Goal: Task Accomplishment & Management: Use online tool/utility

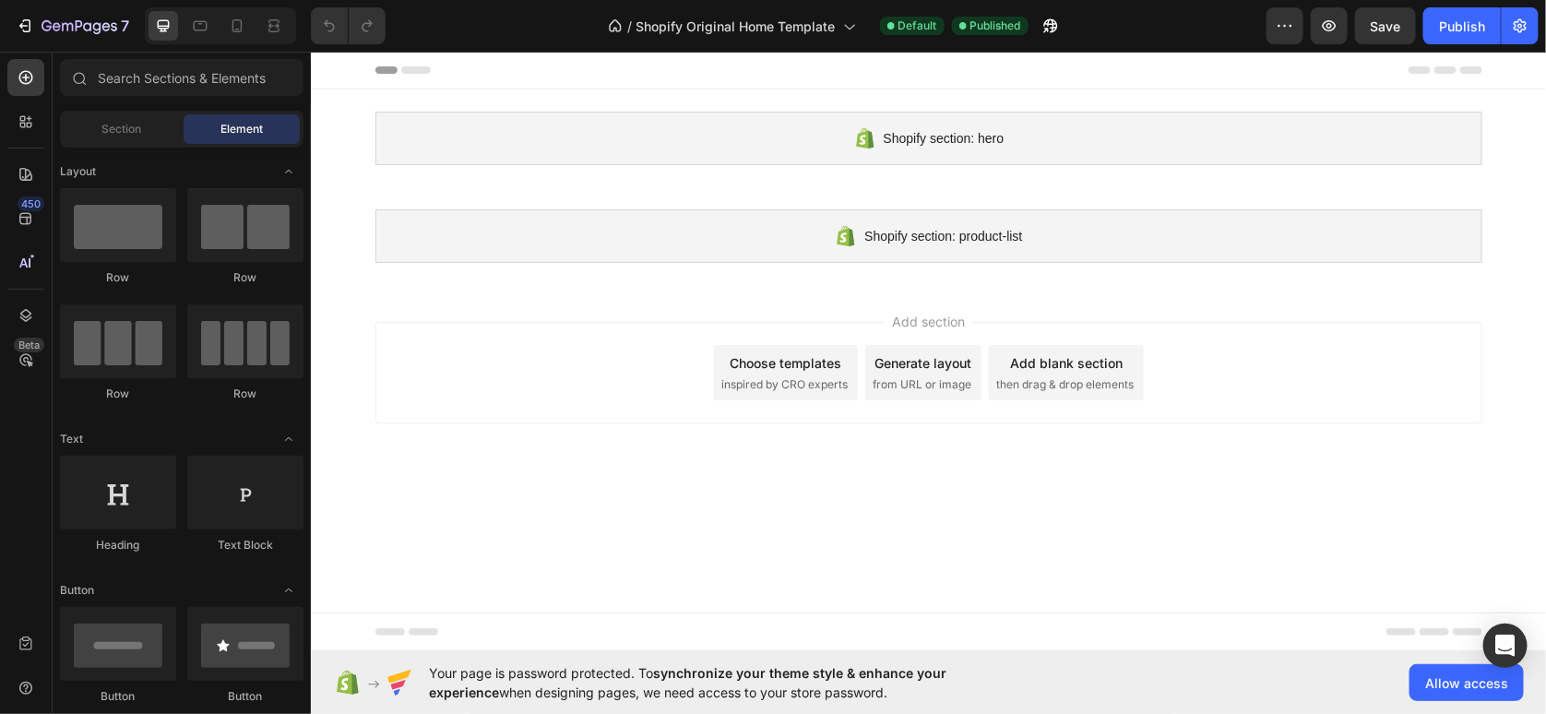
click at [790, 577] on body "Shopify section: hero Shopify section: hero Shopify section: product-list Shopi…" at bounding box center [928, 351] width 1236 height 600
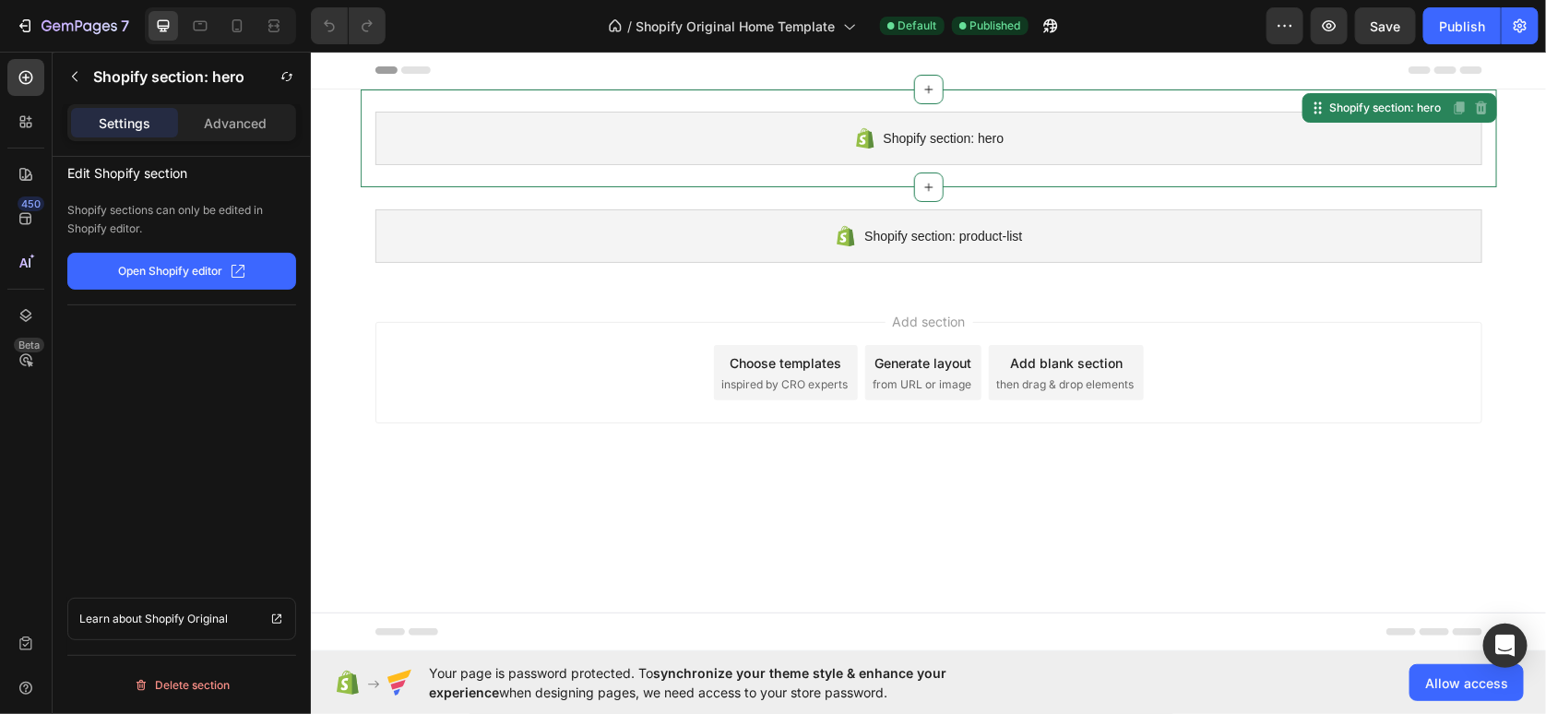
click at [1002, 168] on div "Shopify section: hero Shopify section: hero Disabled. Please edit in Shopify Ed…" at bounding box center [928, 138] width 1136 height 98
click at [437, 133] on div "Shopify section: hero" at bounding box center [928, 138] width 1107 height 54
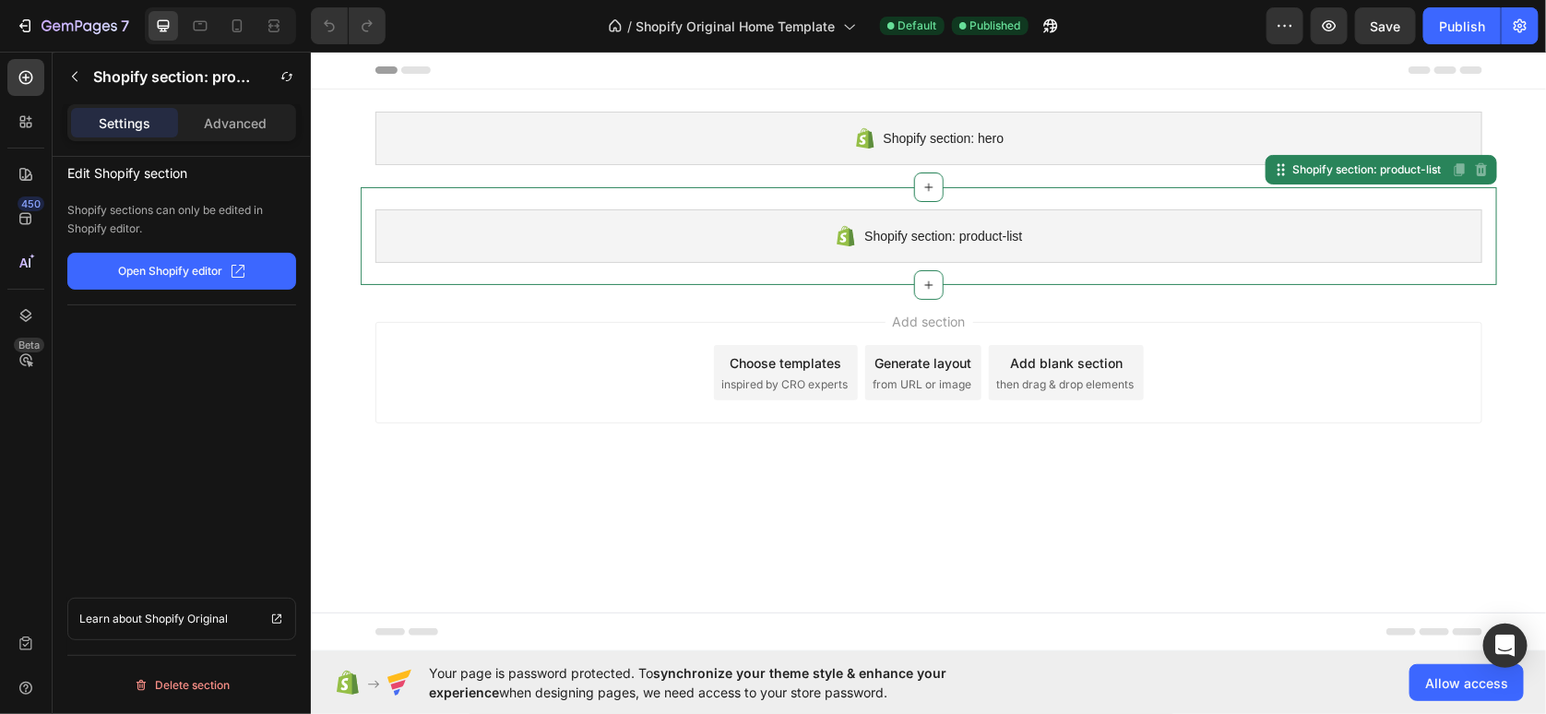
click at [460, 265] on div "Shopify section: product-list Shopify section: product-list Disabled. Please ed…" at bounding box center [928, 235] width 1136 height 98
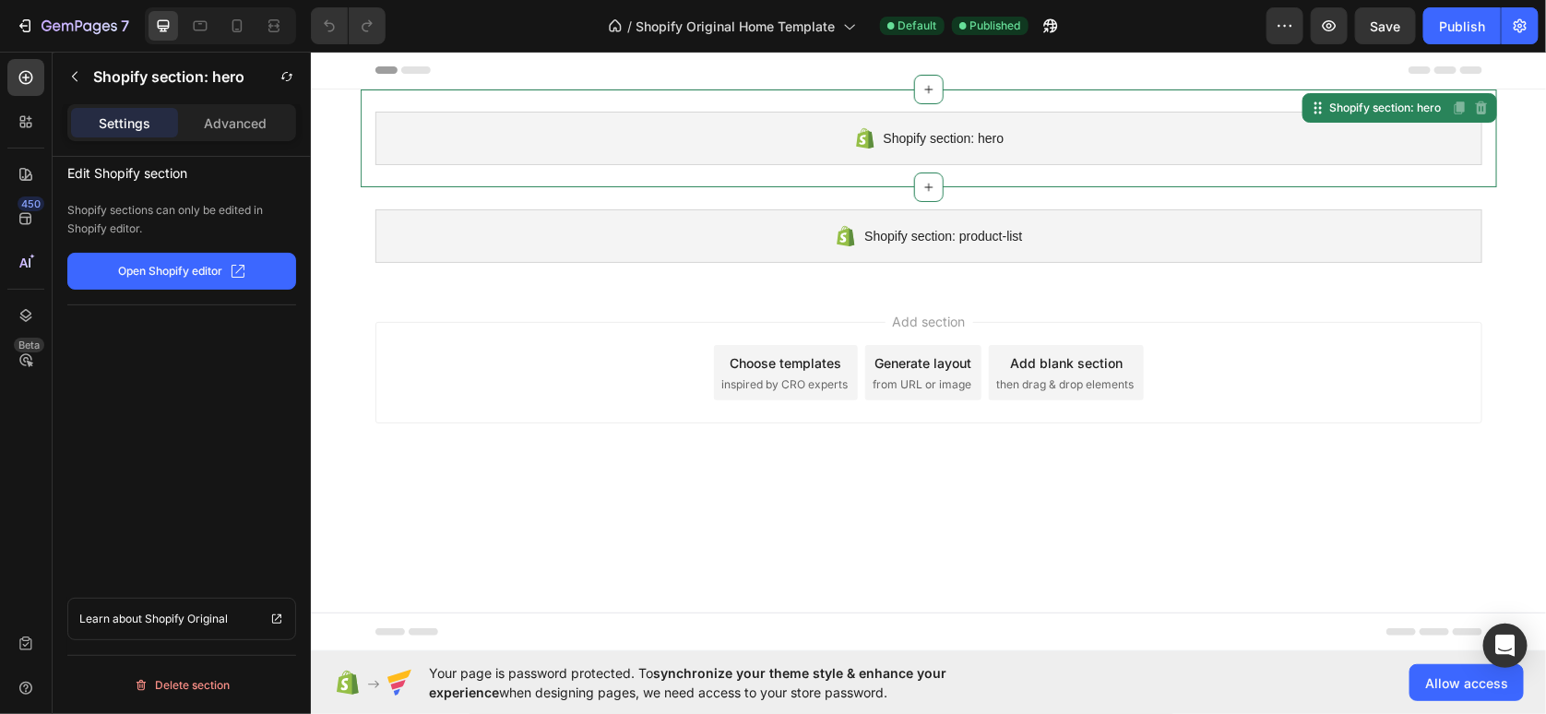
click at [491, 172] on div "Shopify section: hero Shopify section: hero Disabled. Please edit in Shopify Ed…" at bounding box center [928, 138] width 1136 height 98
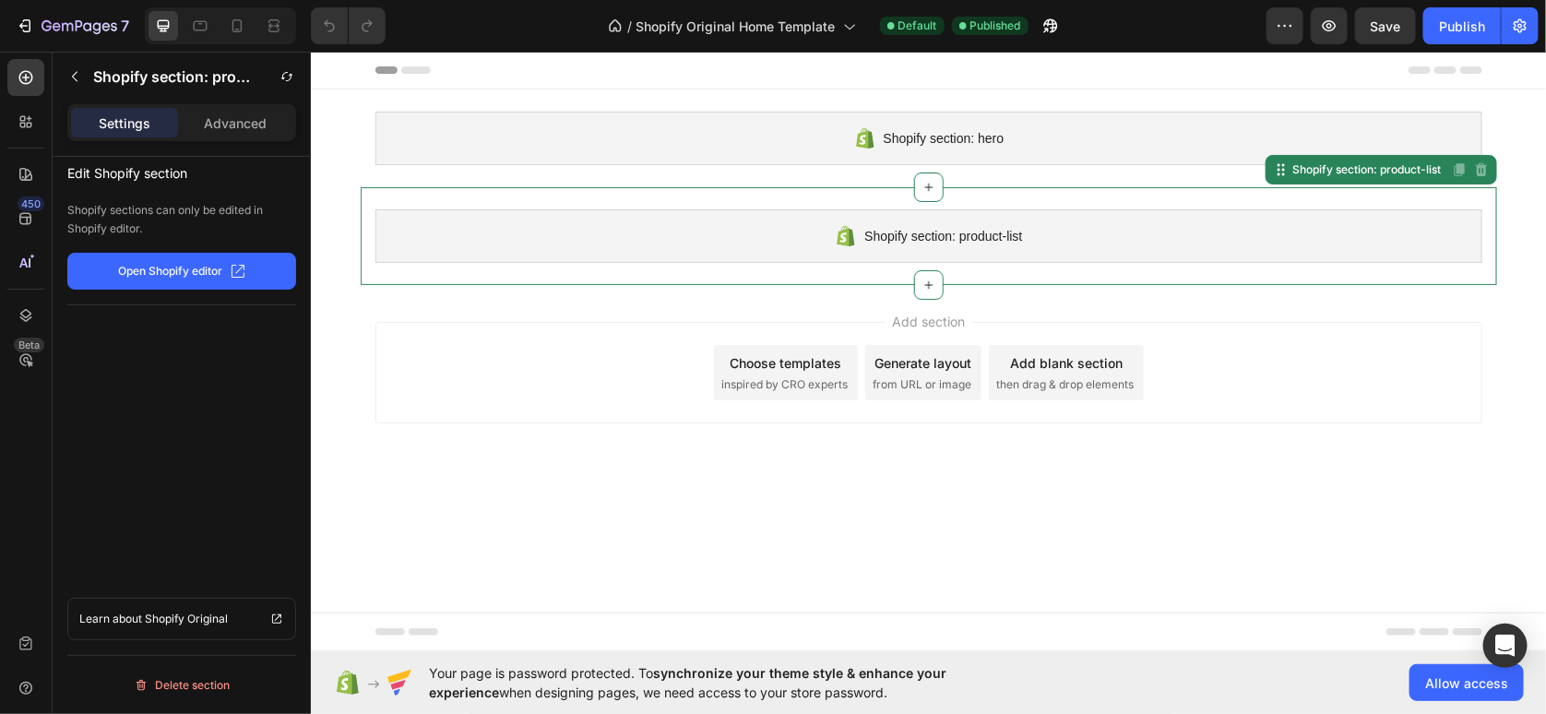
click at [493, 196] on div "Shopify section: product-list Shopify section: product-list Disabled. Please ed…" at bounding box center [928, 235] width 1136 height 98
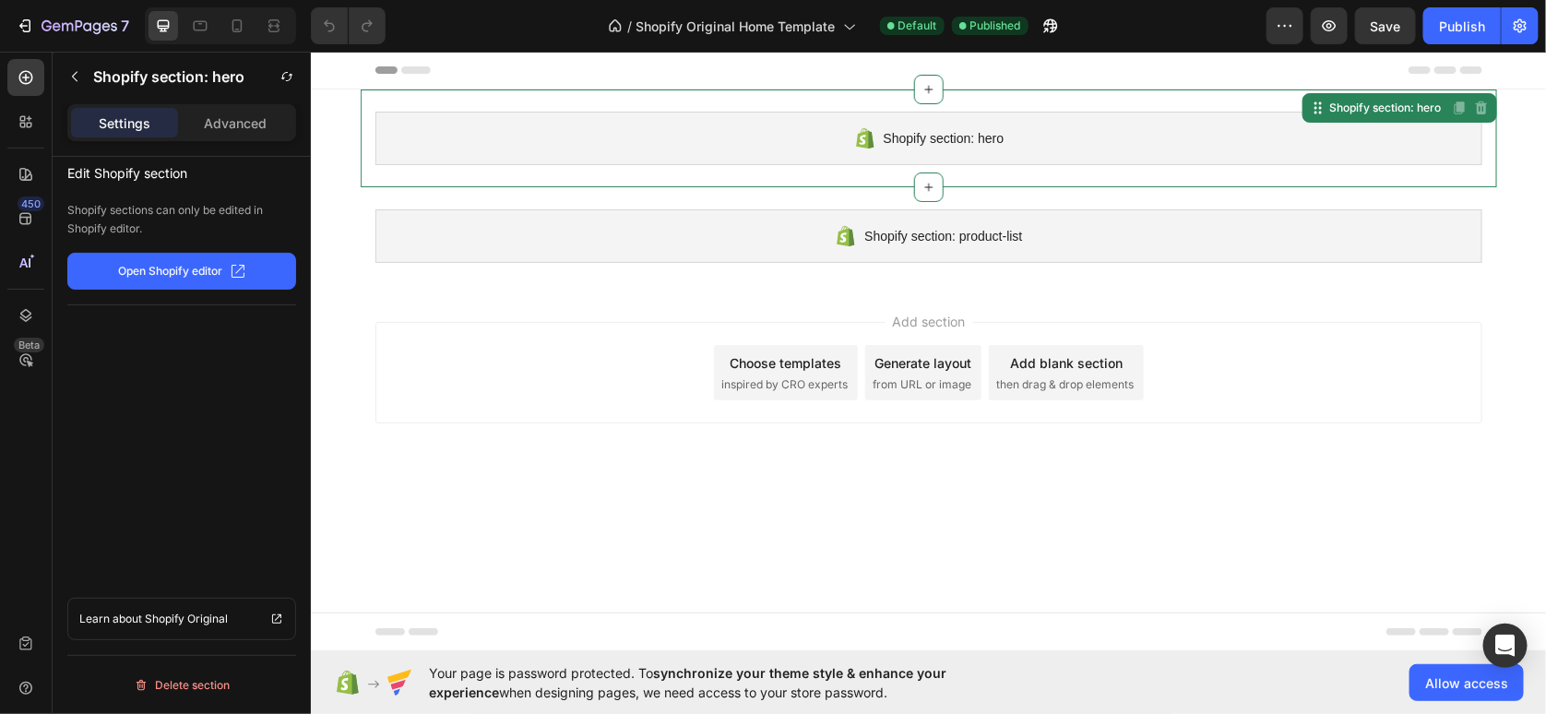
click at [497, 167] on div "Shopify section: hero Shopify section: hero Disabled. Please edit in Shopify Ed…" at bounding box center [928, 138] width 1136 height 98
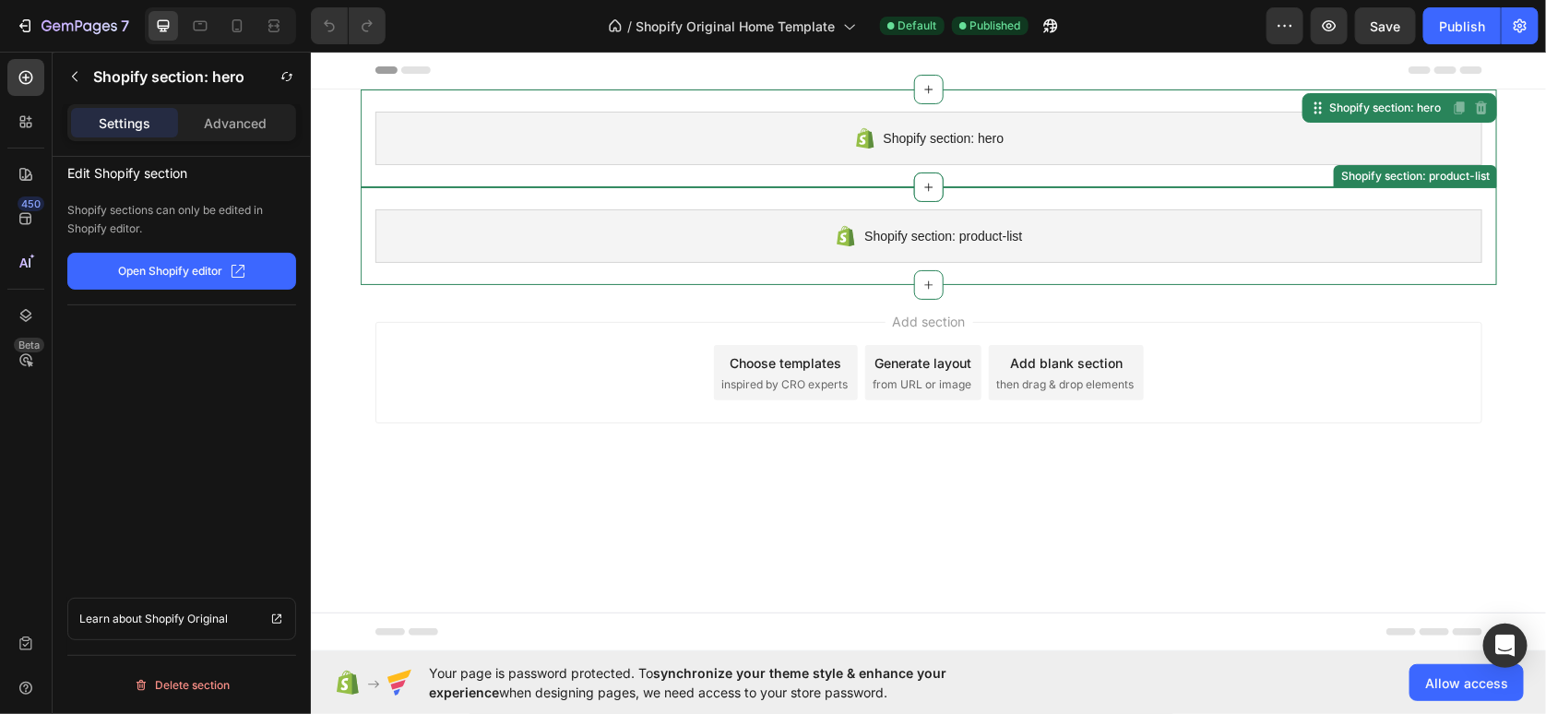
click at [699, 244] on div "Shopify section: product-list" at bounding box center [928, 235] width 1107 height 54
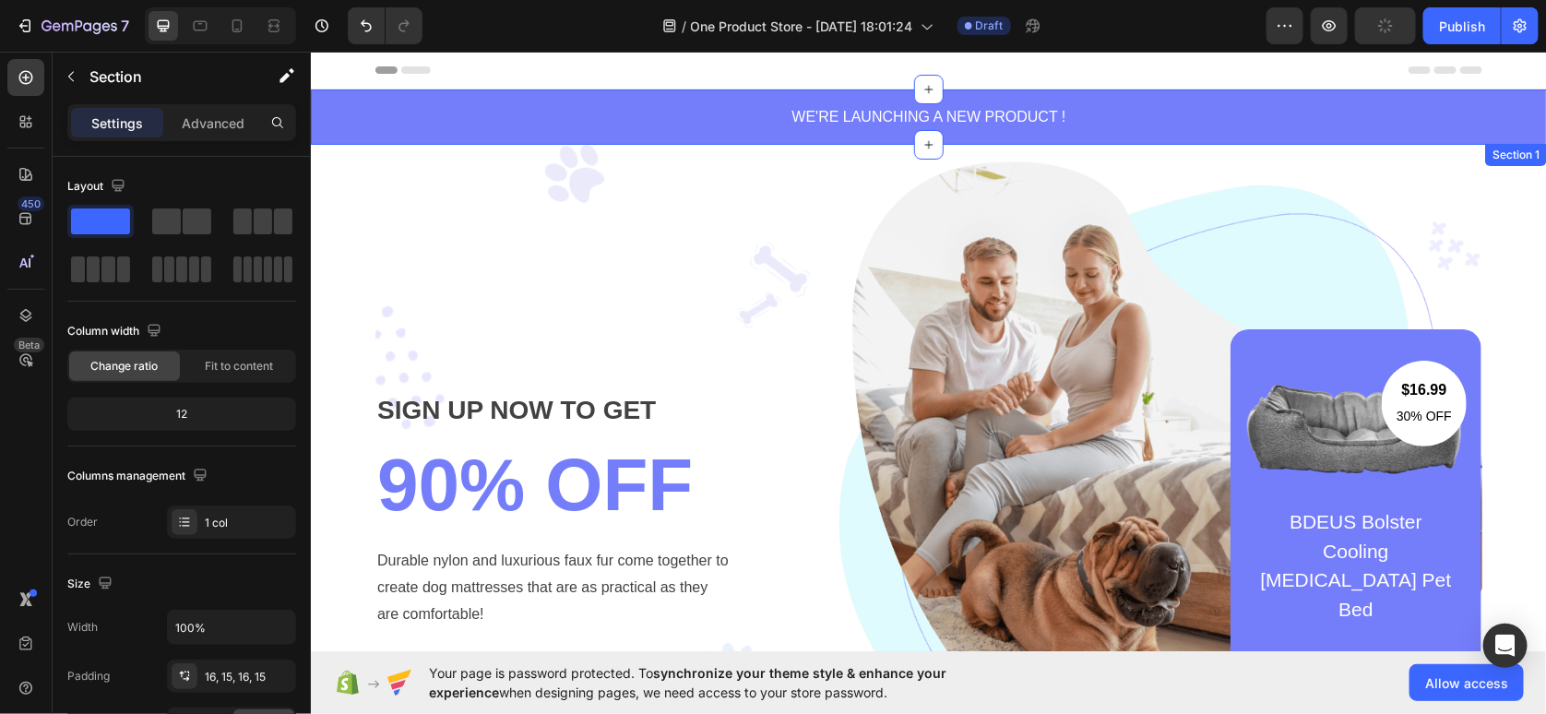
click at [382, 96] on div "WE'RE LAUNCHING A NEW PRODUCT ! Text block Section 1" at bounding box center [928, 116] width 1236 height 55
click at [336, 96] on div "WE'RE LAUNCHING A NEW PRODUCT ! Text block Section 1" at bounding box center [928, 116] width 1236 height 55
click at [315, 128] on div "WE'RE LAUNCHING A NEW PRODUCT ! Text block Section 1" at bounding box center [928, 116] width 1236 height 55
click at [318, 137] on div "WE'RE LAUNCHING A NEW PRODUCT ! Text block Section 1" at bounding box center [928, 116] width 1236 height 55
click at [393, 178] on div "SIGN UP NOW TO GET Text block 90% OFF Heading Durable nylon and luxurious faux …" at bounding box center [928, 509] width 1107 height 730
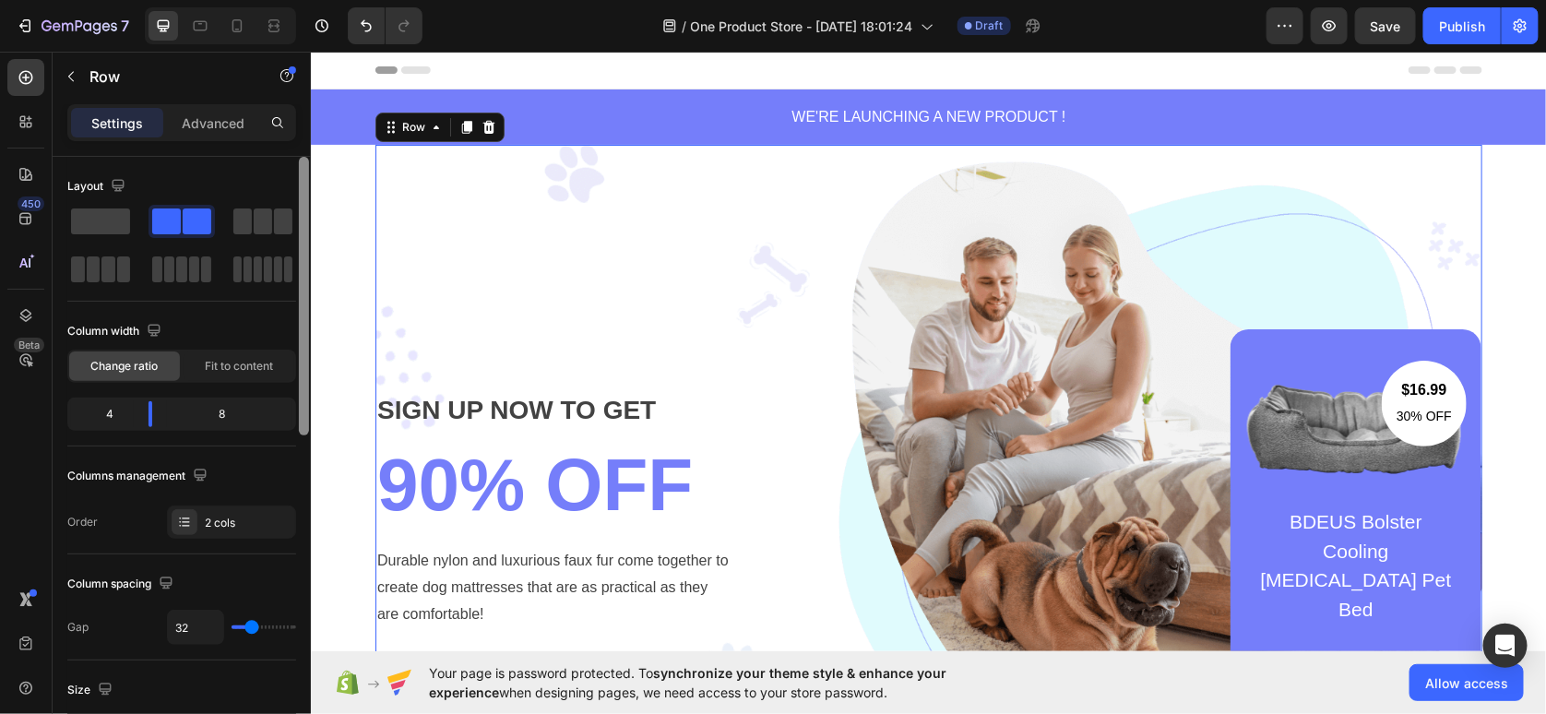
click at [304, 173] on div at bounding box center [304, 296] width 10 height 279
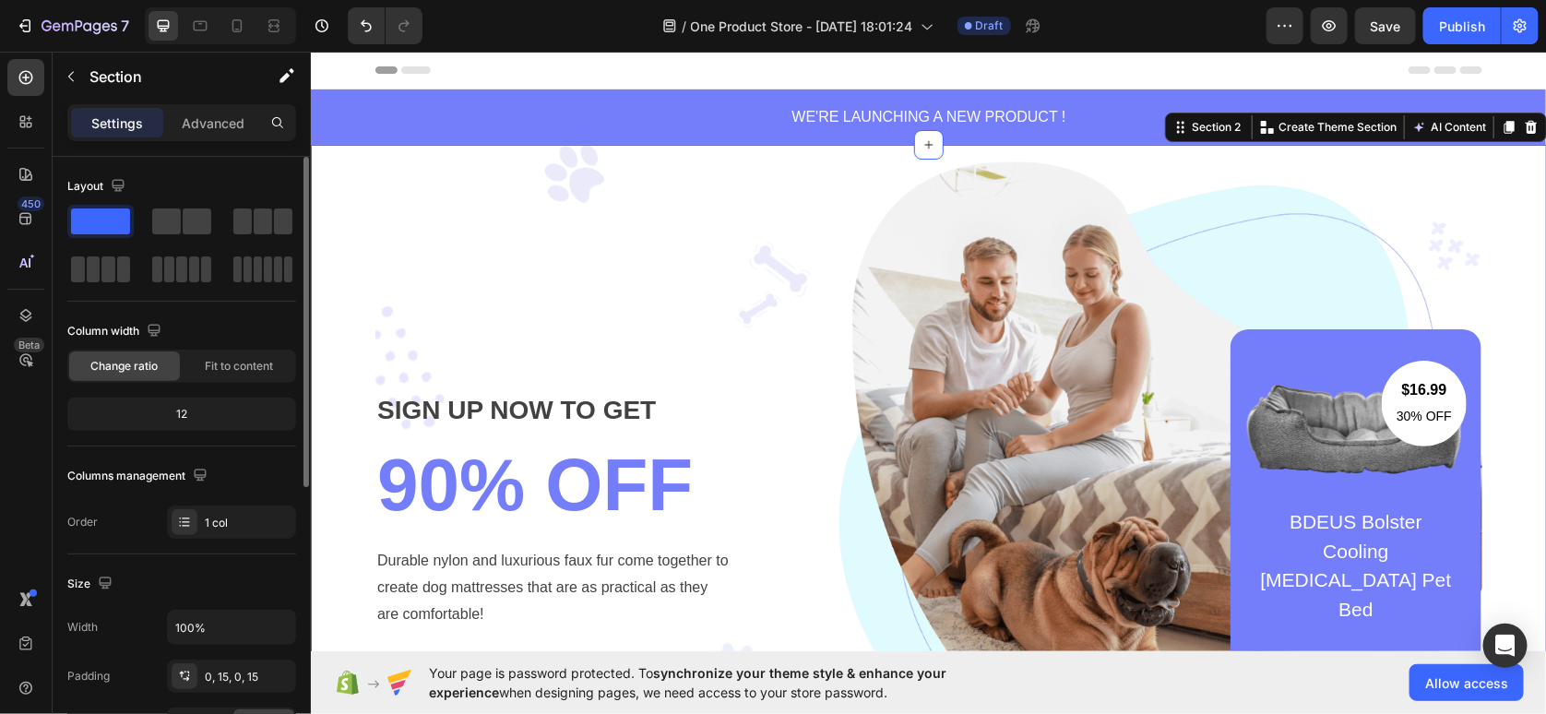
click at [328, 165] on div "SIGN UP NOW TO GET Text block 90% OFF Heading Durable nylon and luxurious faux …" at bounding box center [928, 509] width 1208 height 730
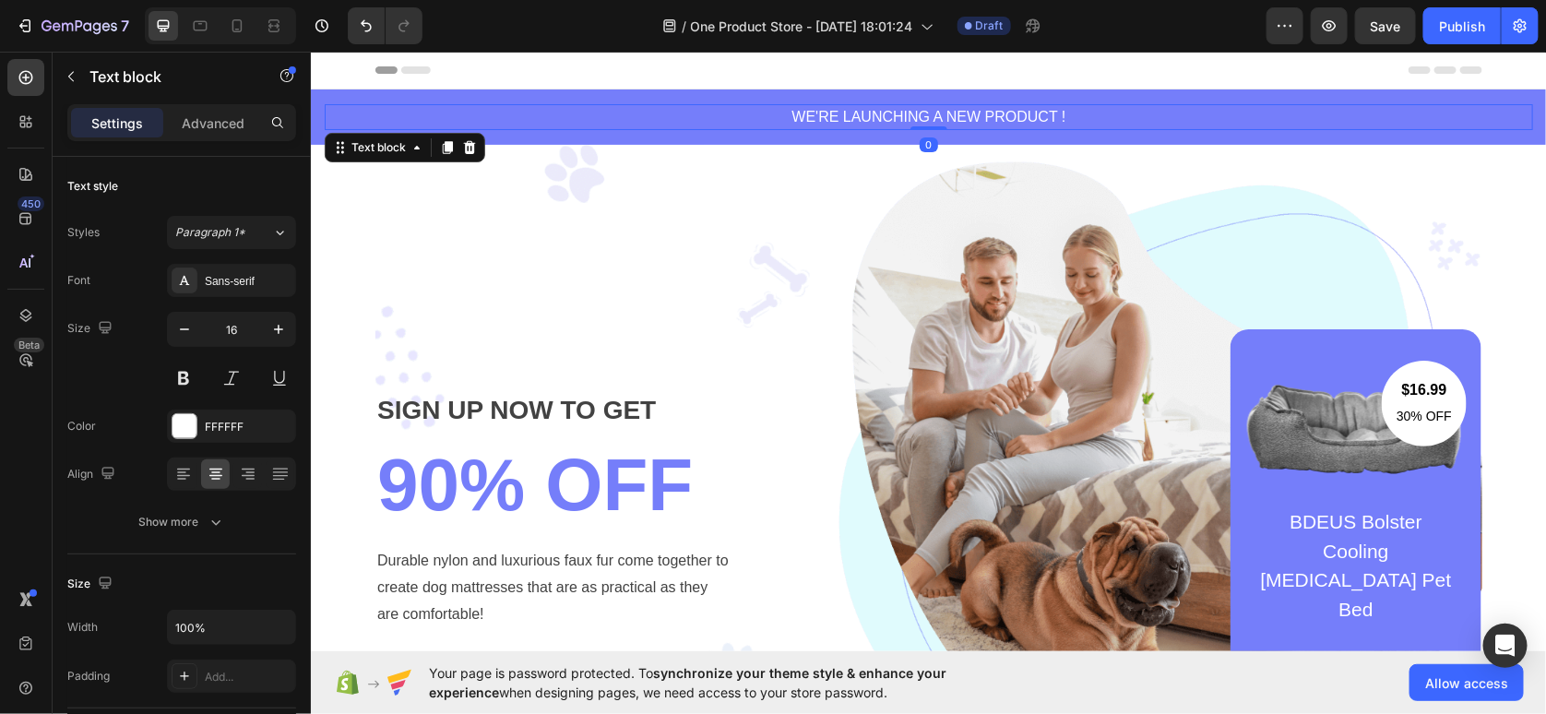
click at [327, 115] on p "WE'RE LAUNCHING A NEW PRODUCT !" at bounding box center [928, 116] width 1205 height 22
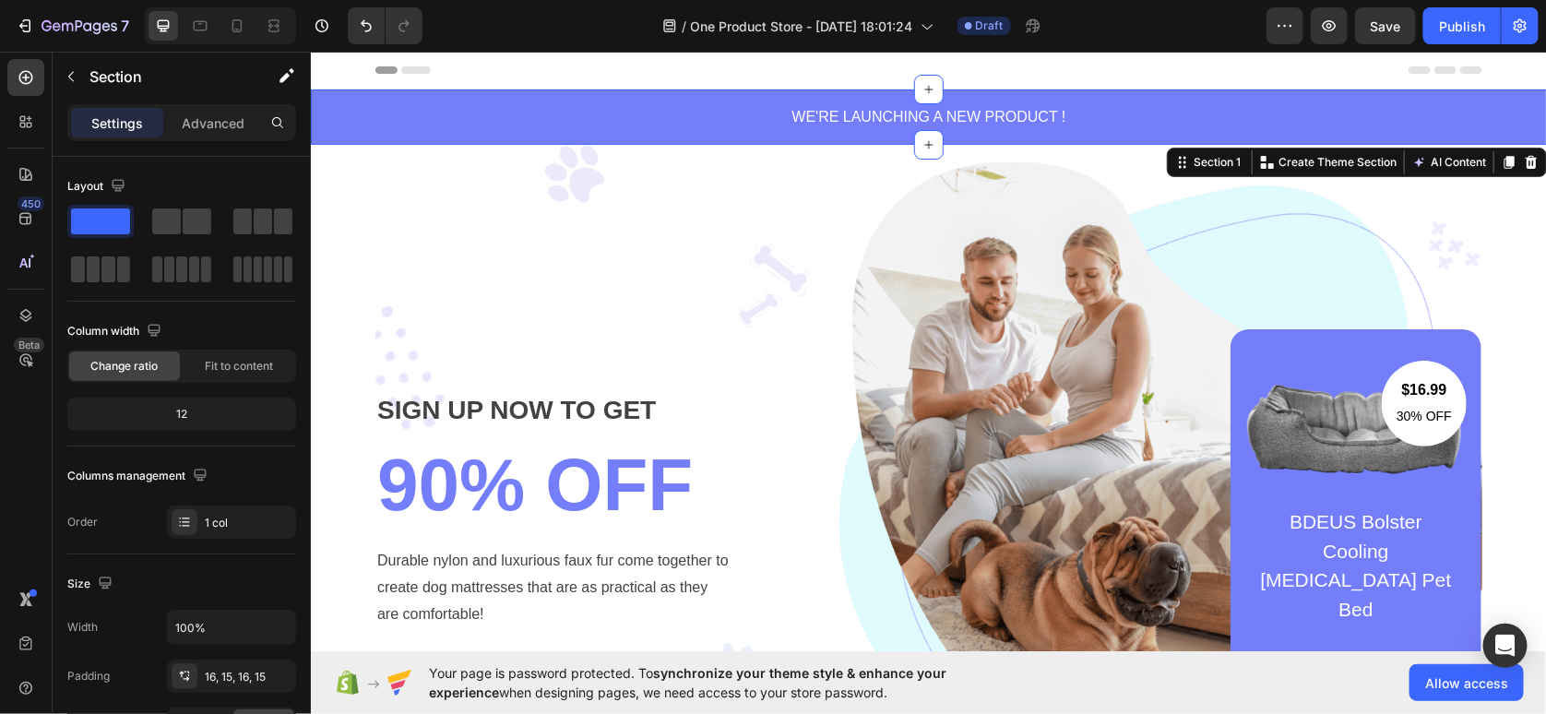
click at [327, 97] on div "WE'RE LAUNCHING A NEW PRODUCT ! Text block Section 1 You can create reusable se…" at bounding box center [928, 116] width 1236 height 55
click at [76, 77] on icon "button" at bounding box center [71, 76] width 15 height 15
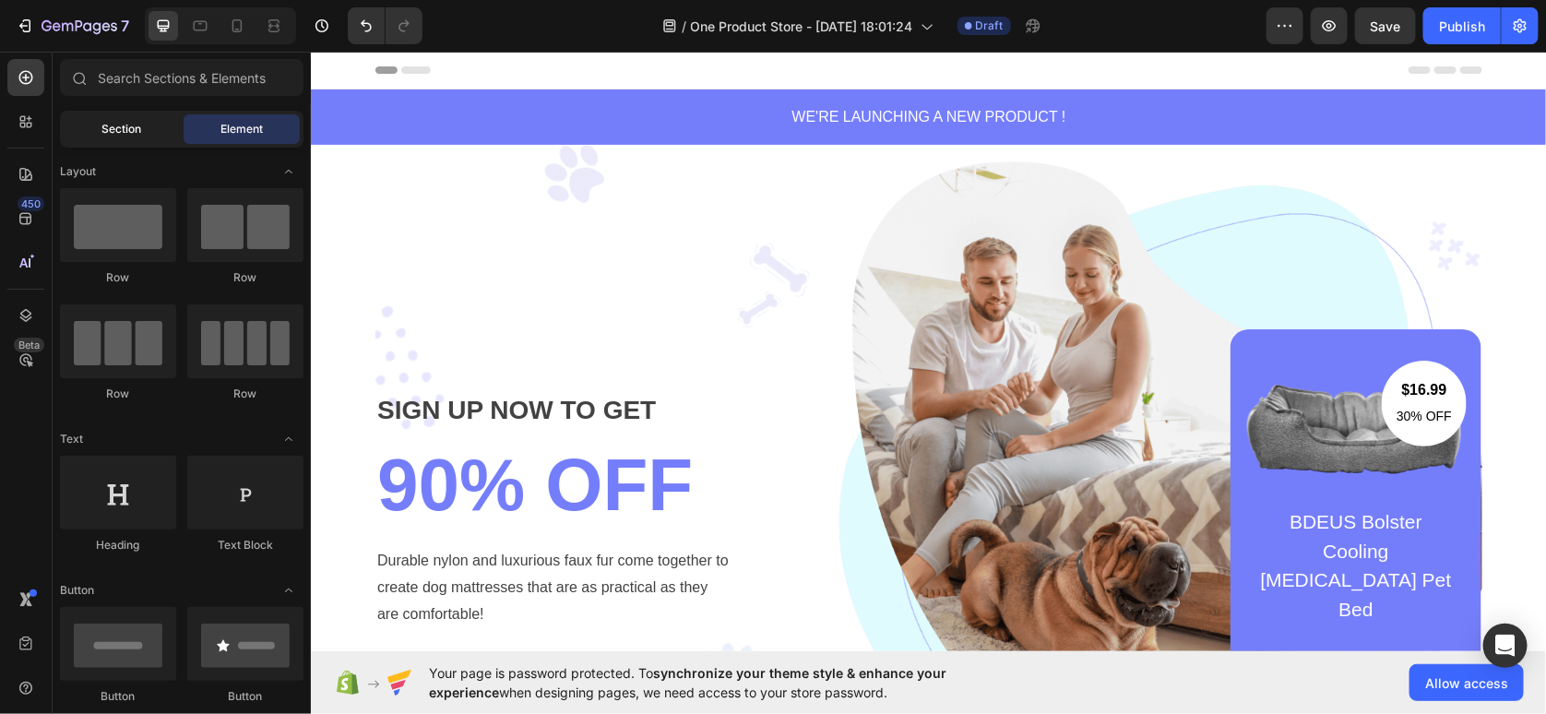
click at [141, 128] on span "Section" at bounding box center [122, 129] width 40 height 17
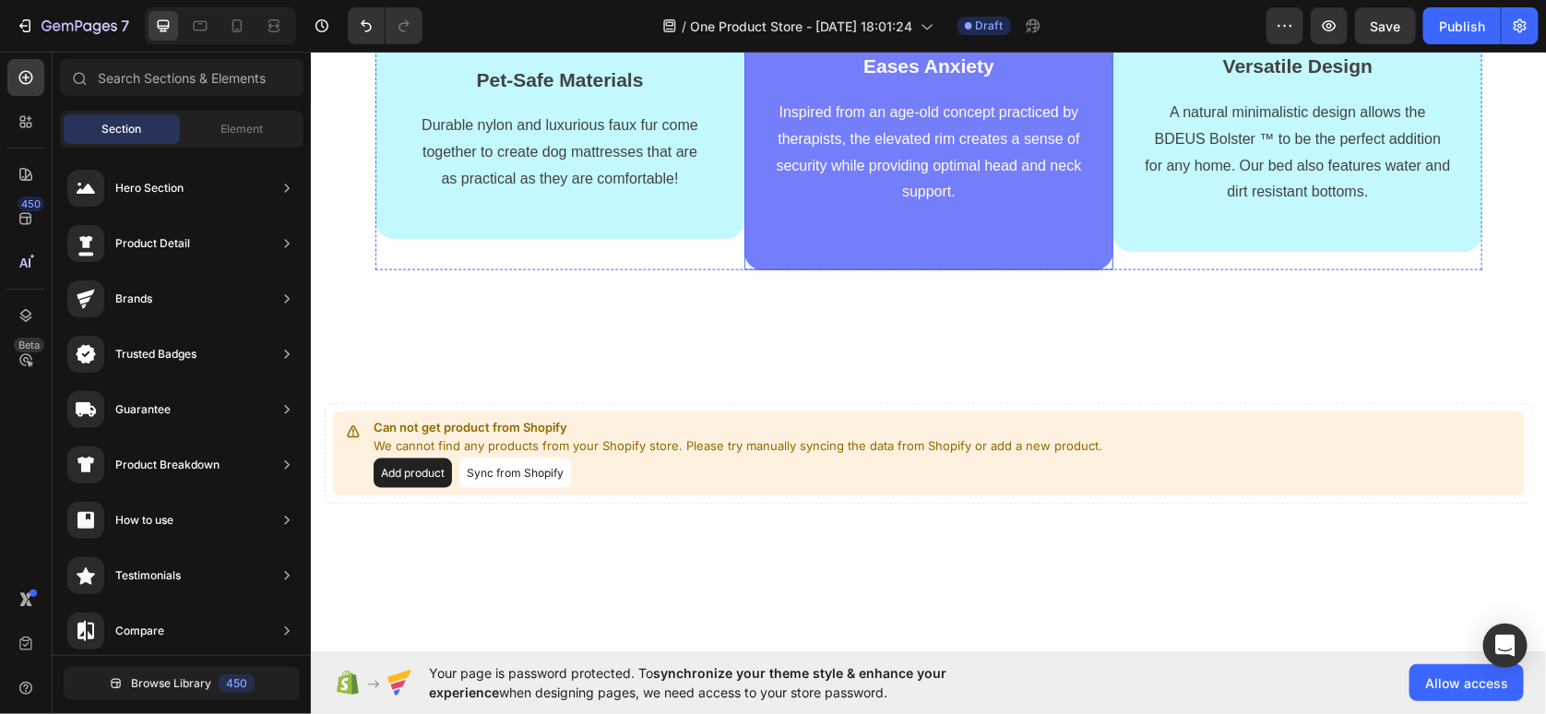
scroll to position [738, 0]
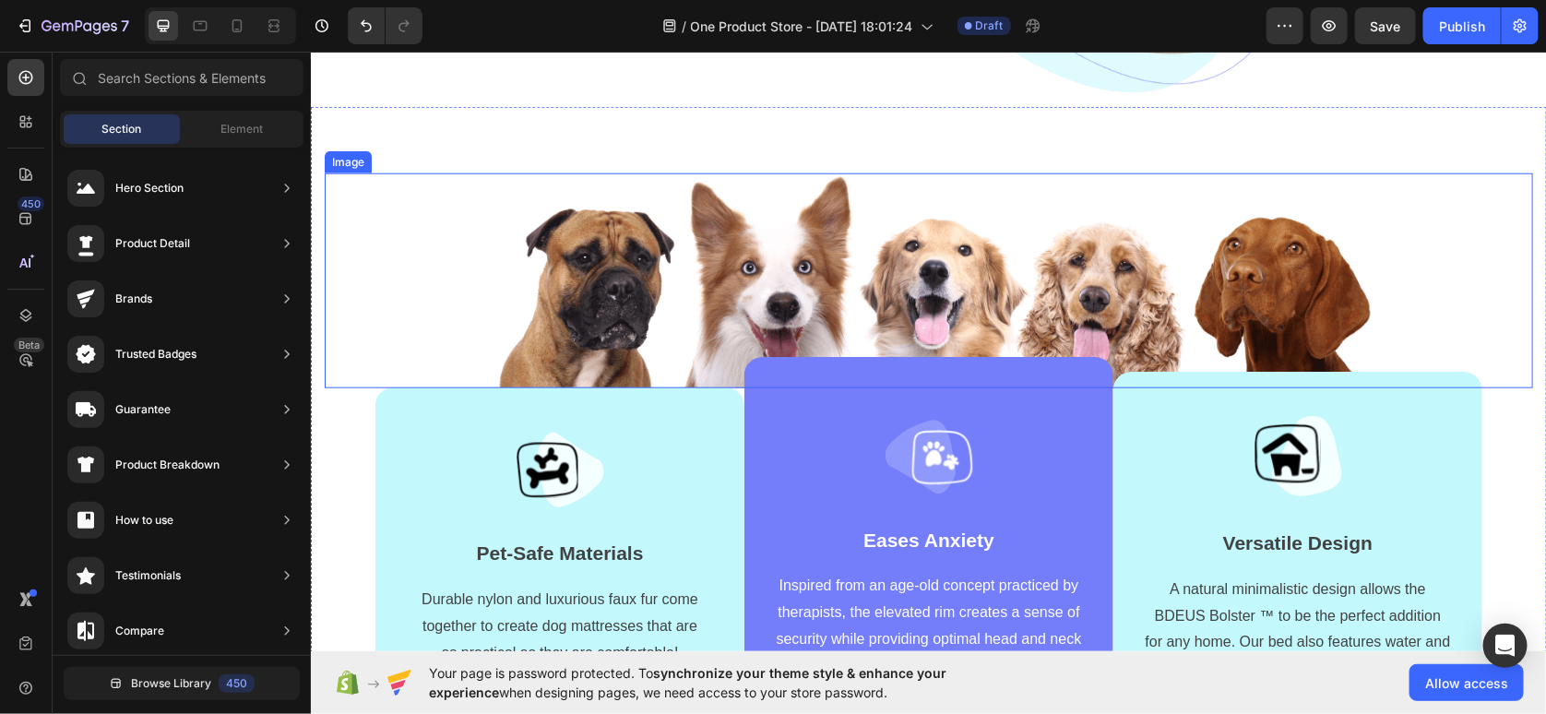
click at [858, 295] on img at bounding box center [928, 279] width 890 height 214
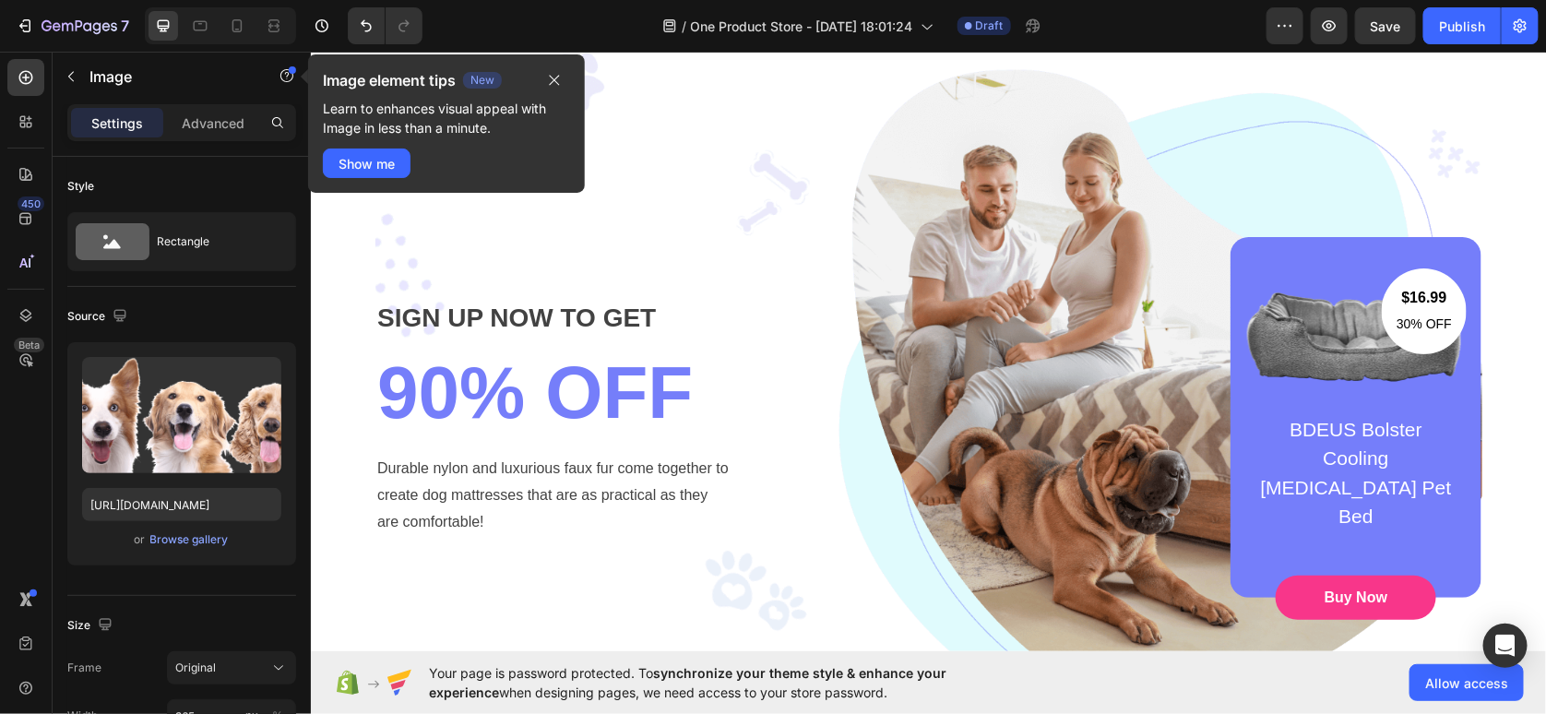
scroll to position [0, 0]
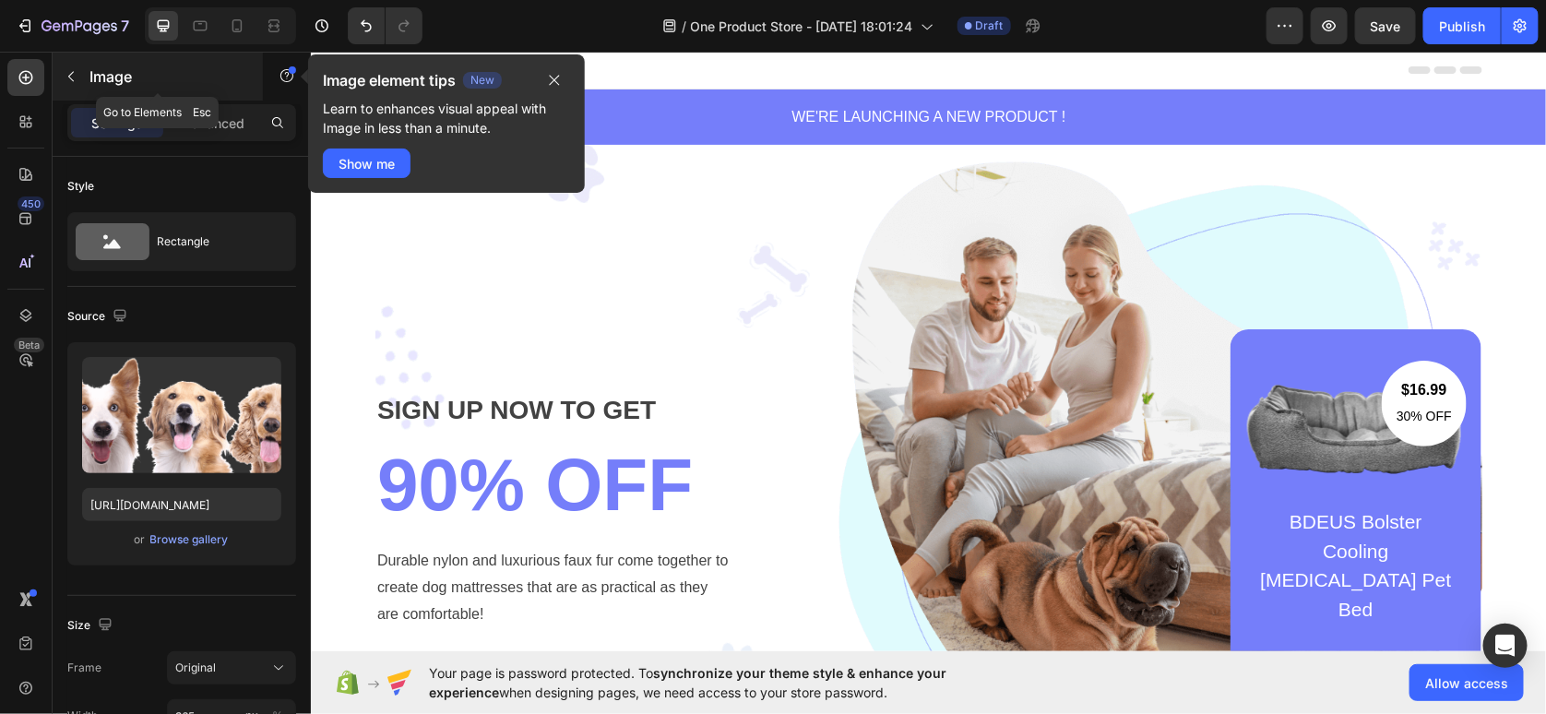
click at [88, 81] on div "Image" at bounding box center [158, 77] width 210 height 48
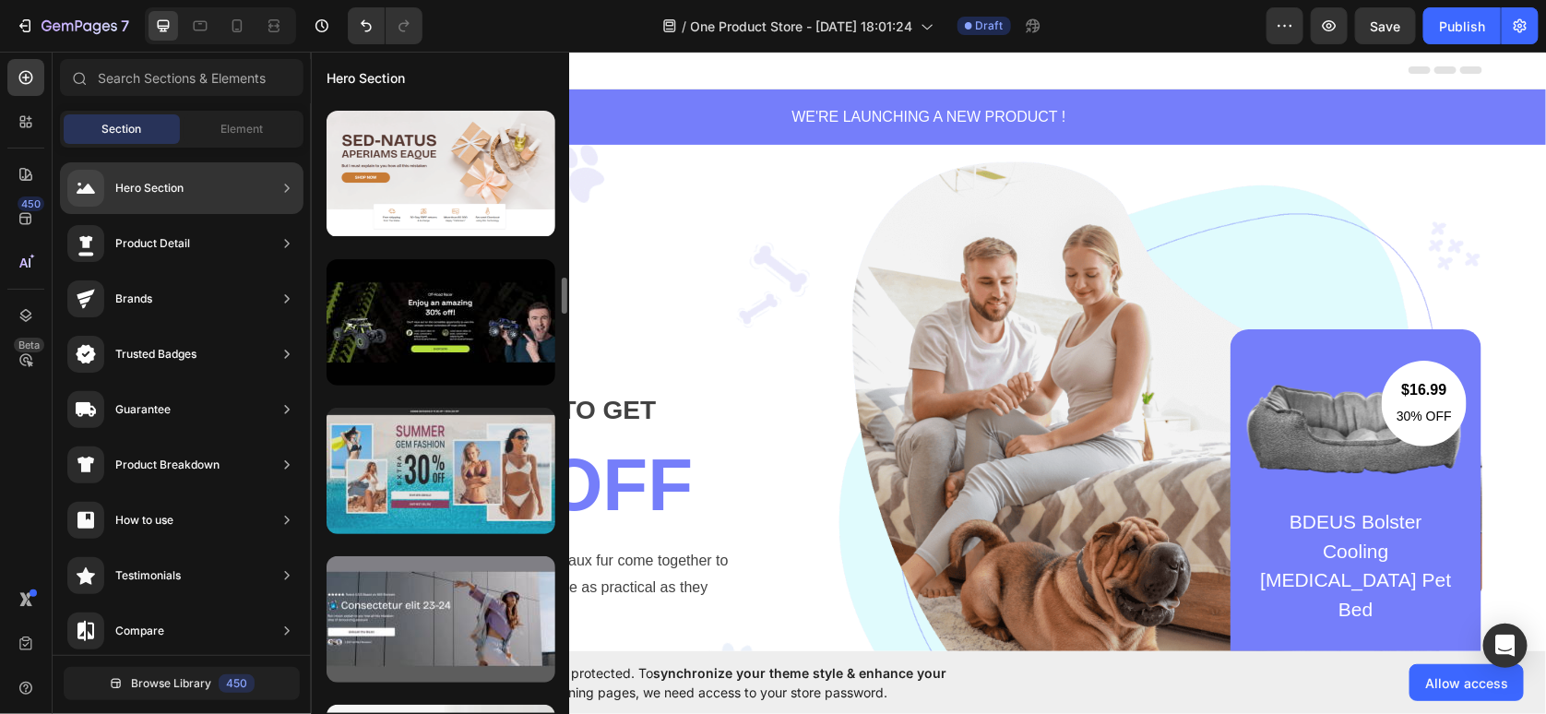
scroll to position [2780, 0]
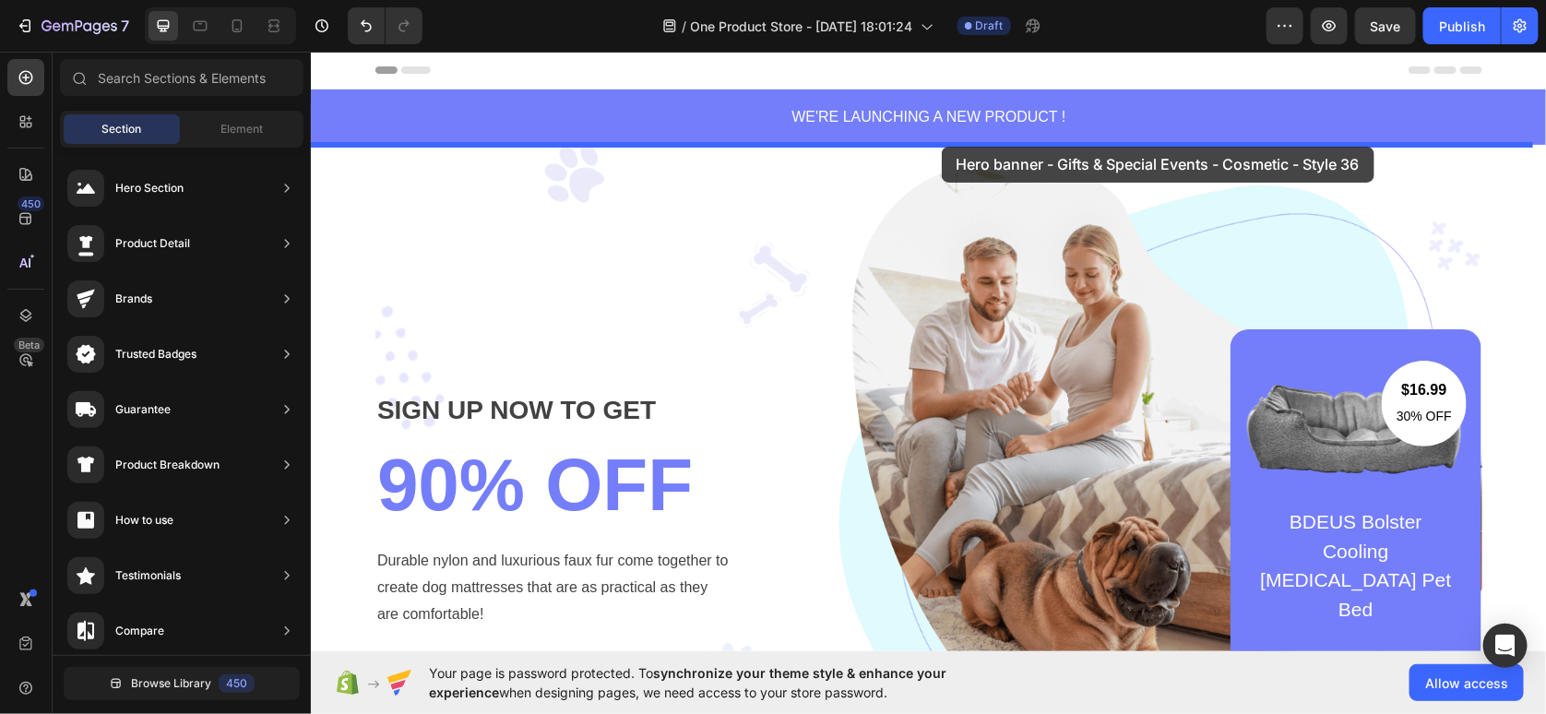
drag, startPoint x: 779, startPoint y: 411, endPoint x: 941, endPoint y: 146, distance: 310.9
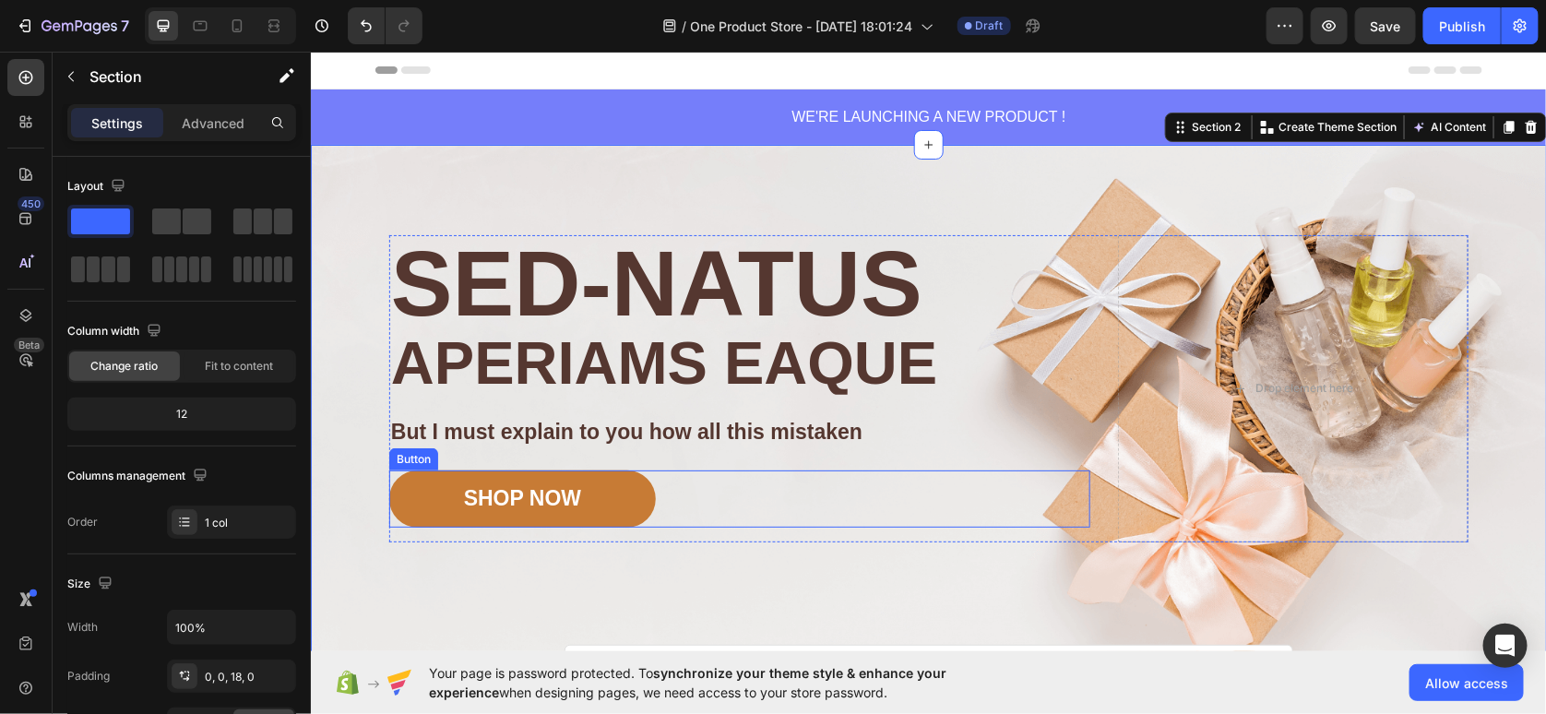
scroll to position [277, 0]
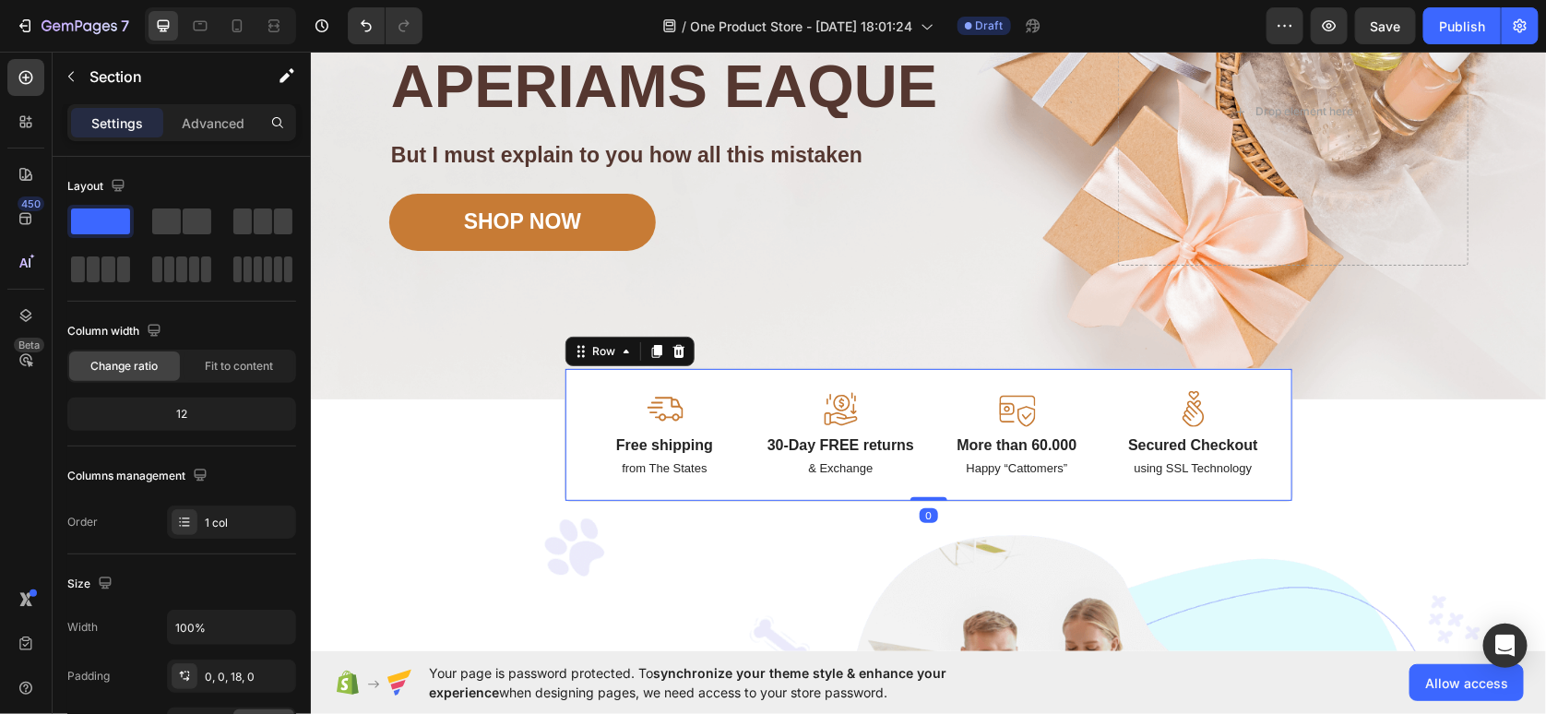
click at [646, 427] on div "Image Free shipping Text Block from The States Text Block" at bounding box center [664, 434] width 154 height 88
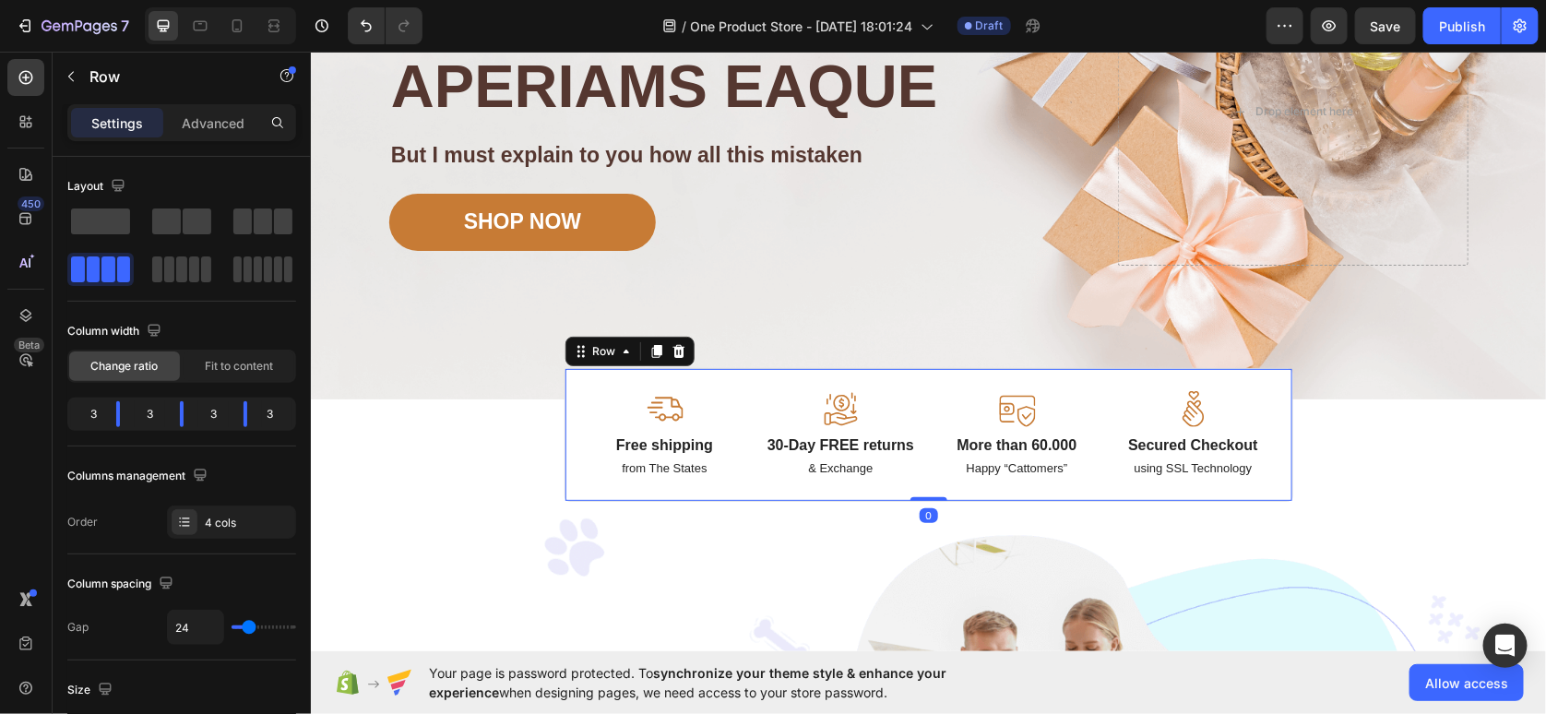
click at [930, 425] on div "Image Free shipping Text Block from The States Text Block Image 30-Day FREE ret…" at bounding box center [928, 434] width 729 height 134
click at [506, 336] on div "Image Image Free shipping Text Block from The States Text Block Advanced List I…" at bounding box center [928, 132] width 1107 height 531
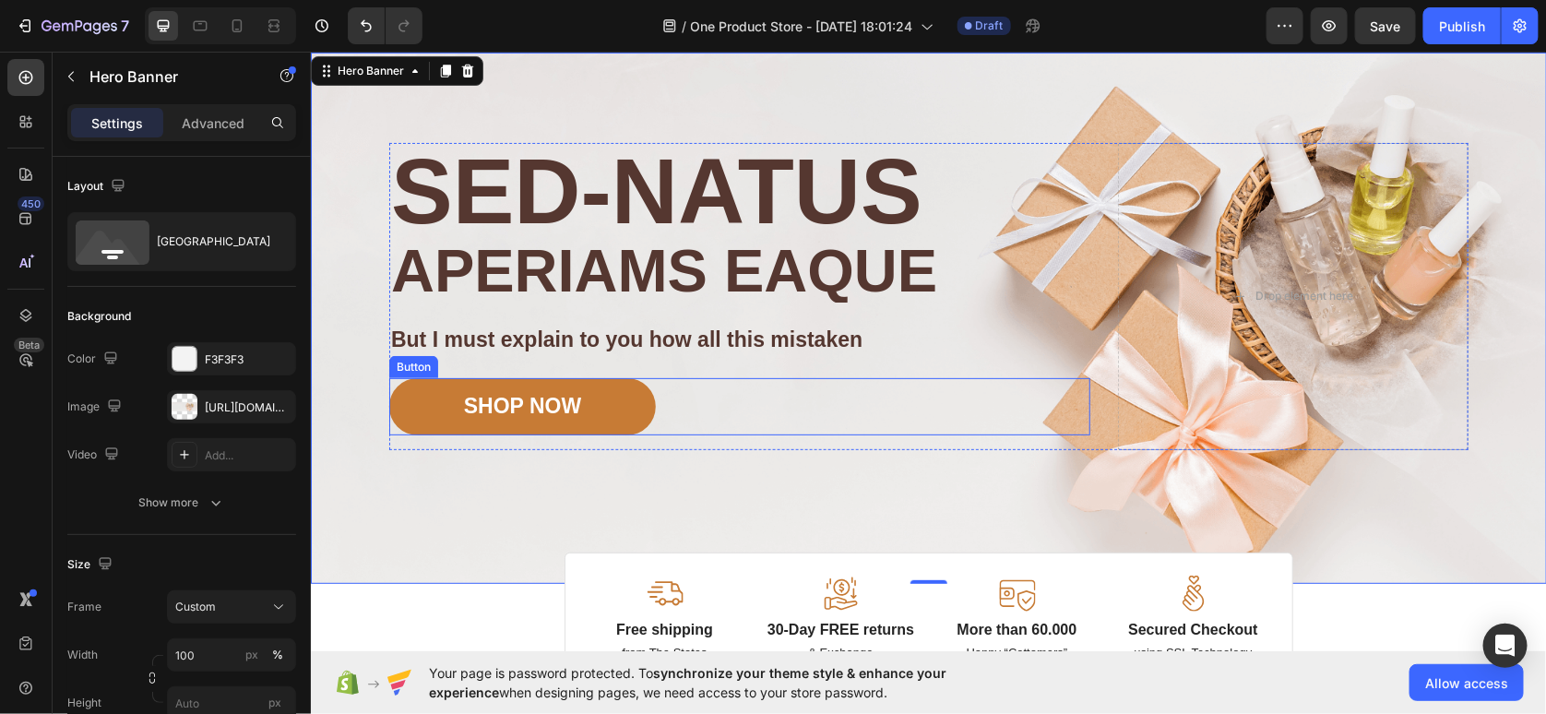
scroll to position [0, 0]
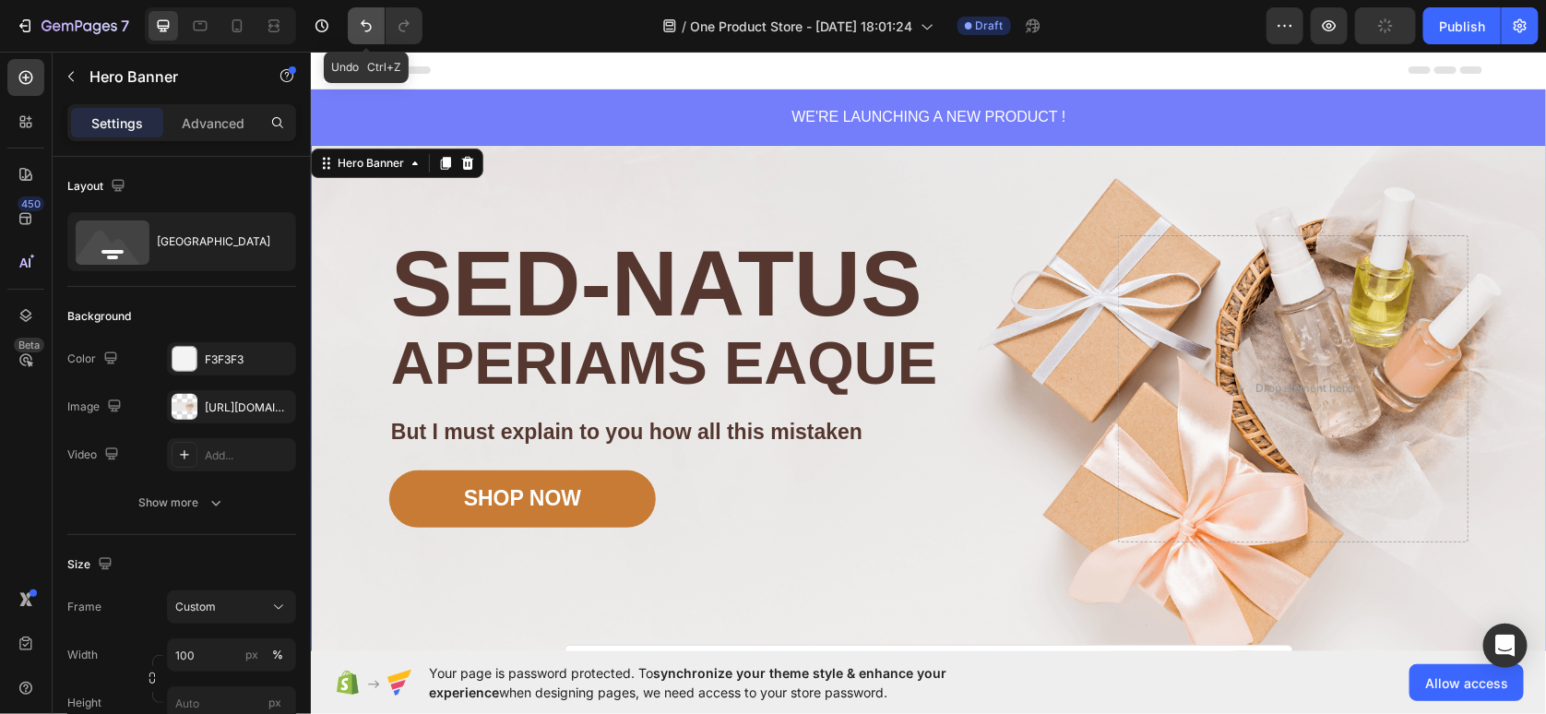
click at [360, 27] on icon "Undo/Redo" at bounding box center [366, 26] width 18 height 18
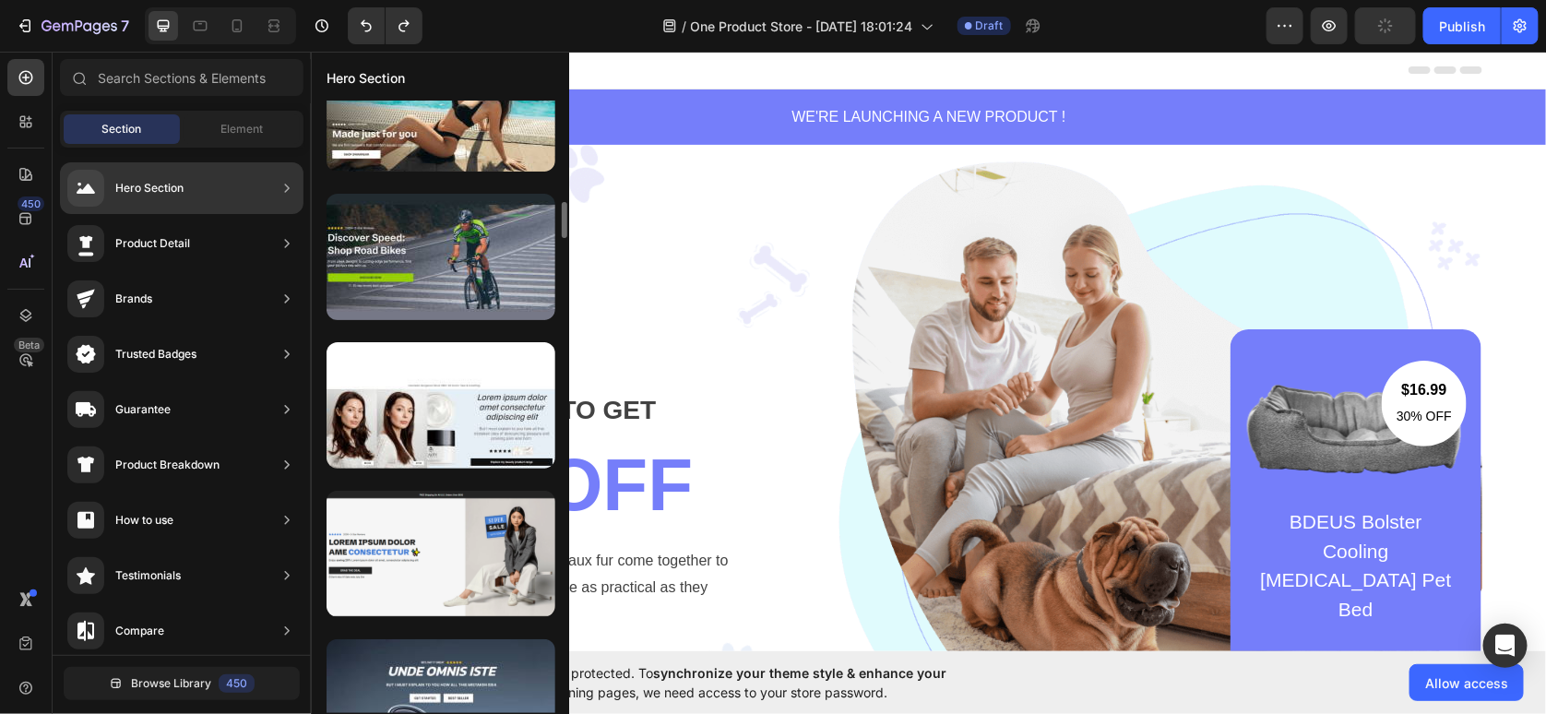
scroll to position [1971, 0]
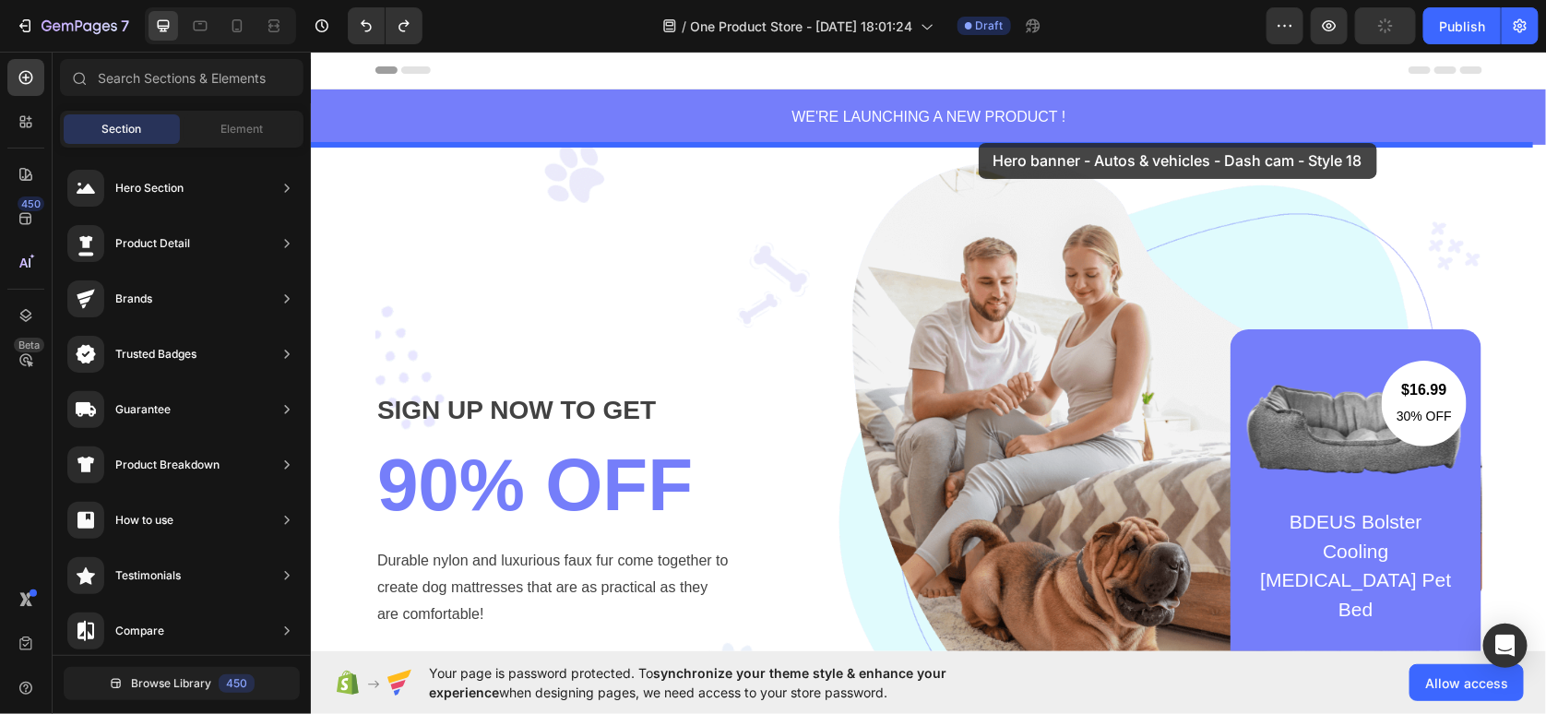
drag, startPoint x: 707, startPoint y: 507, endPoint x: 978, endPoint y: 142, distance: 454.9
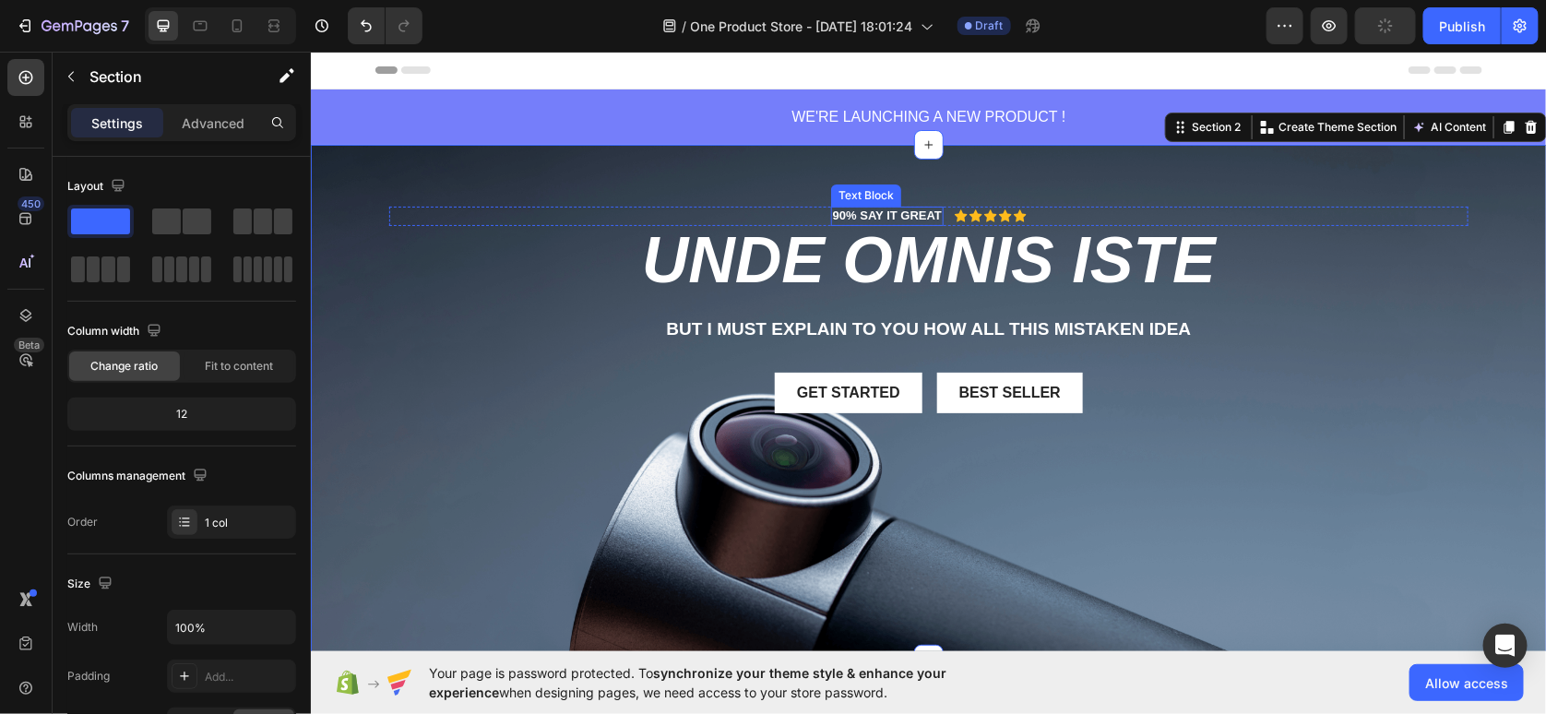
click at [925, 218] on p "90% SAY IT GREAT" at bounding box center [886, 216] width 109 height 16
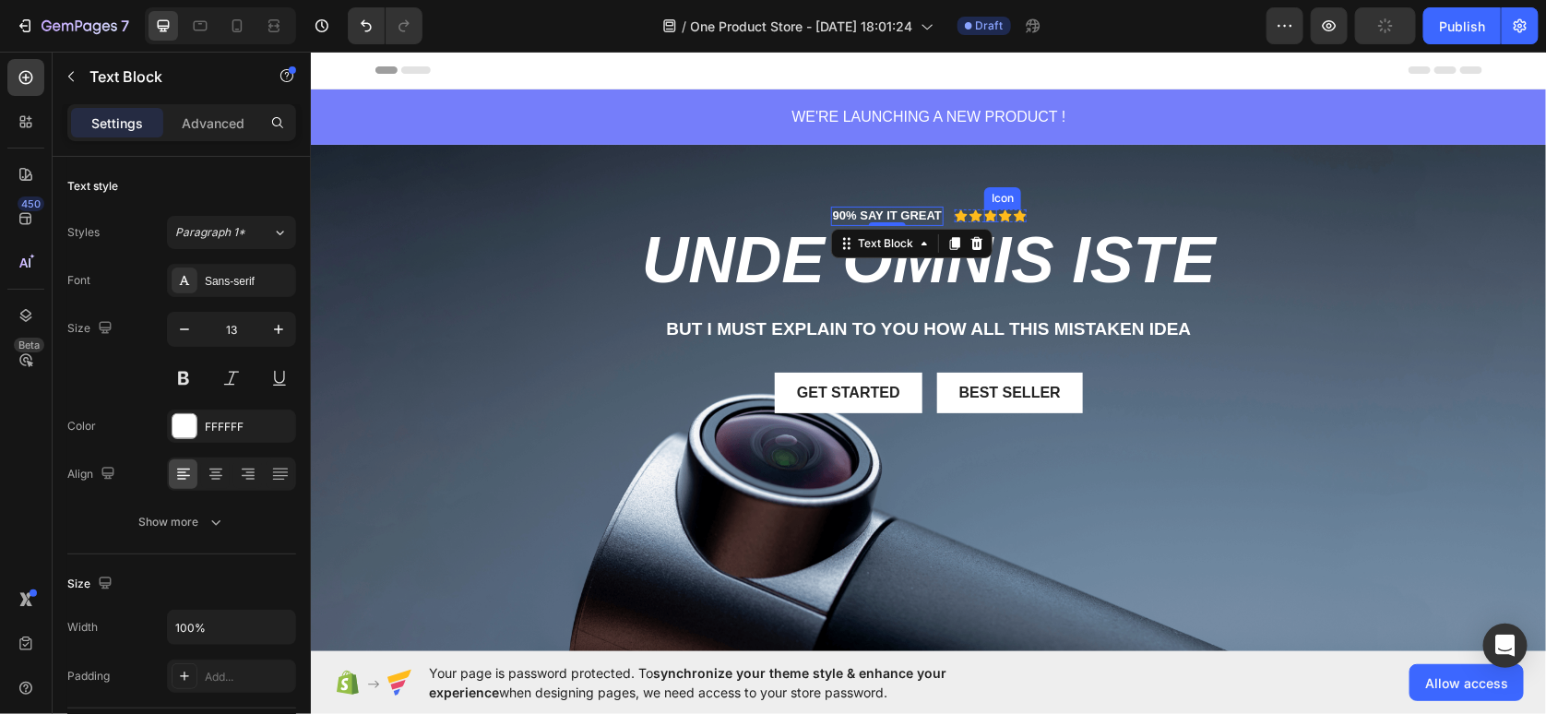
click at [983, 216] on div "Icon" at bounding box center [989, 214] width 13 height 13
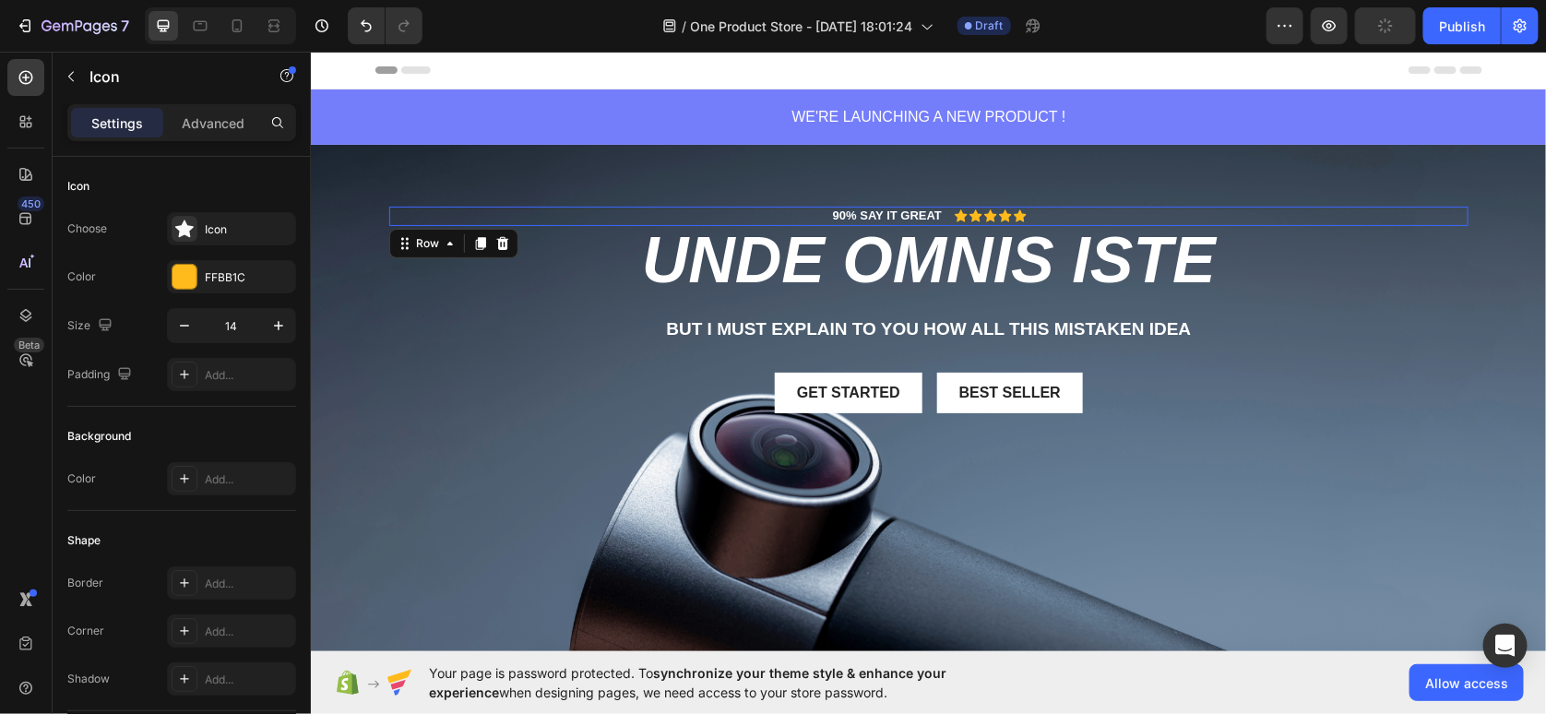
click at [806, 218] on div "90% SAY IT GREAT Text Block Icon Icon Icon Icon Icon Icon List Row 0" at bounding box center [927, 215] width 1079 height 19
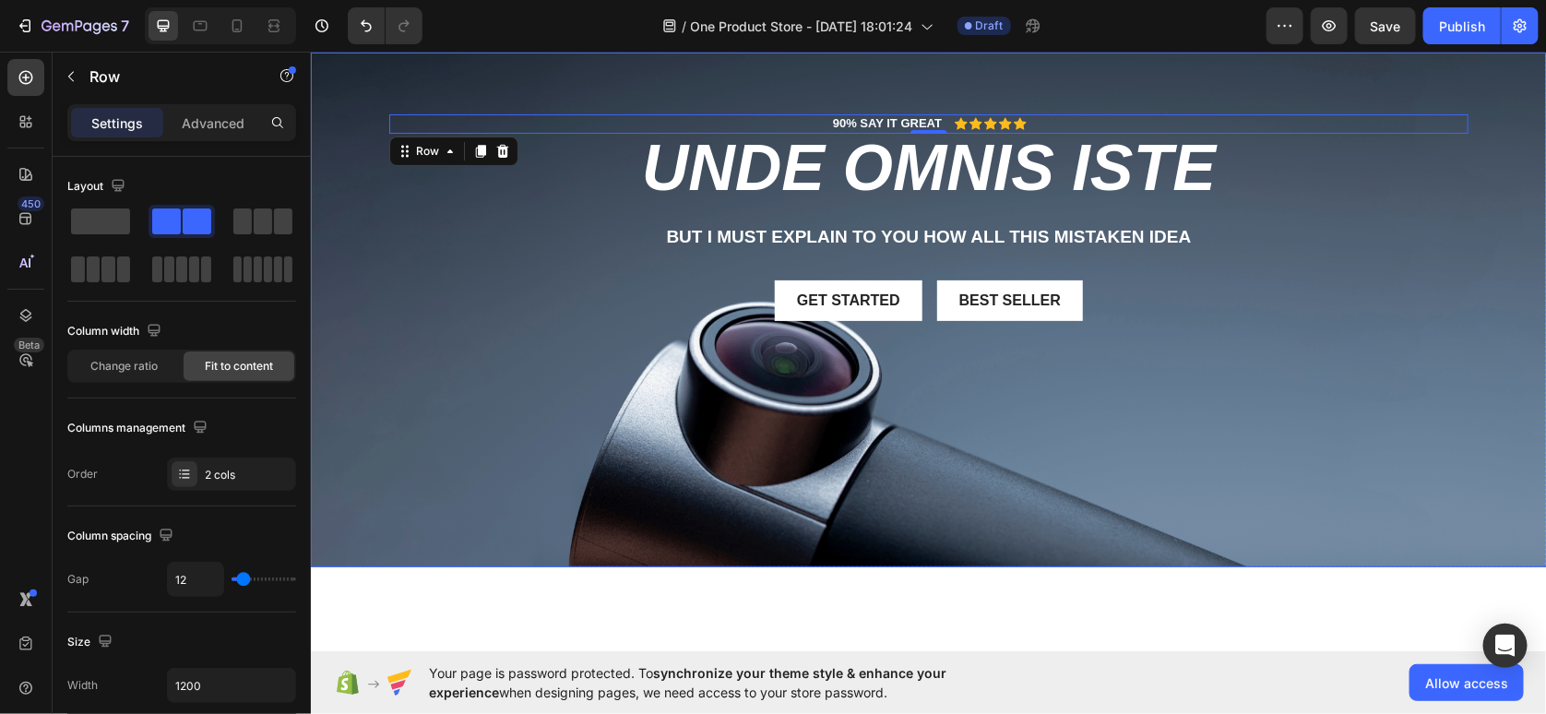
scroll to position [0, 0]
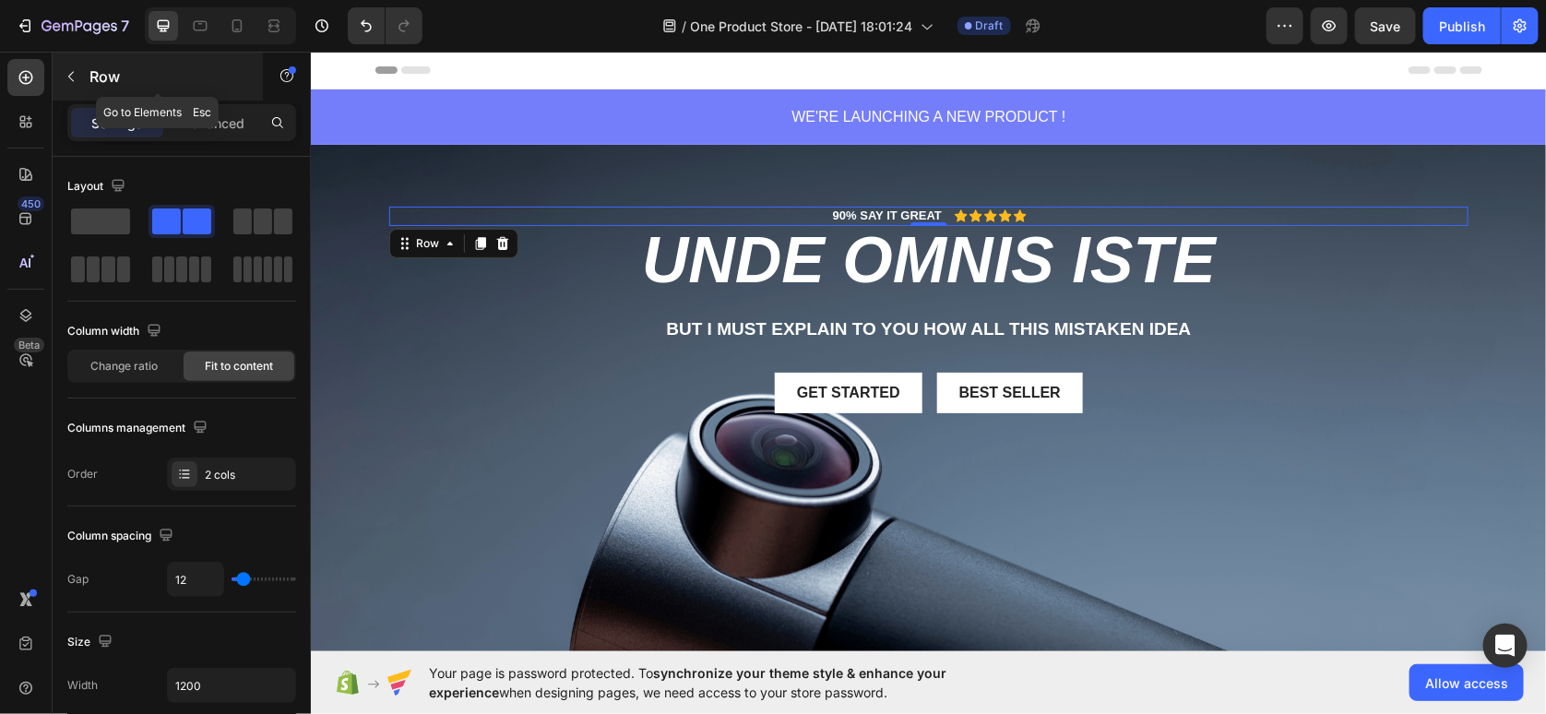
click at [107, 70] on p "Row" at bounding box center [167, 76] width 157 height 22
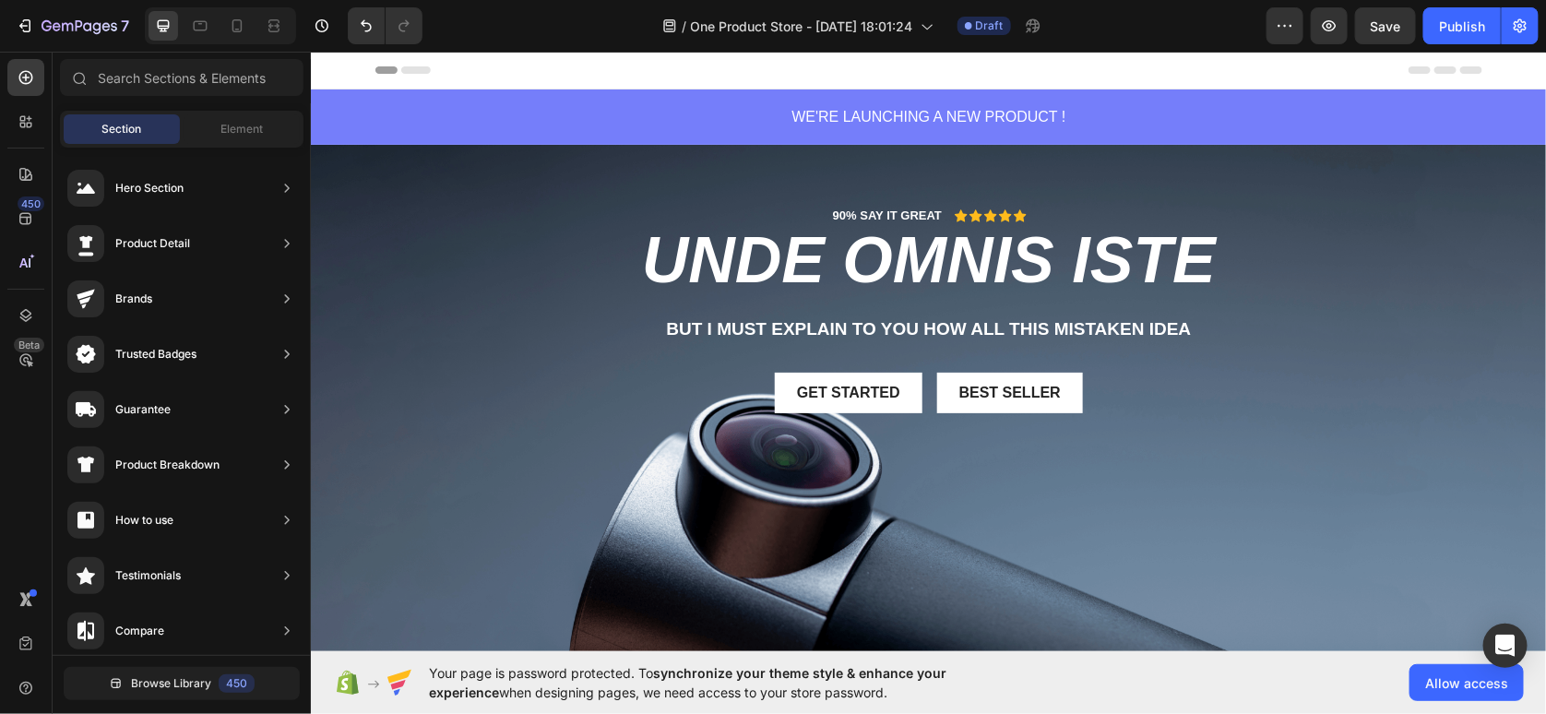
scroll to position [861, 0]
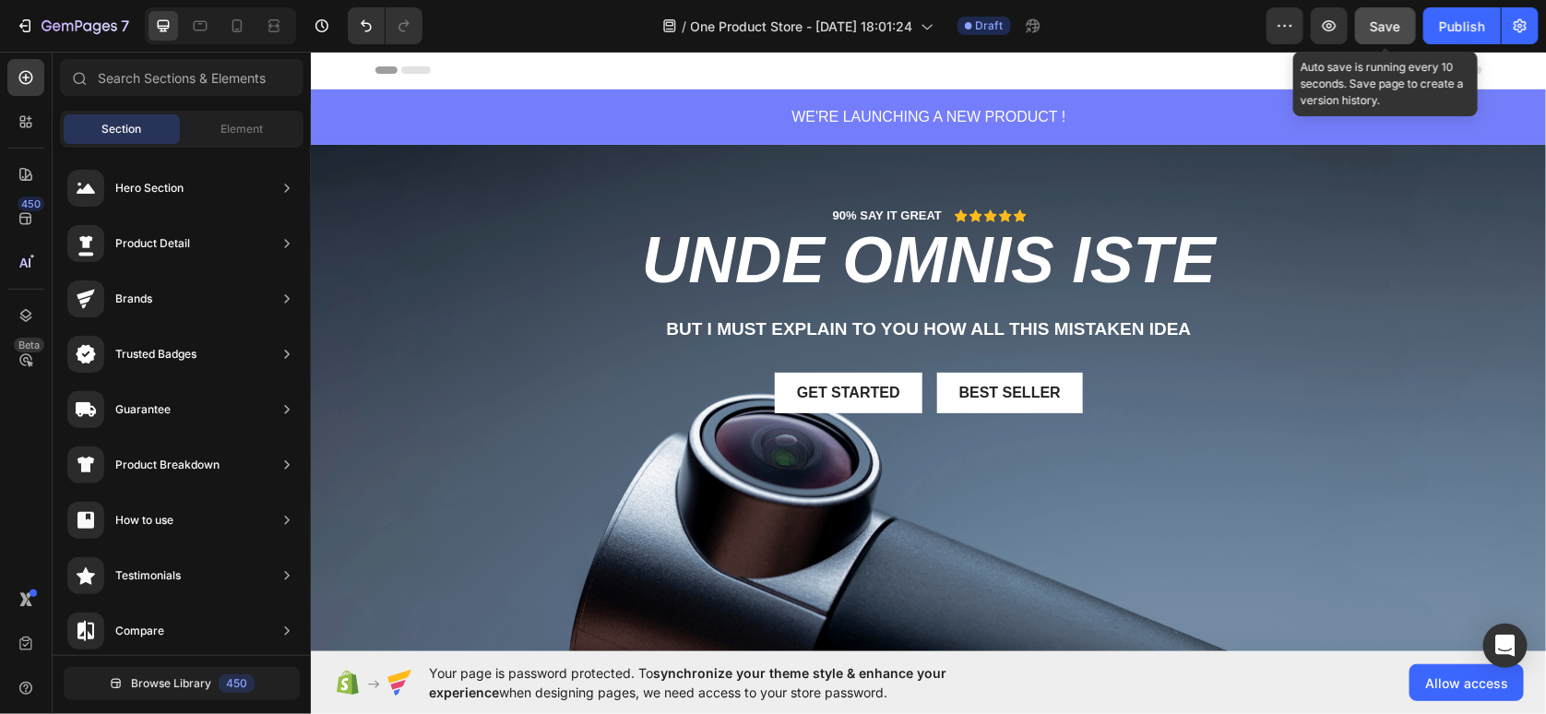
click at [1387, 21] on span "Save" at bounding box center [1386, 26] width 30 height 16
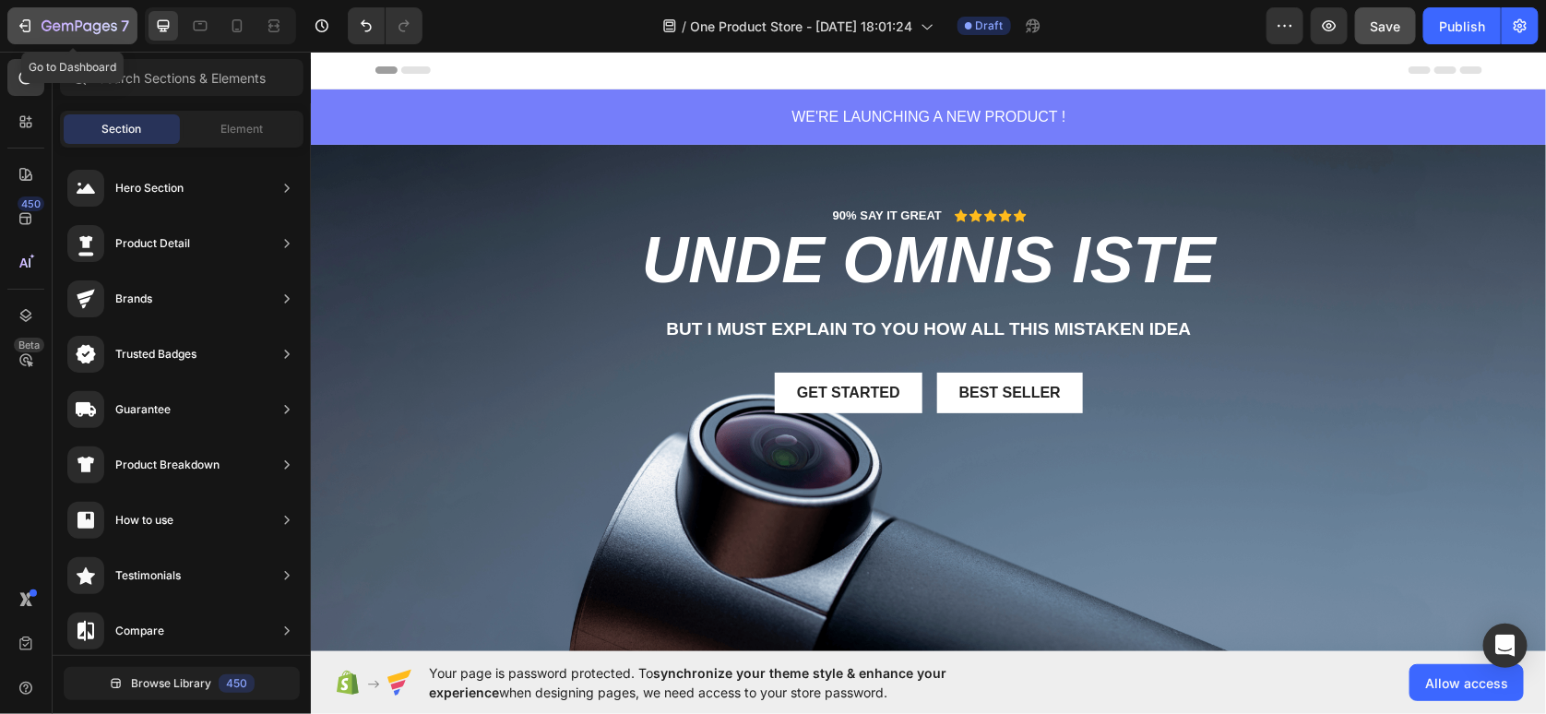
click at [12, 22] on button "7" at bounding box center [72, 25] width 130 height 37
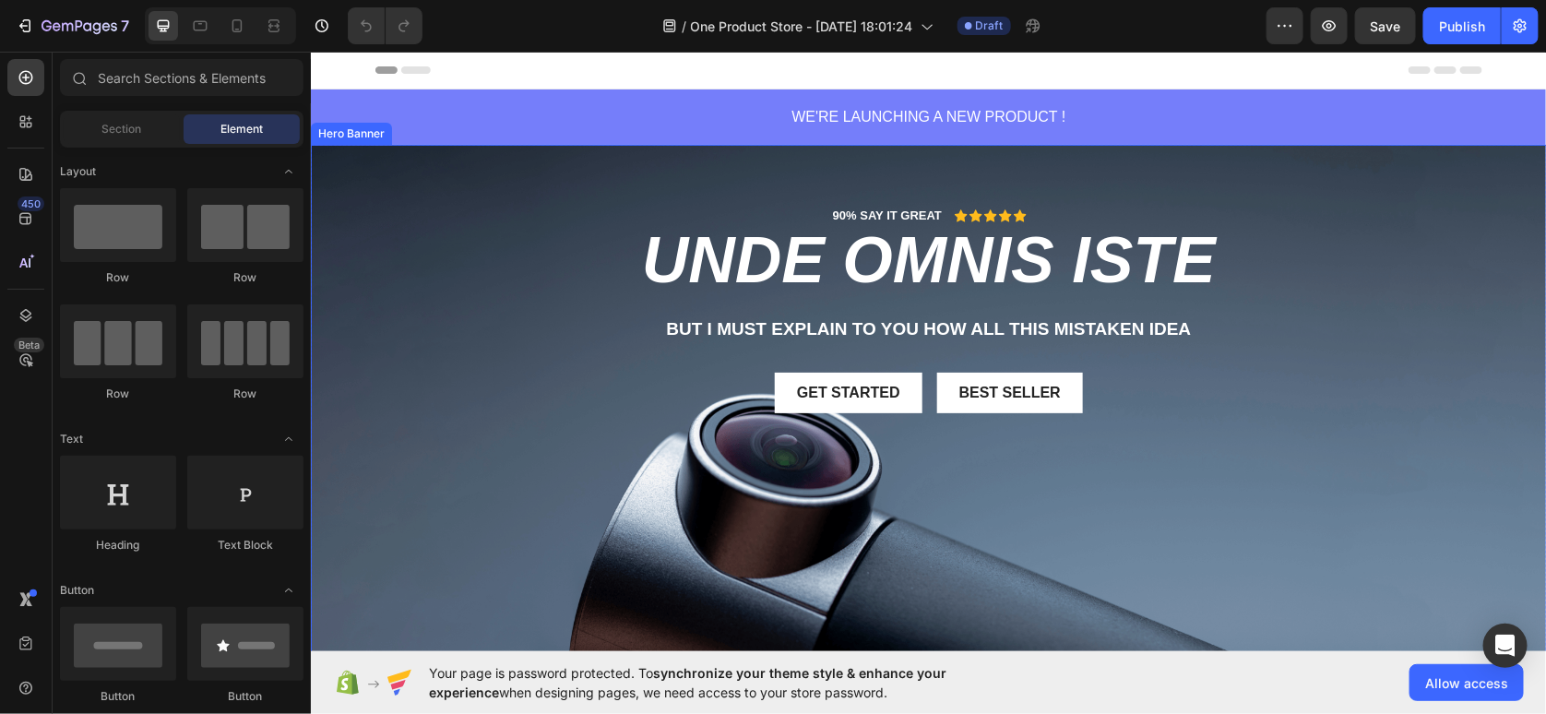
click at [562, 365] on div "90% SAY IT GREAT Text Block Icon Icon Icon Icon Icon Icon List Row unde omnis i…" at bounding box center [927, 324] width 1079 height 236
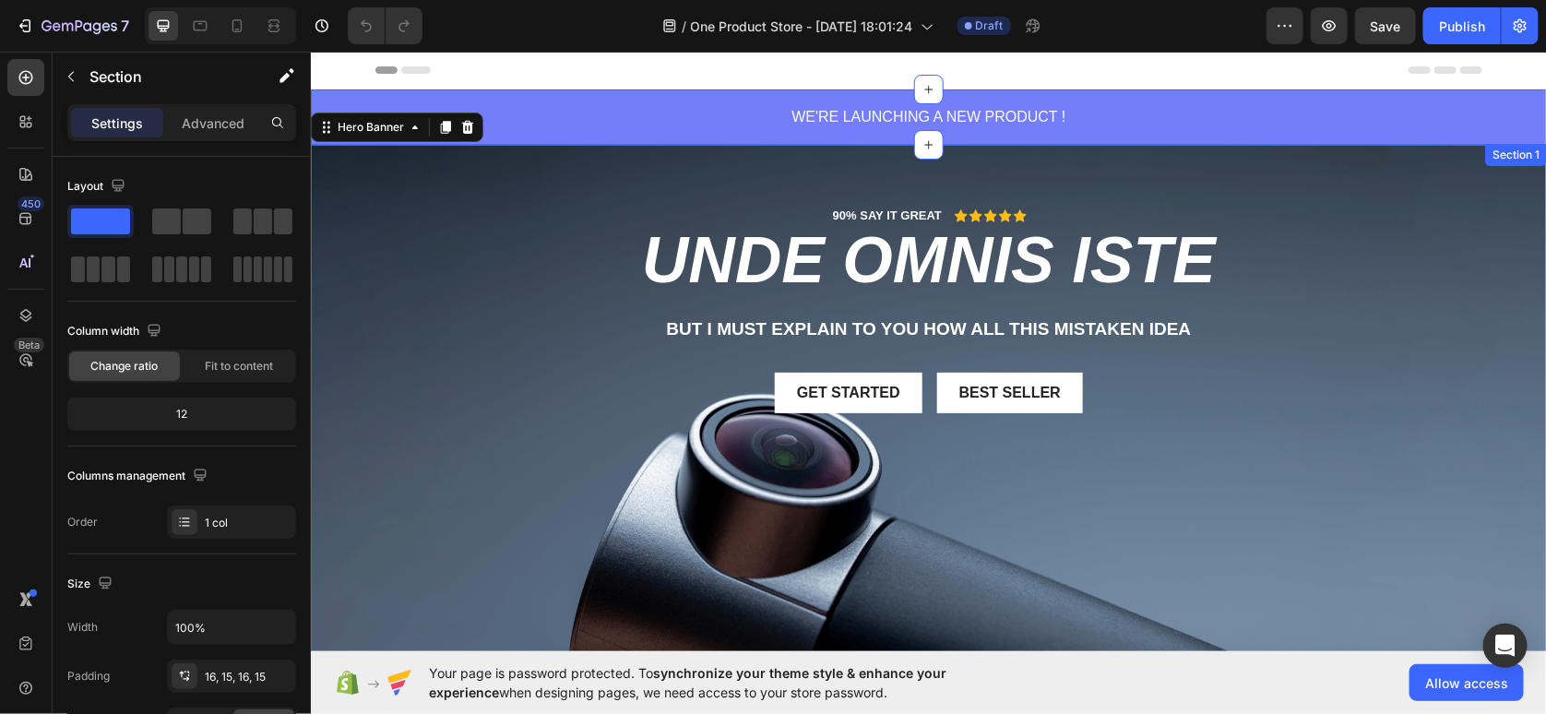
click at [549, 134] on div "WE'RE LAUNCHING A NEW PRODUCT ! Text block Section 1" at bounding box center [928, 116] width 1236 height 55
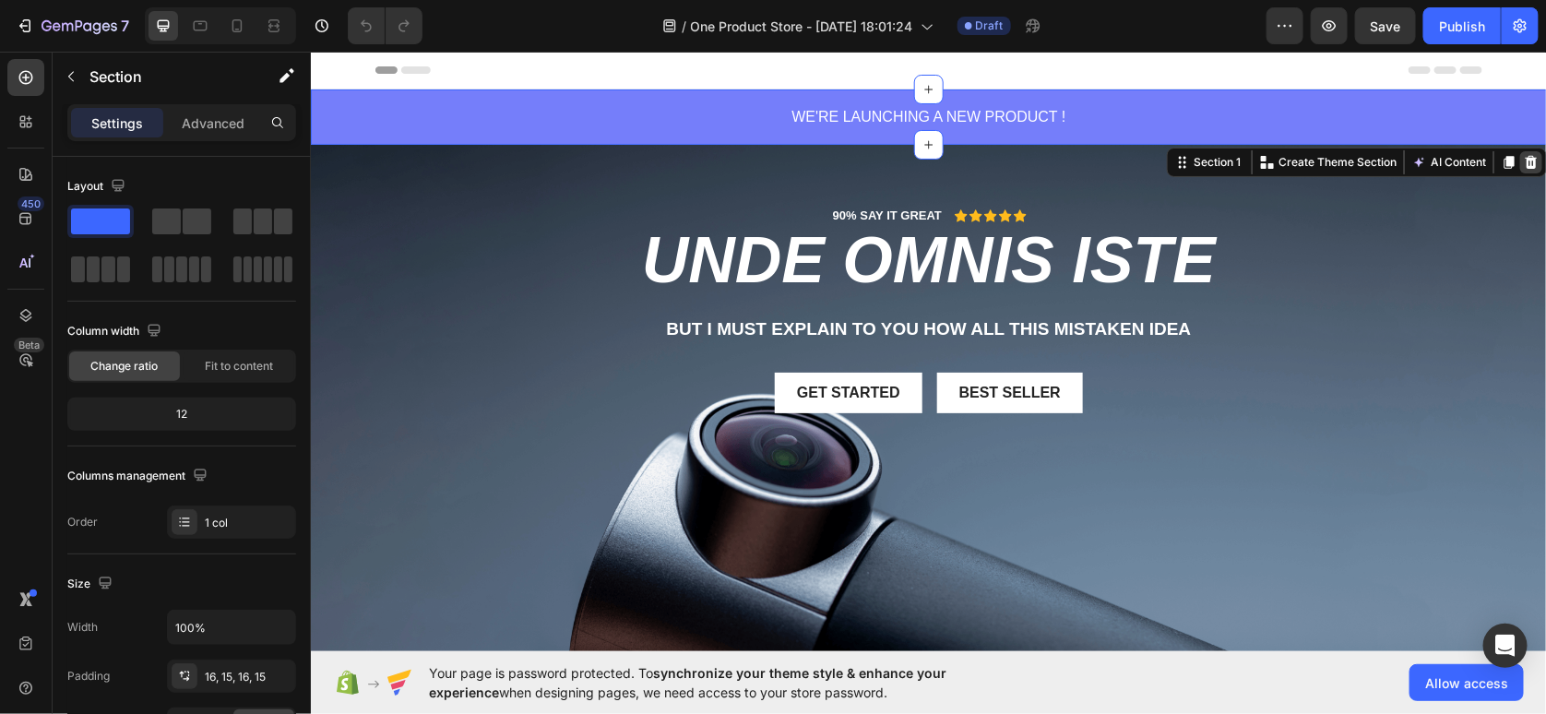
click at [1523, 161] on icon at bounding box center [1530, 161] width 15 height 15
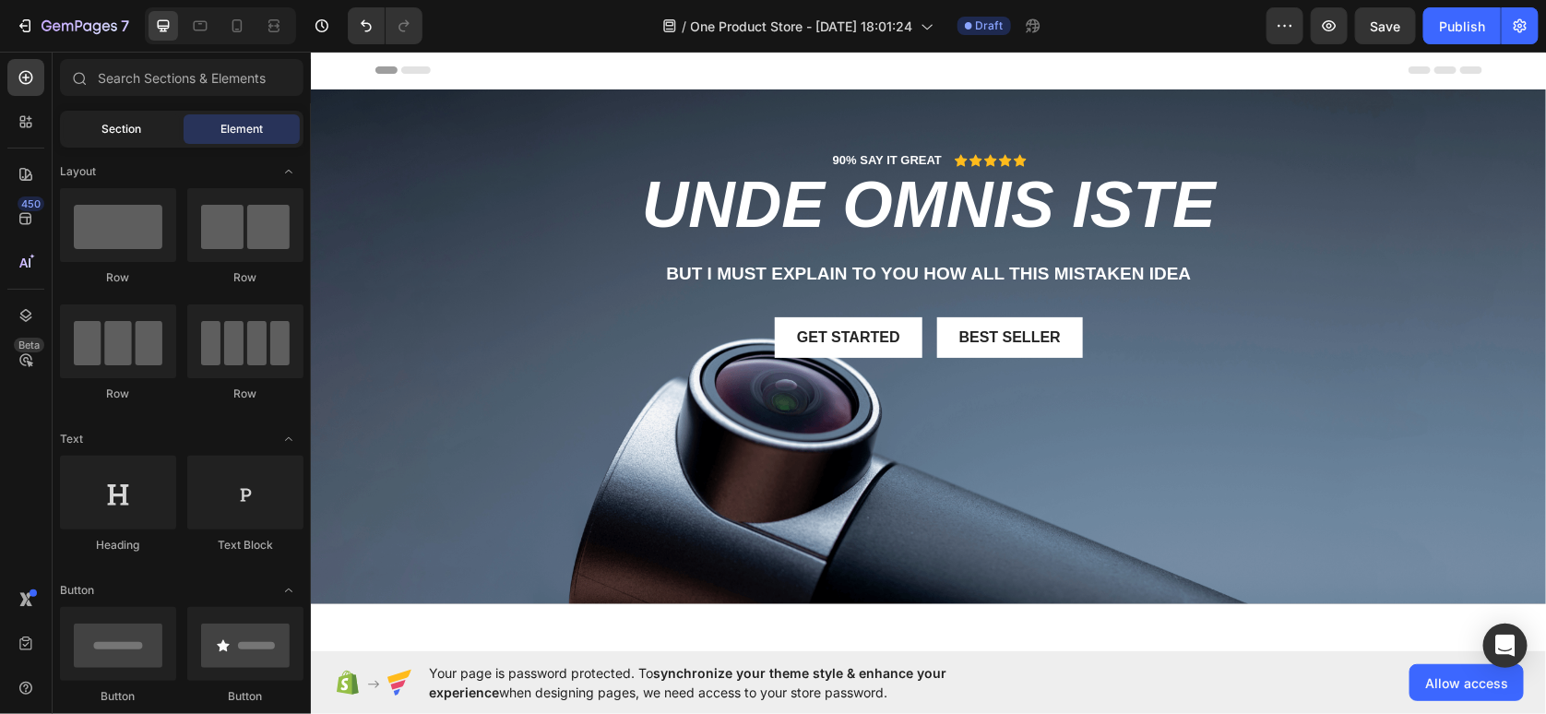
click at [124, 137] on span "Section" at bounding box center [122, 129] width 40 height 17
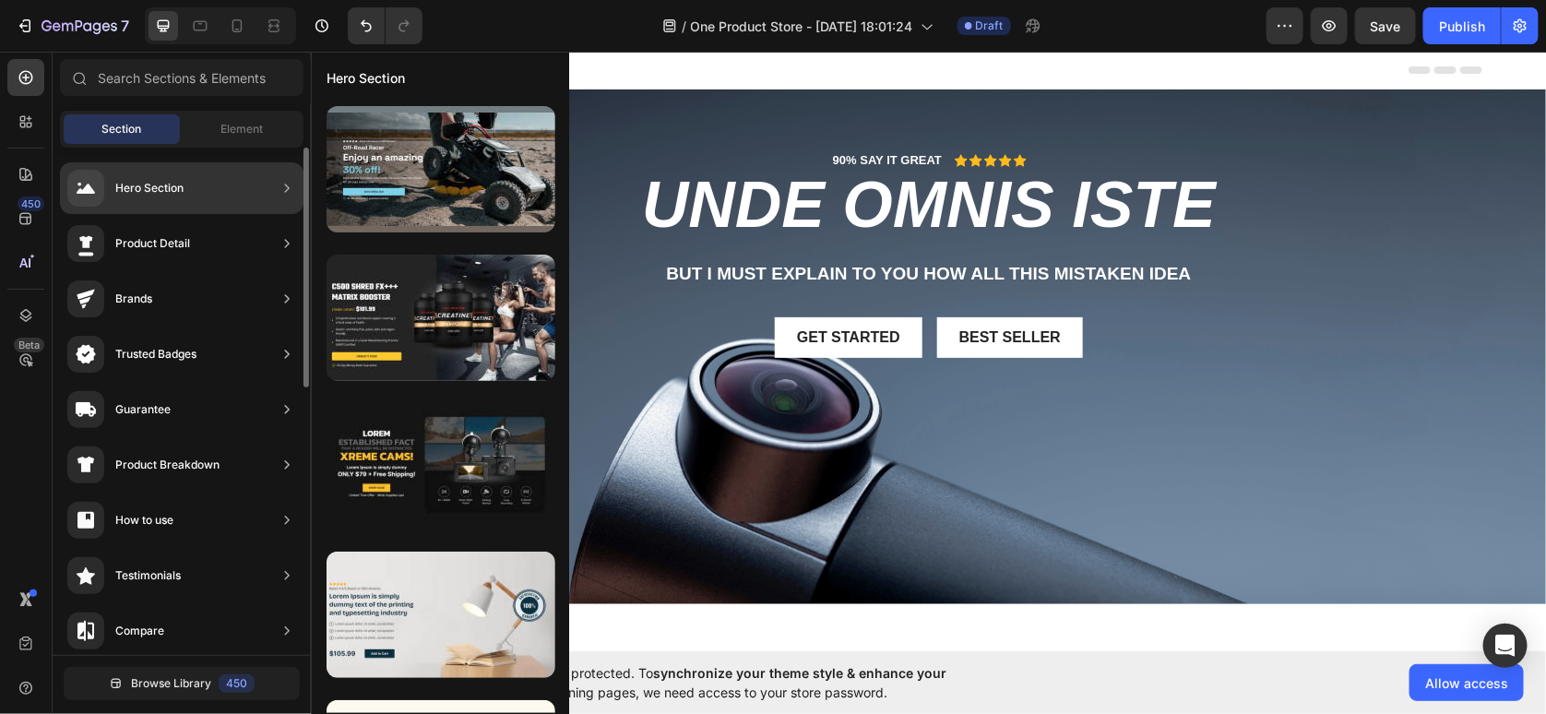
click at [145, 194] on div "Hero Section" at bounding box center [149, 188] width 68 height 18
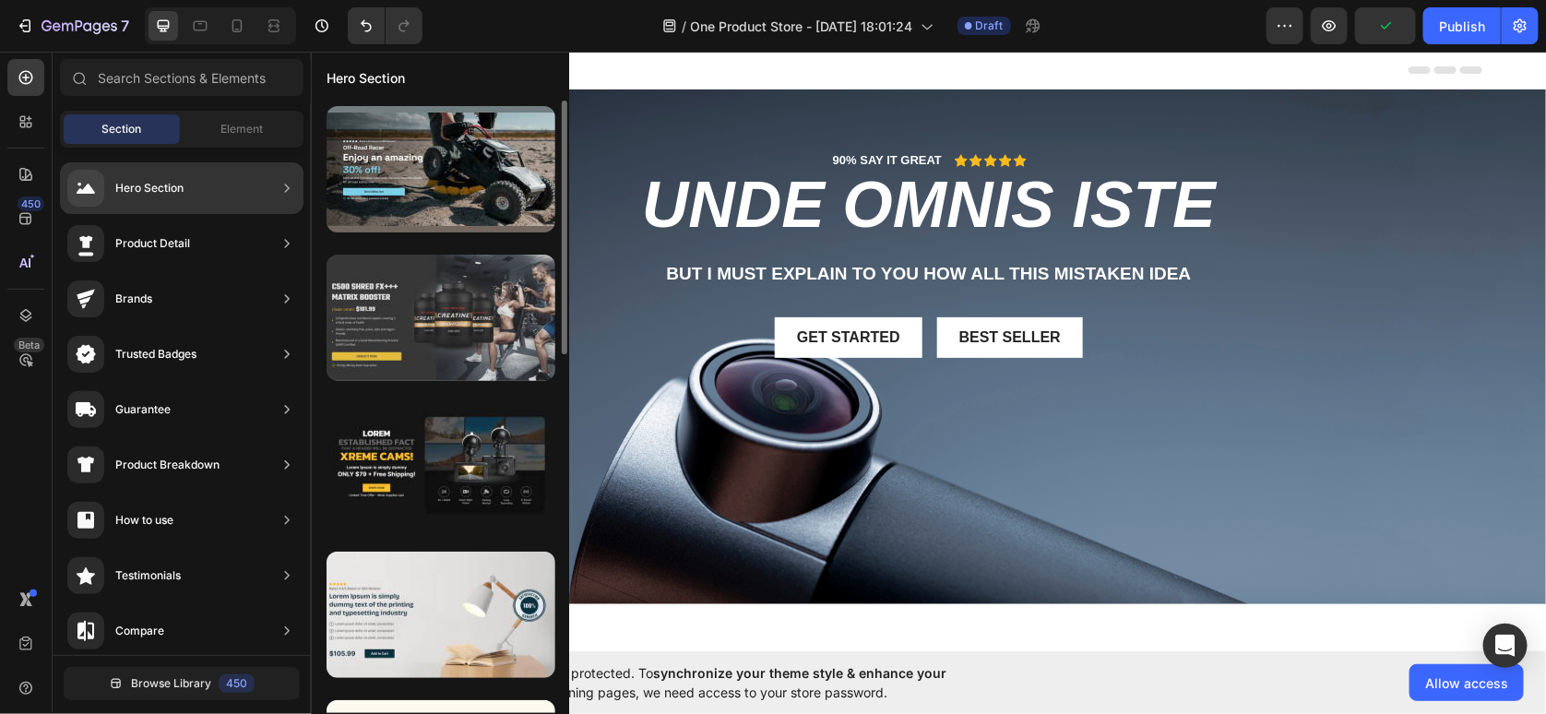
scroll to position [369, 0]
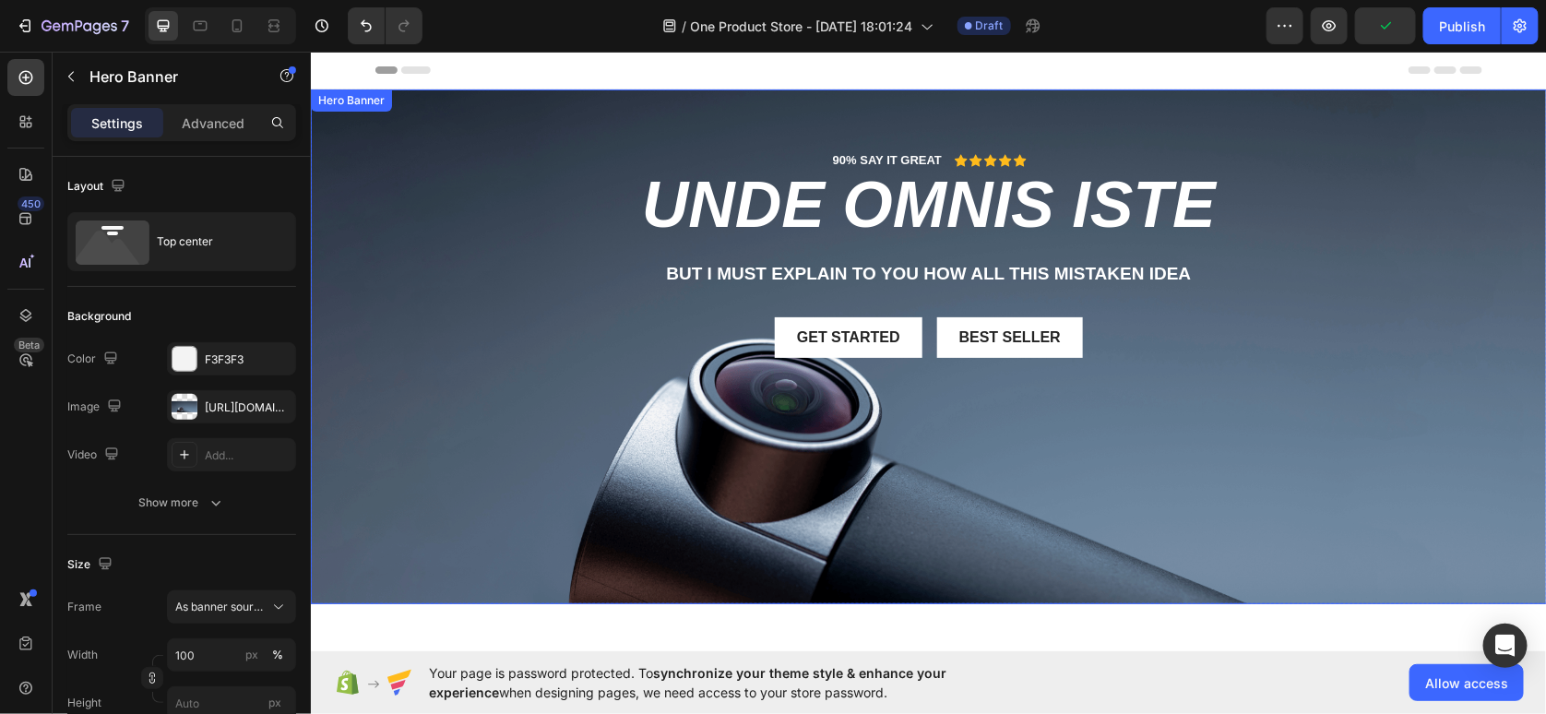
click at [1011, 116] on div "90% SAY IT GREAT Text Block Icon Icon Icon Icon Icon Icon List Row unde omnis i…" at bounding box center [928, 252] width 1107 height 327
click at [30, 140] on div "450 Beta" at bounding box center [25, 320] width 37 height 522
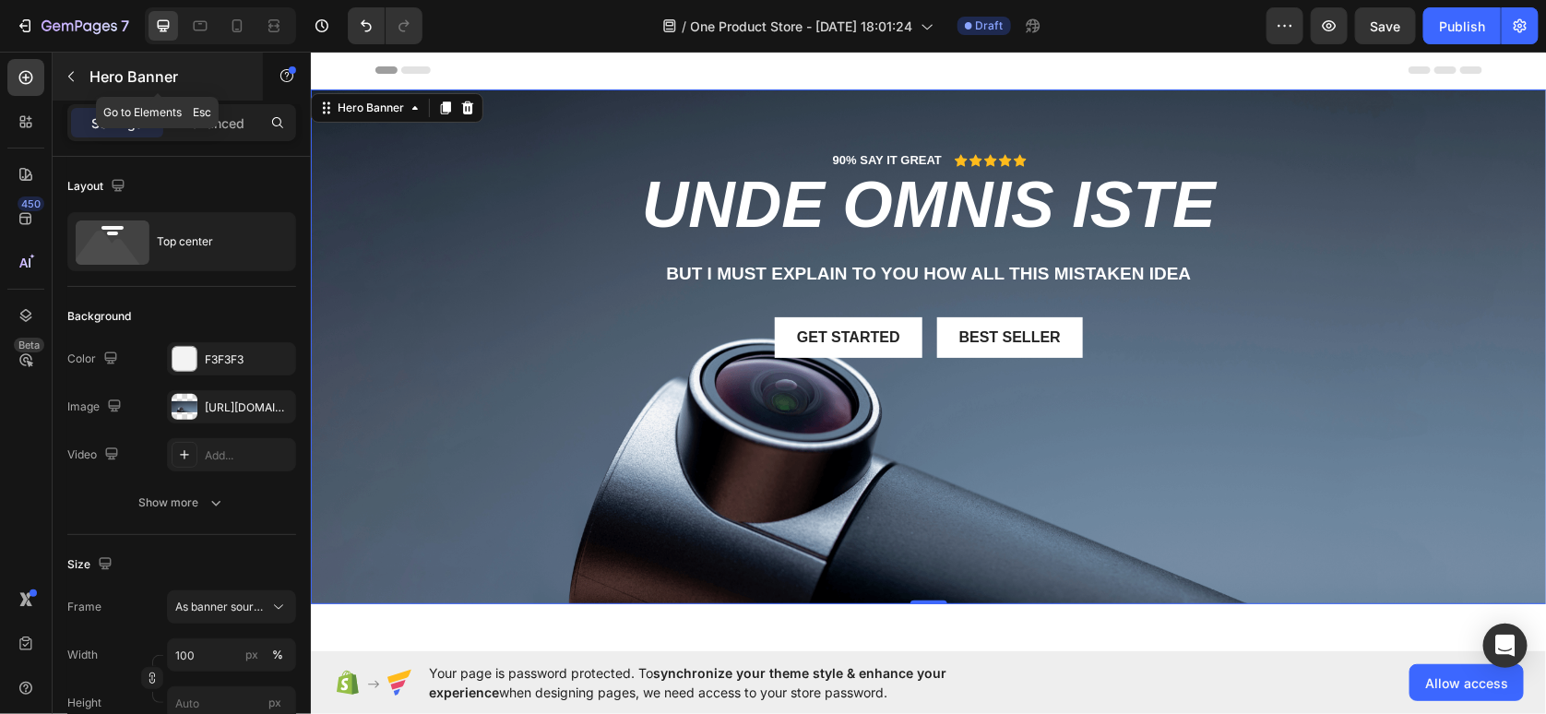
click at [82, 77] on button "button" at bounding box center [71, 77] width 30 height 30
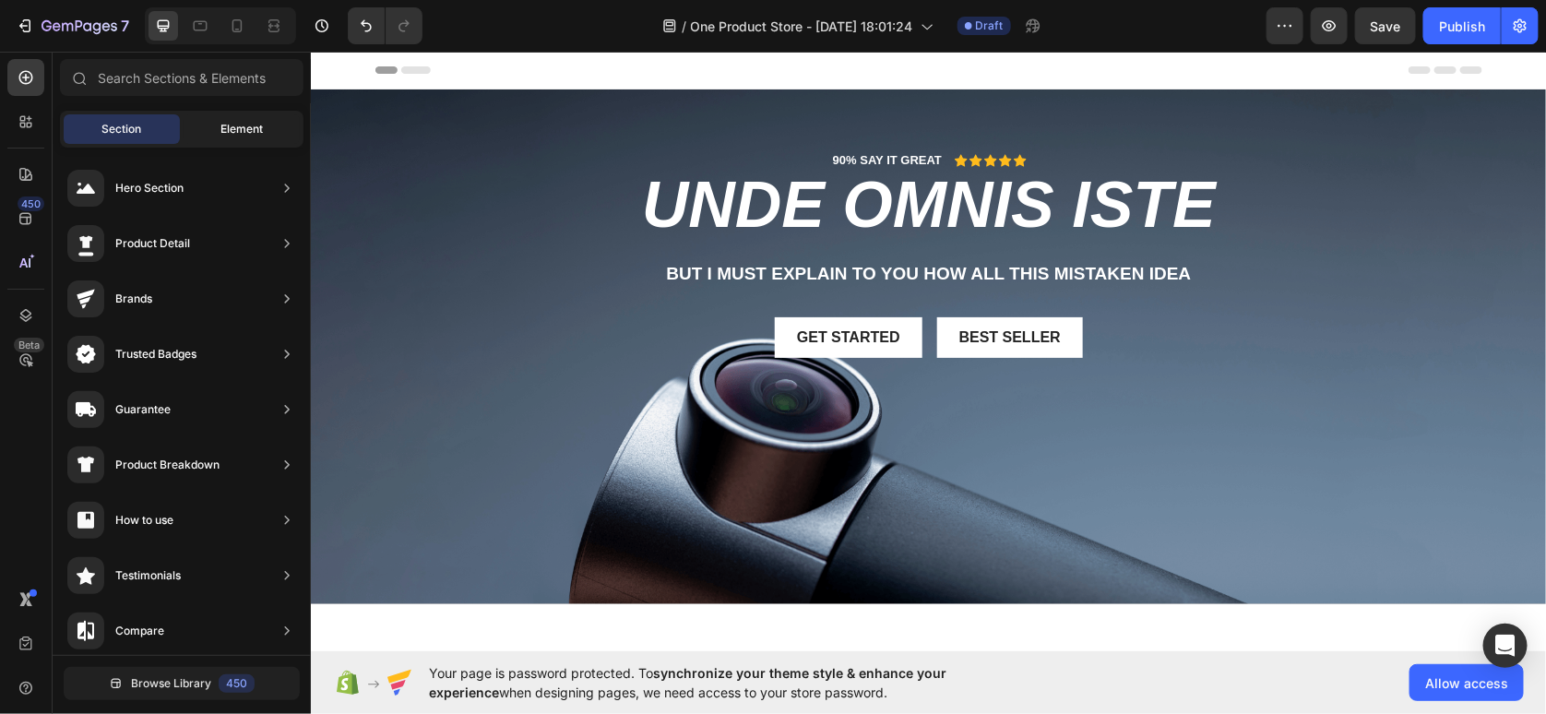
click at [202, 137] on div "Element" at bounding box center [242, 129] width 116 height 30
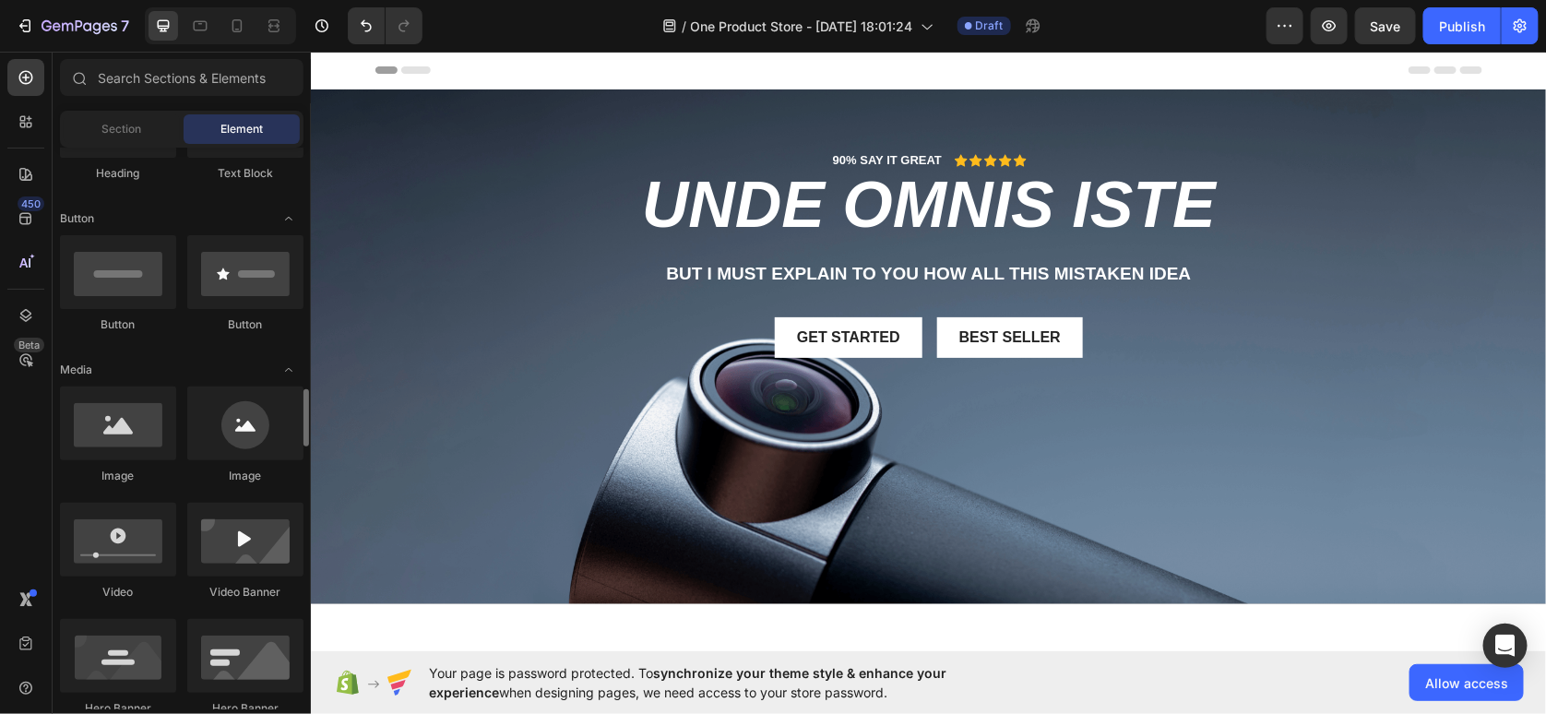
scroll to position [556, 0]
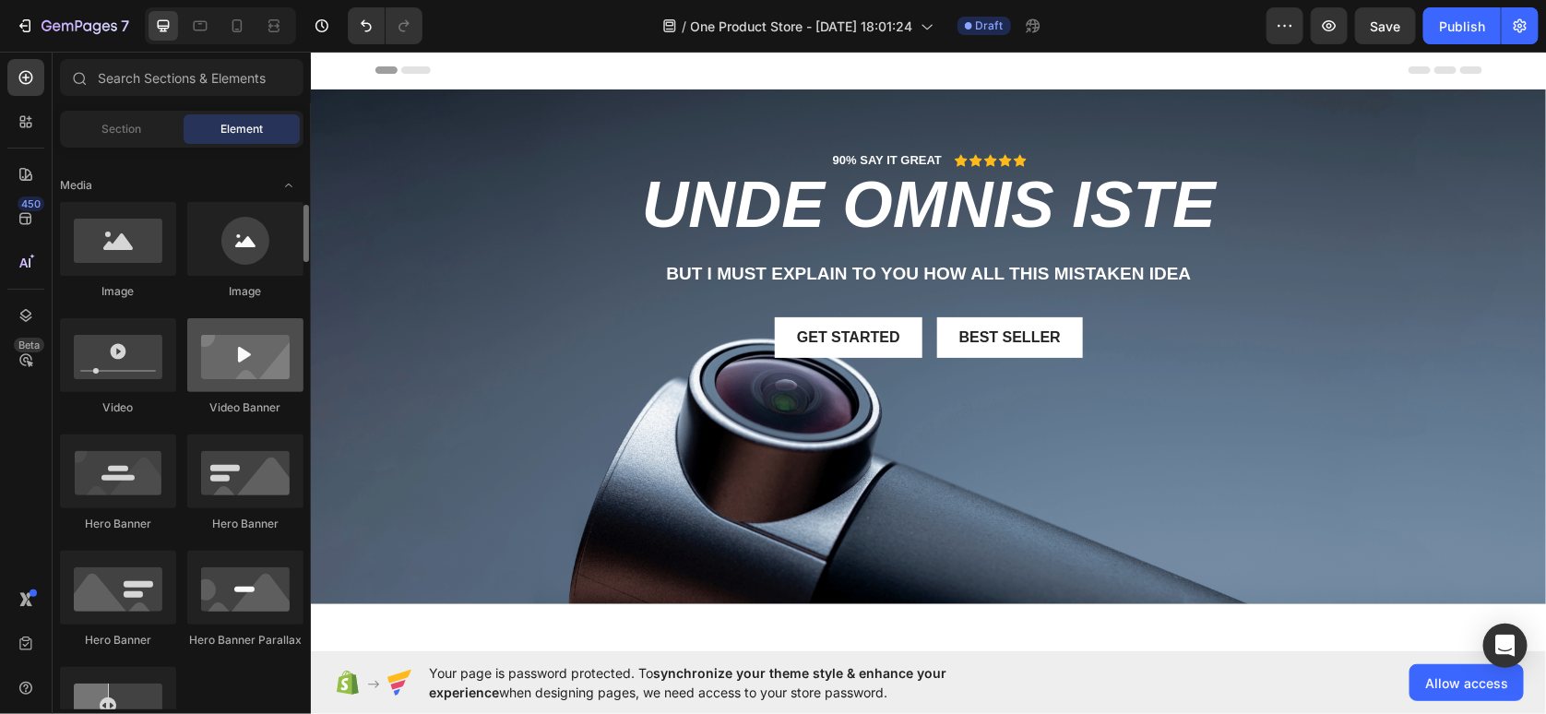
click at [245, 363] on div at bounding box center [245, 355] width 116 height 74
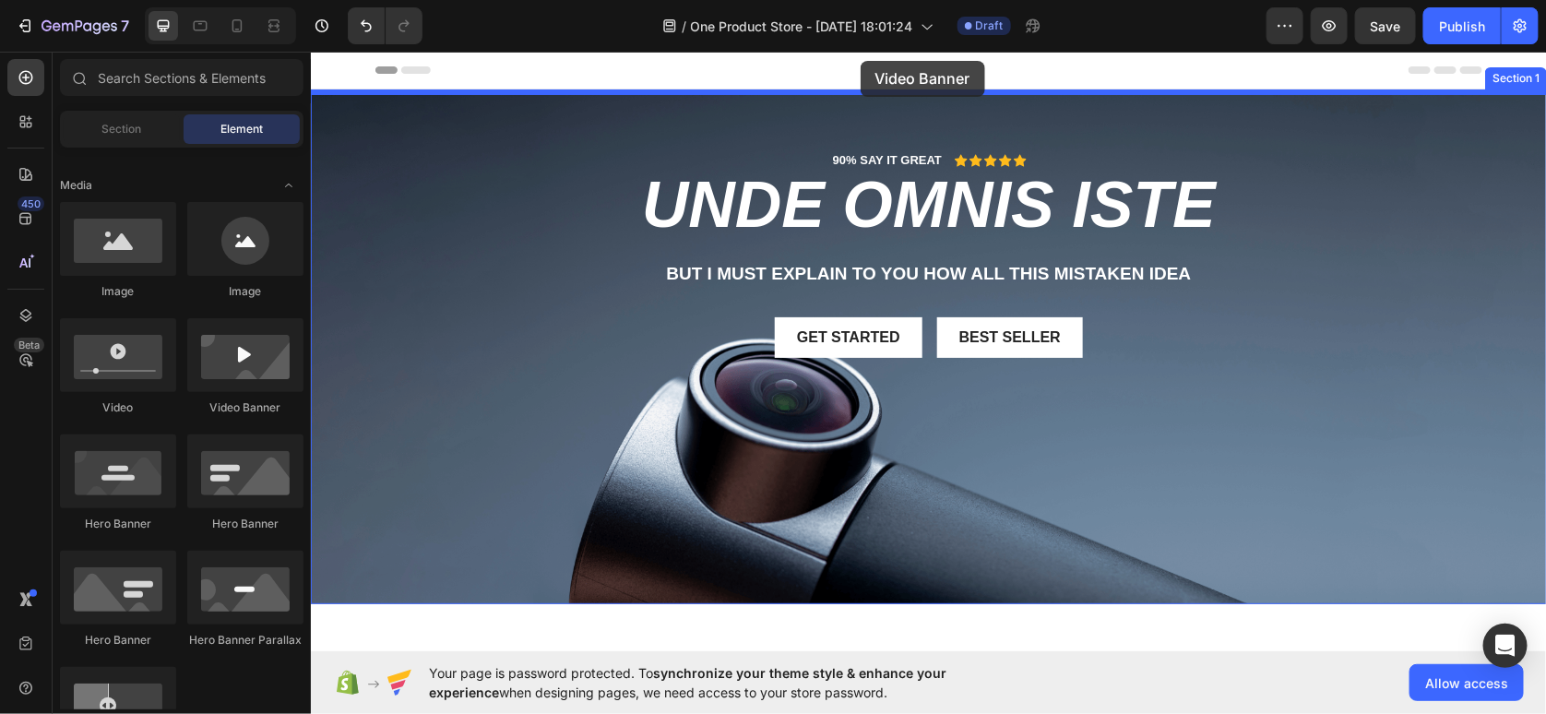
drag, startPoint x: 559, startPoint y: 418, endPoint x: 860, endPoint y: 60, distance: 467.5
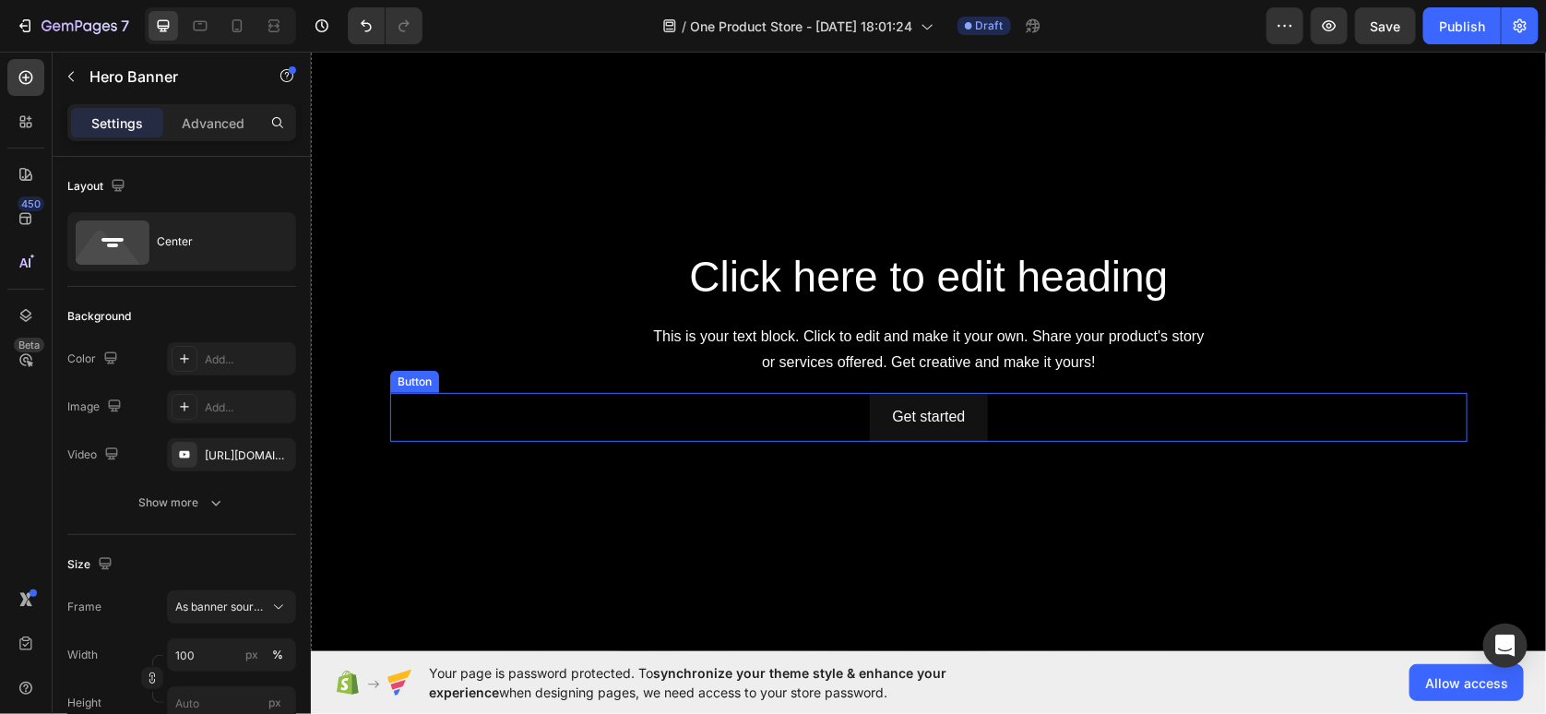
scroll to position [0, 0]
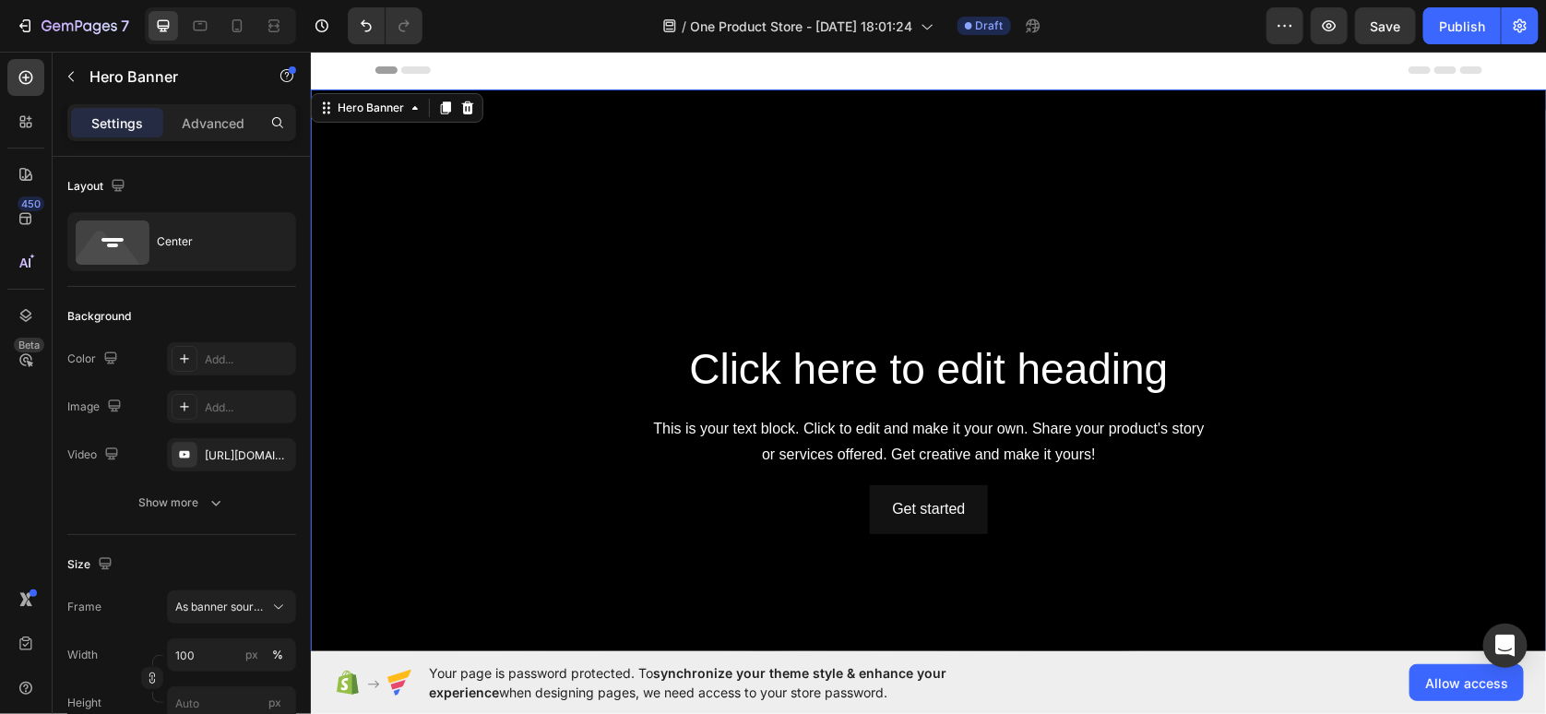
click at [631, 258] on div "Background Image" at bounding box center [928, 437] width 1236 height 696
click at [533, 203] on div "Background Image" at bounding box center [928, 437] width 1236 height 696
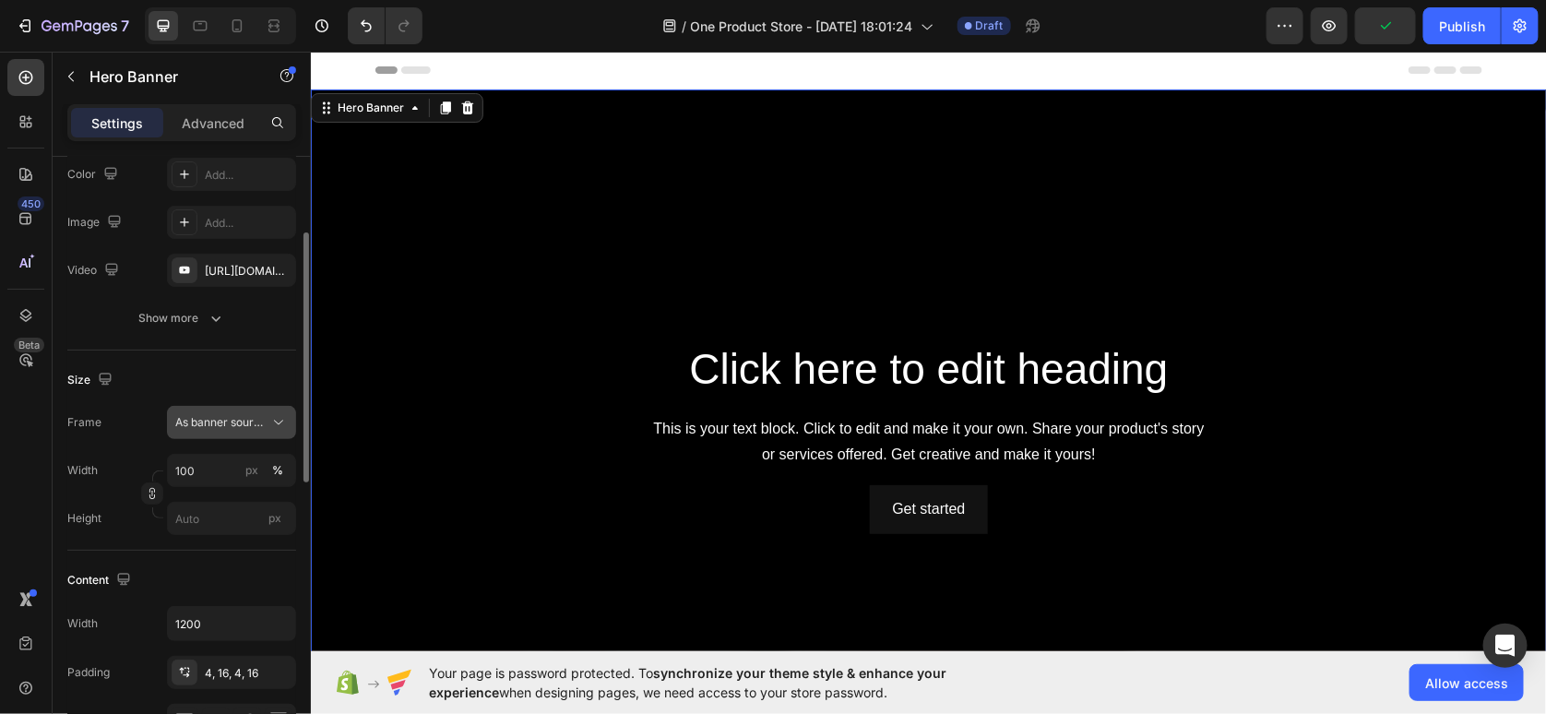
click at [229, 427] on span "As banner source" at bounding box center [220, 422] width 90 height 17
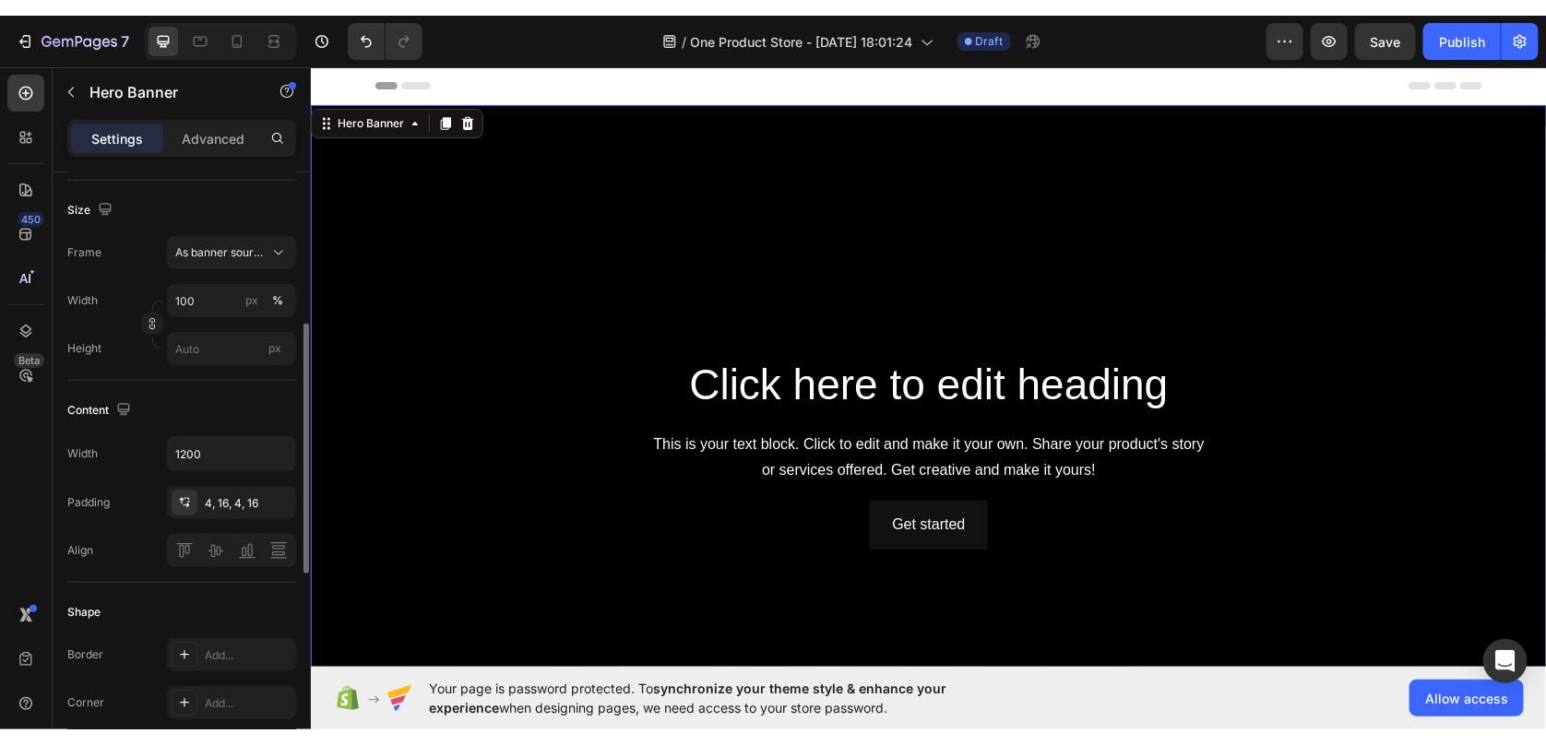
scroll to position [555, 0]
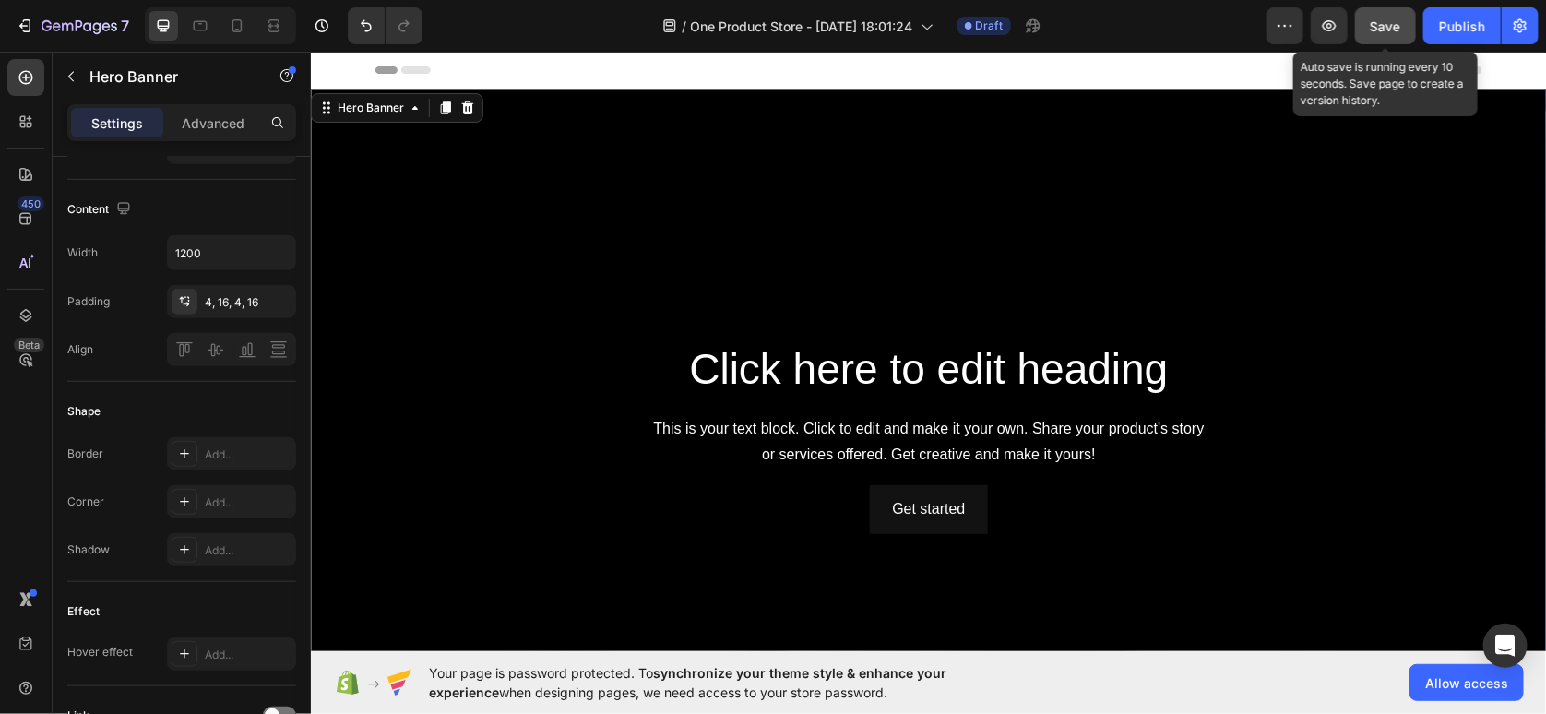
click at [1374, 23] on span "Save" at bounding box center [1386, 26] width 30 height 16
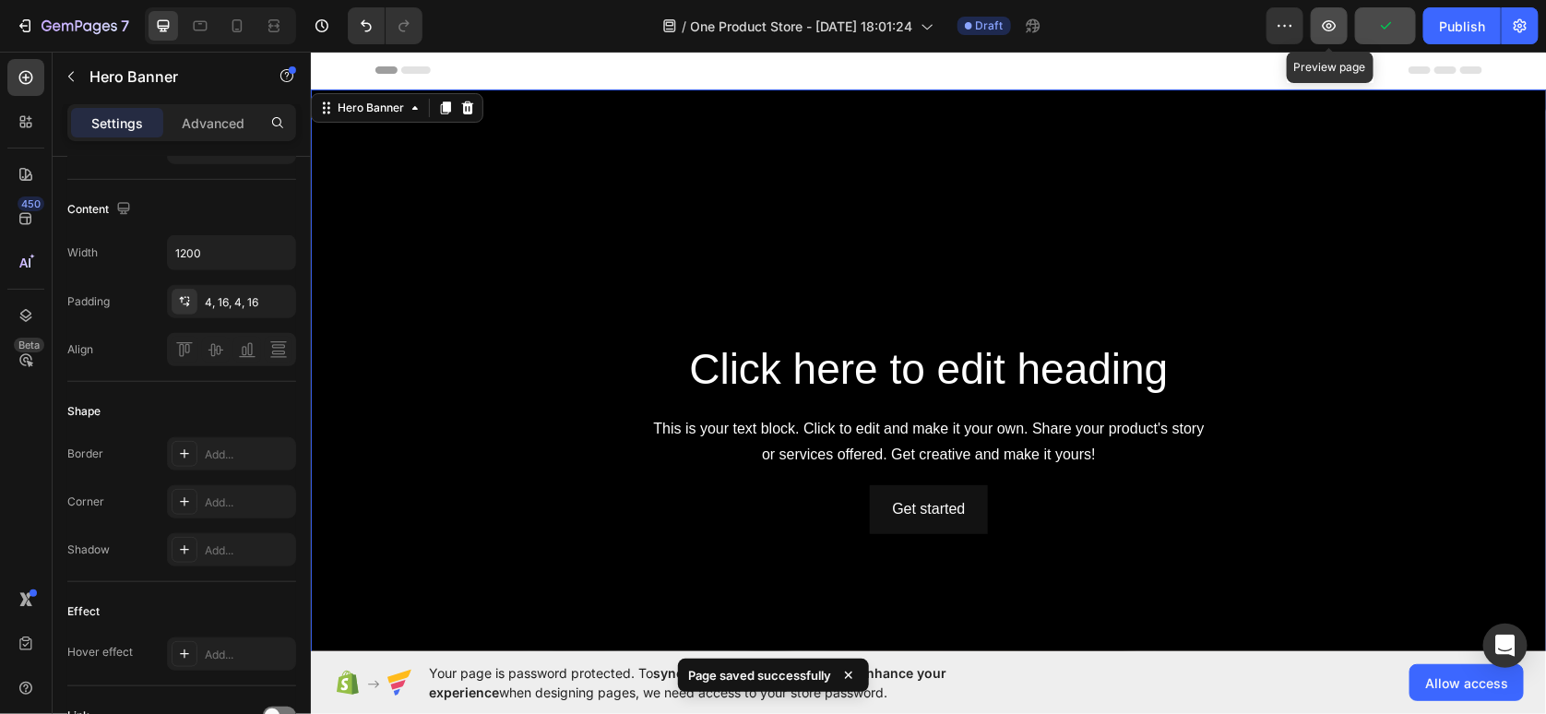
click at [1333, 42] on button "button" at bounding box center [1329, 25] width 37 height 37
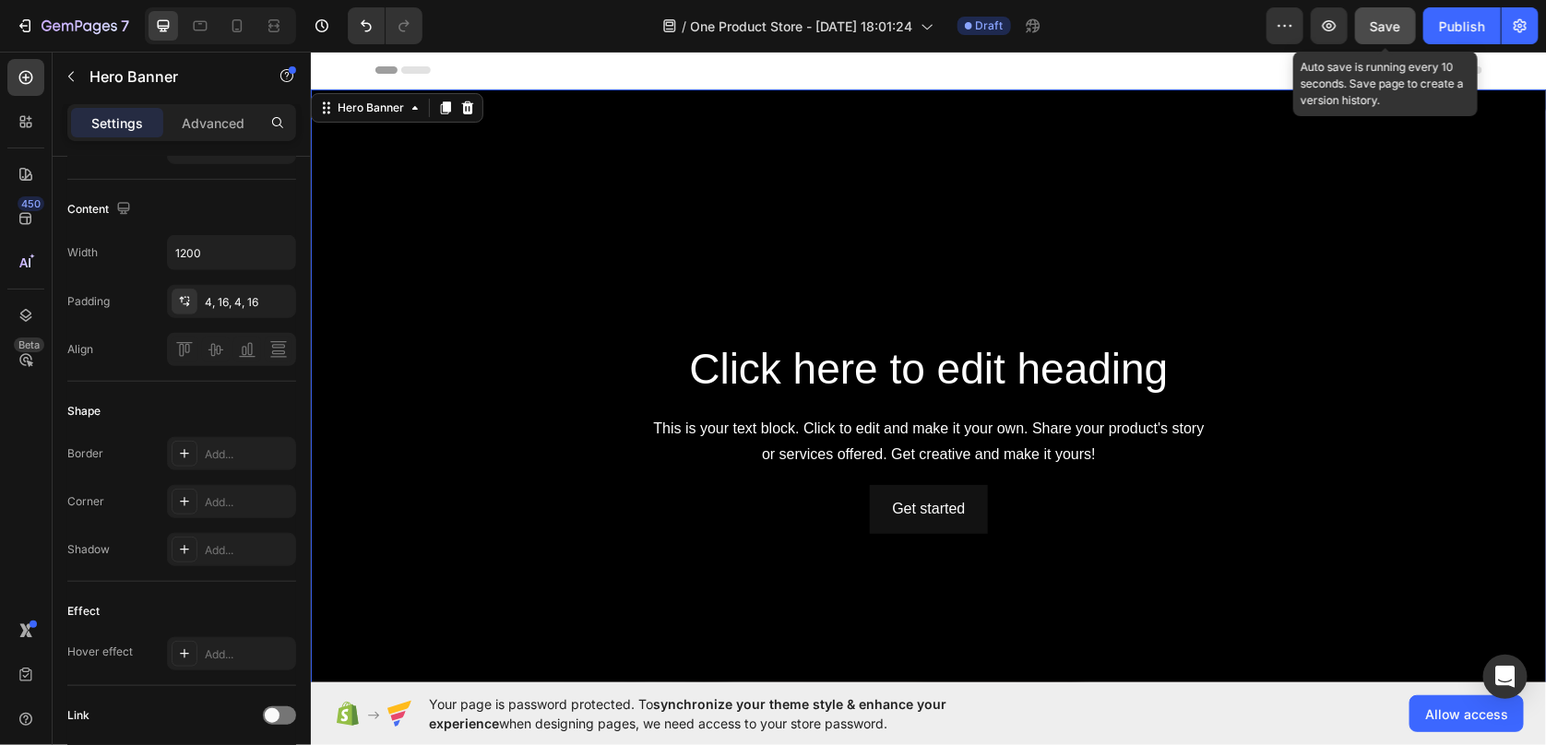
click at [1396, 27] on span "Save" at bounding box center [1386, 26] width 30 height 16
click at [1338, 33] on icon "button" at bounding box center [1329, 26] width 18 height 18
click at [647, 220] on div "Background Image" at bounding box center [928, 437] width 1236 height 696
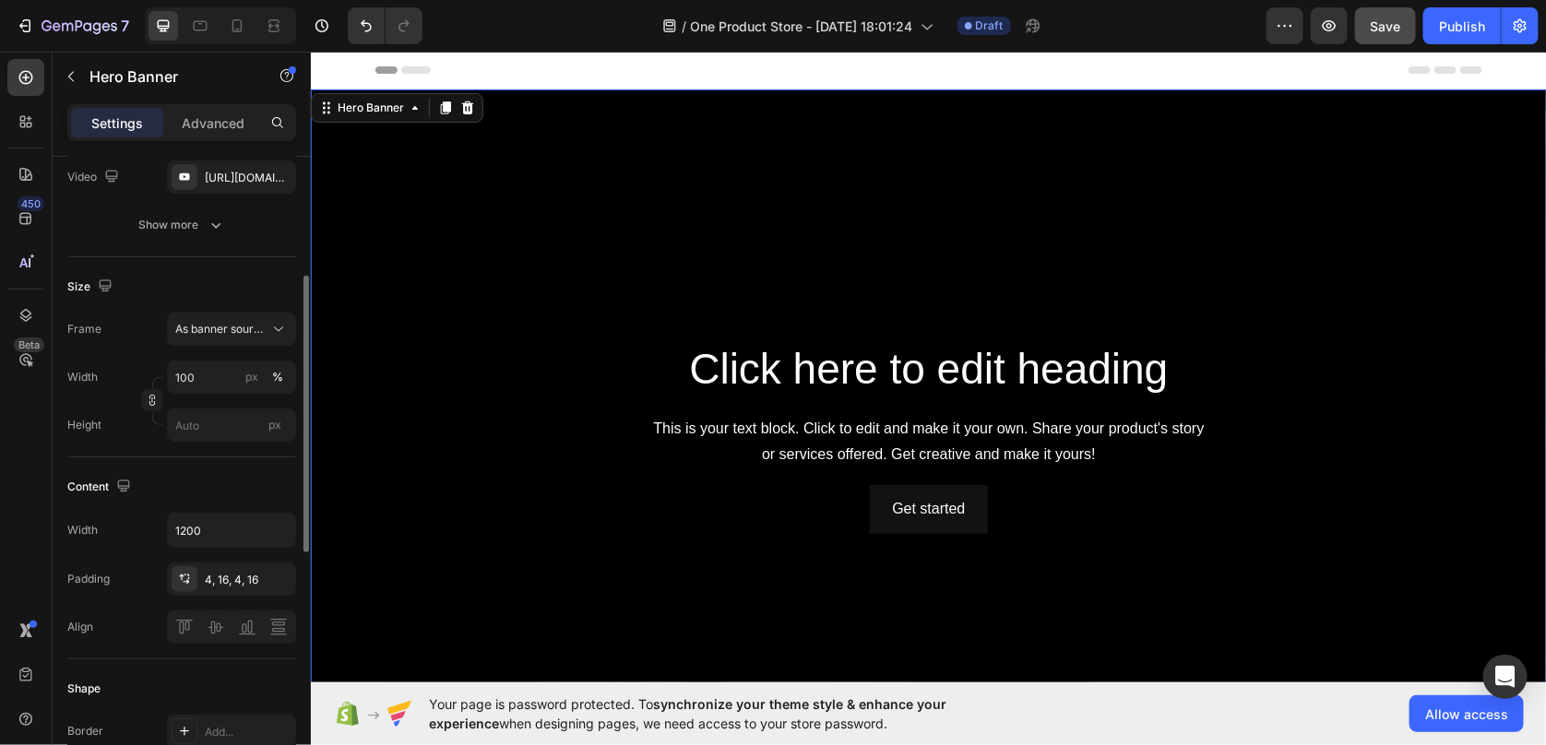
scroll to position [370, 0]
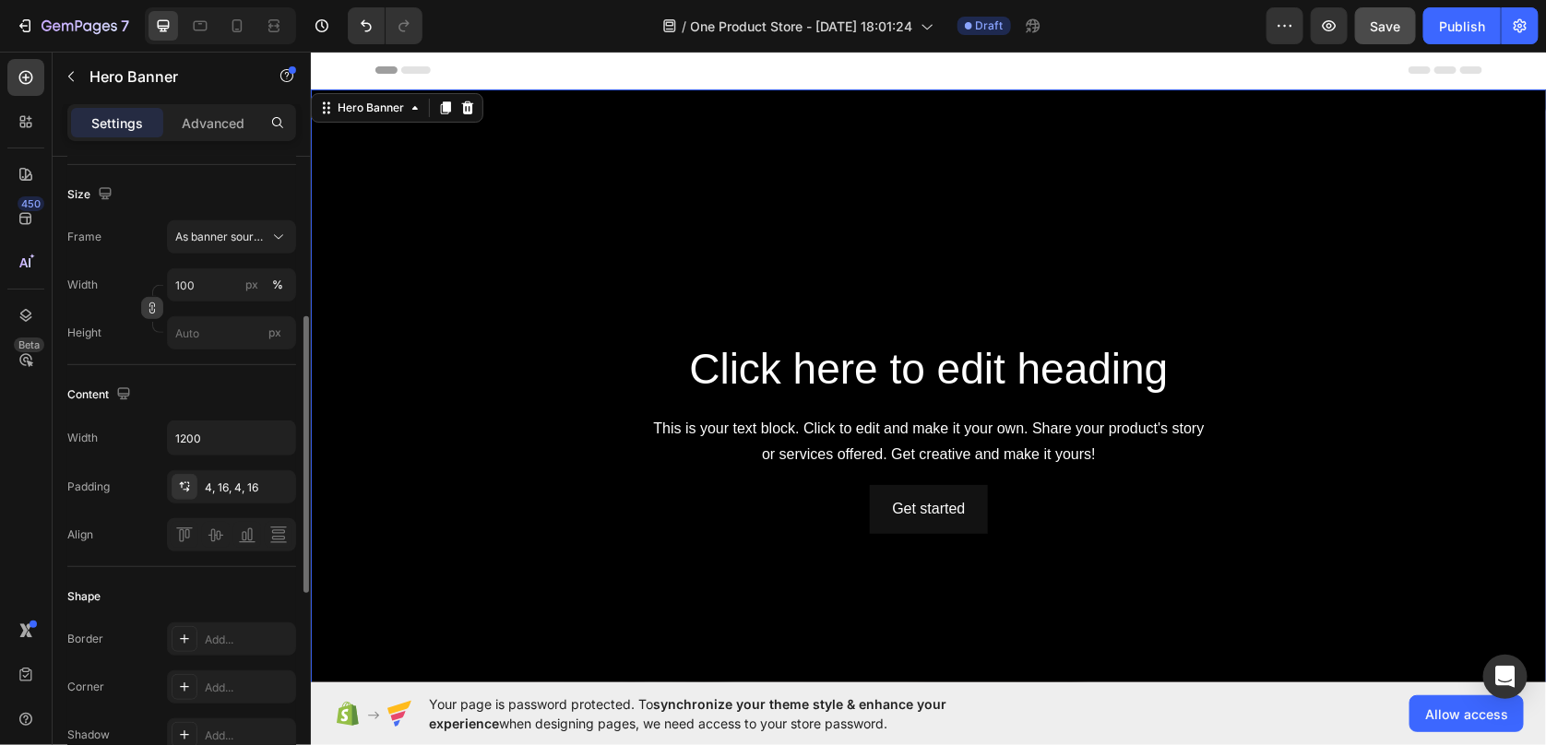
click at [158, 305] on icon "button" at bounding box center [152, 308] width 13 height 13
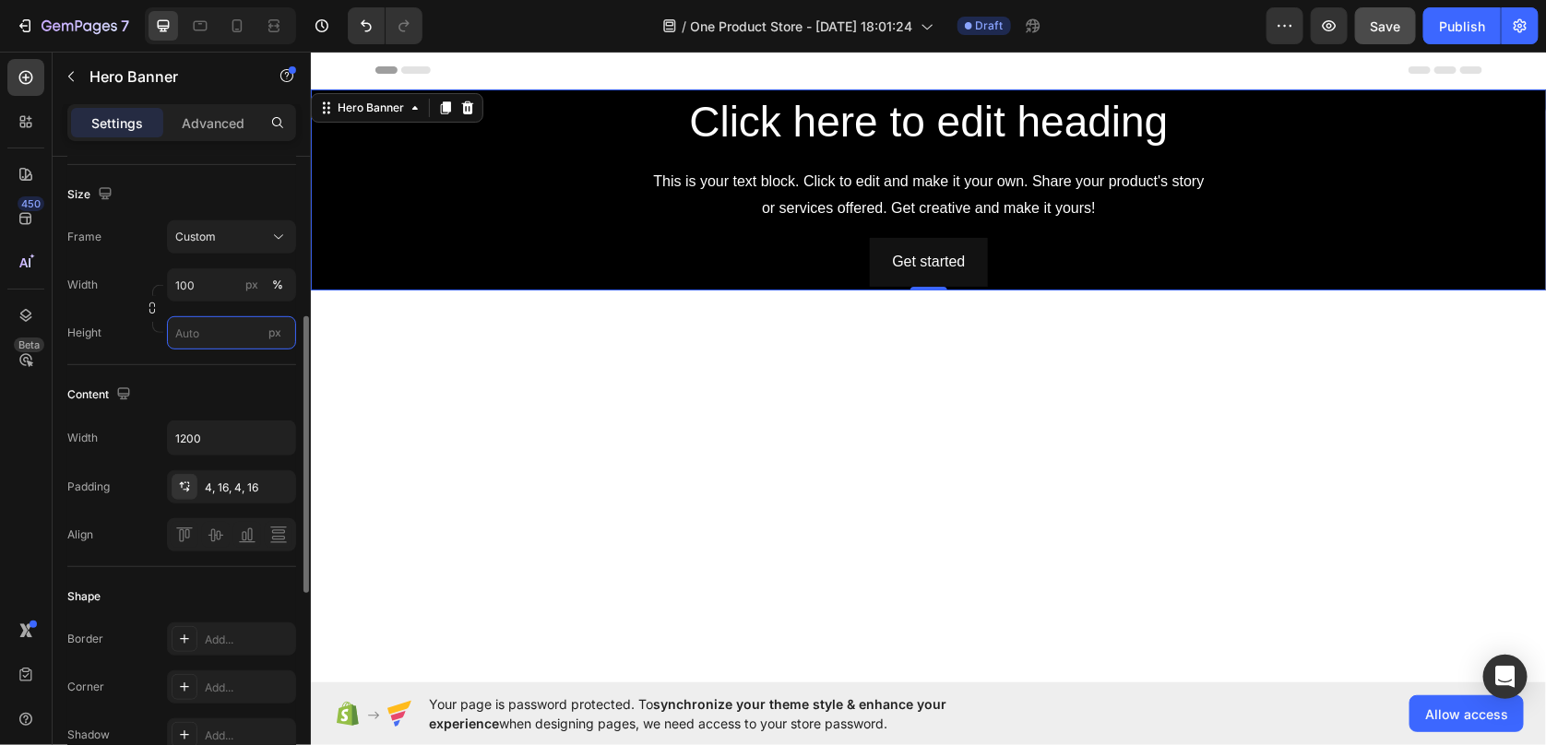
click at [202, 335] on input "px" at bounding box center [231, 332] width 129 height 33
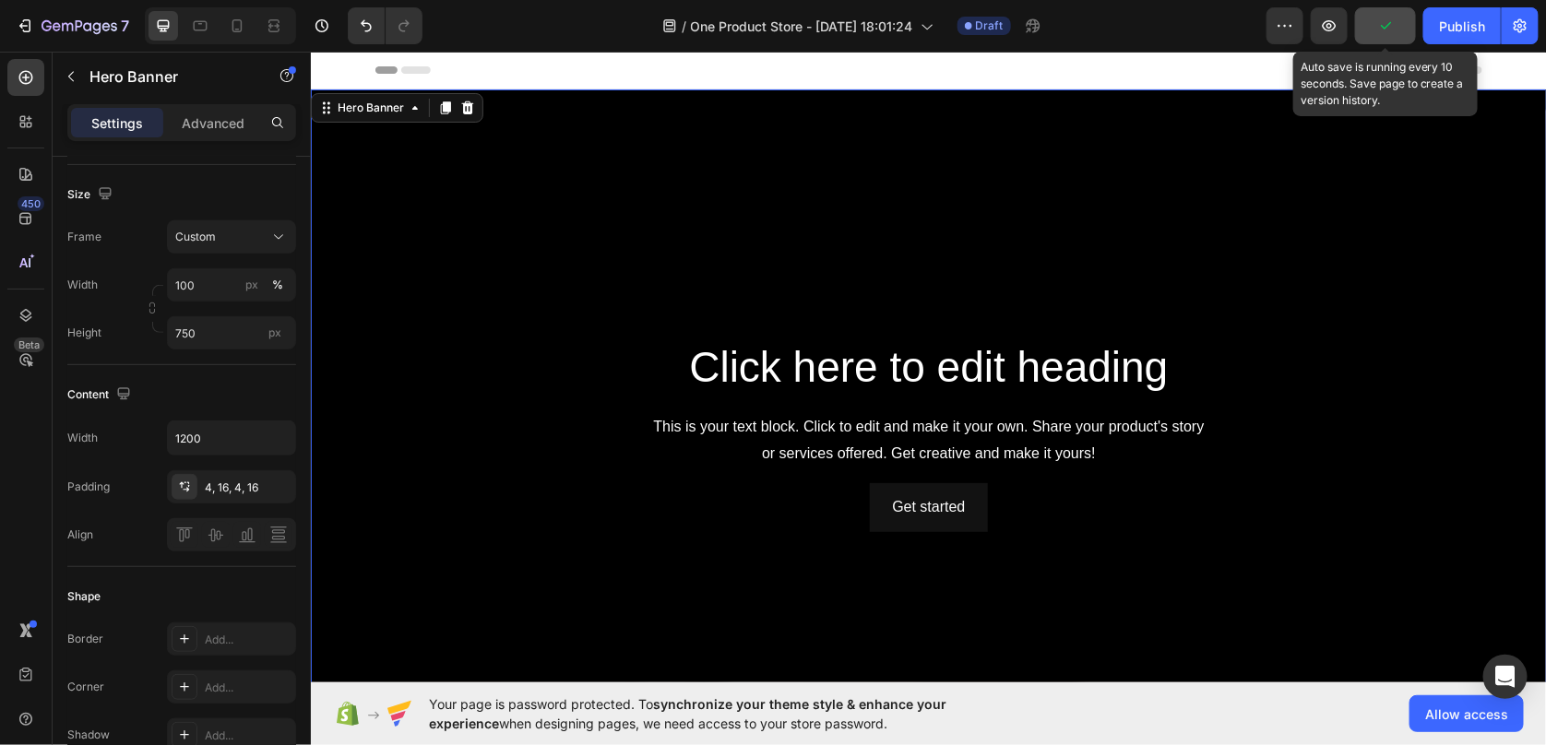
click at [1367, 27] on button "button" at bounding box center [1385, 25] width 61 height 37
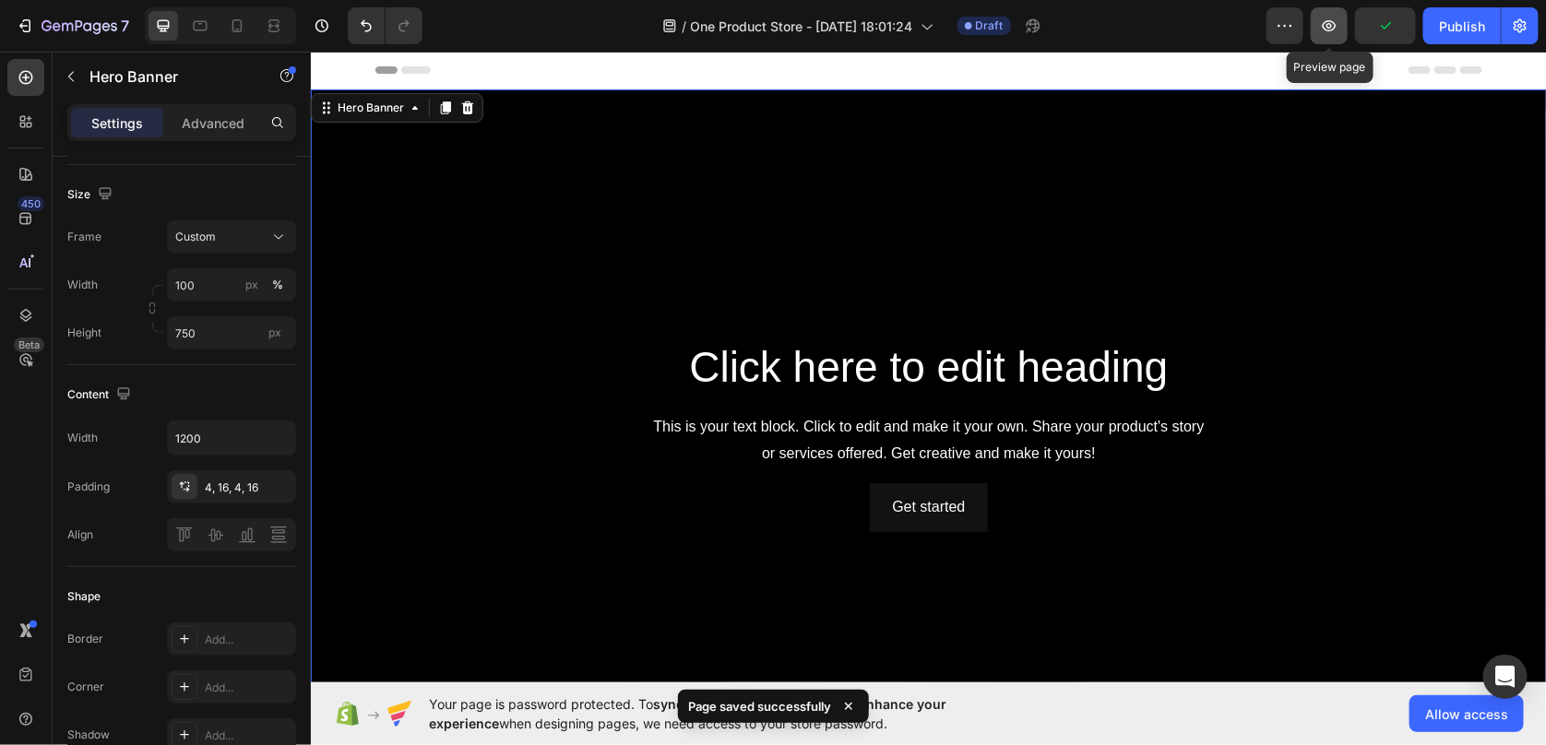
click at [1342, 14] on button "button" at bounding box center [1329, 25] width 37 height 37
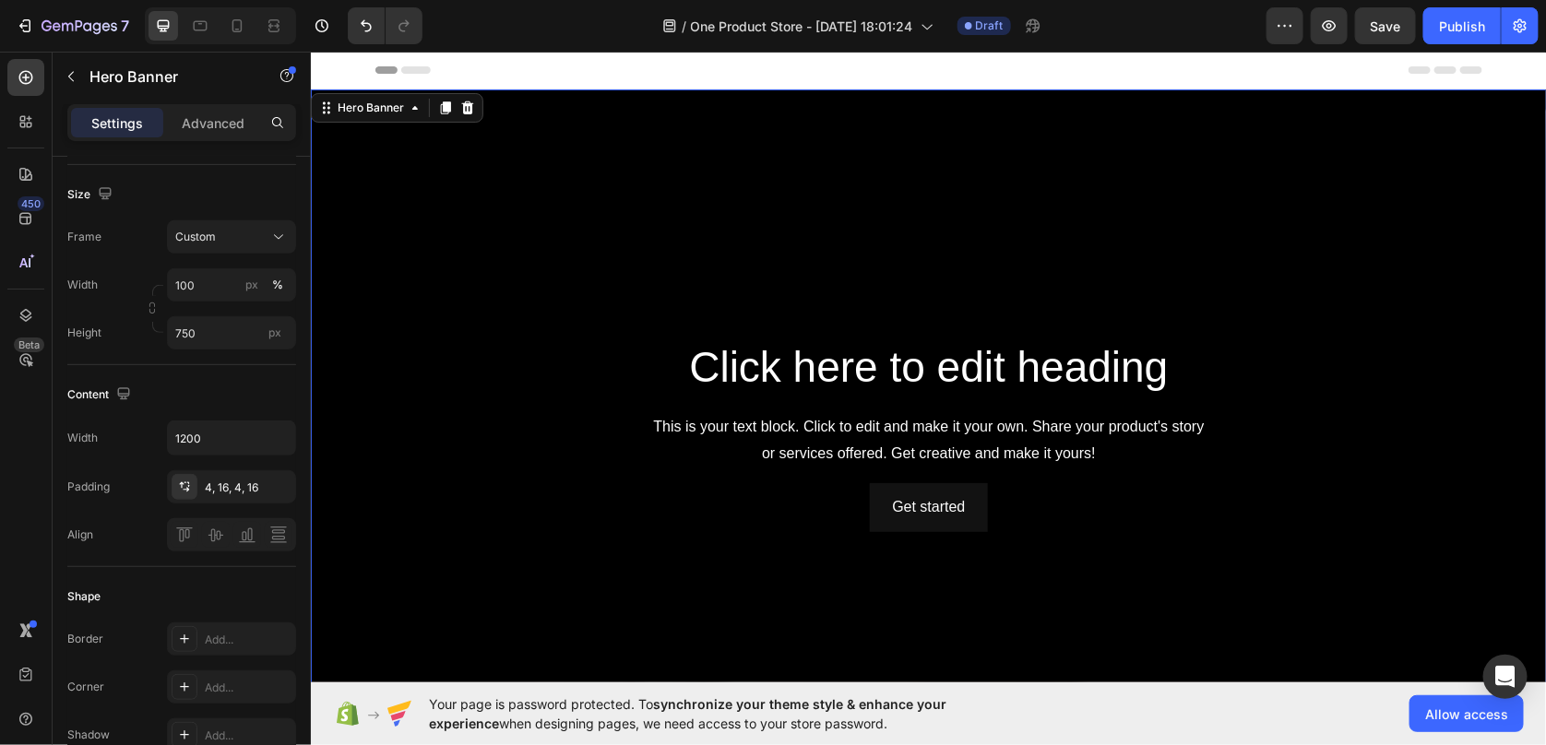
click at [960, 189] on div "Background Image" at bounding box center [928, 435] width 1236 height 692
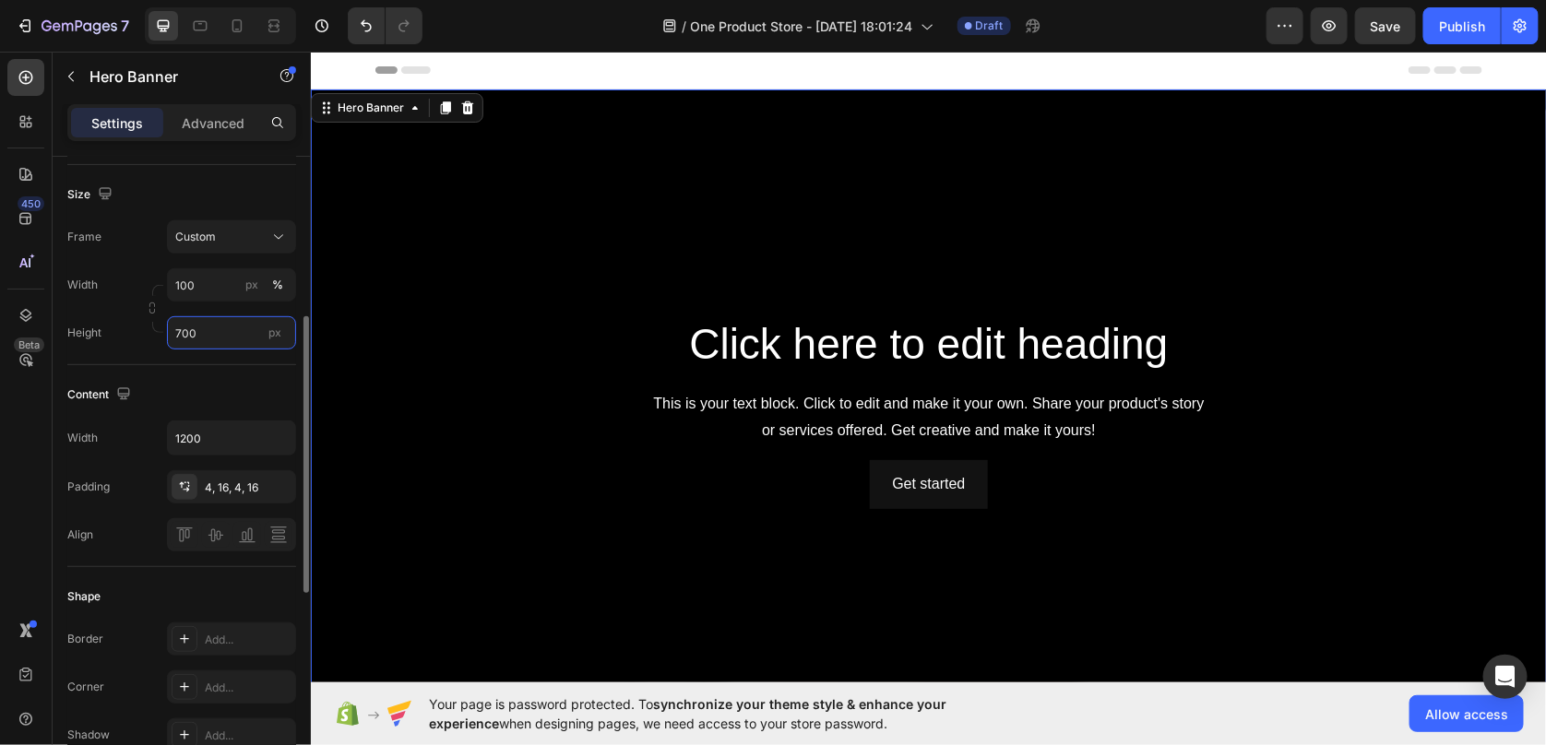
type input "700"
click at [219, 384] on div "Content" at bounding box center [181, 395] width 229 height 30
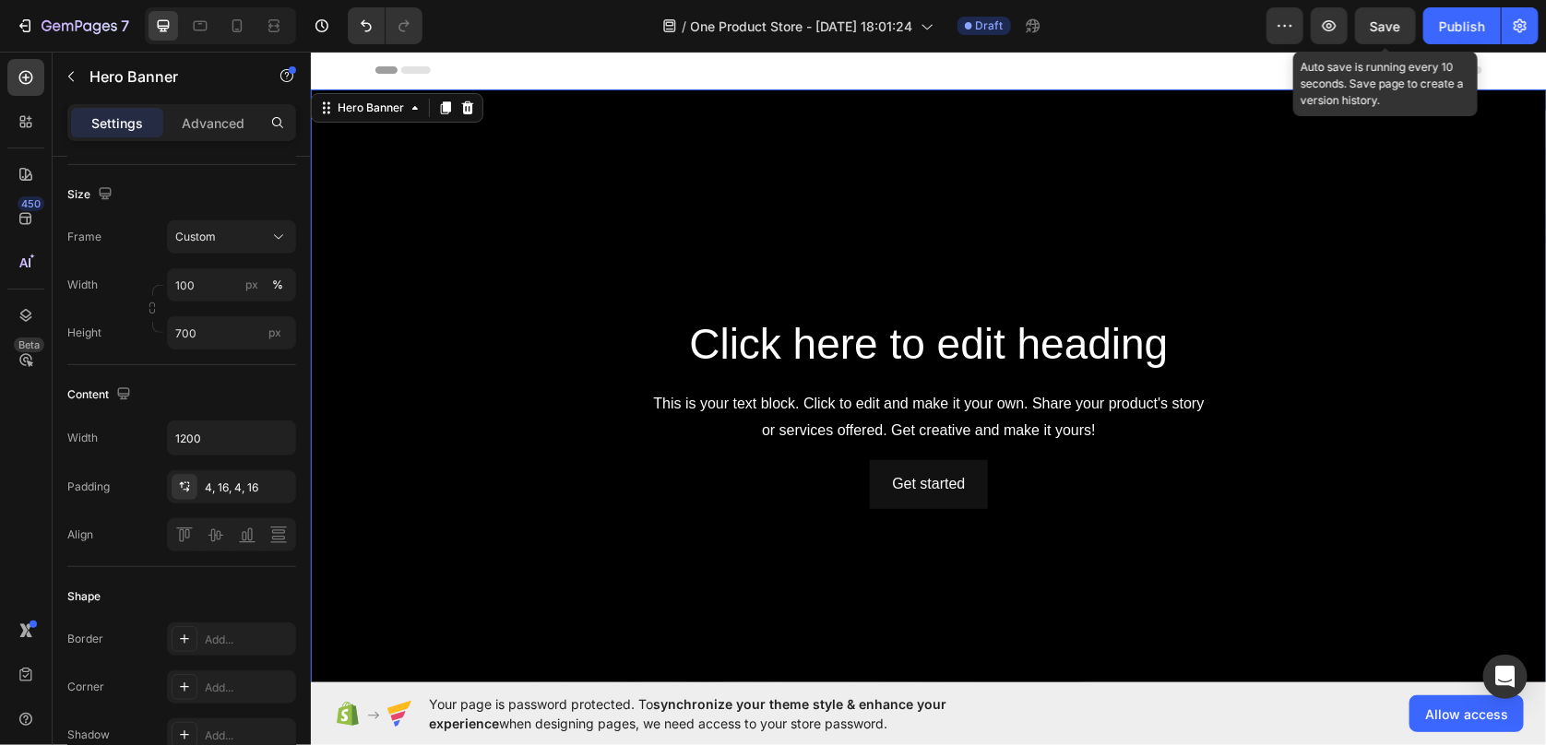
click at [1391, 26] on span "Save" at bounding box center [1386, 26] width 30 height 16
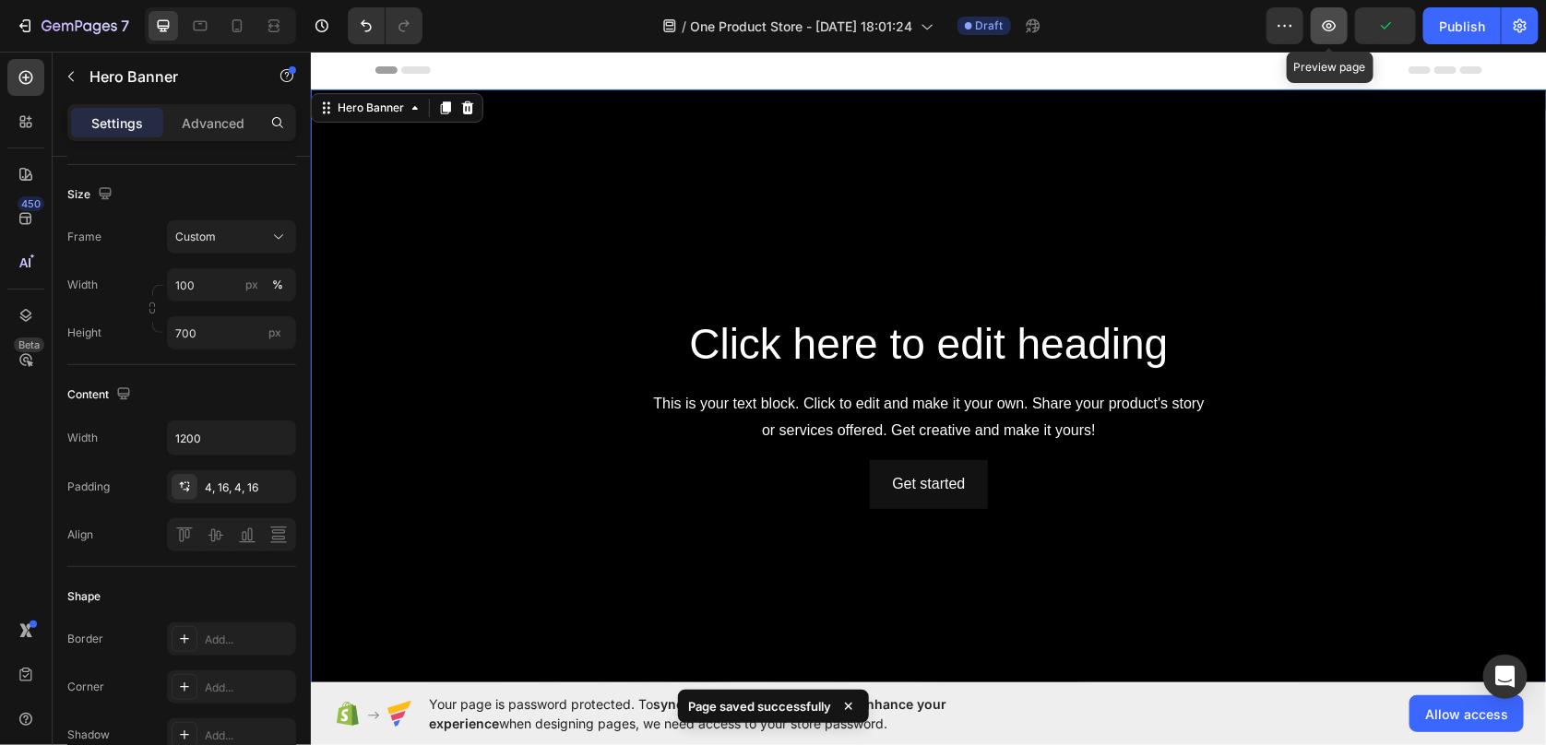
click at [1324, 14] on button "button" at bounding box center [1329, 25] width 37 height 37
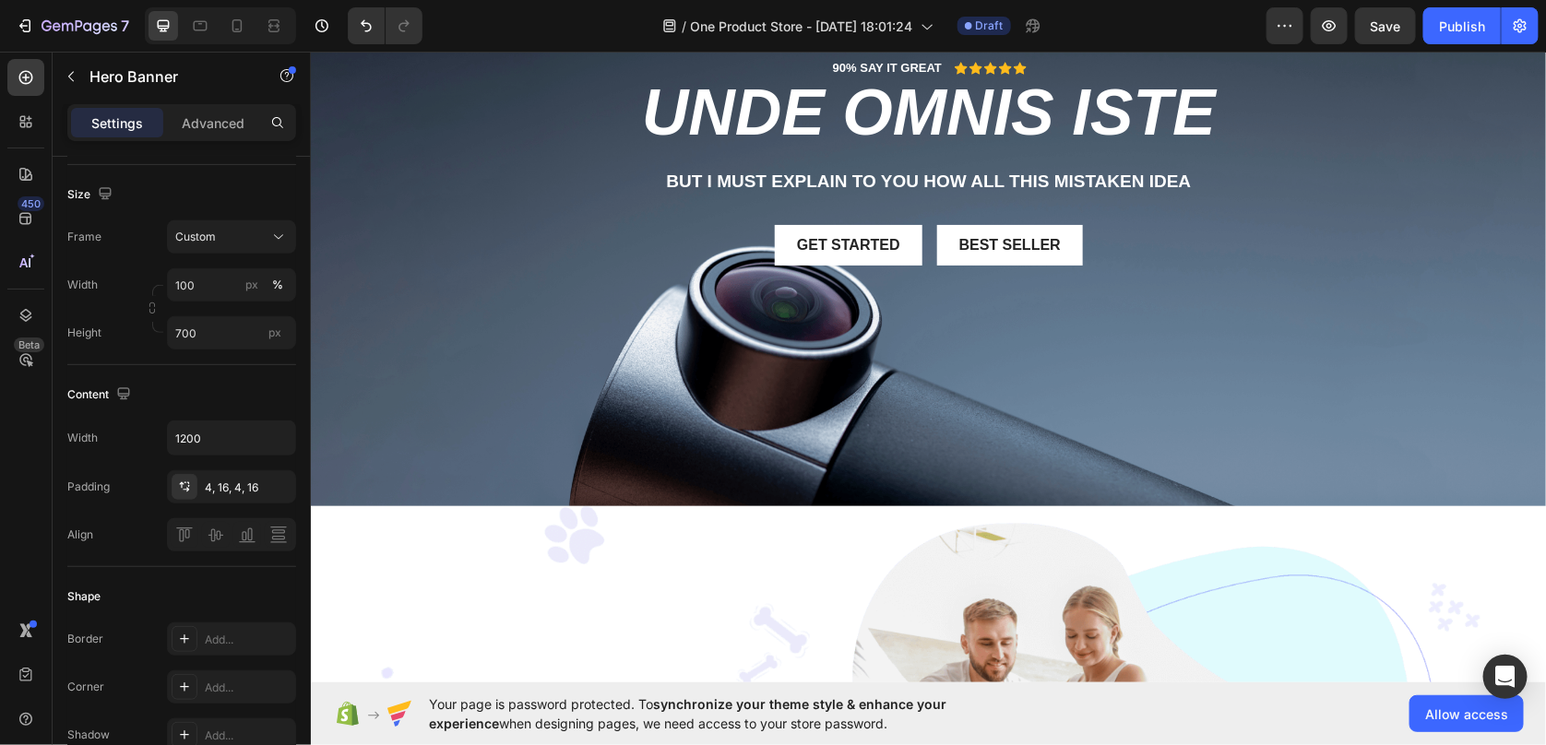
scroll to position [368, 0]
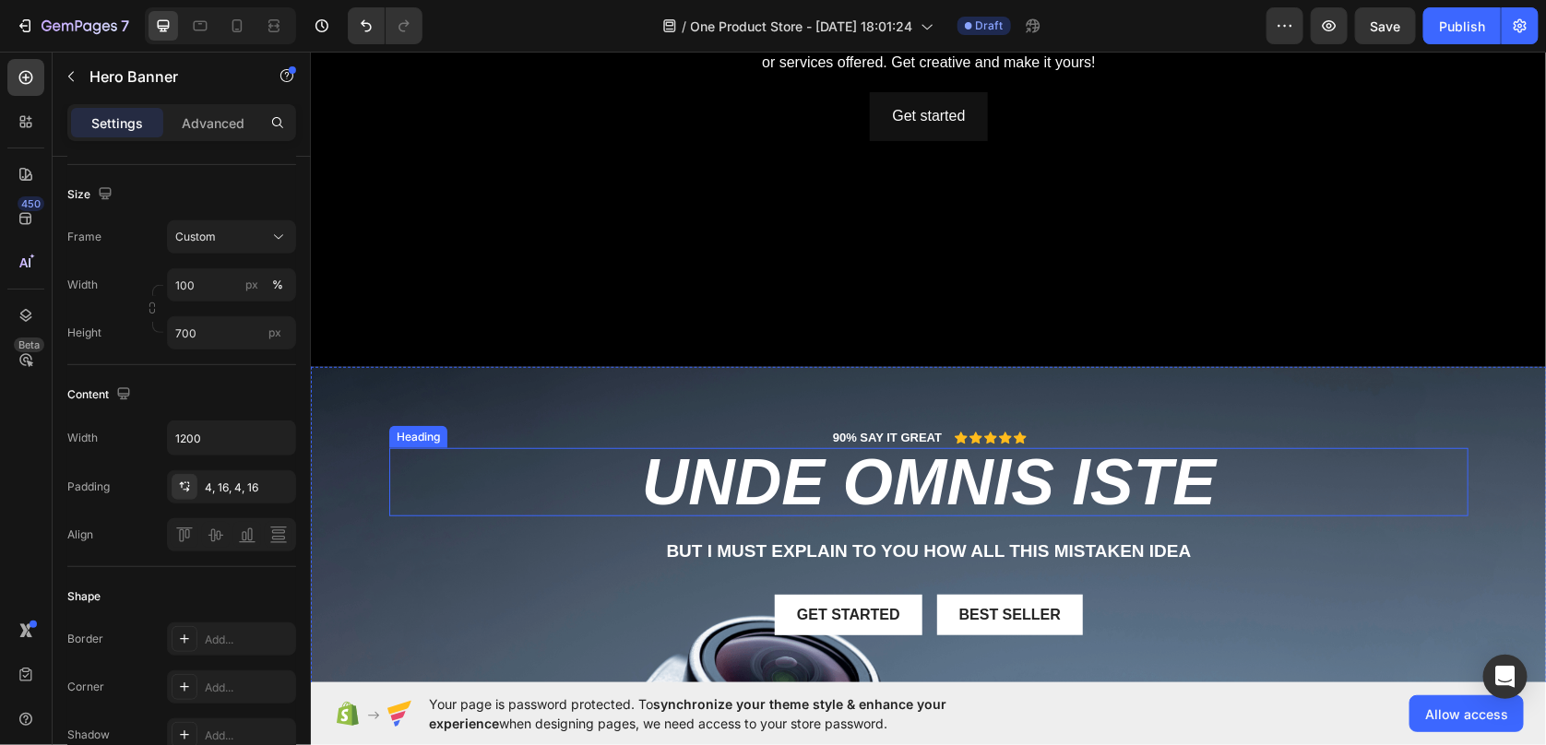
click at [878, 495] on h2 "unde omnis iste" at bounding box center [927, 481] width 1079 height 68
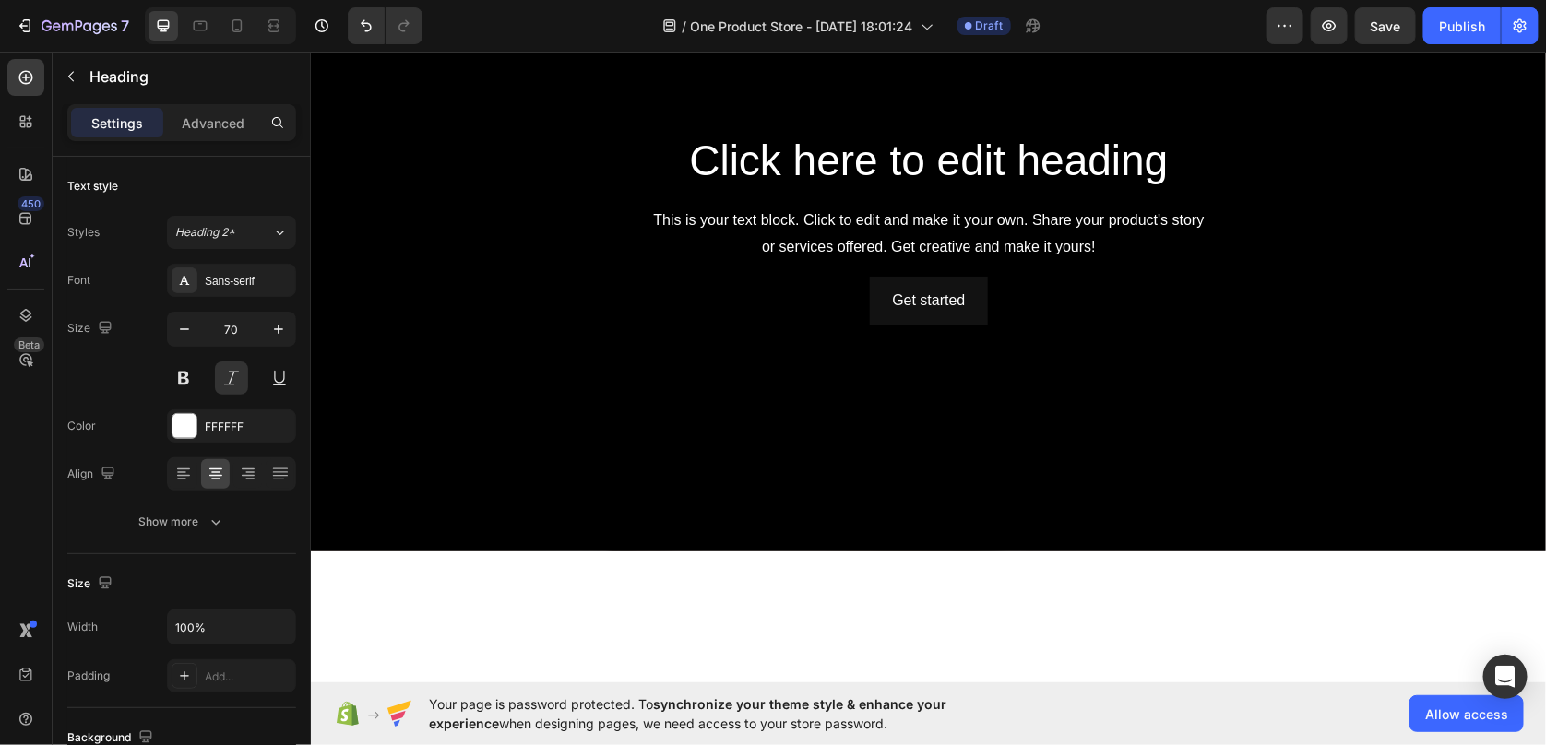
scroll to position [277, 0]
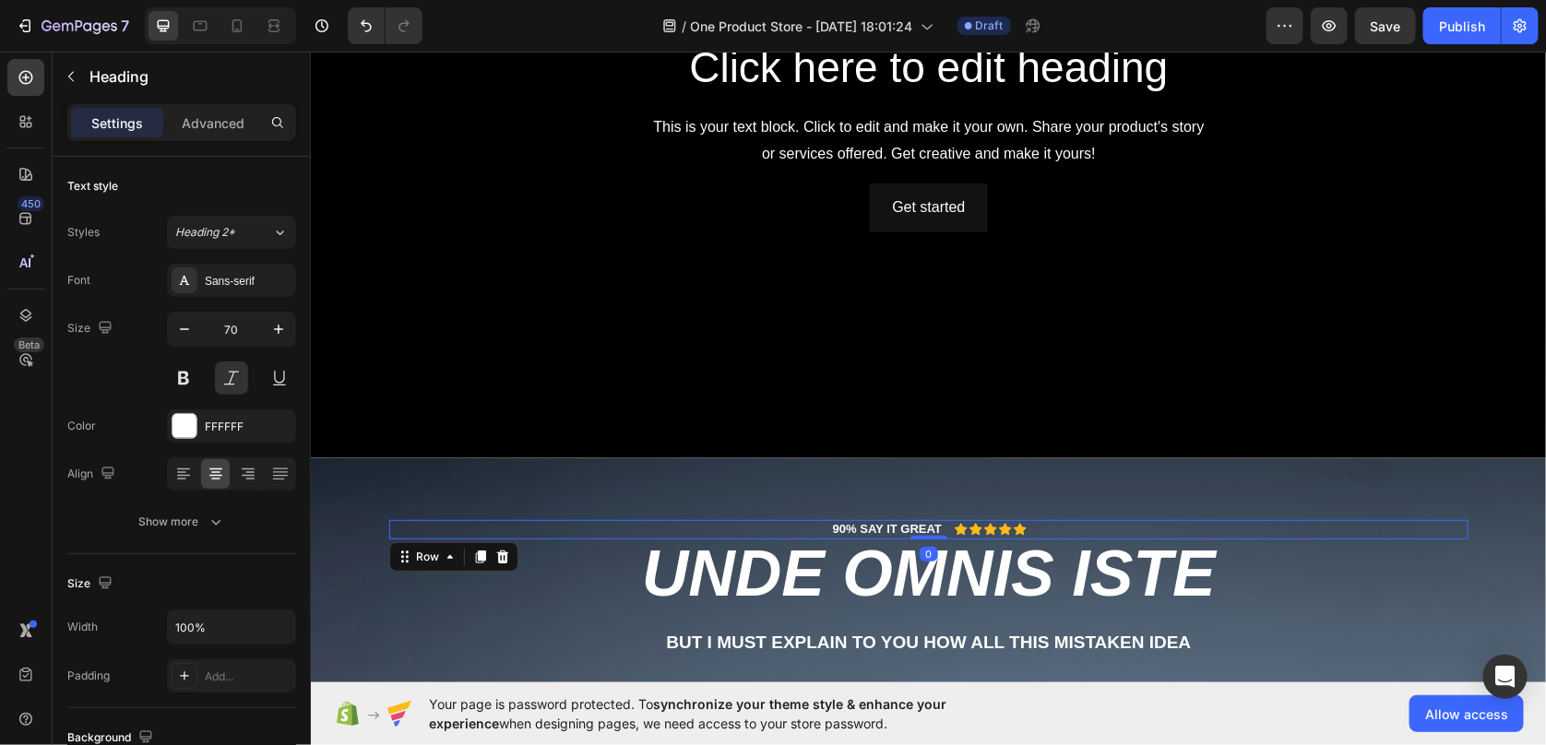
click at [1041, 530] on div "90% SAY IT GREAT Text Block Icon Icon Icon Icon Icon Icon List Row 0" at bounding box center [927, 528] width 1079 height 19
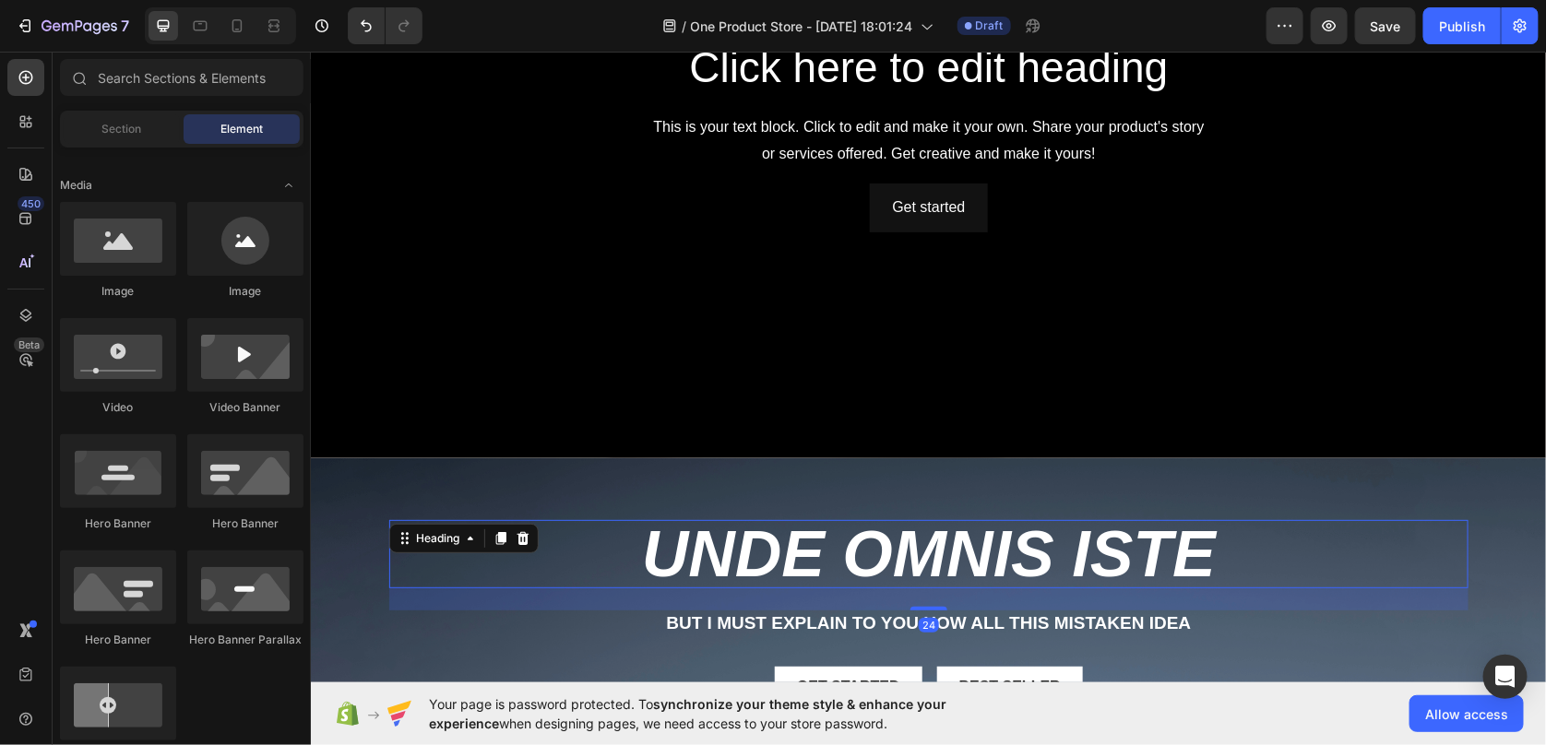
click at [1055, 572] on h2 "unde omnis iste" at bounding box center [927, 553] width 1079 height 68
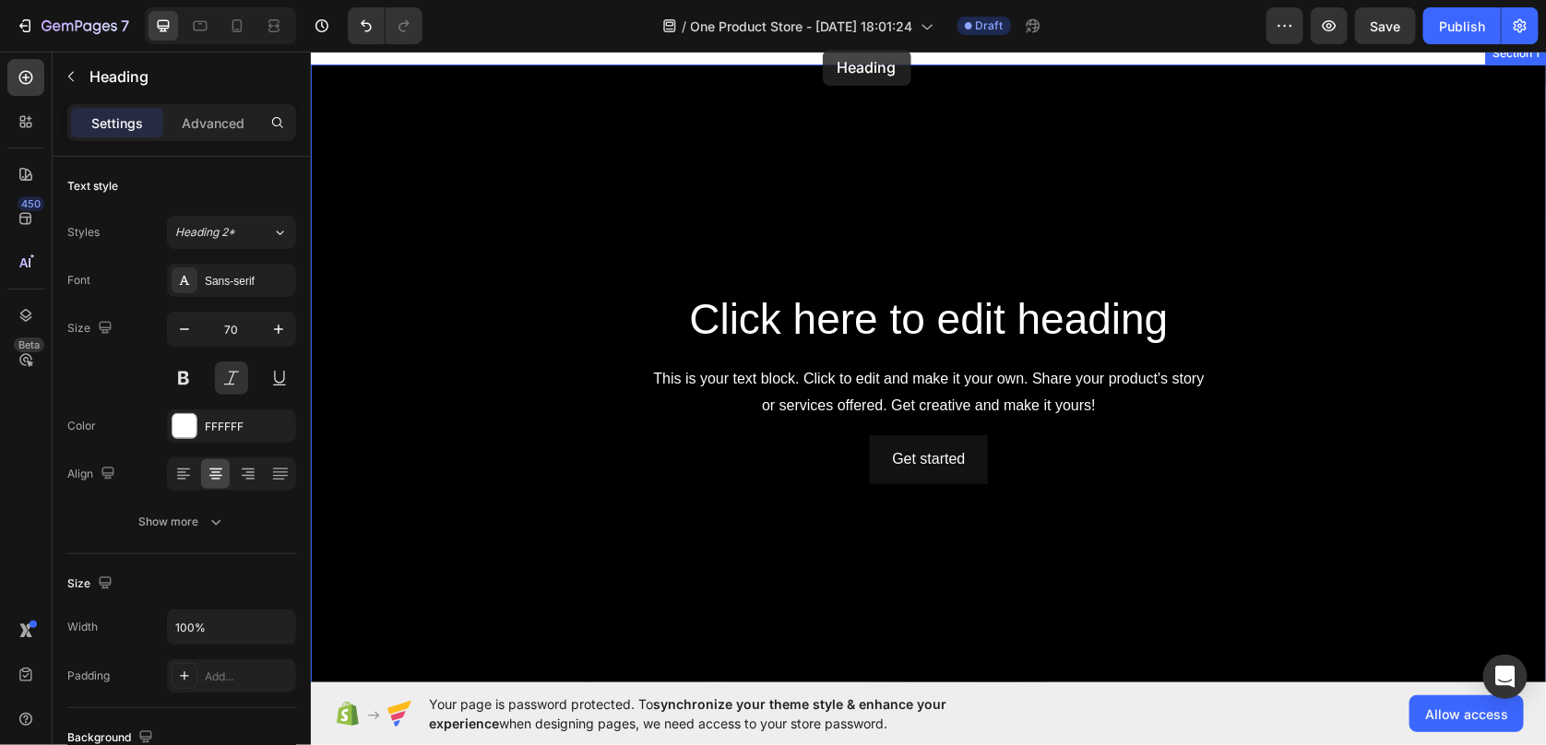
scroll to position [0, 0]
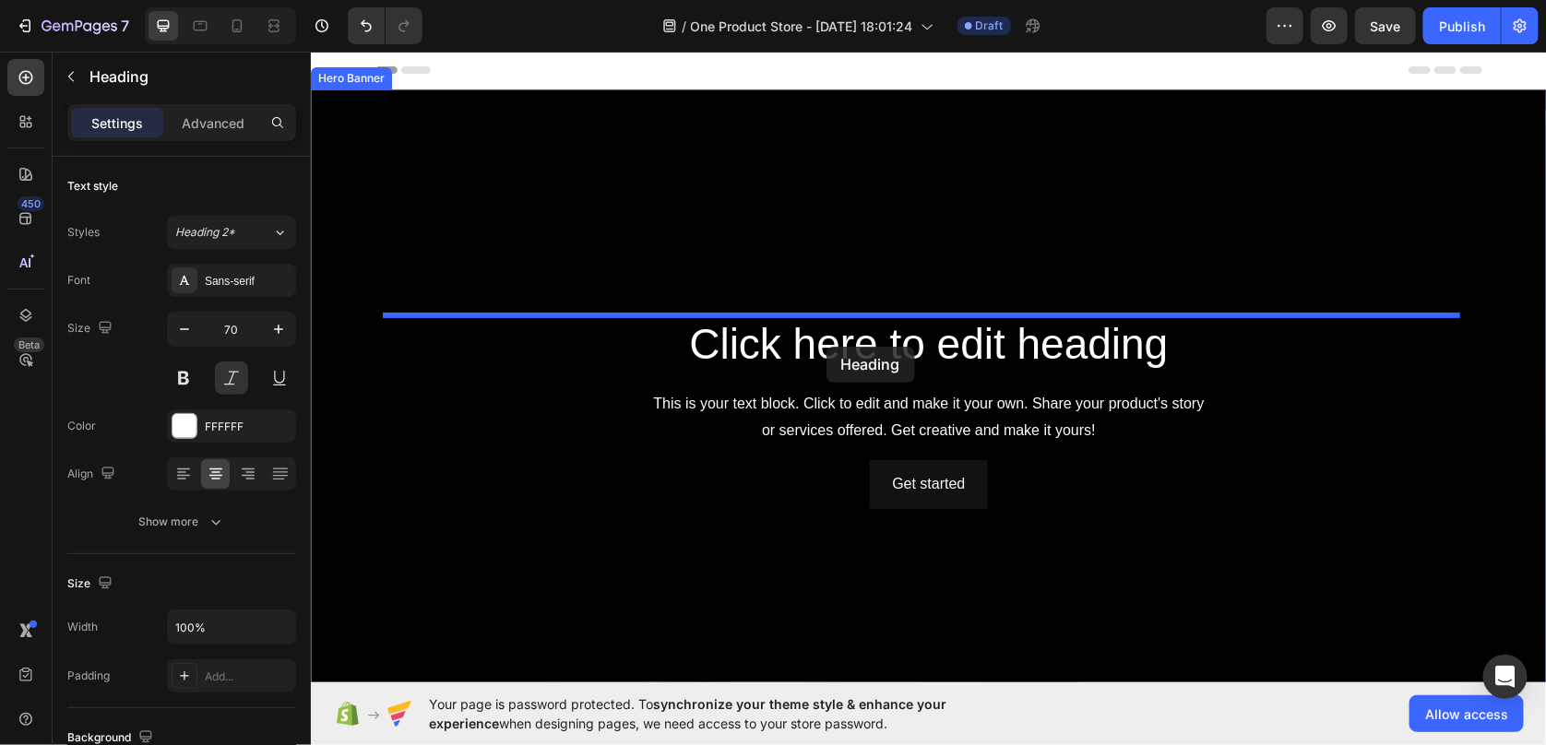
drag, startPoint x: 770, startPoint y: 549, endPoint x: 826, endPoint y: 346, distance: 210.3
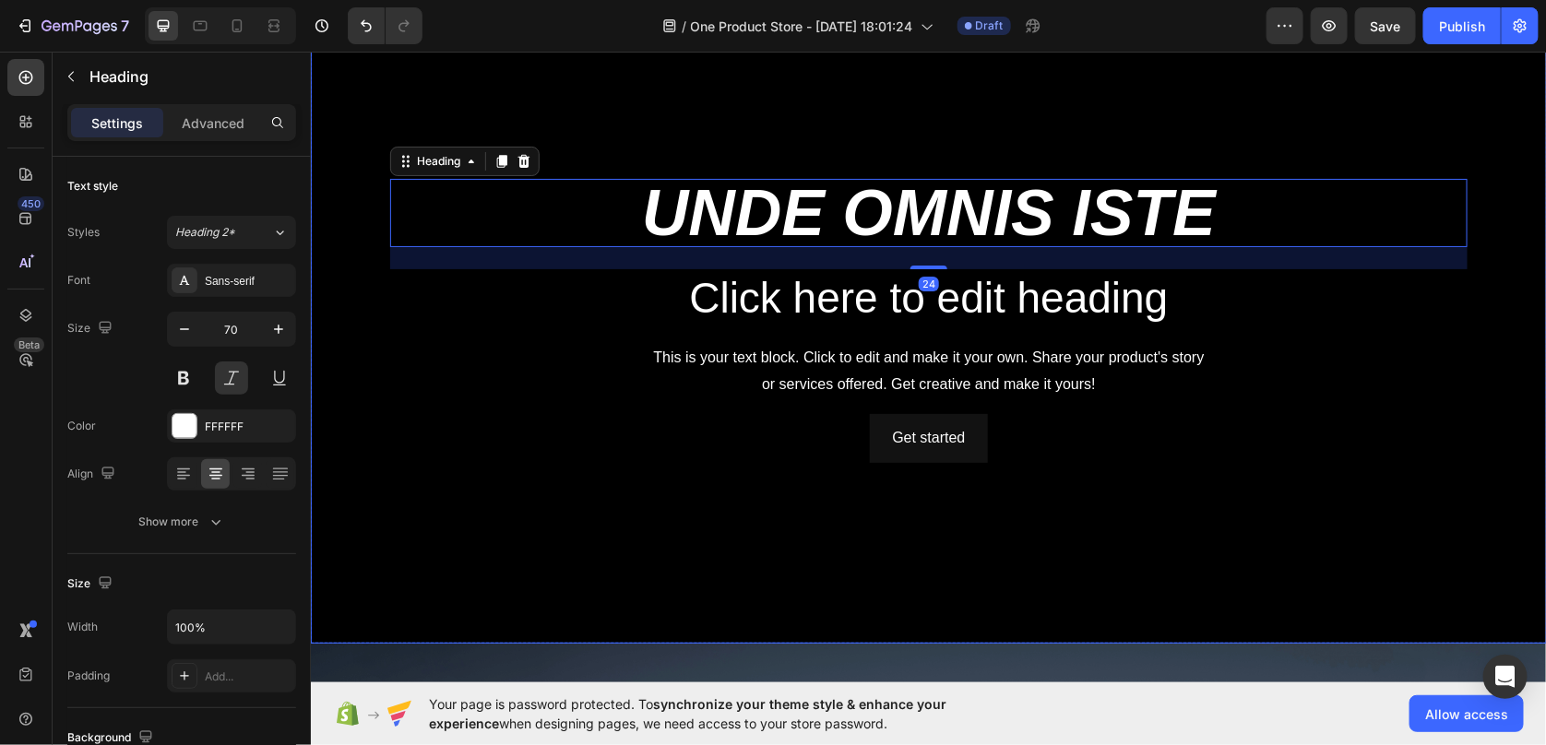
scroll to position [277, 0]
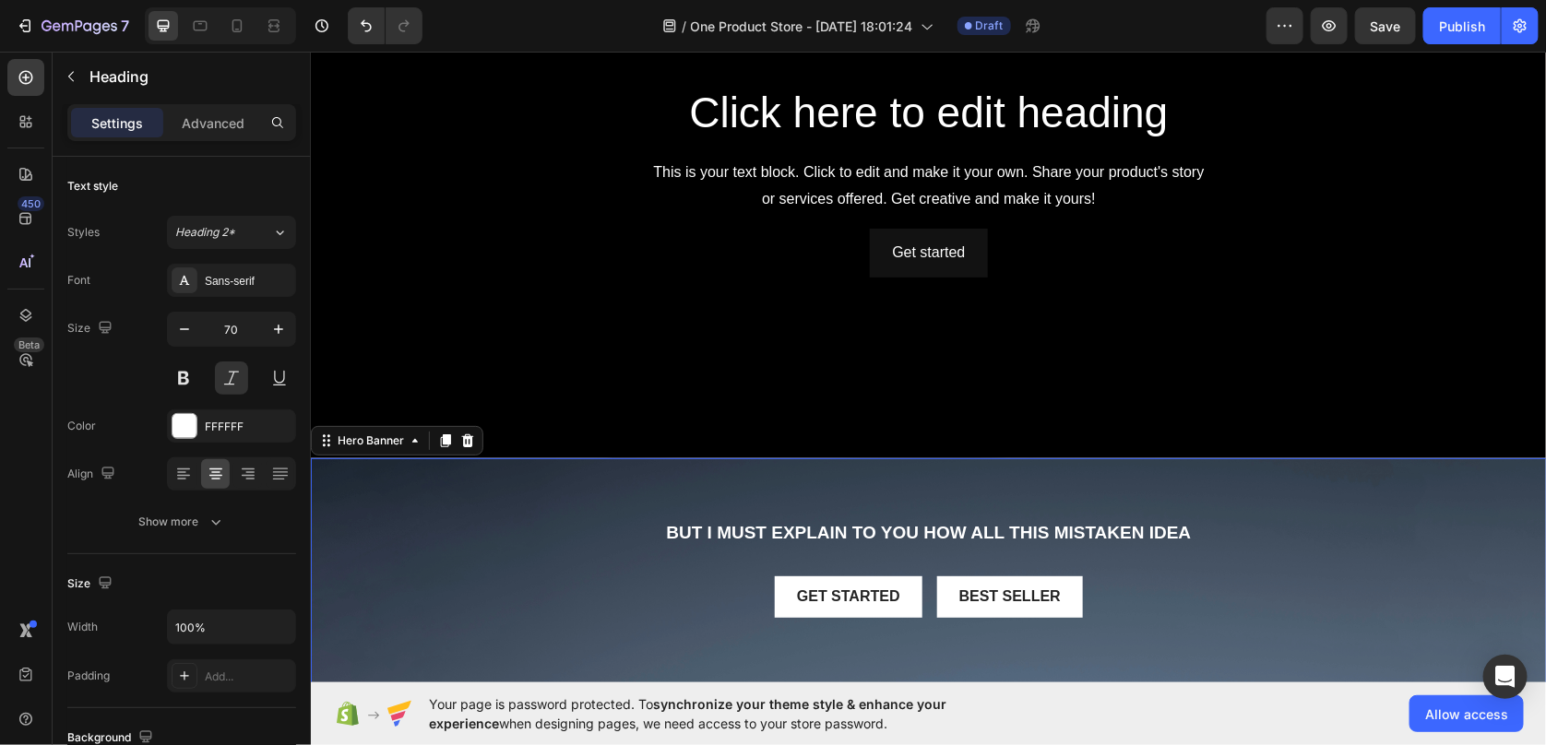
click at [938, 545] on div "But I must explain to you how all this mistaken idea Text Block Get started But…" at bounding box center [927, 582] width 1079 height 127
click at [918, 526] on p "But I must explain to you how all this mistaken idea" at bounding box center [928, 532] width 1076 height 23
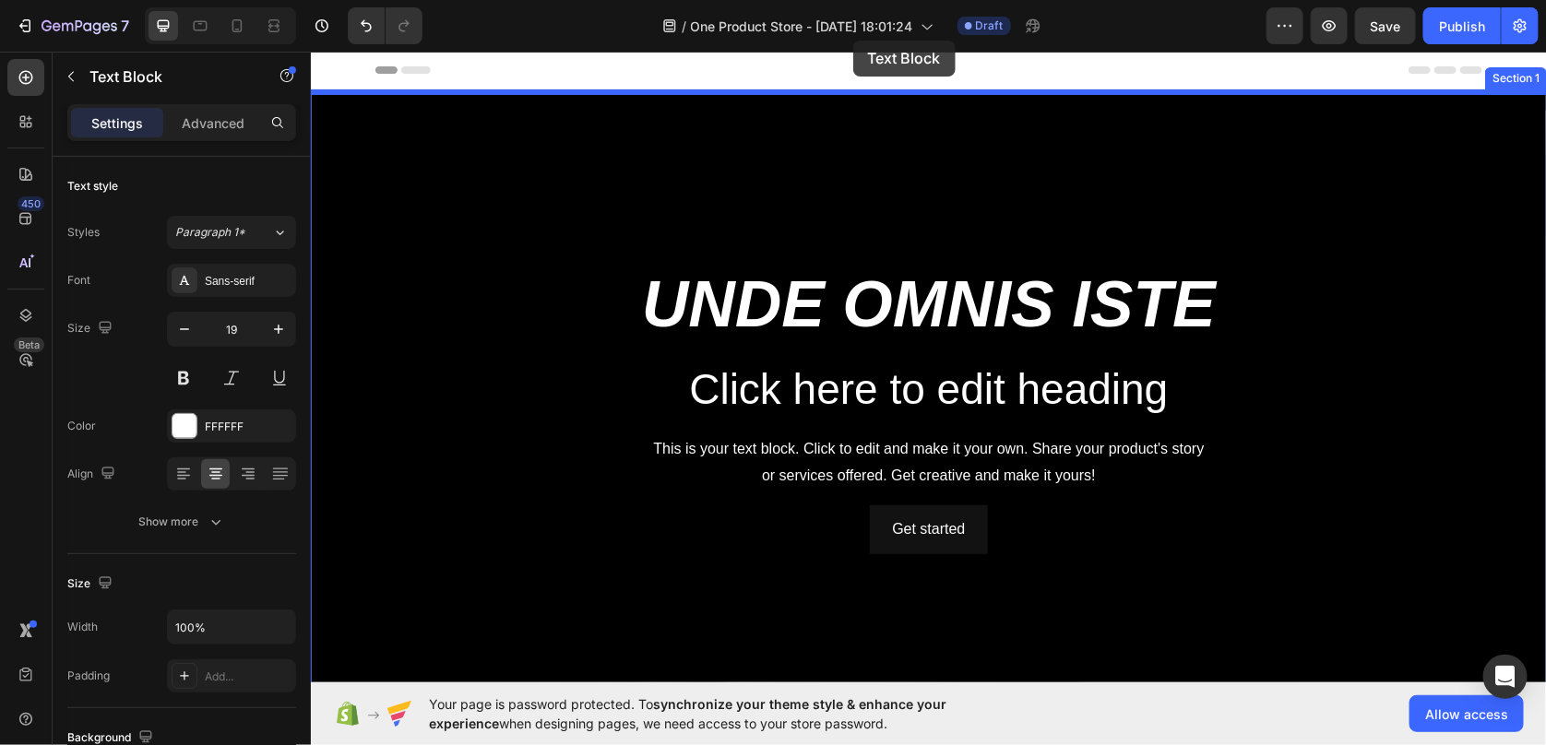
scroll to position [0, 0]
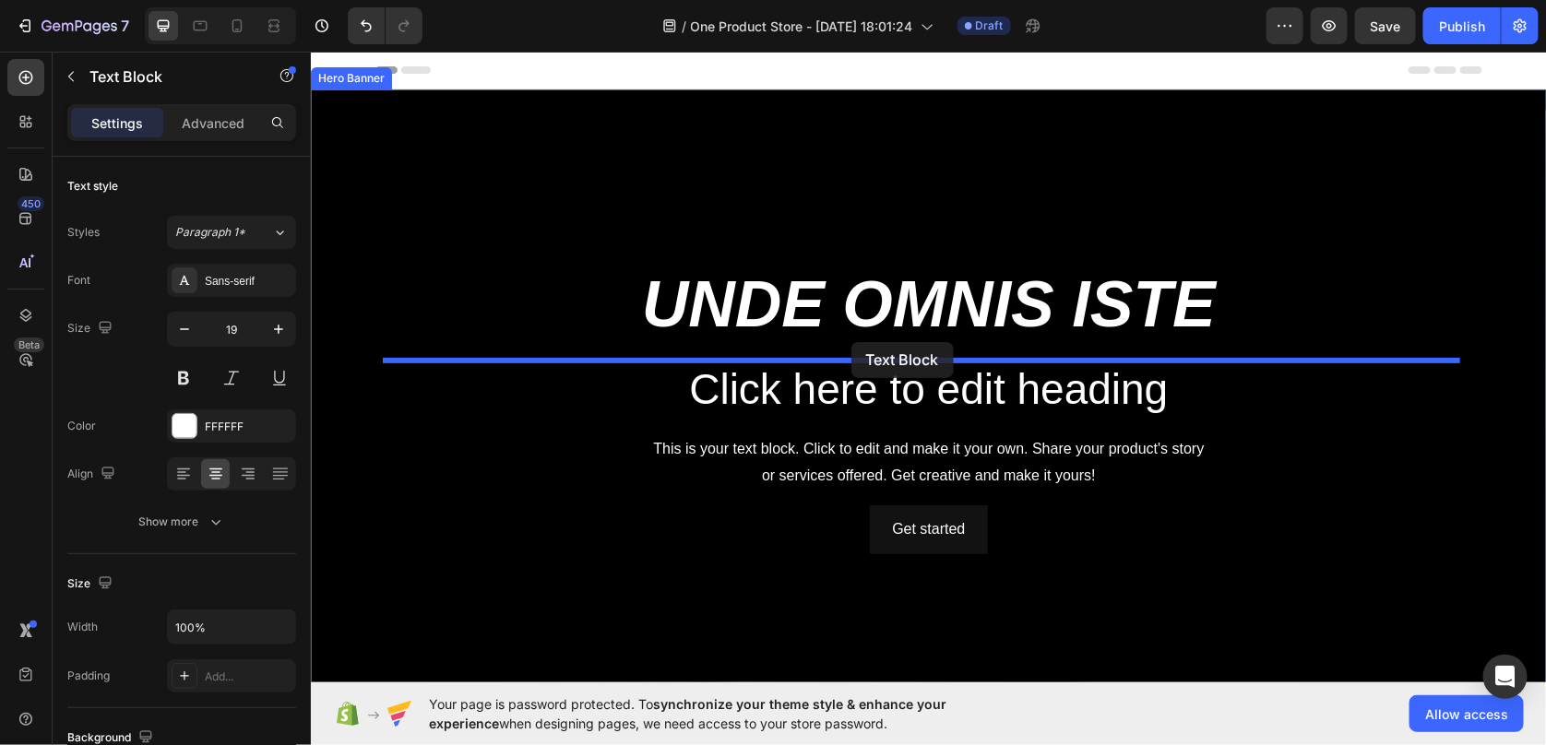
drag, startPoint x: 856, startPoint y: 532, endPoint x: 850, endPoint y: 351, distance: 180.9
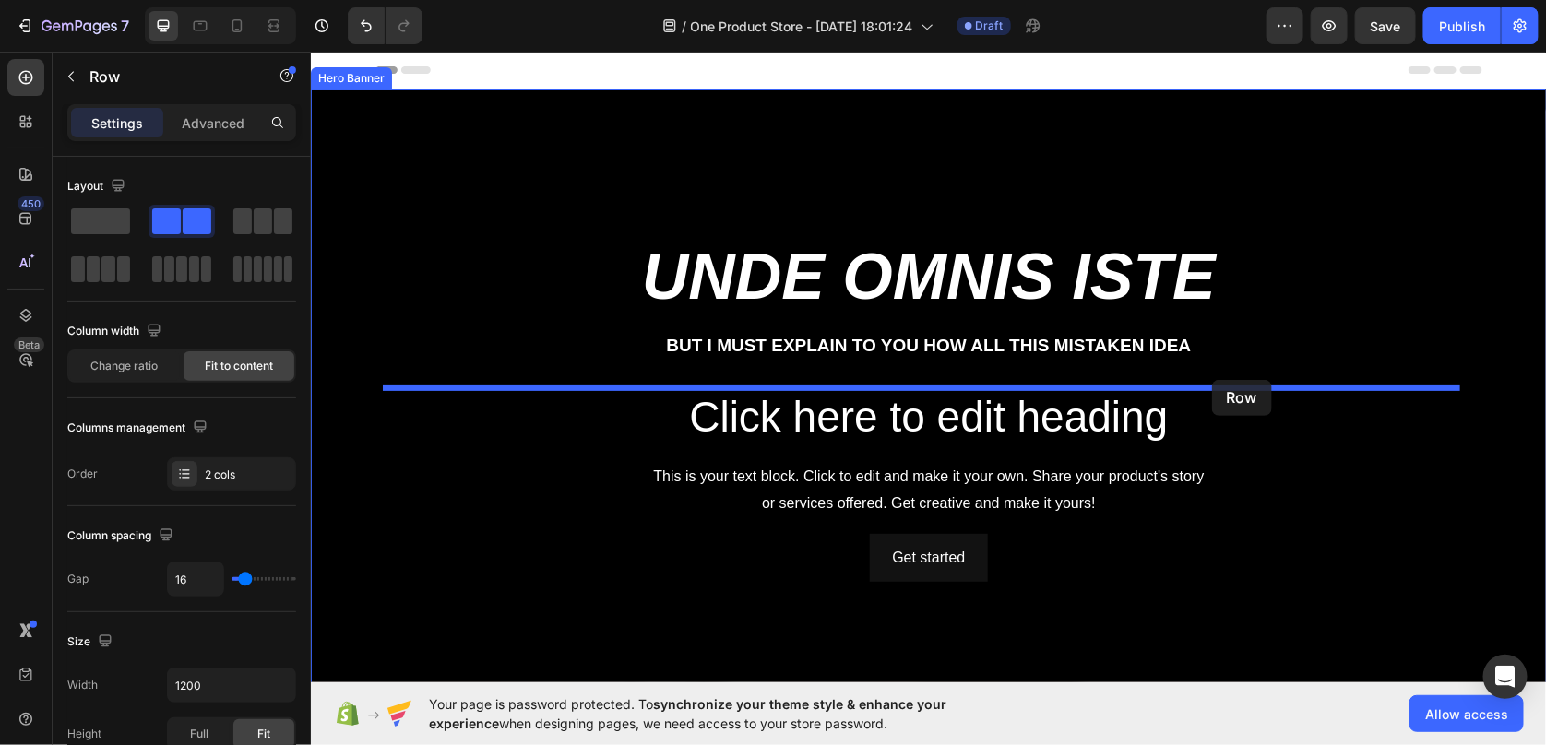
drag, startPoint x: 1237, startPoint y: 459, endPoint x: 1211, endPoint y: 379, distance: 84.3
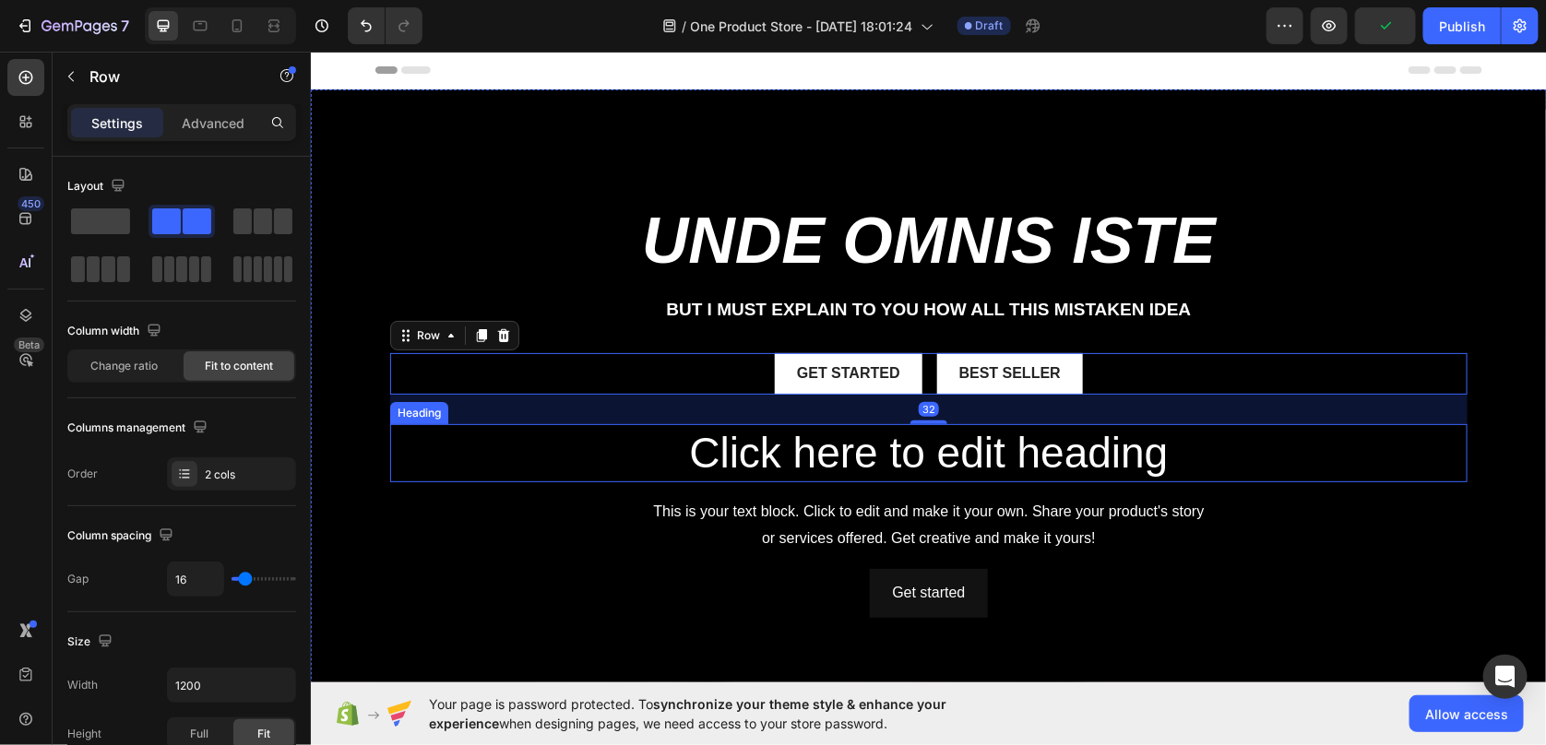
click at [1015, 449] on h2 "Click here to edit heading" at bounding box center [927, 452] width 1077 height 59
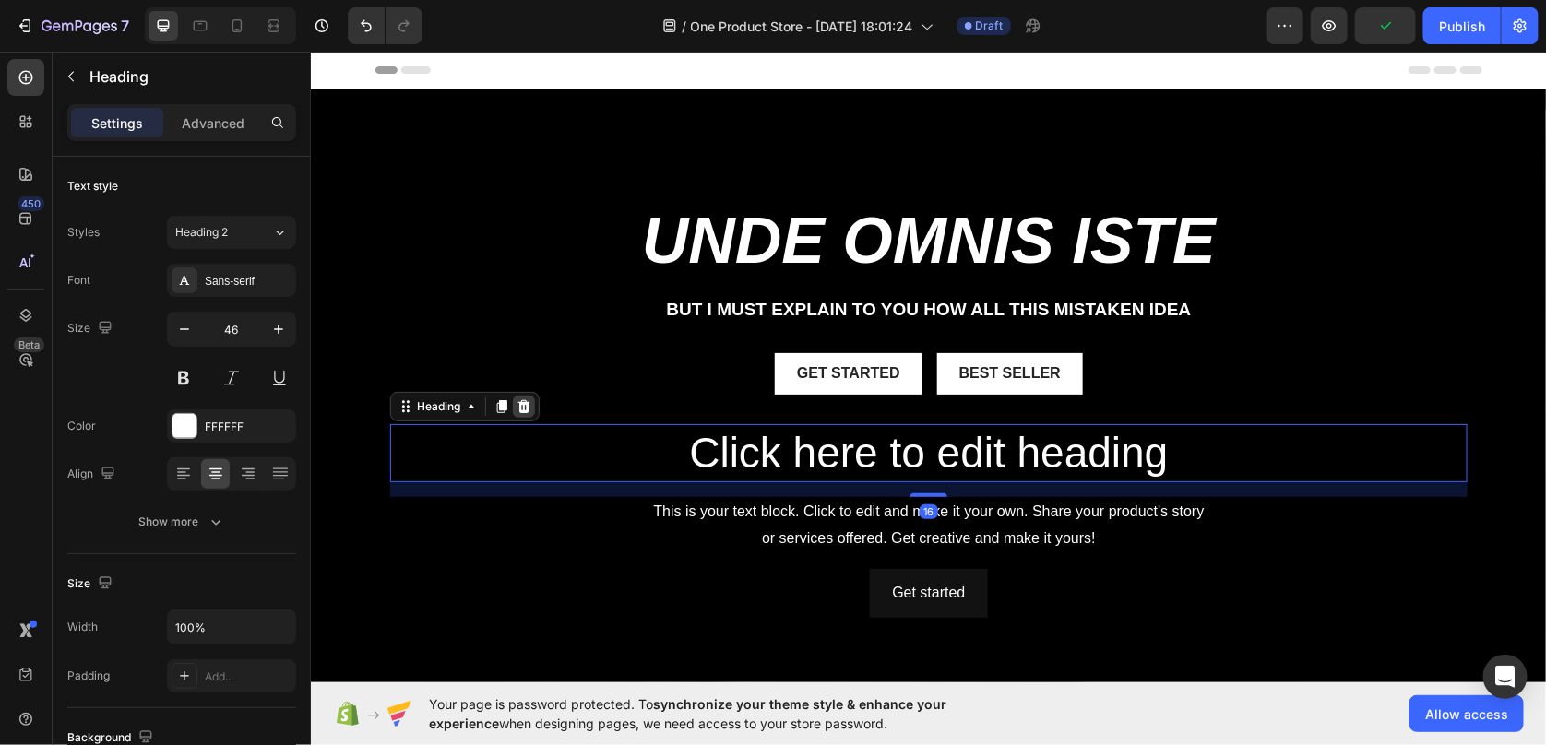
click at [517, 401] on icon at bounding box center [523, 405] width 12 height 13
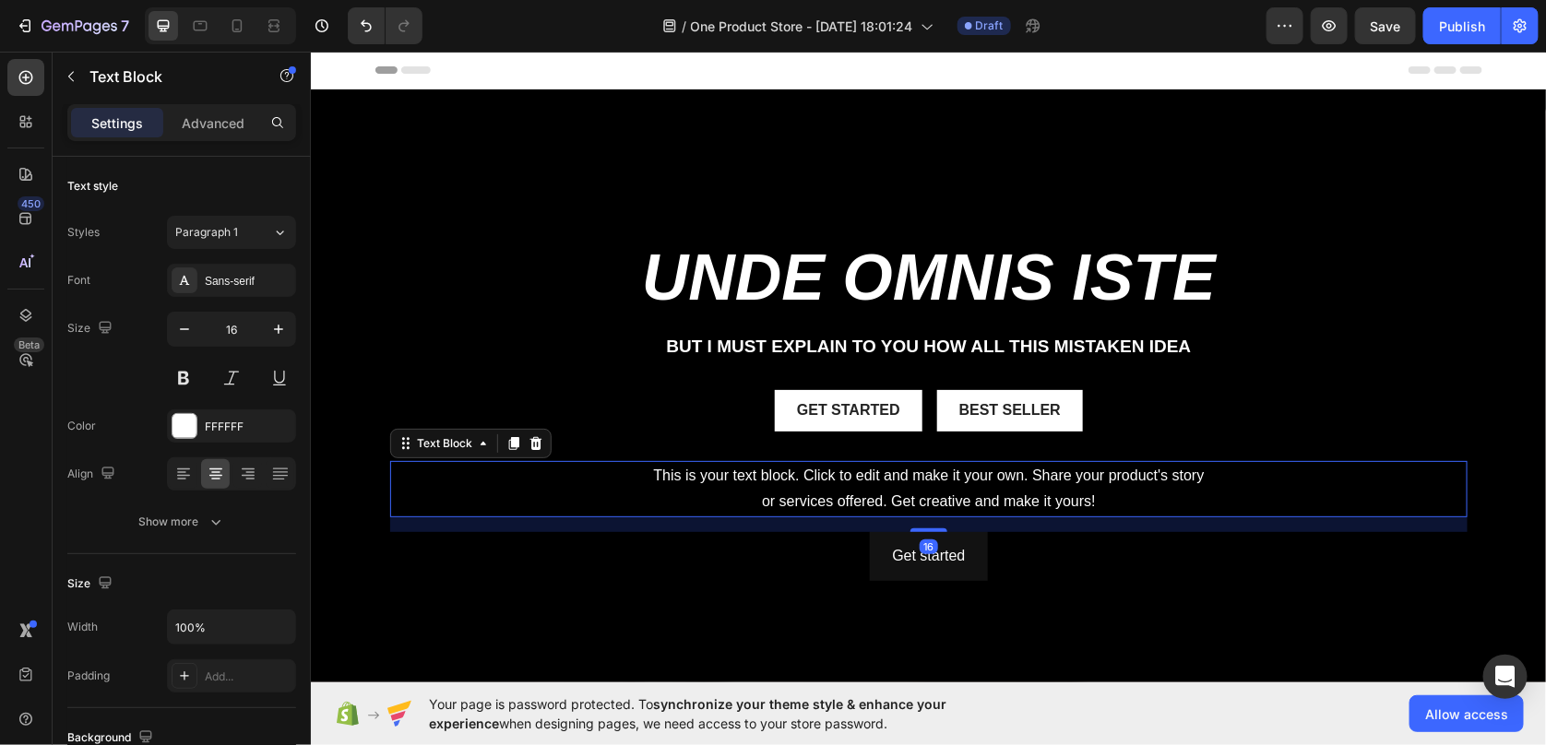
click at [1018, 494] on div "This is your text block. Click to edit and make it your own. Share your product…" at bounding box center [927, 488] width 1077 height 57
click at [530, 445] on icon at bounding box center [535, 441] width 12 height 13
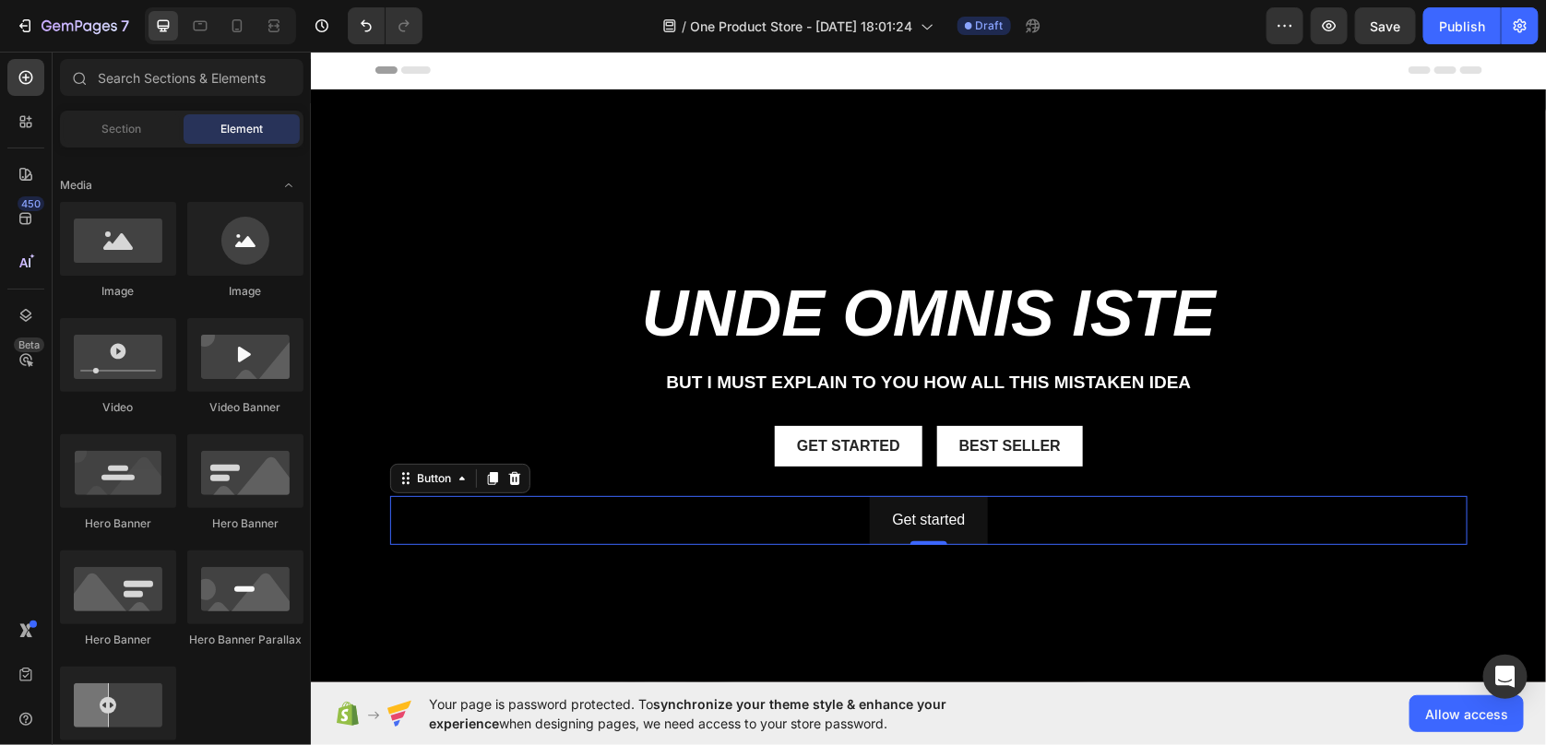
click at [1043, 529] on div "Get started Button 0" at bounding box center [927, 519] width 1077 height 49
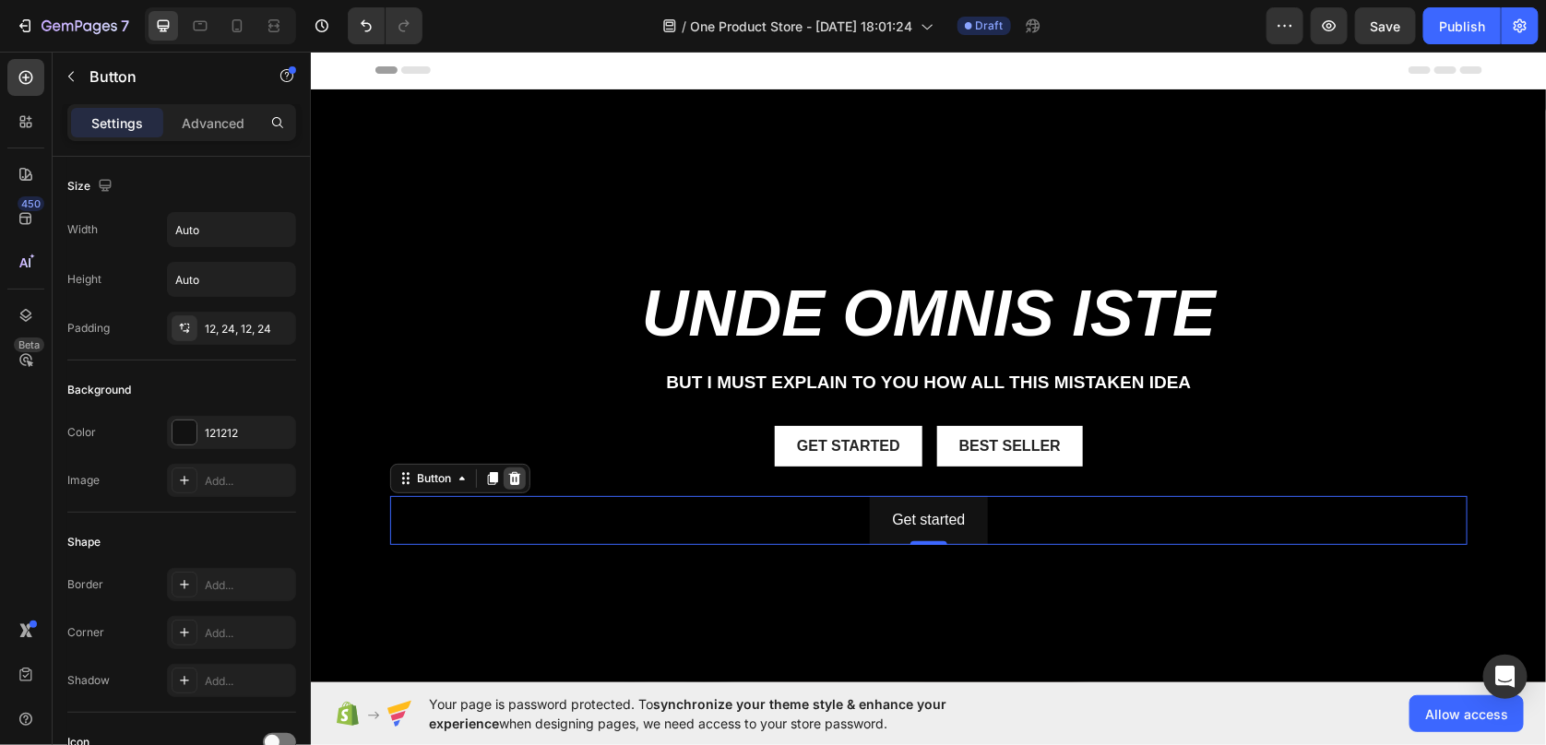
click at [511, 474] on icon at bounding box center [514, 477] width 12 height 13
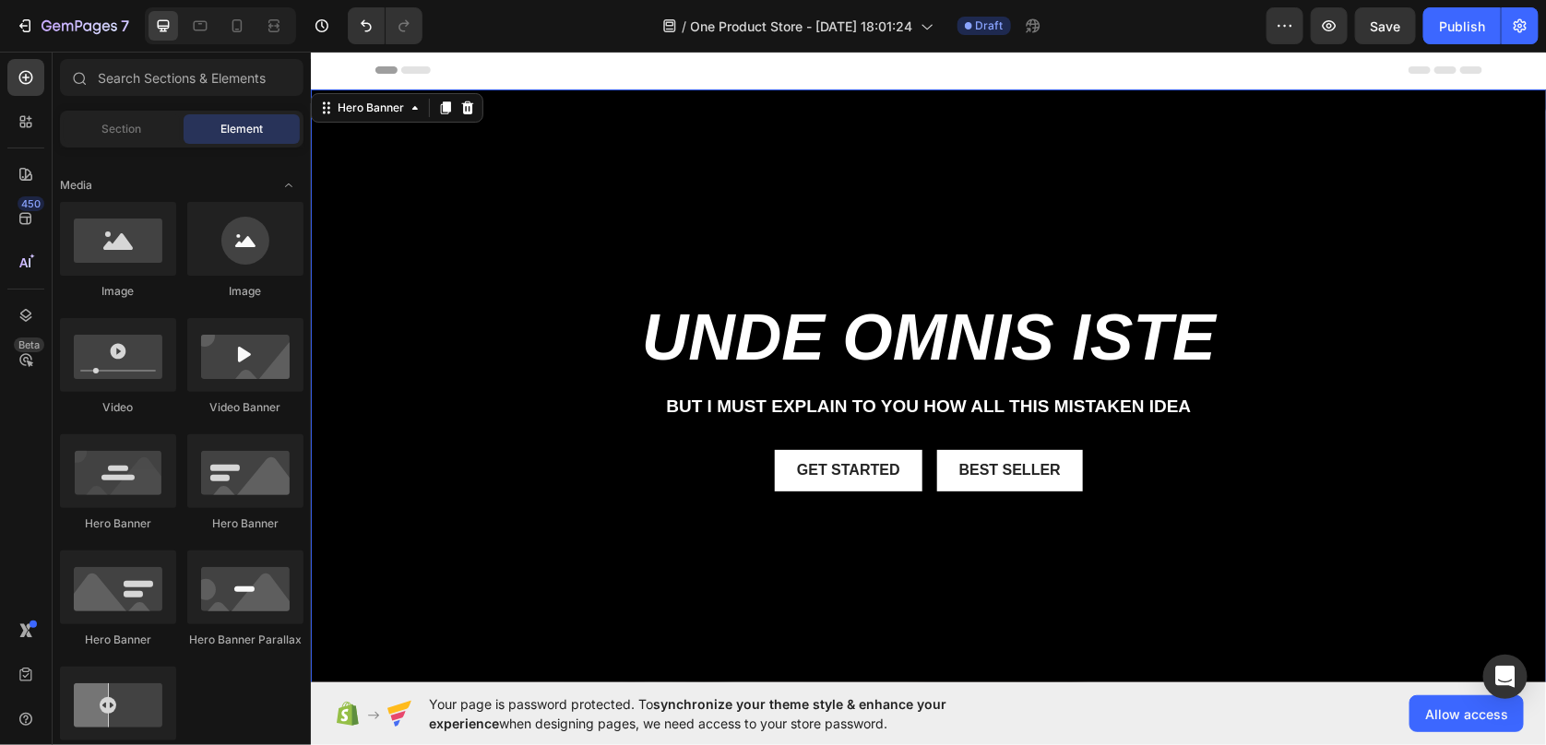
click at [1072, 381] on div "unde omnis iste Heading But I must explain to you how all this mistaken idea Te…" at bounding box center [927, 412] width 1077 height 218
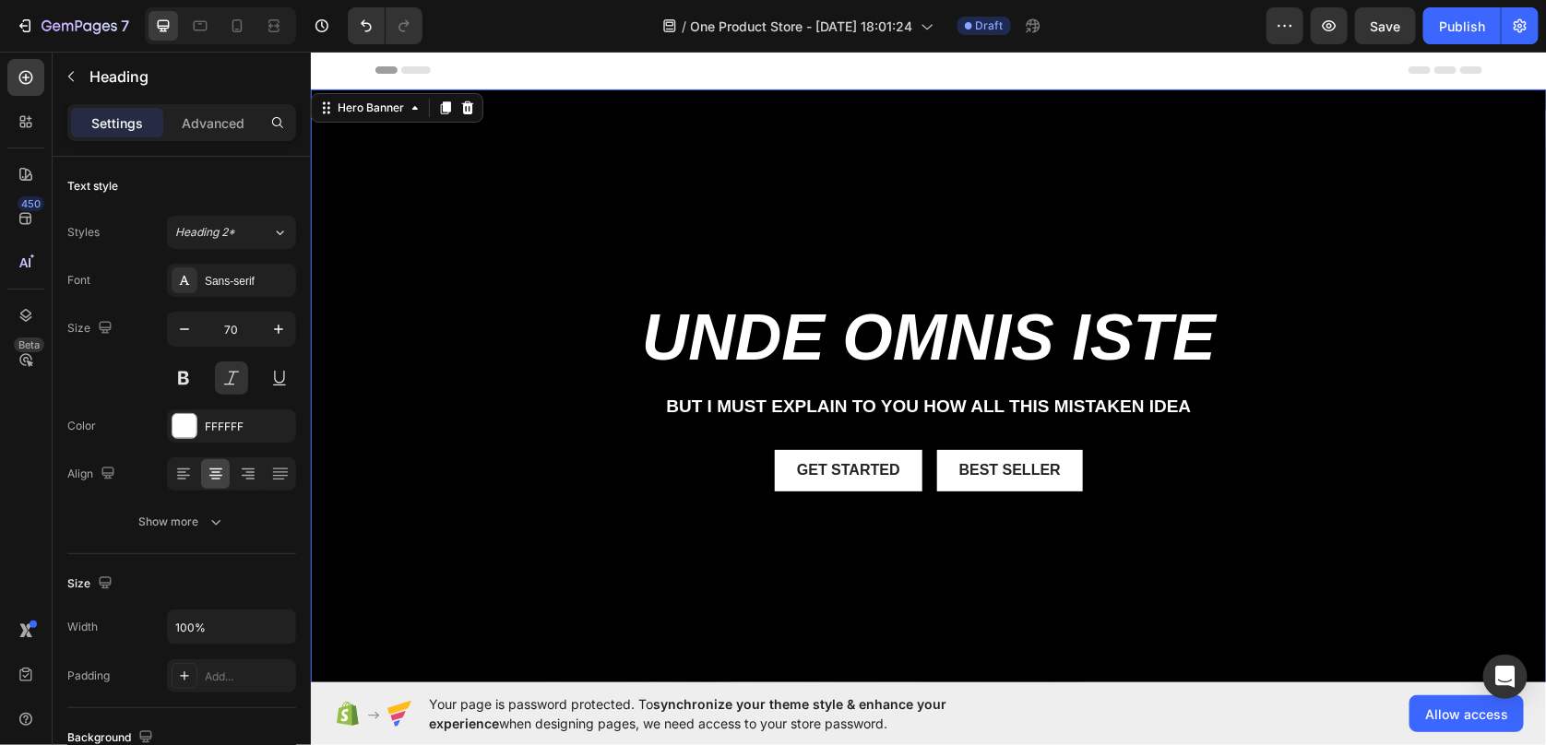
click at [1076, 366] on h2 "unde omnis iste" at bounding box center [927, 337] width 1077 height 68
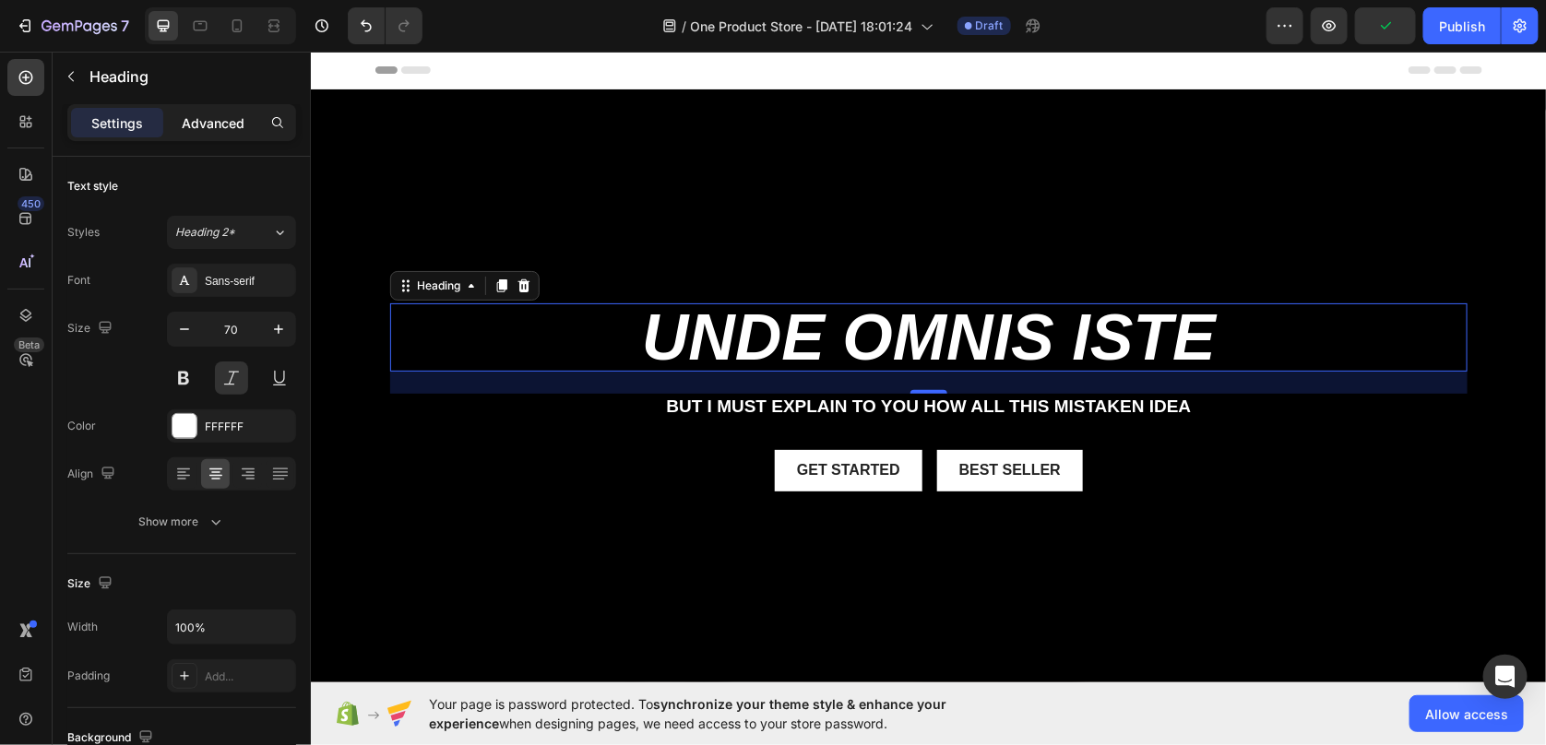
click at [208, 128] on p "Advanced" at bounding box center [213, 122] width 63 height 19
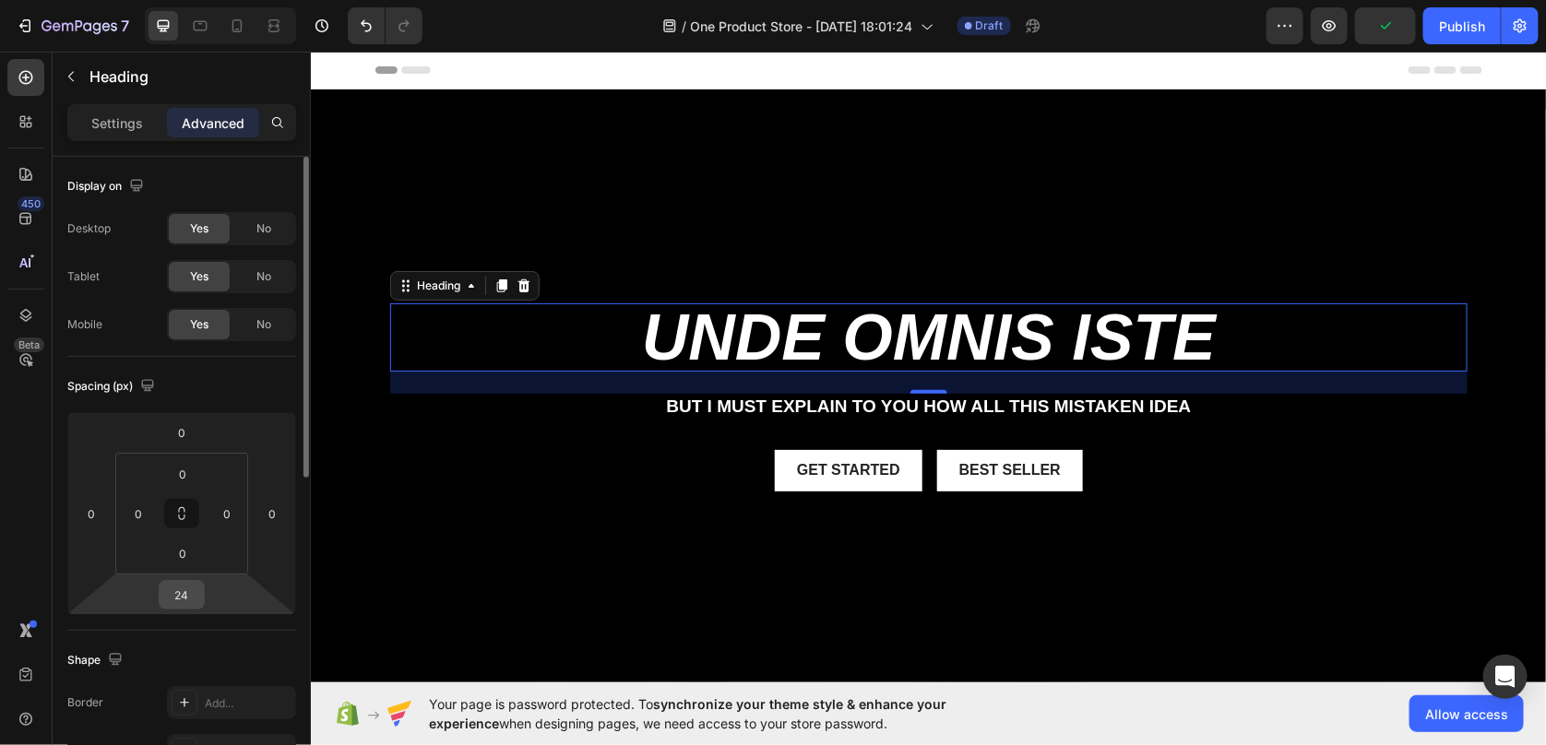
click at [177, 587] on input "24" at bounding box center [181, 595] width 37 height 28
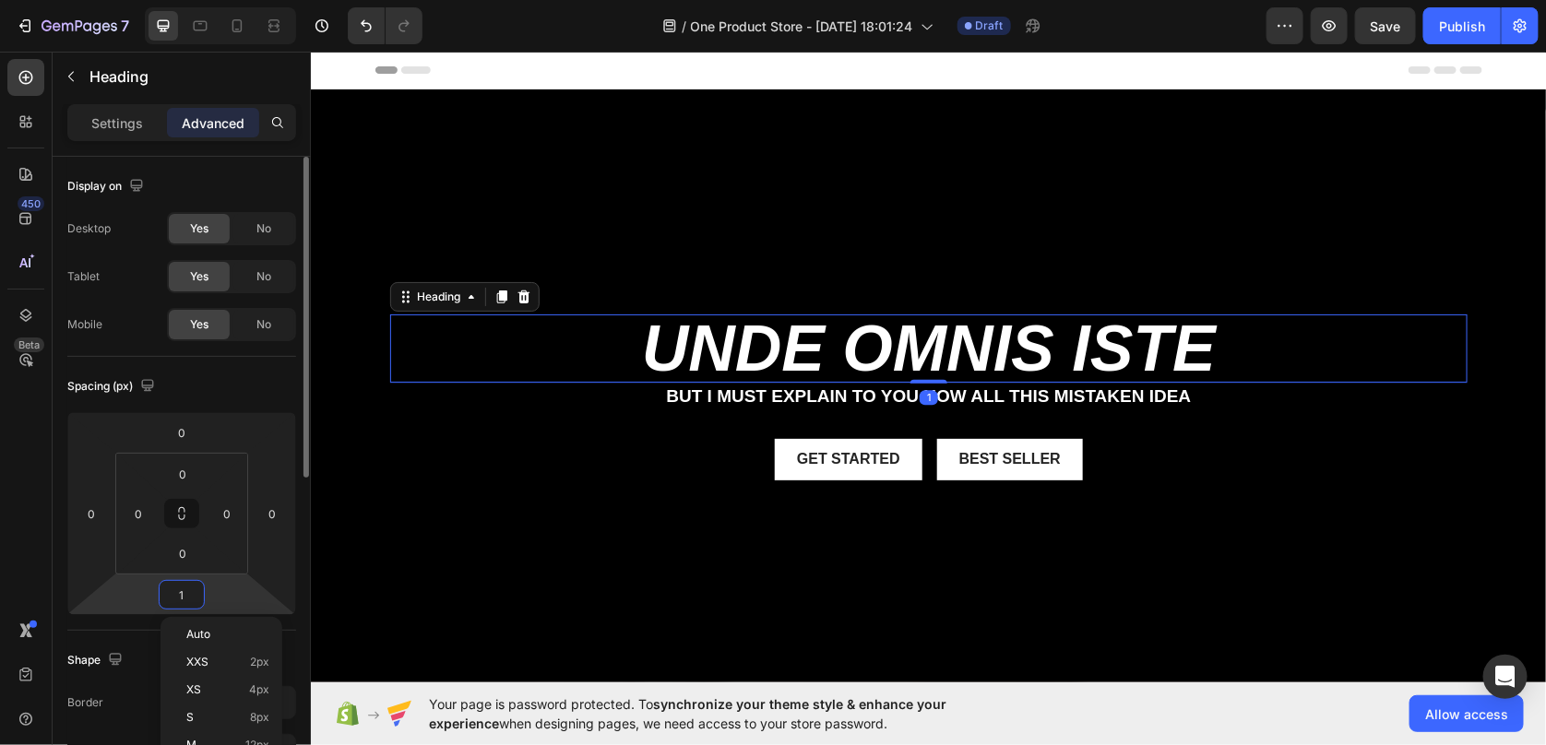
type input "15"
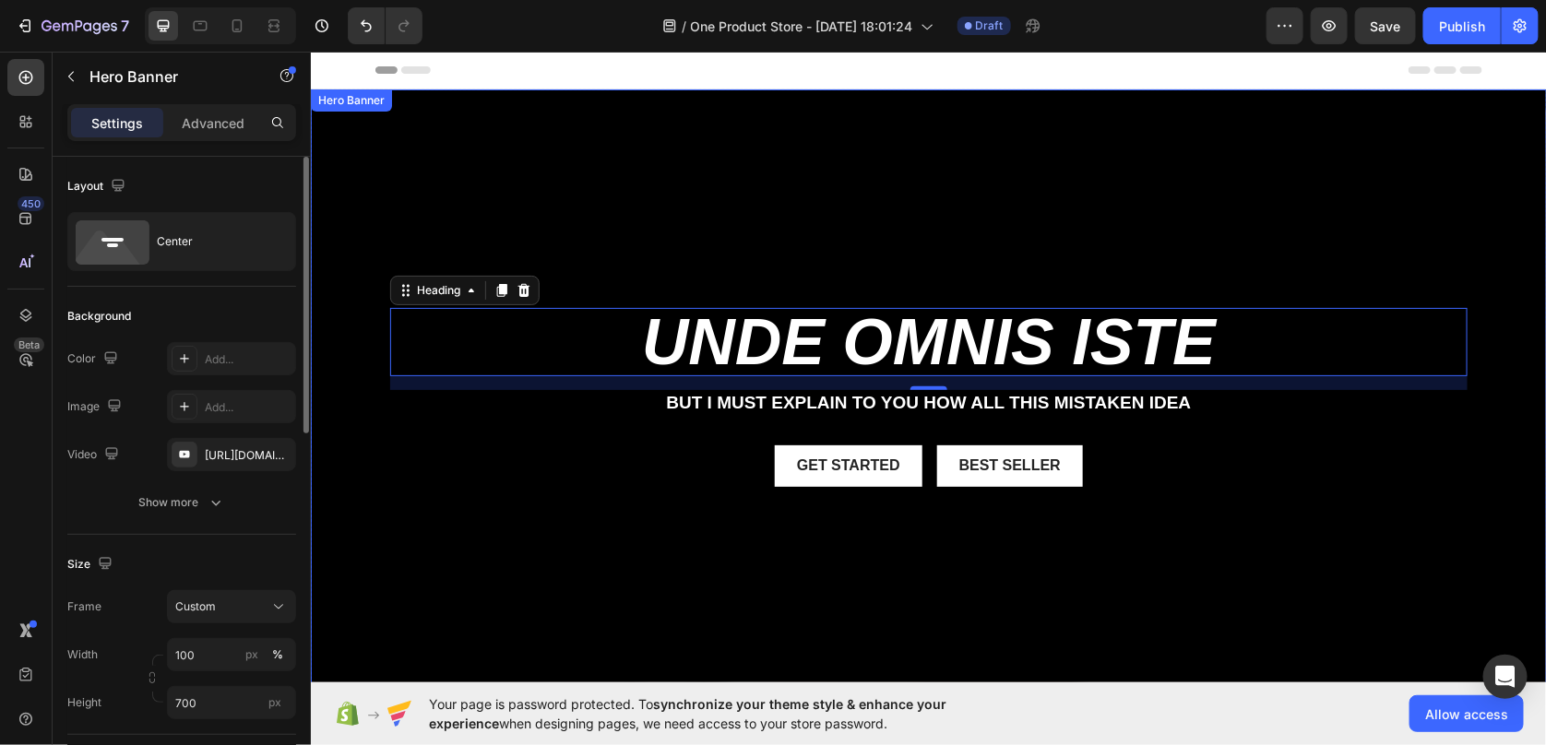
click at [1191, 429] on div "unde omnis iste Heading 15 But I must explain to you how all this mistaken idea…" at bounding box center [927, 411] width 1077 height 209
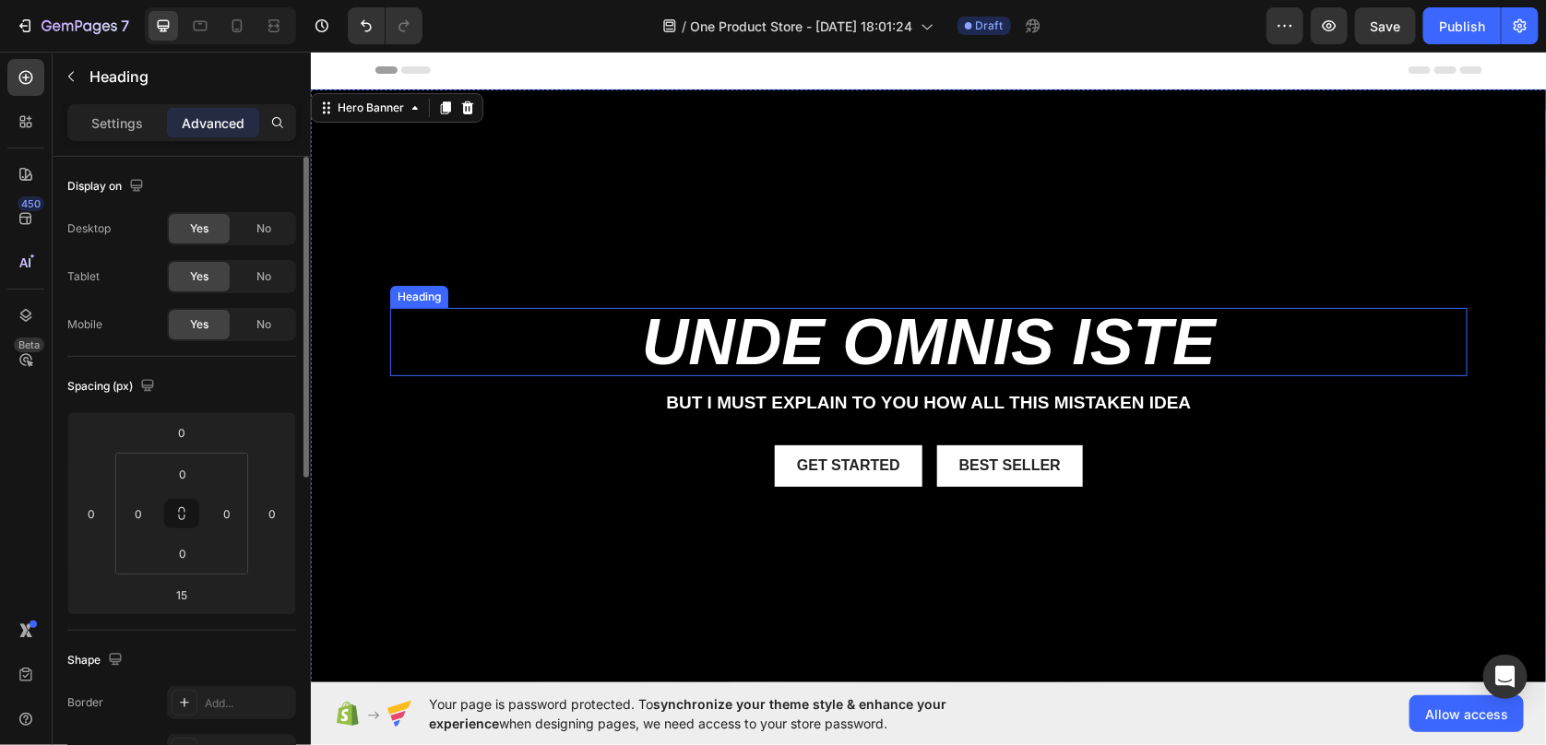
click at [1178, 371] on h2 "unde omnis iste" at bounding box center [927, 341] width 1077 height 68
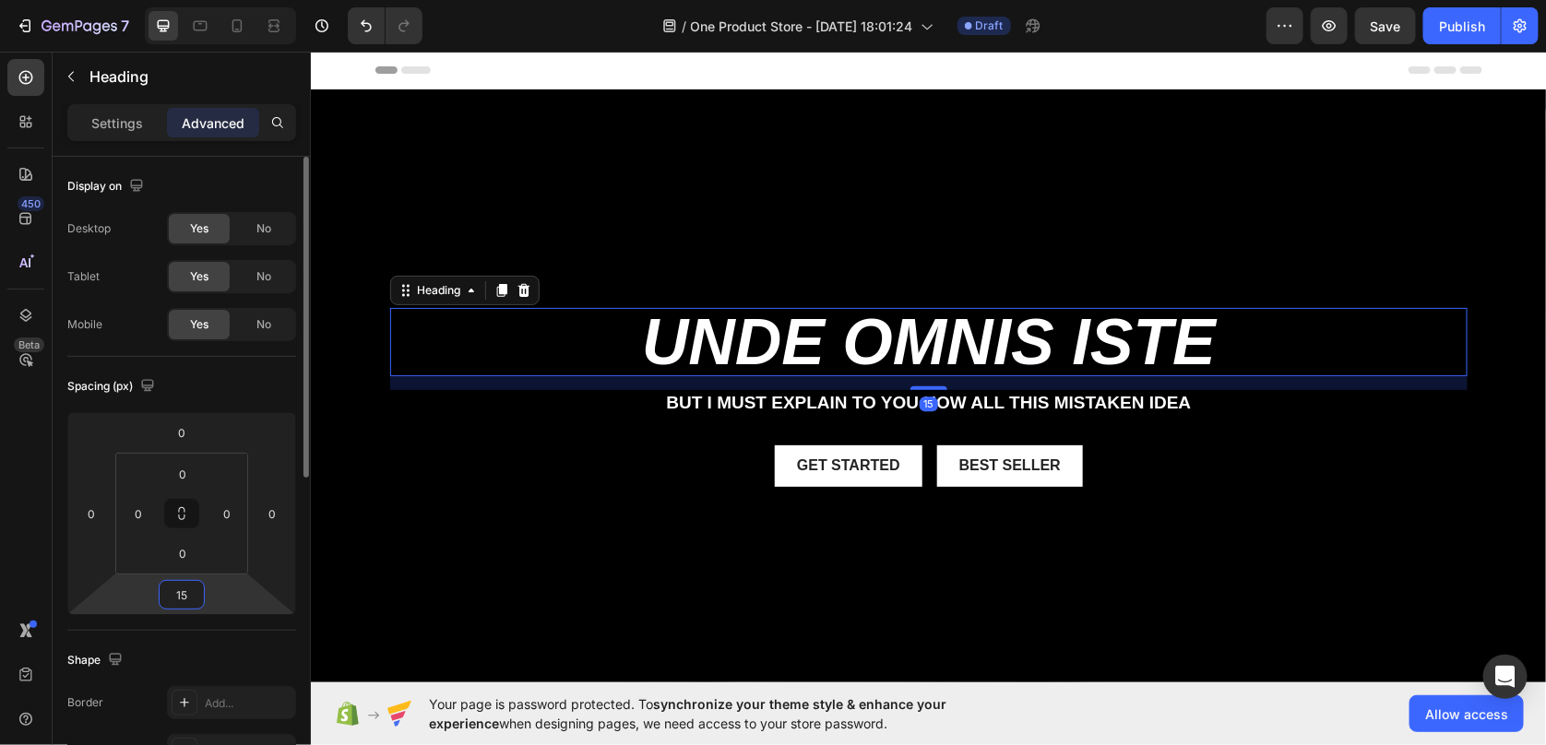
click at [189, 596] on input "15" at bounding box center [181, 595] width 37 height 28
type input "10"
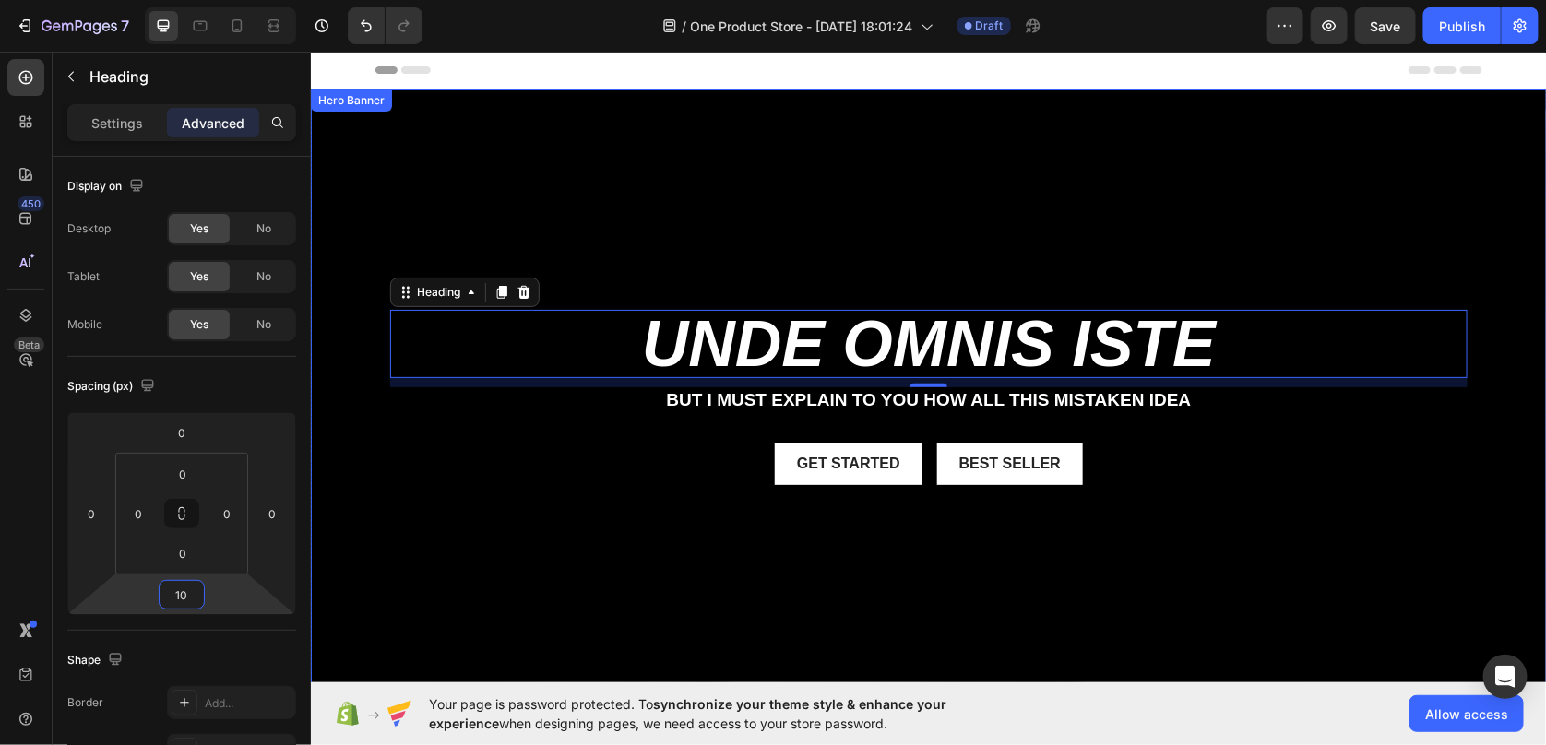
click at [1245, 398] on p "But I must explain to you how all this mistaken idea" at bounding box center [928, 399] width 1074 height 23
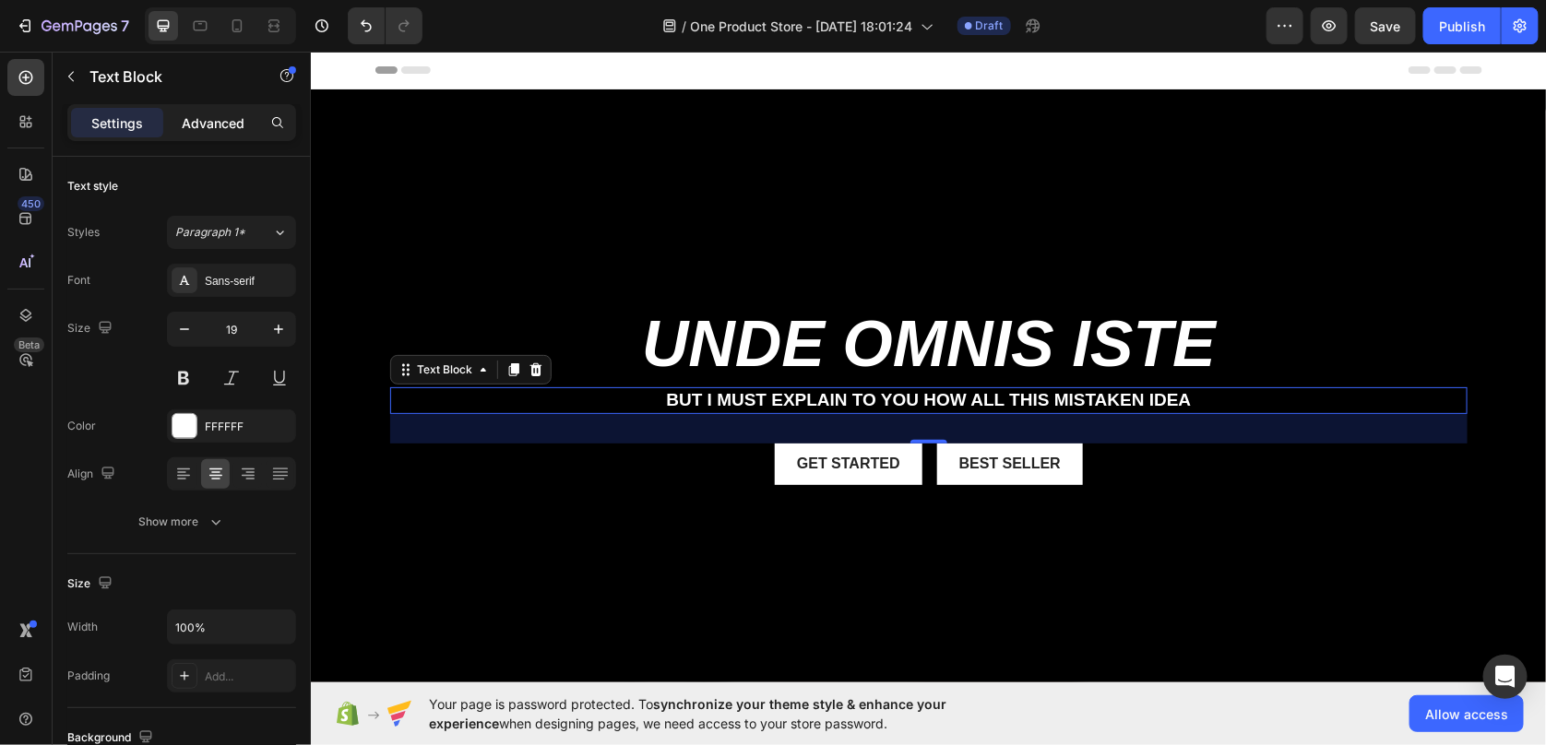
click at [200, 137] on div "Advanced" at bounding box center [213, 123] width 92 height 30
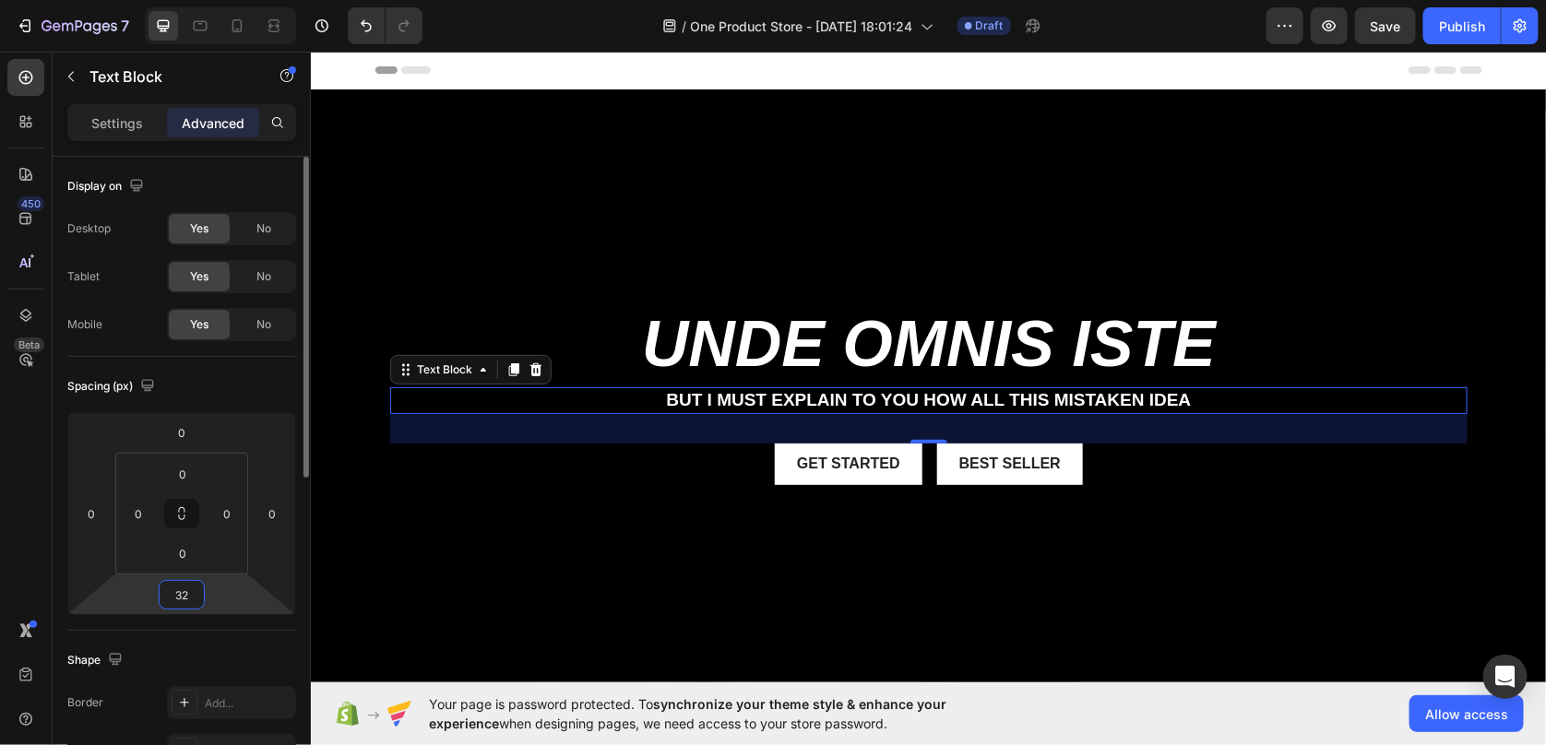
click at [187, 601] on input "32" at bounding box center [181, 595] width 37 height 28
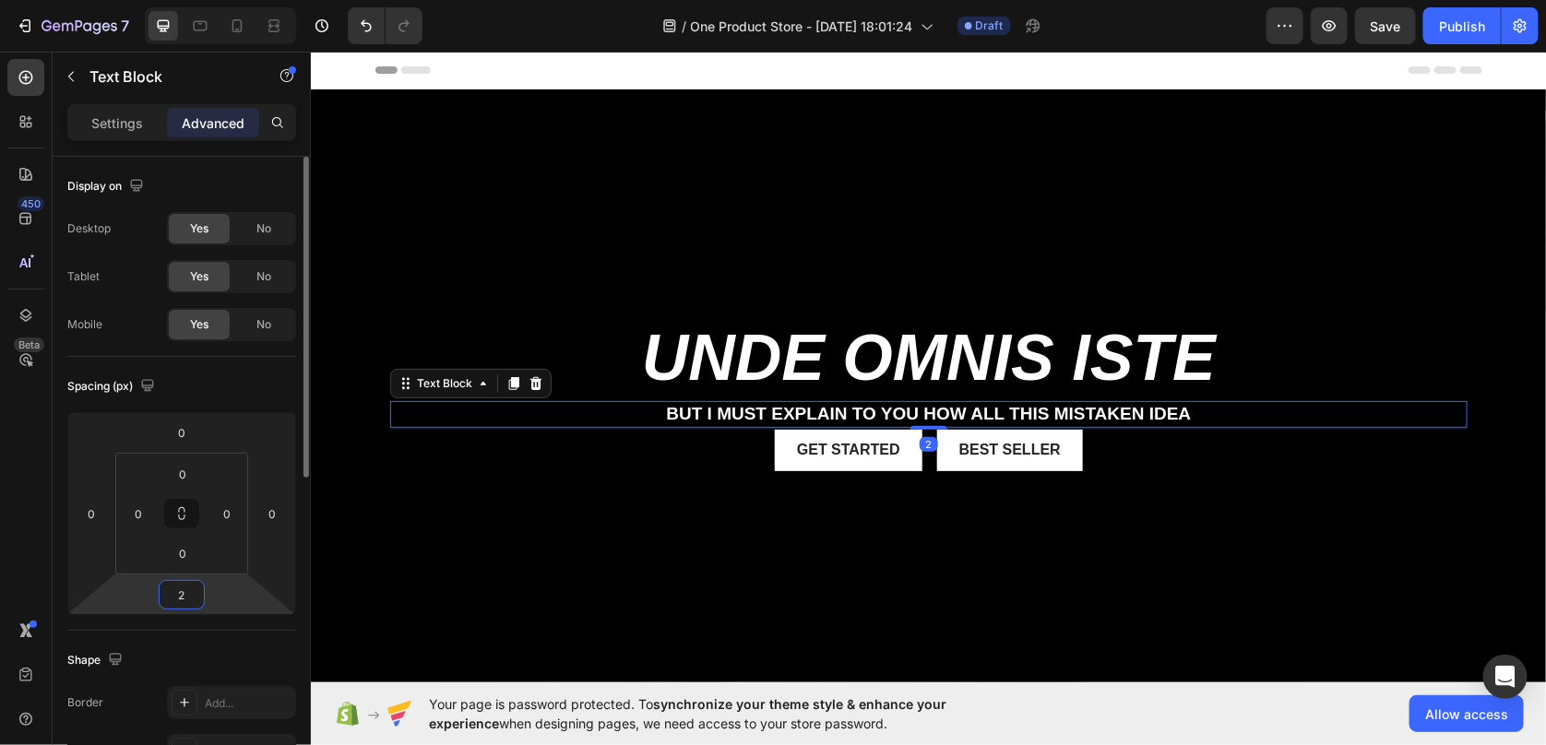
type input "25"
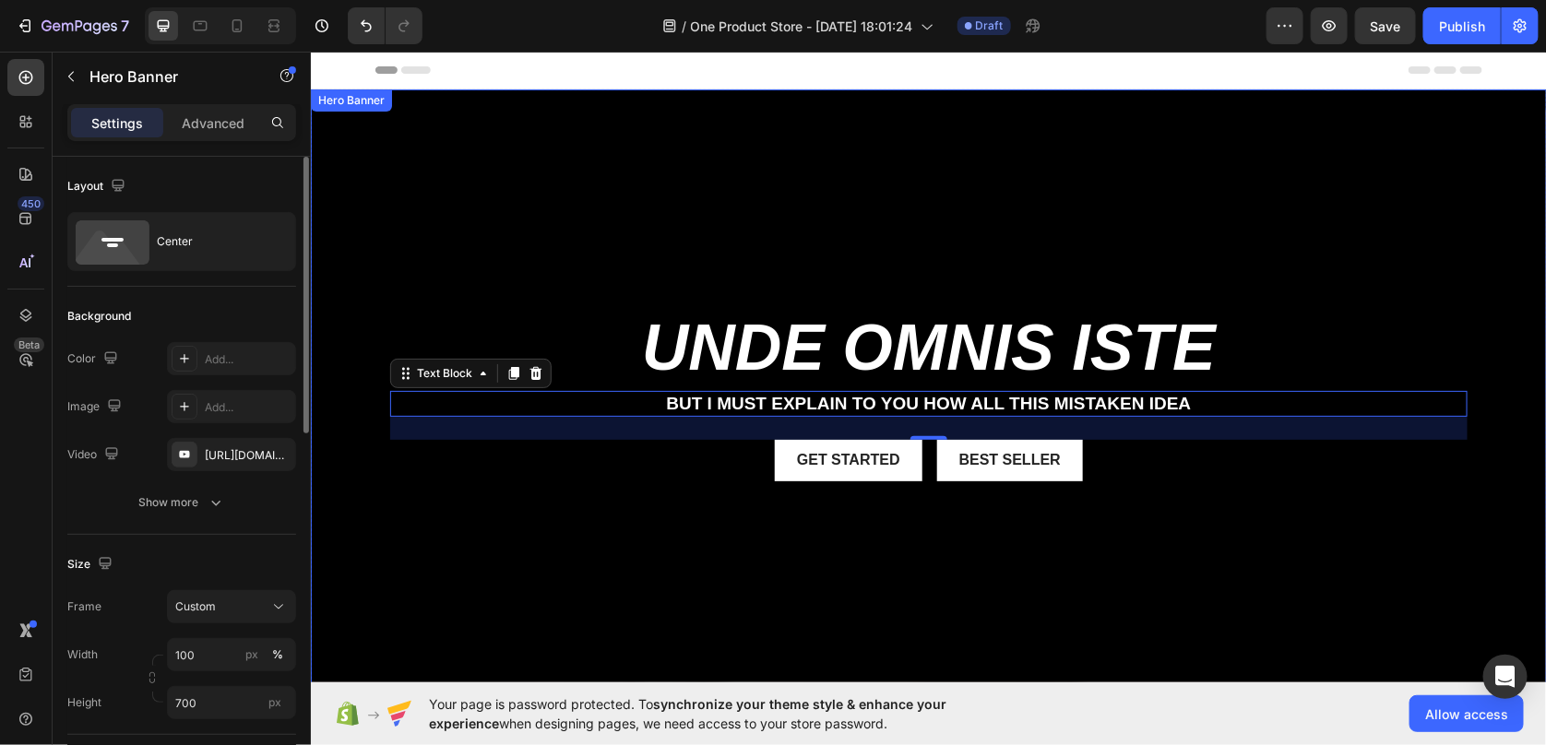
click at [1023, 239] on div "Background Image" at bounding box center [928, 412] width 1236 height 646
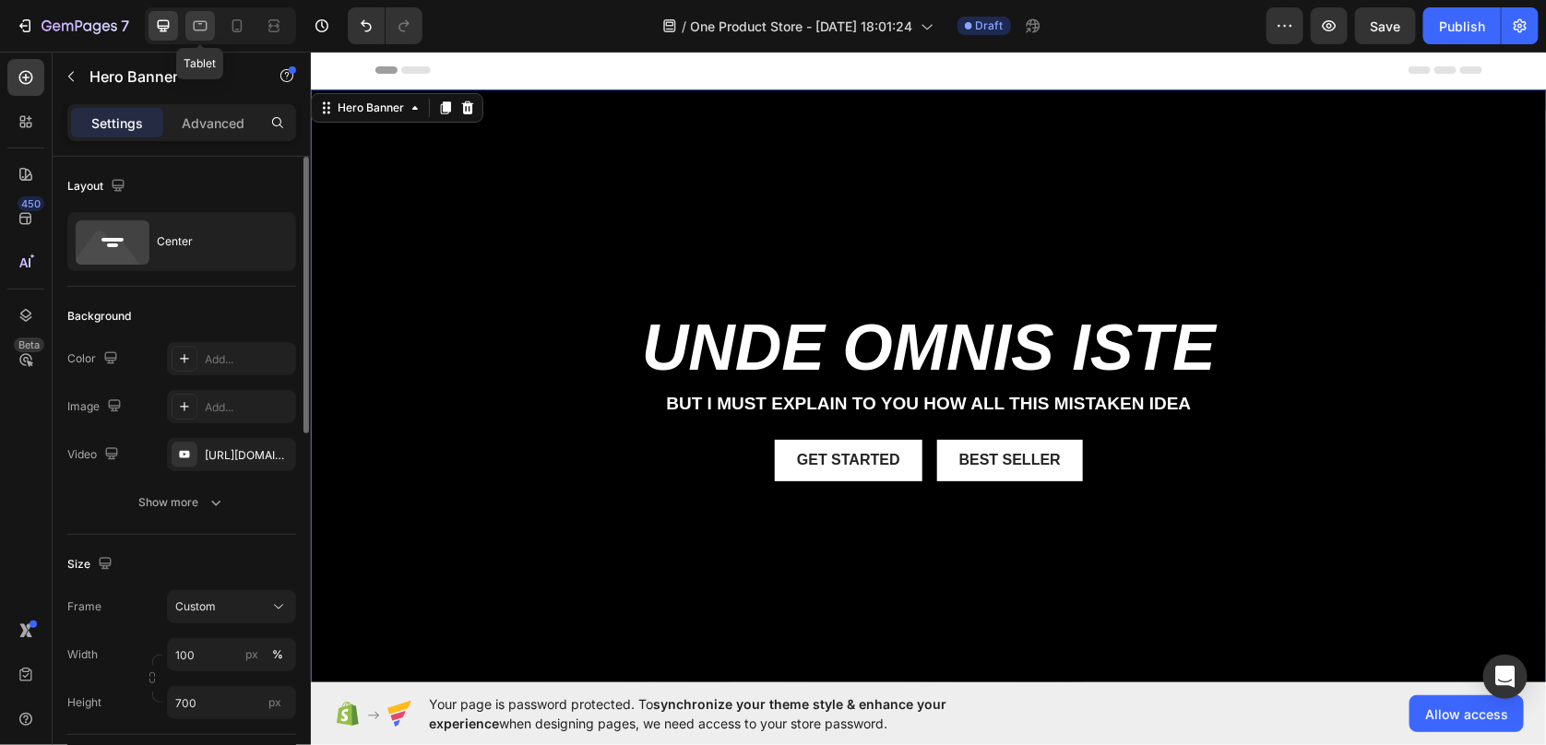
click at [198, 28] on icon at bounding box center [200, 26] width 18 height 18
type input "100%"
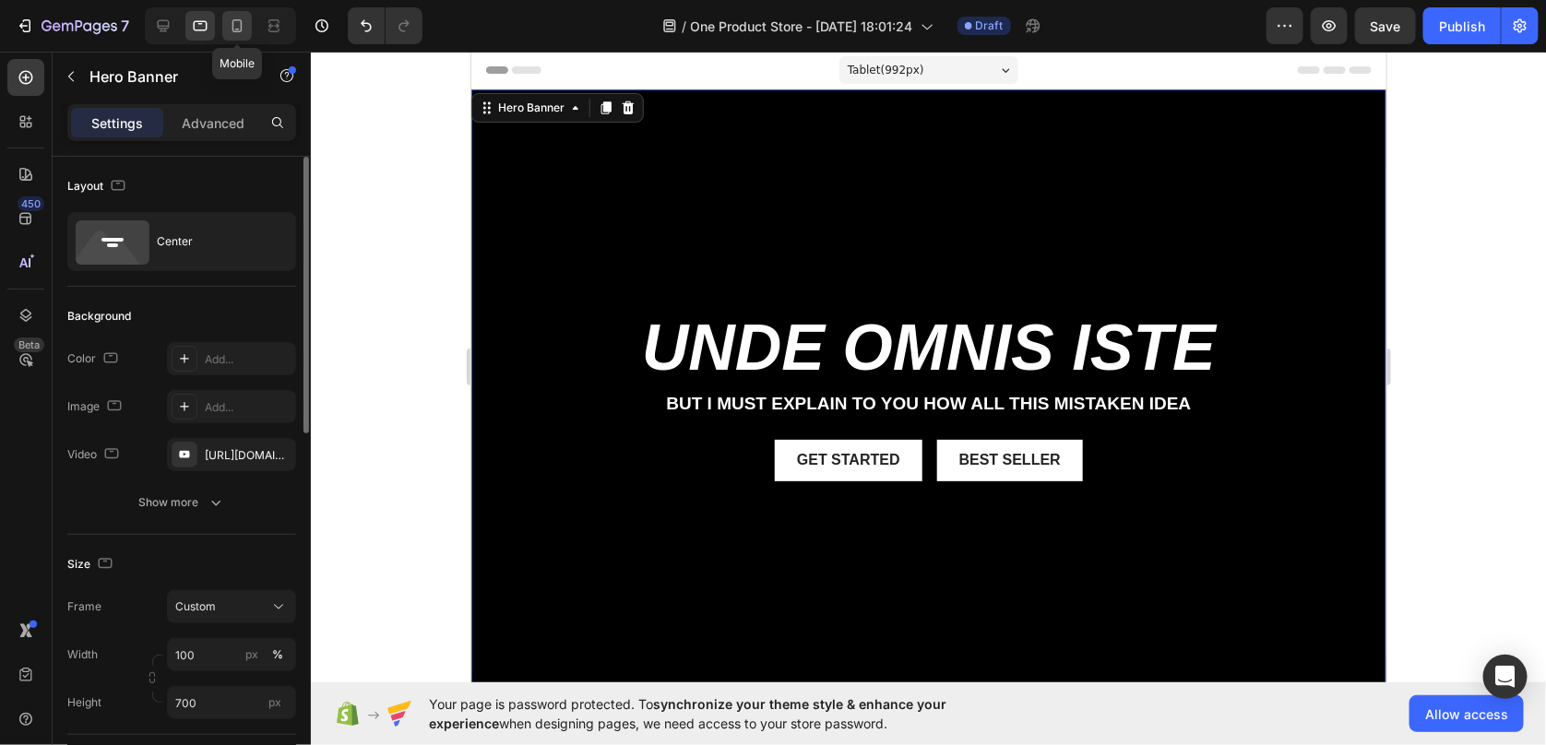
click at [232, 28] on icon at bounding box center [237, 25] width 10 height 13
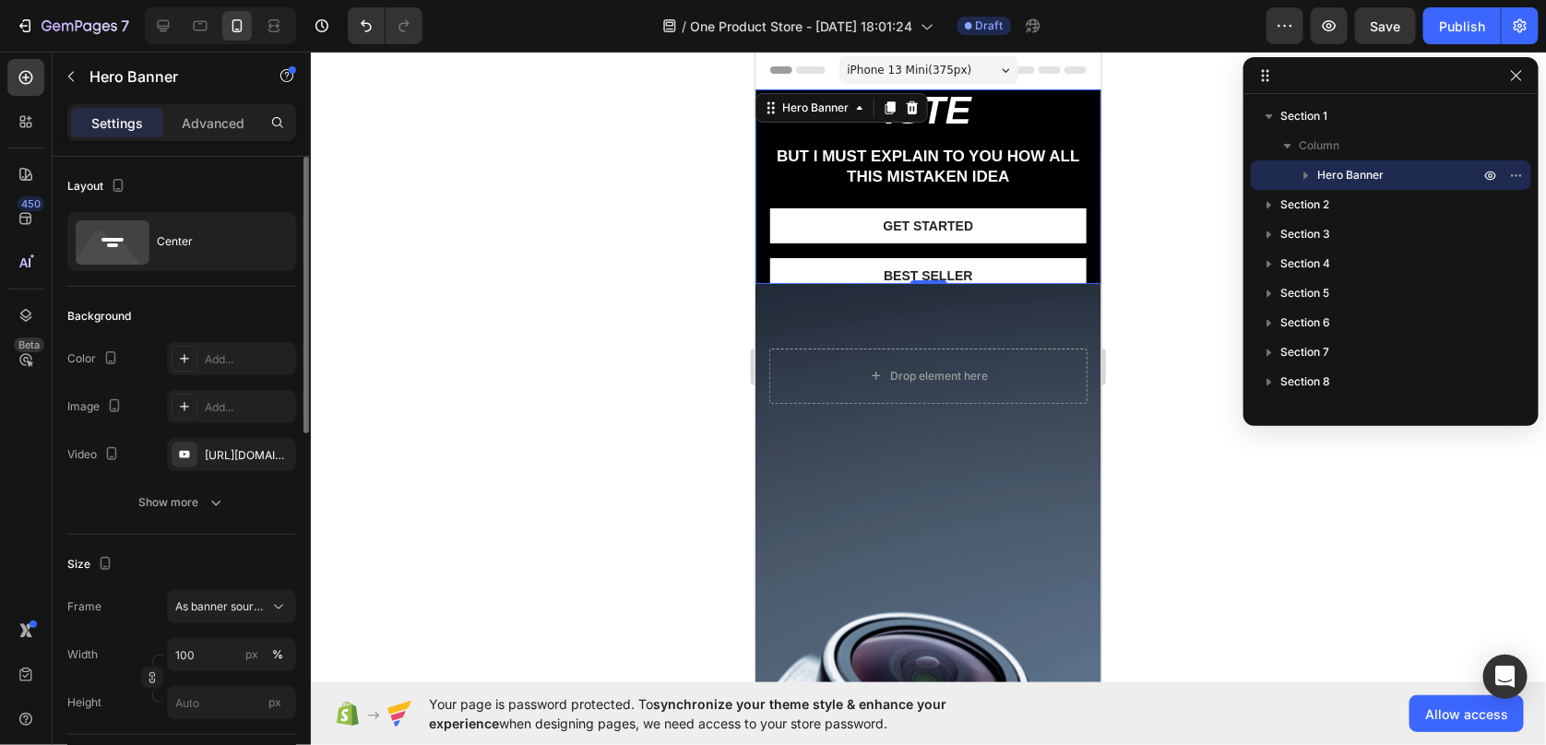
click at [202, 42] on div at bounding box center [220, 25] width 151 height 37
click at [198, 31] on icon at bounding box center [200, 26] width 18 height 18
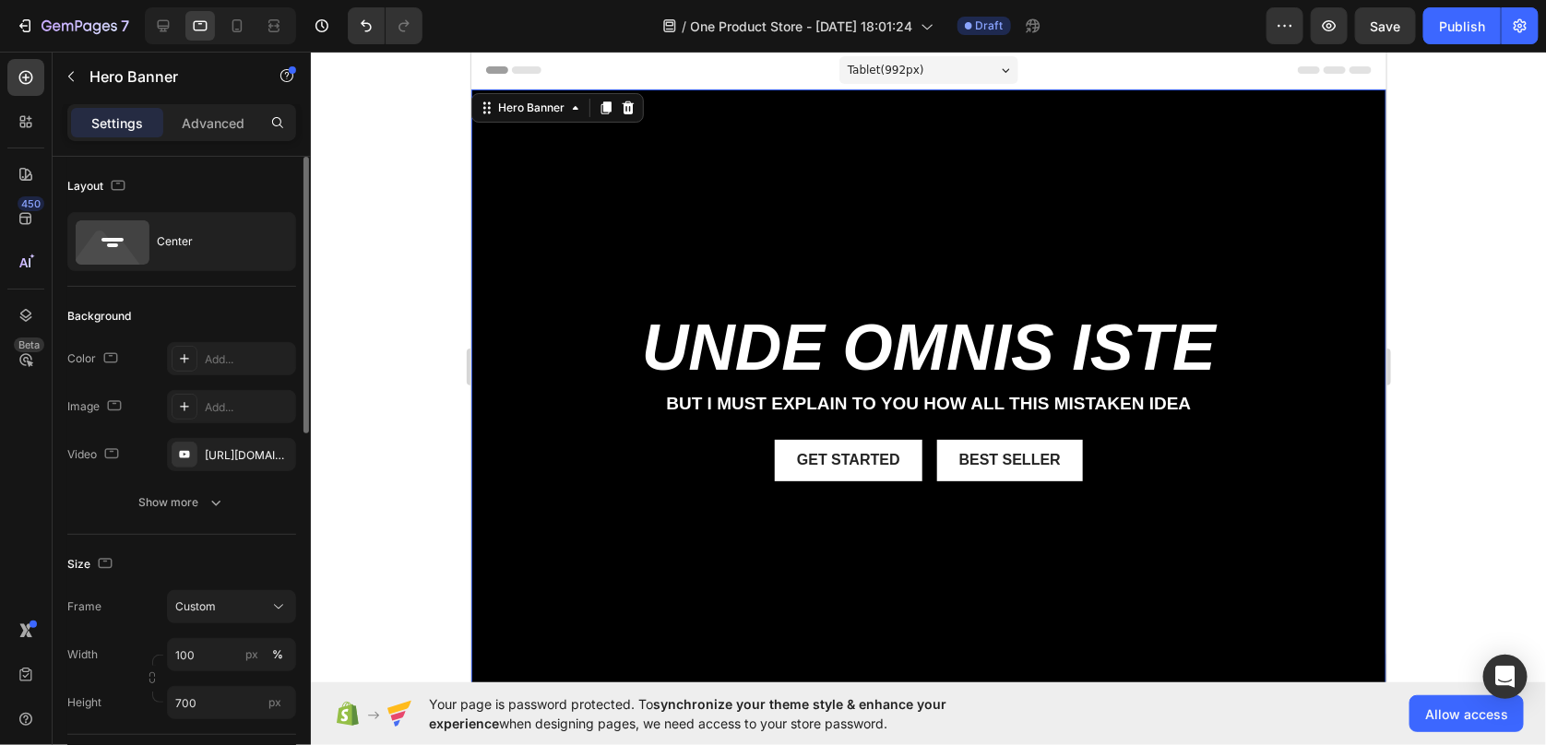
click at [582, 274] on div "Background Image" at bounding box center [927, 412] width 915 height 646
click at [216, 708] on input "700" at bounding box center [231, 702] width 129 height 33
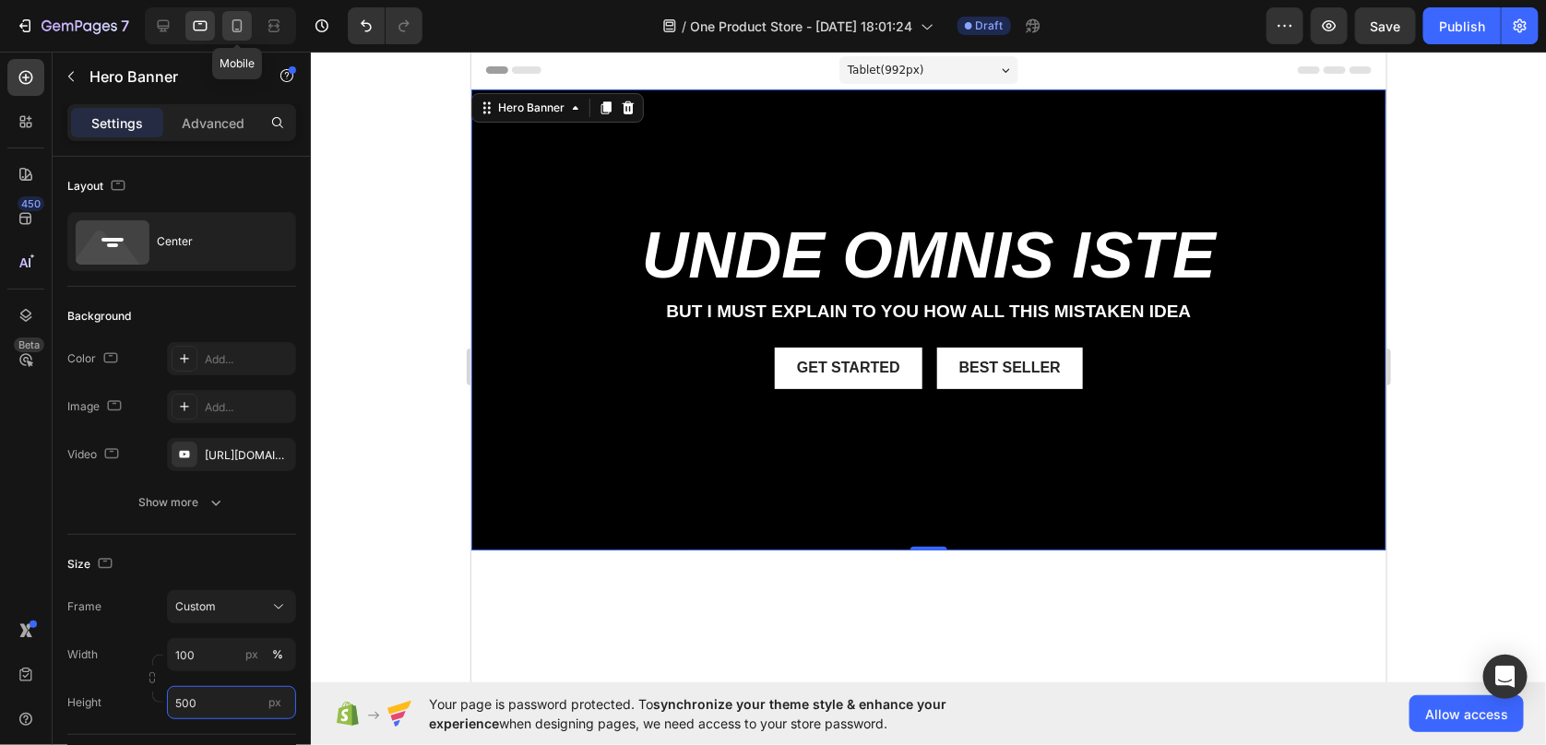
type input "500"
click at [226, 31] on div at bounding box center [237, 26] width 30 height 30
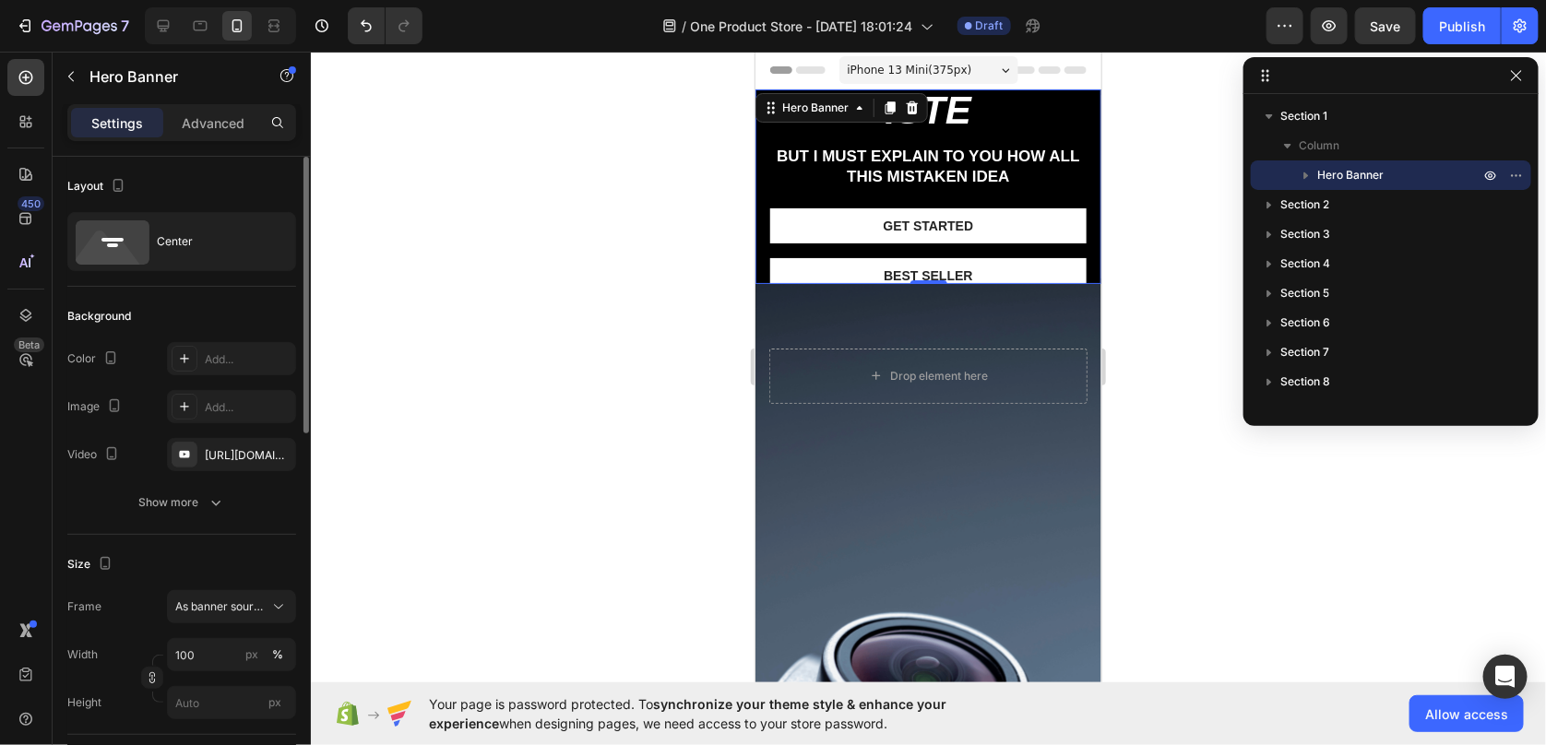
scroll to position [184, 0]
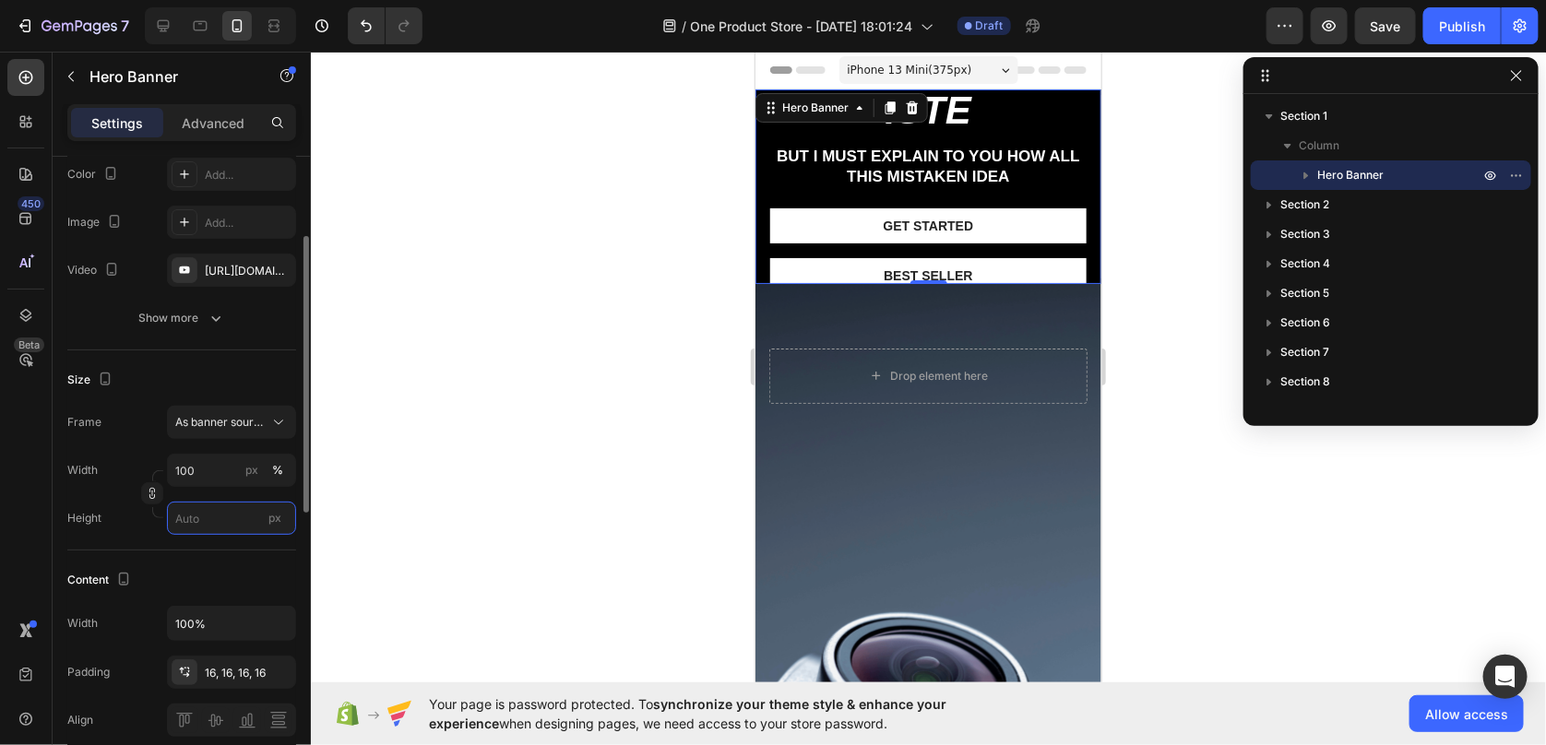
click at [211, 526] on input "px" at bounding box center [231, 518] width 129 height 33
click at [149, 494] on icon "button" at bounding box center [152, 493] width 13 height 13
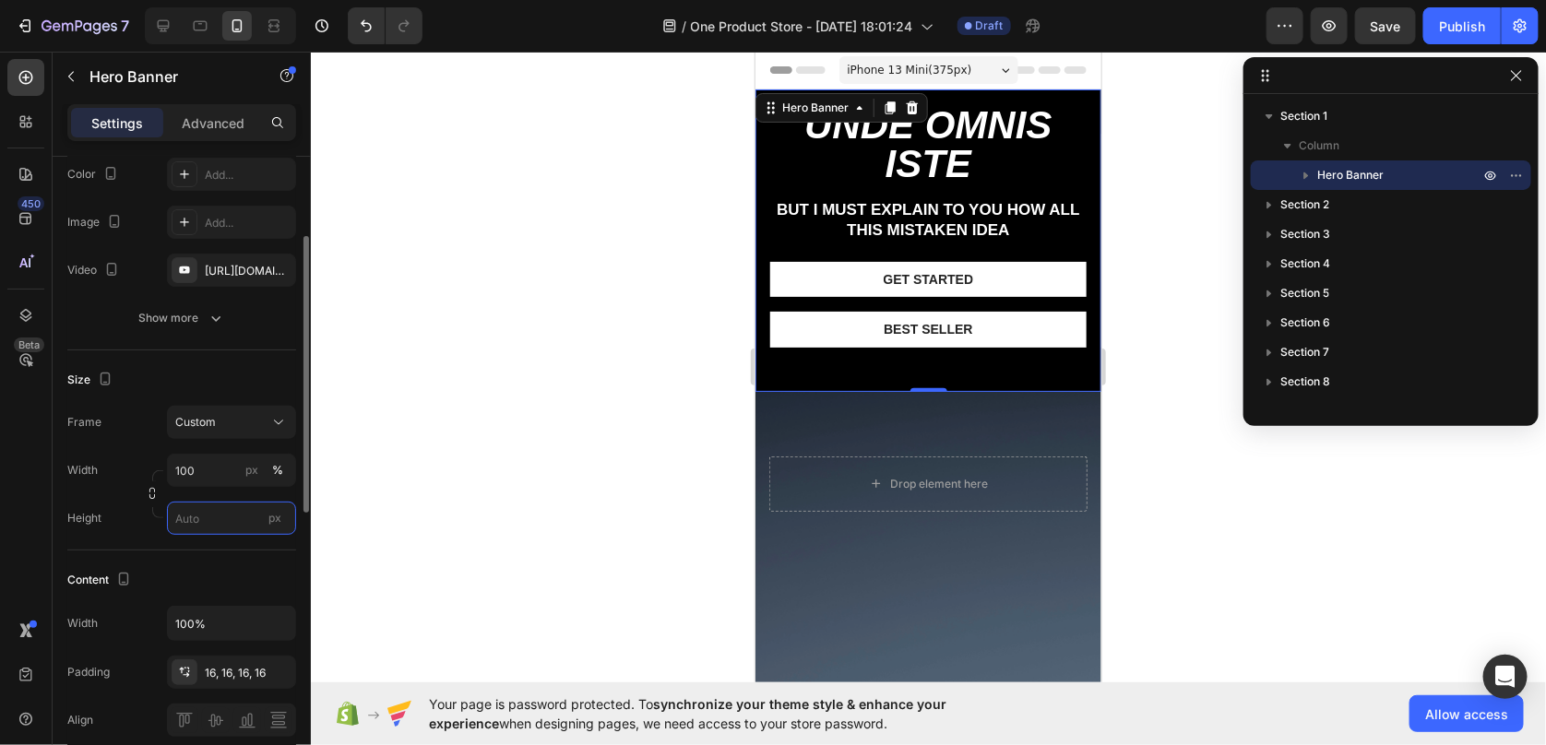
click at [221, 525] on input "px" at bounding box center [231, 518] width 129 height 33
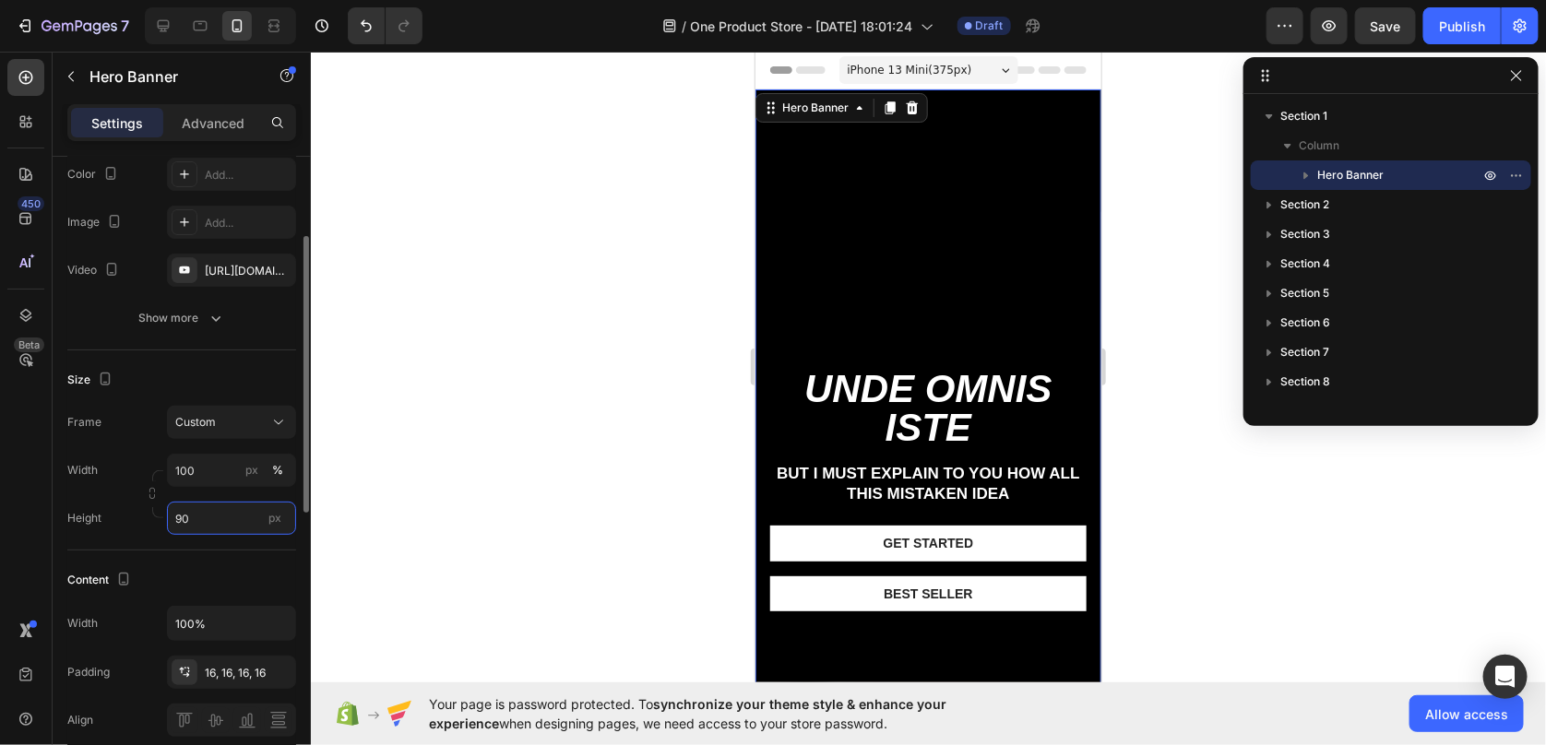
type input "9"
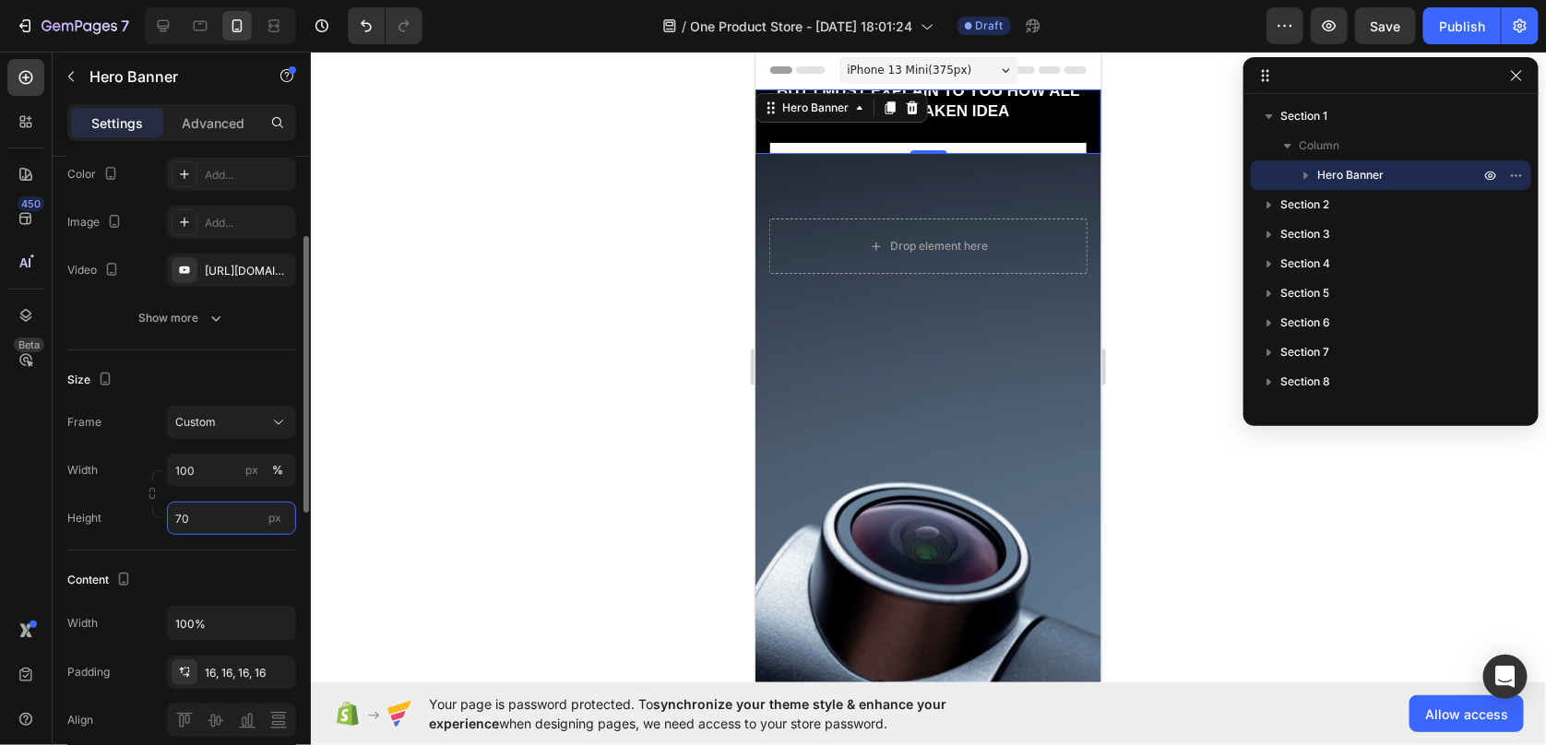
type input "7"
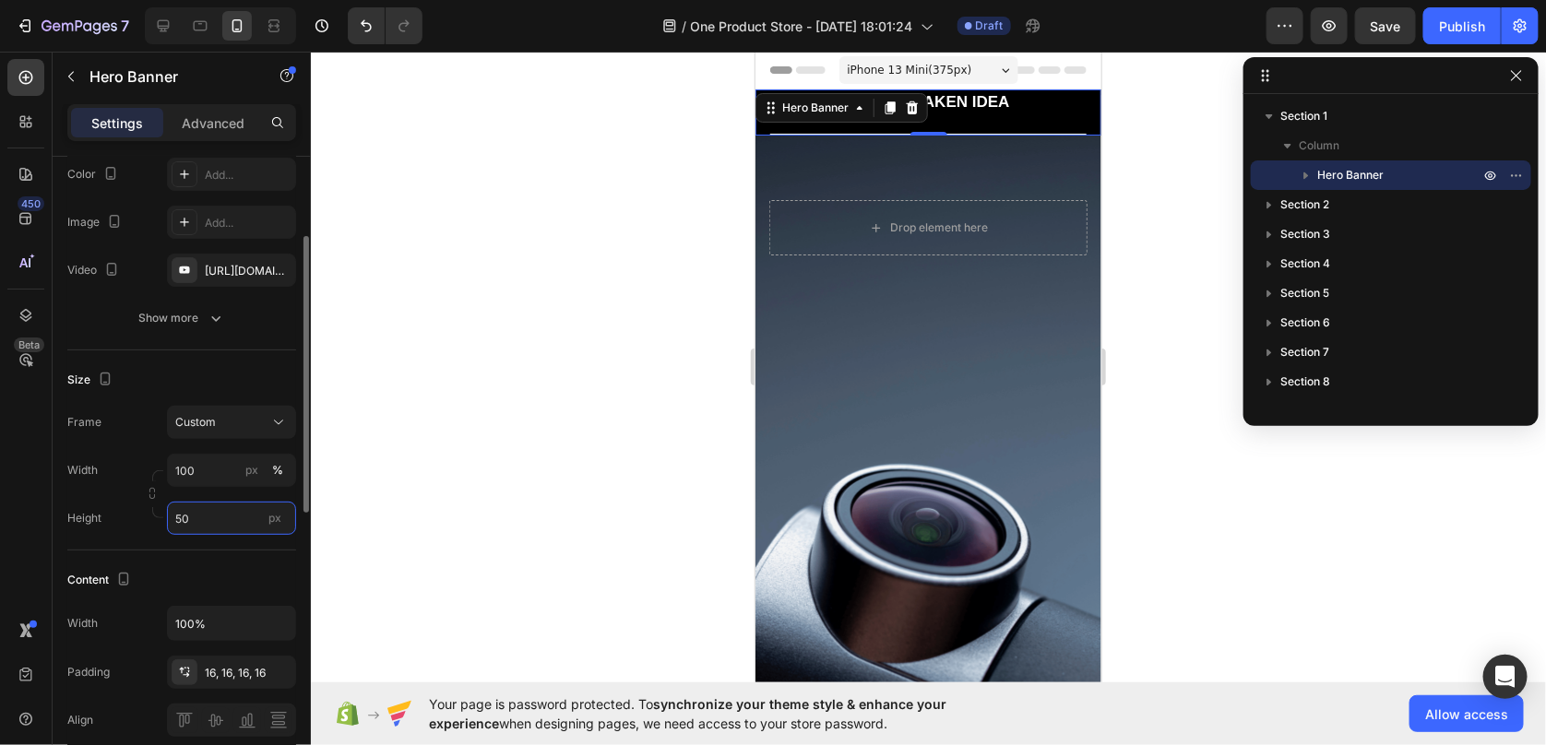
type input "5"
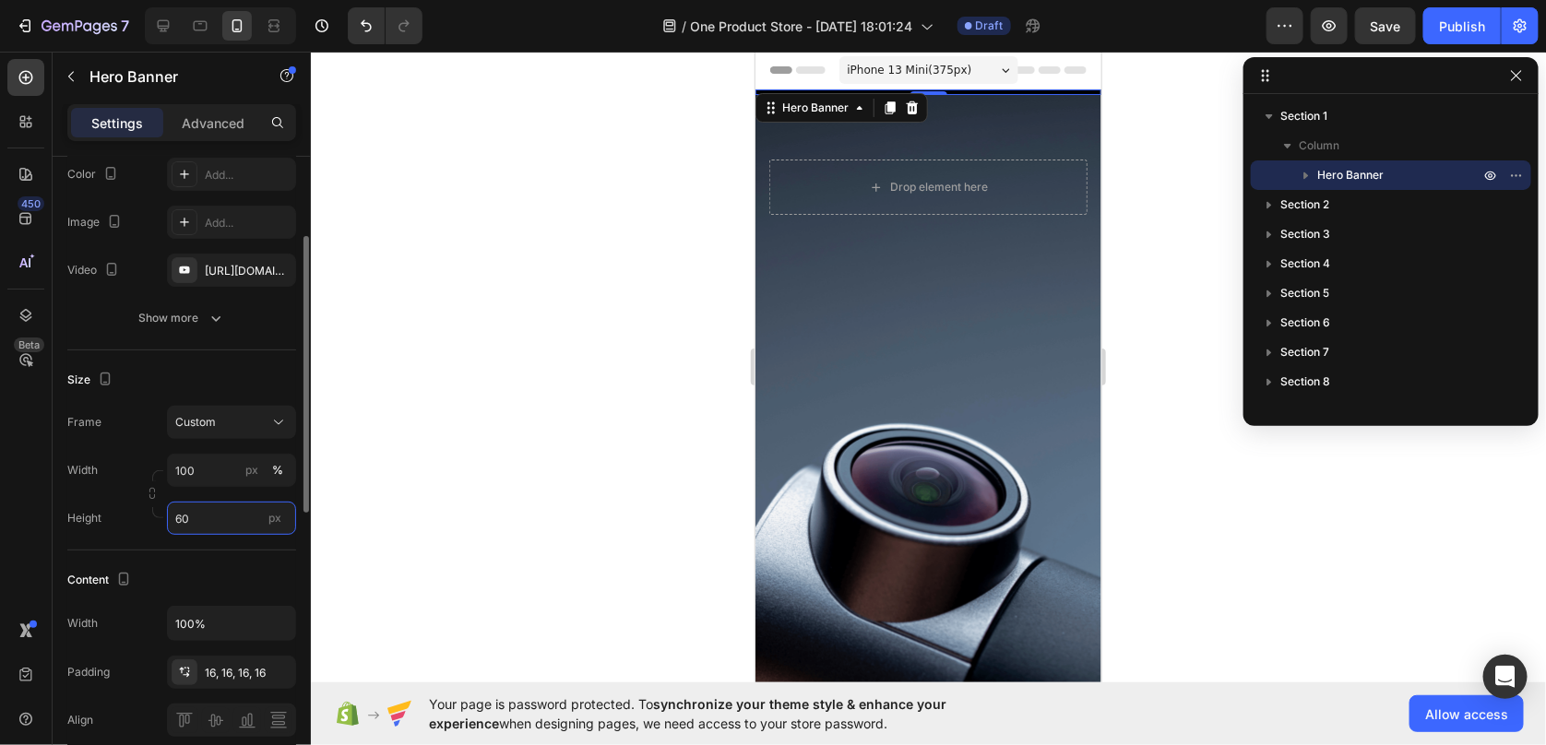
type input "600"
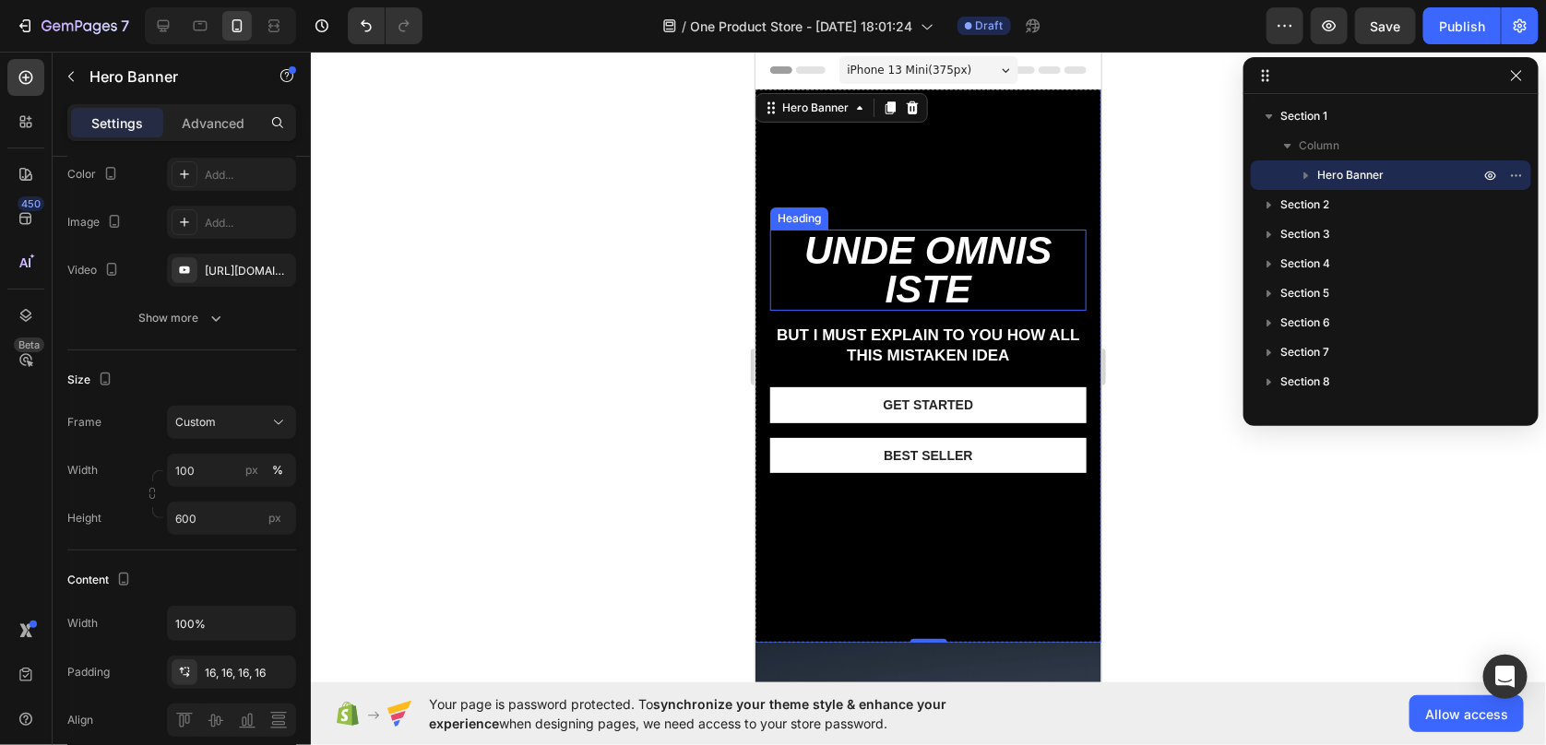
click at [933, 278] on h2 "unde omnis iste" at bounding box center [927, 269] width 316 height 81
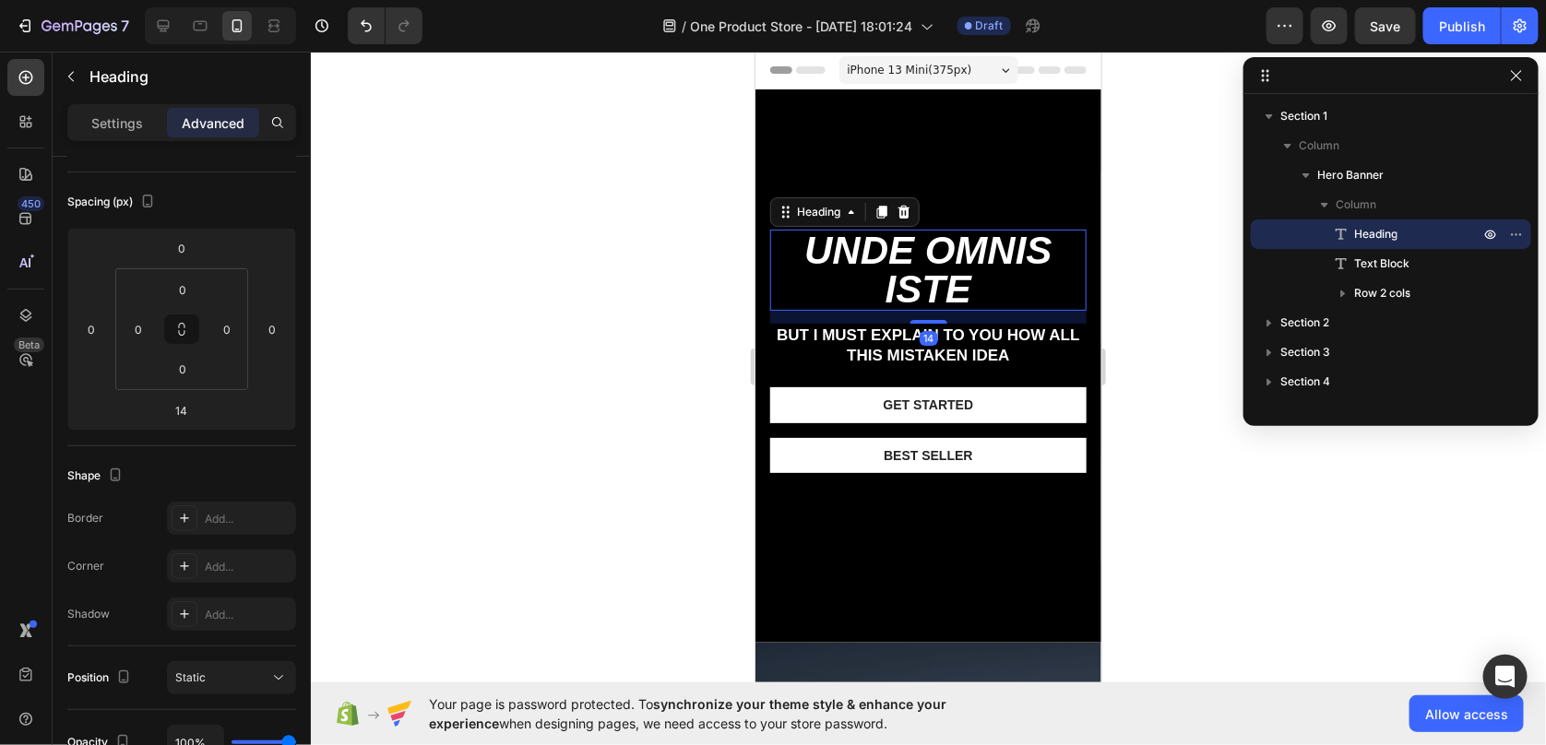
scroll to position [0, 0]
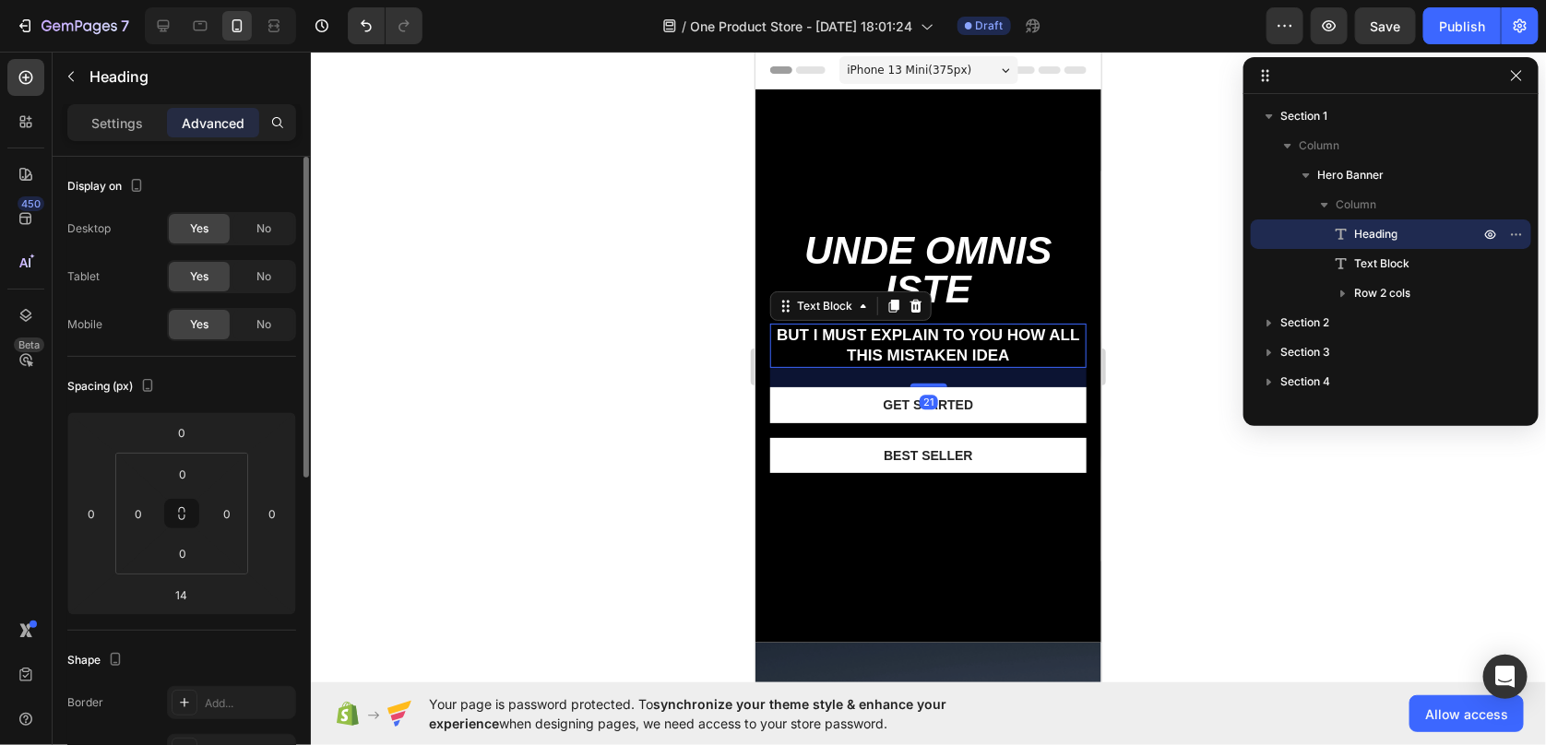
click at [1003, 354] on p "But I must explain to you how all this mistaken idea" at bounding box center [927, 345] width 313 height 41
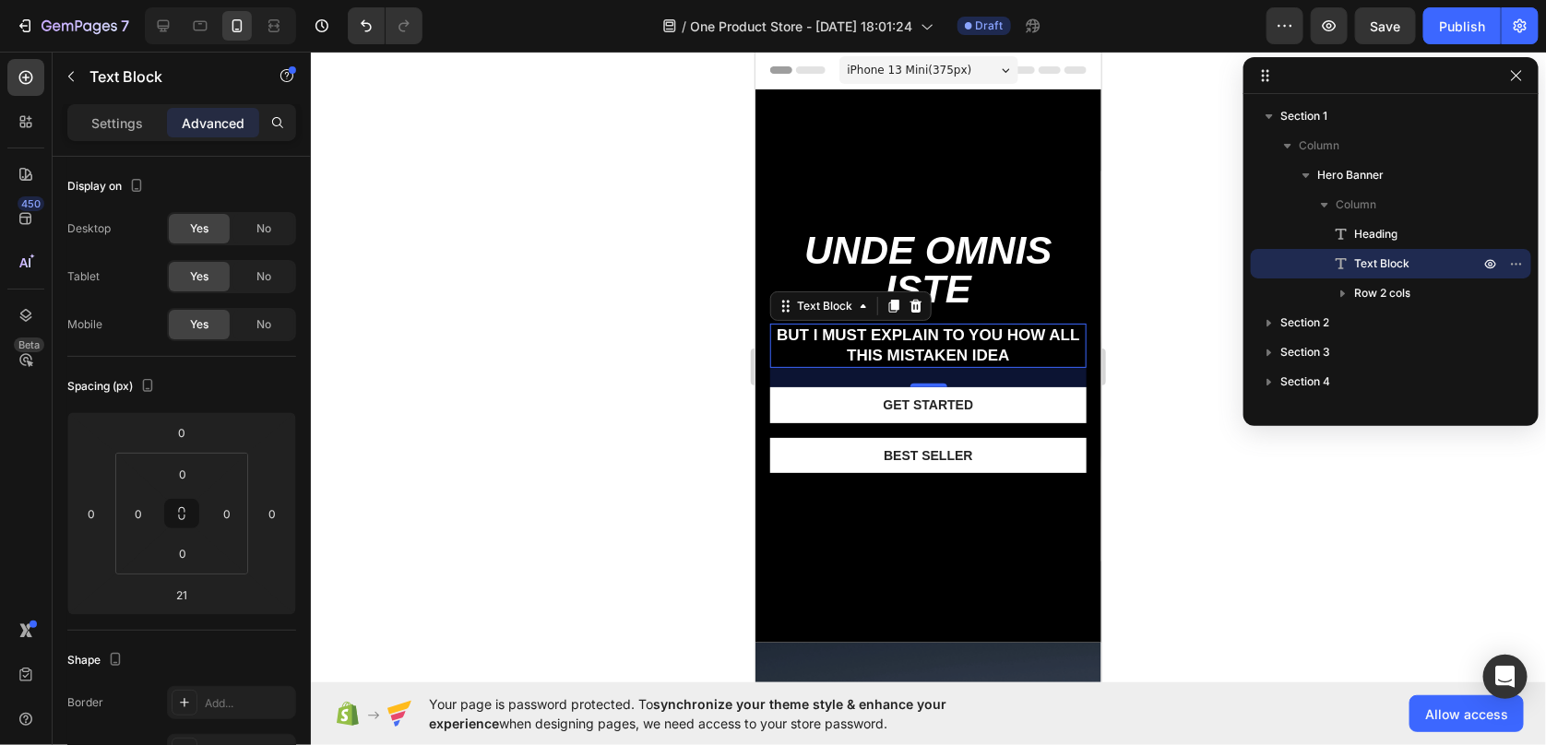
click at [183, 36] on div at bounding box center [220, 25] width 151 height 37
click at [185, 35] on div at bounding box center [200, 26] width 30 height 30
type input "25"
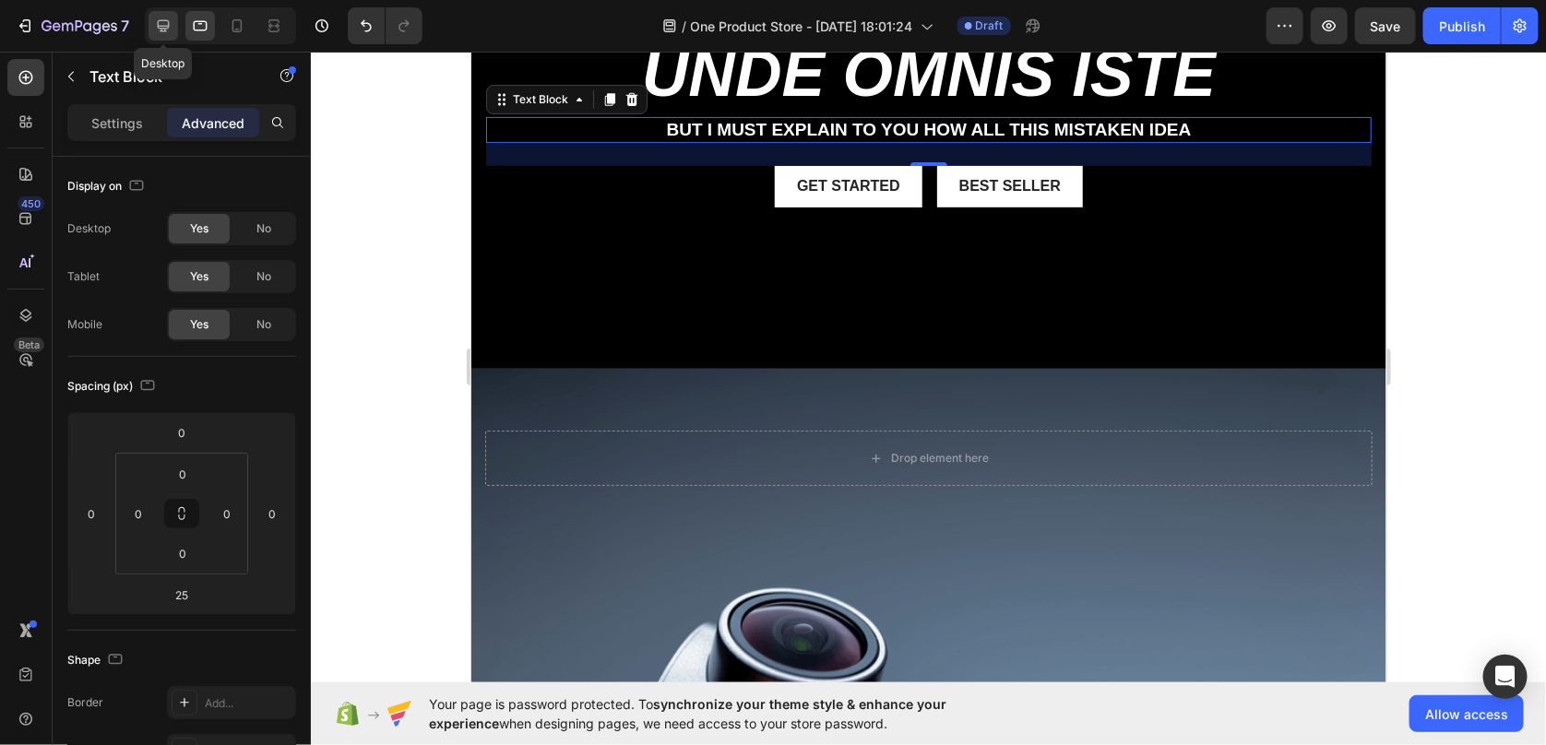
click at [171, 35] on div at bounding box center [164, 26] width 30 height 30
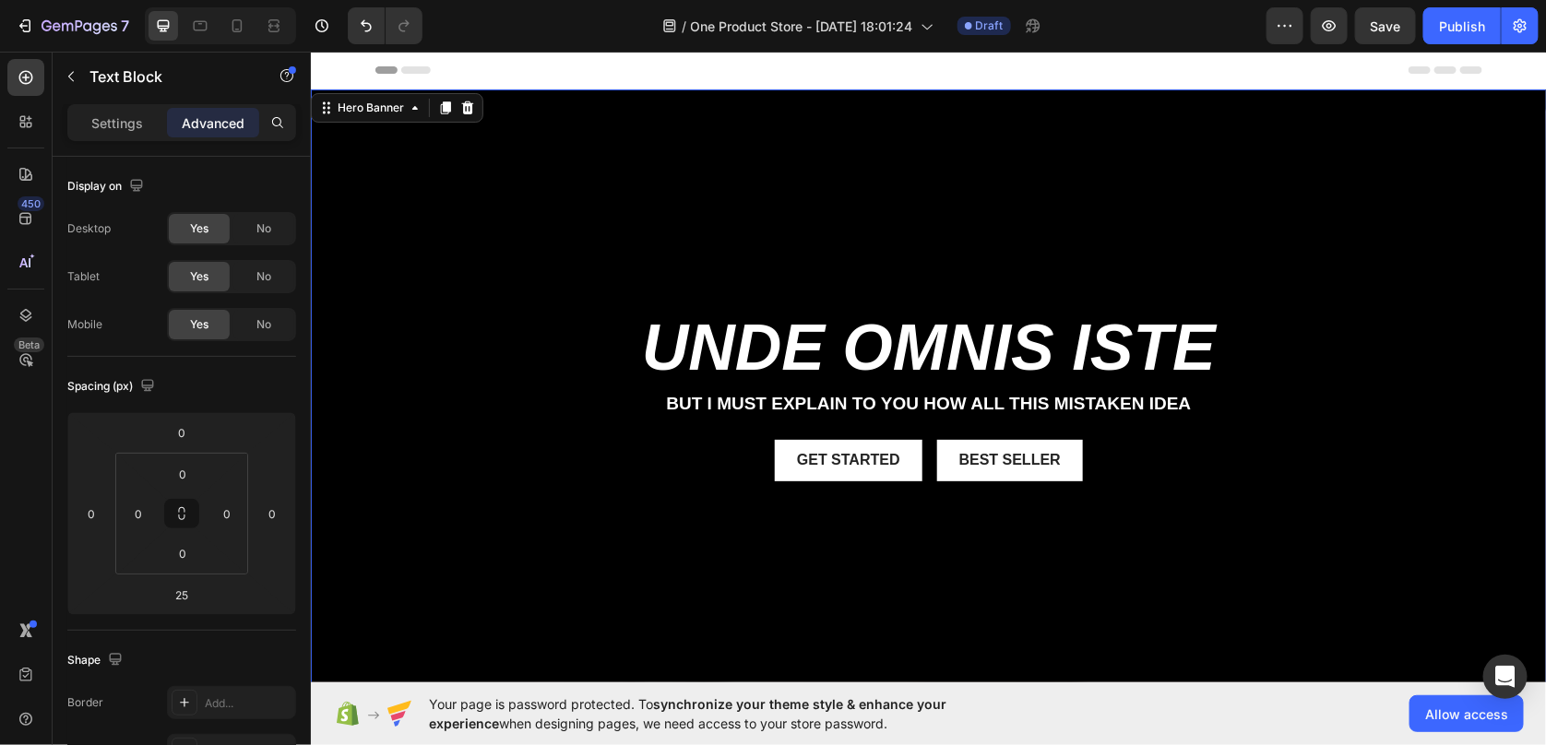
click at [998, 516] on div "Background Image" at bounding box center [928, 412] width 1236 height 646
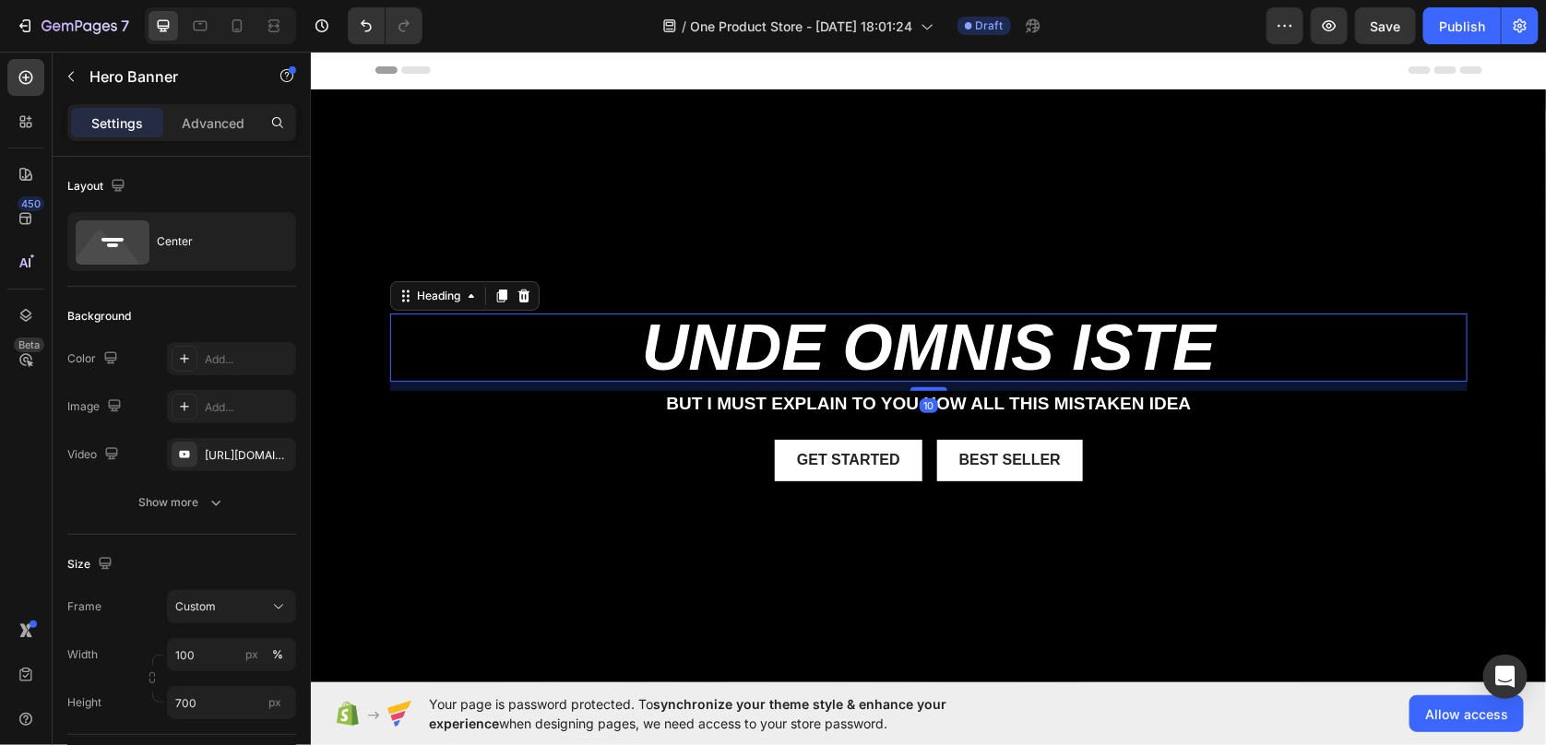
click at [940, 352] on h2 "unde omnis iste" at bounding box center [927, 347] width 1077 height 68
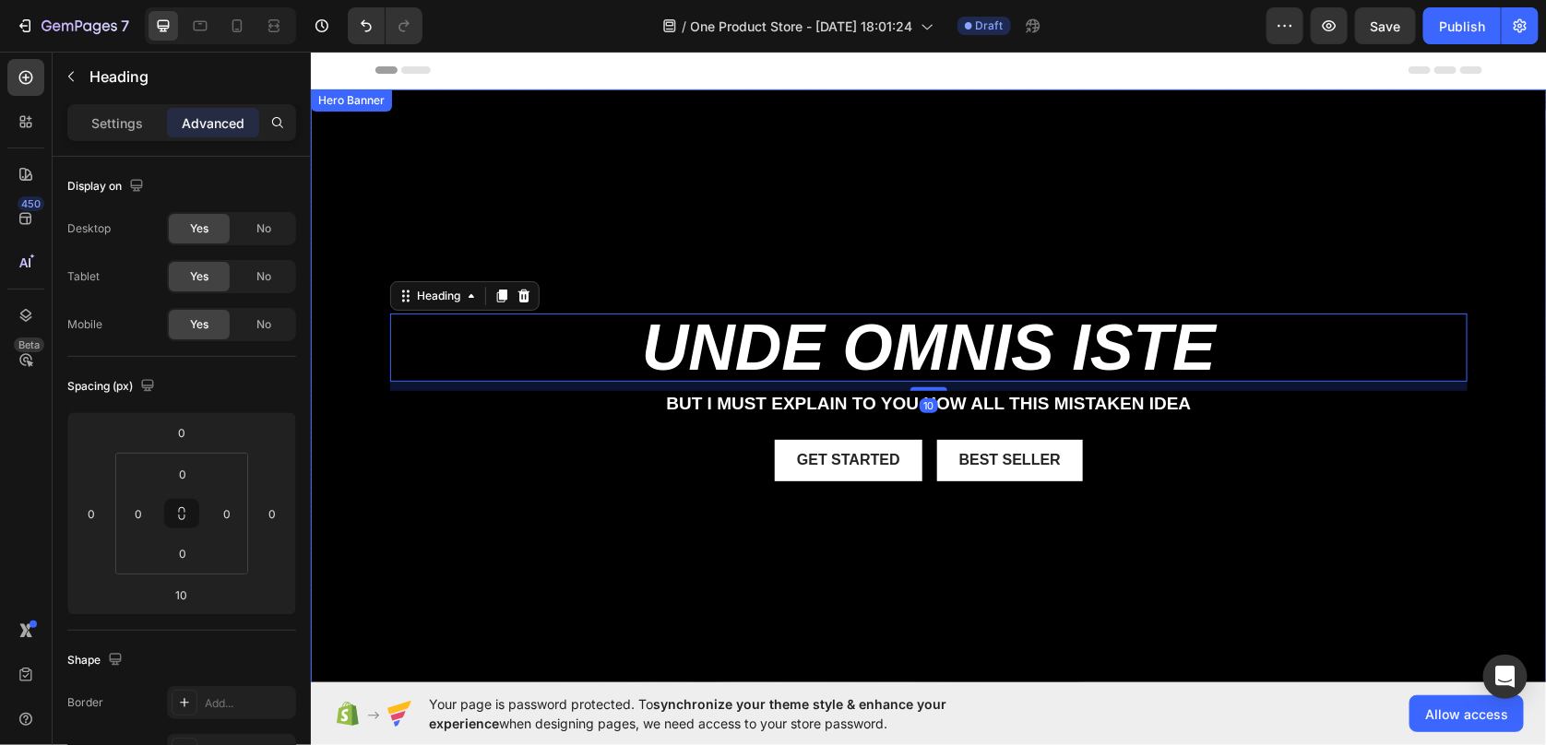
click at [825, 255] on div "Background Image" at bounding box center [928, 412] width 1236 height 646
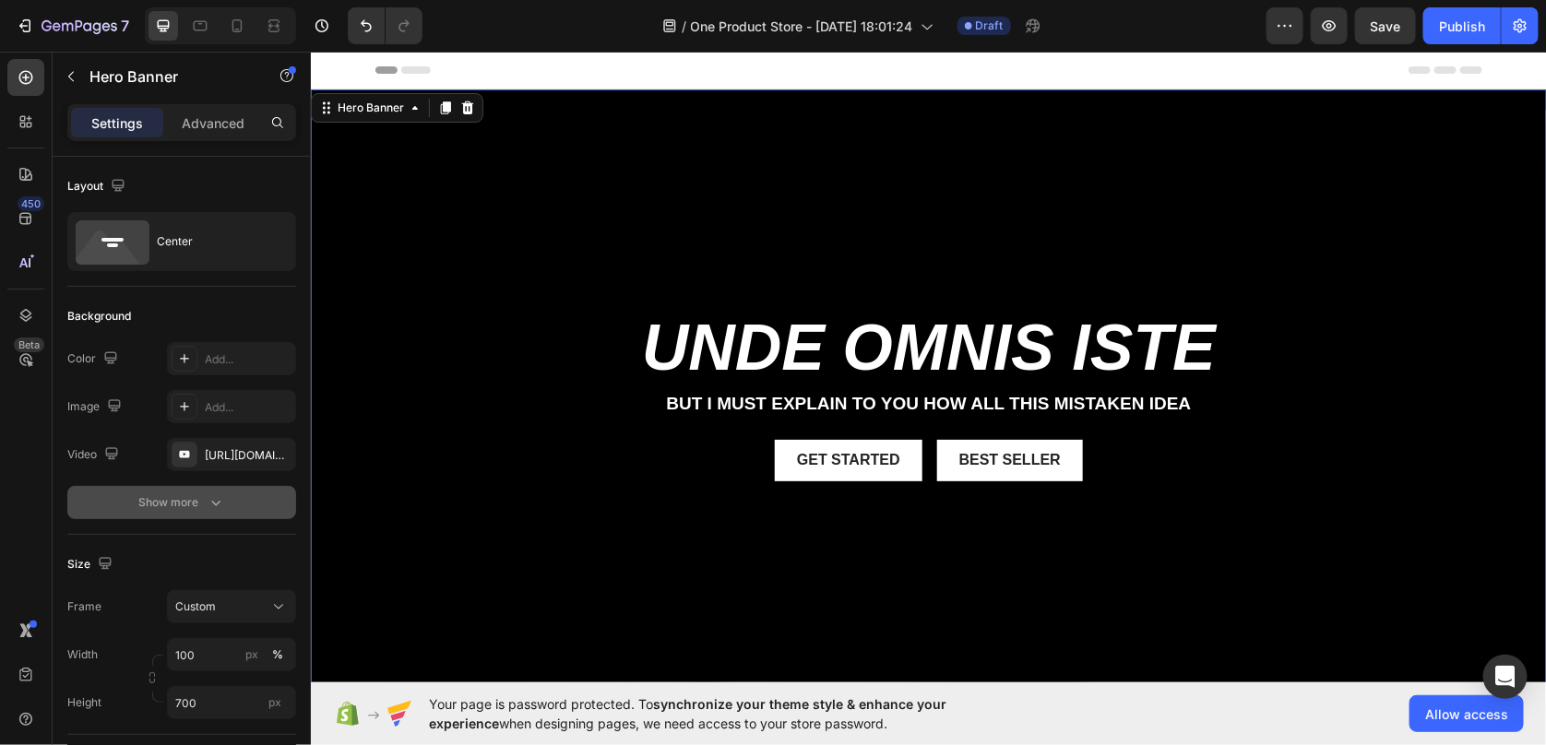
click at [160, 501] on div "Show more" at bounding box center [182, 502] width 86 height 18
click at [172, 504] on div at bounding box center [185, 503] width 26 height 26
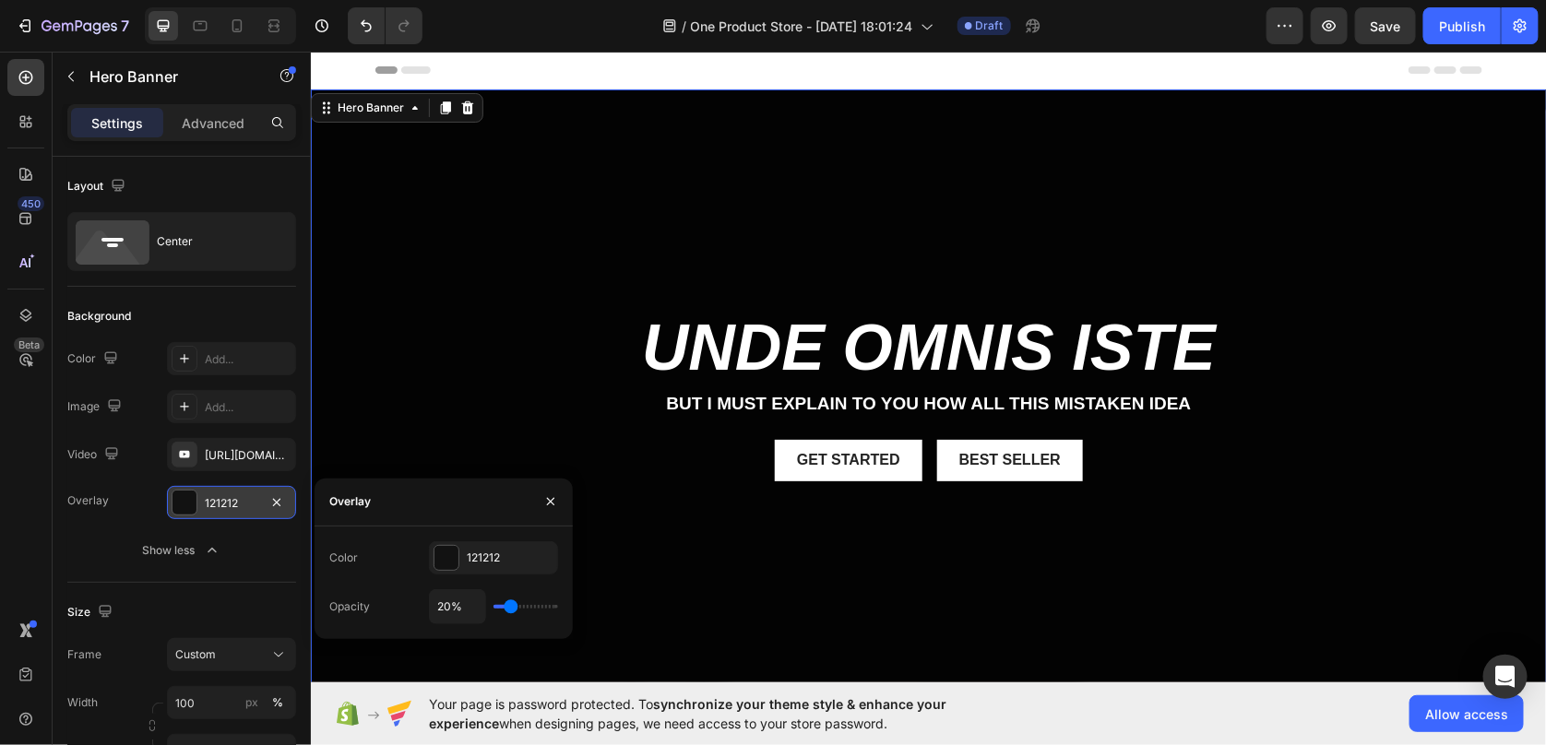
type input "26%"
type input "26"
type input "30%"
type input "30"
type input "35%"
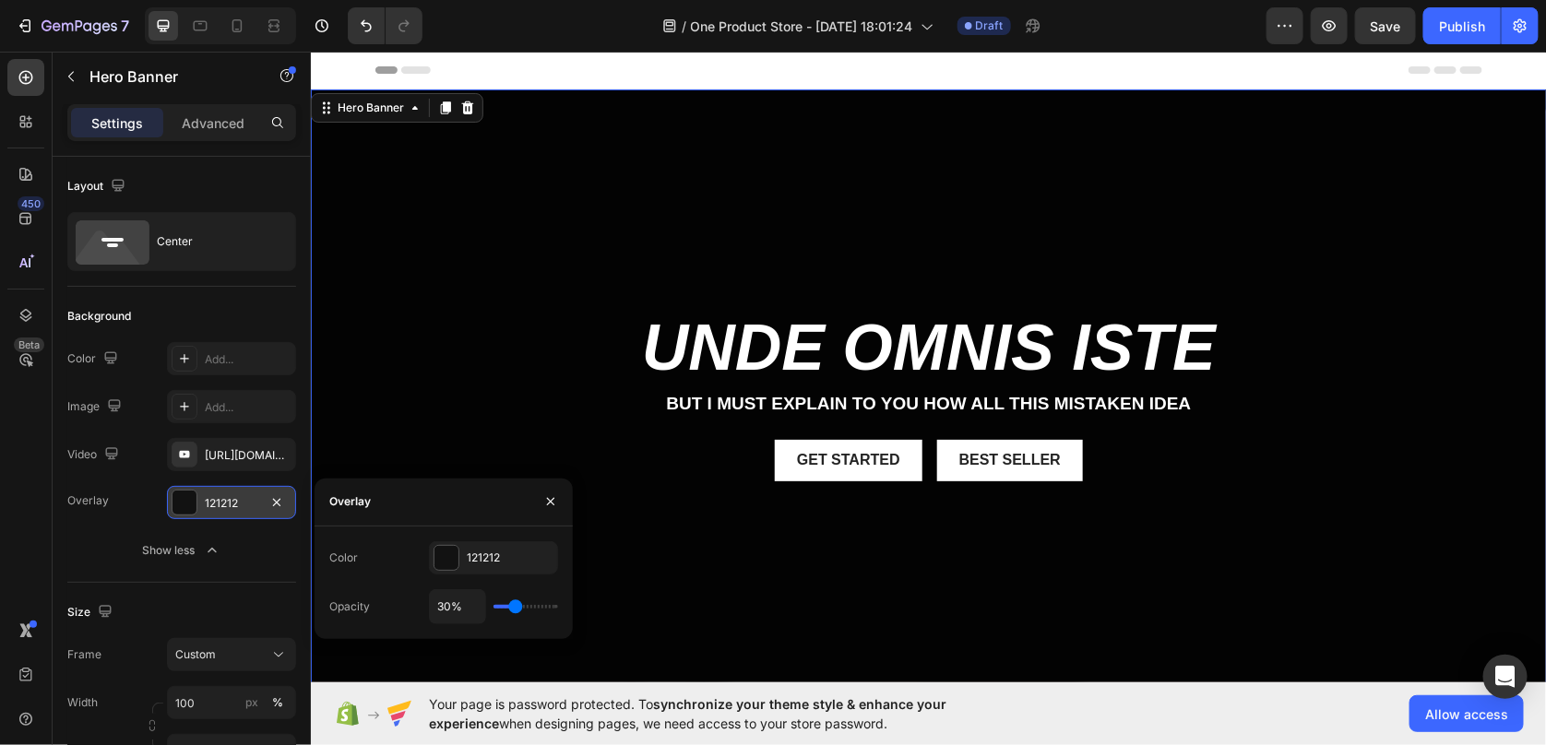
type input "35"
type input "43%"
type input "43"
type input "53%"
type input "53"
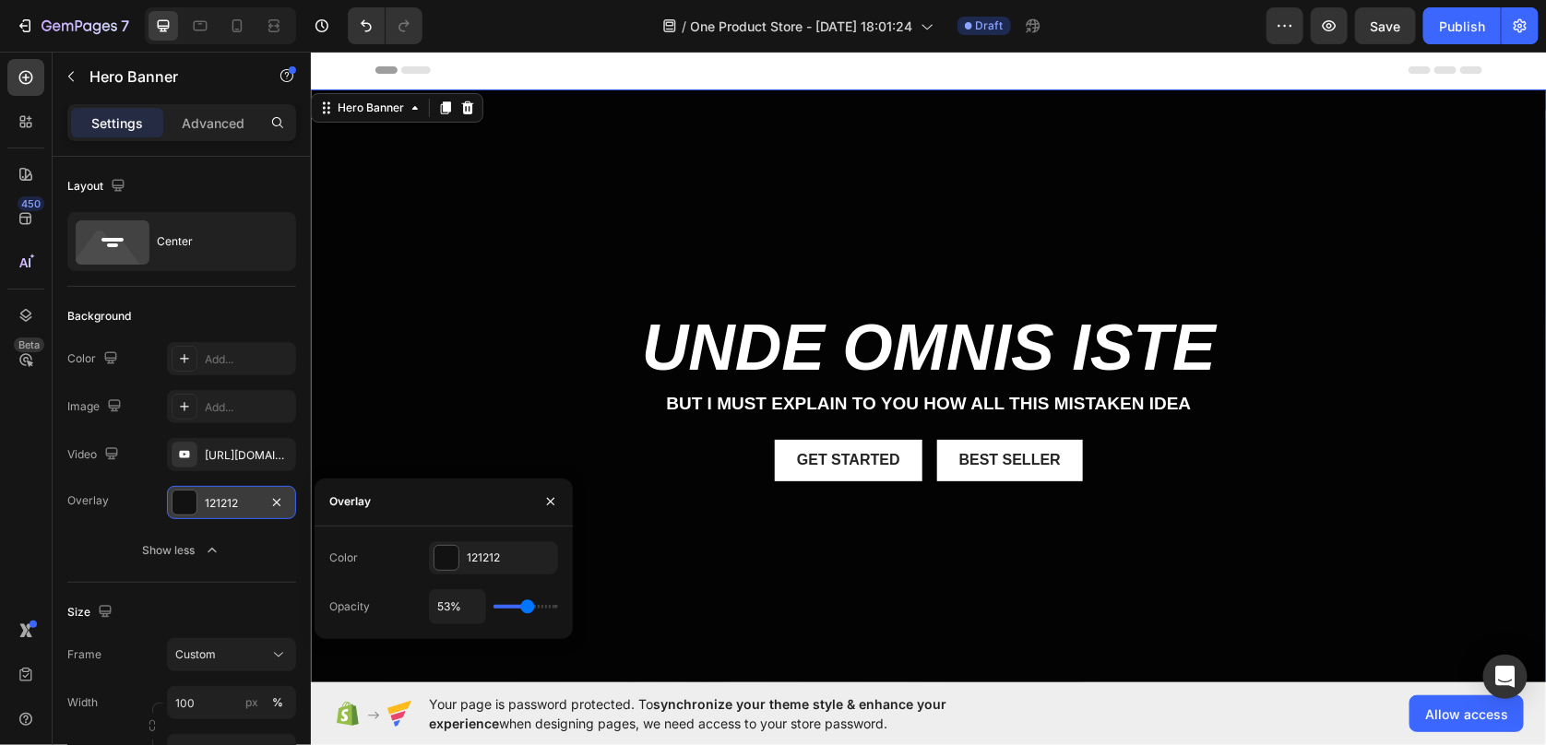
type input "56%"
type input "56"
type input "63%"
type input "63"
type input "77%"
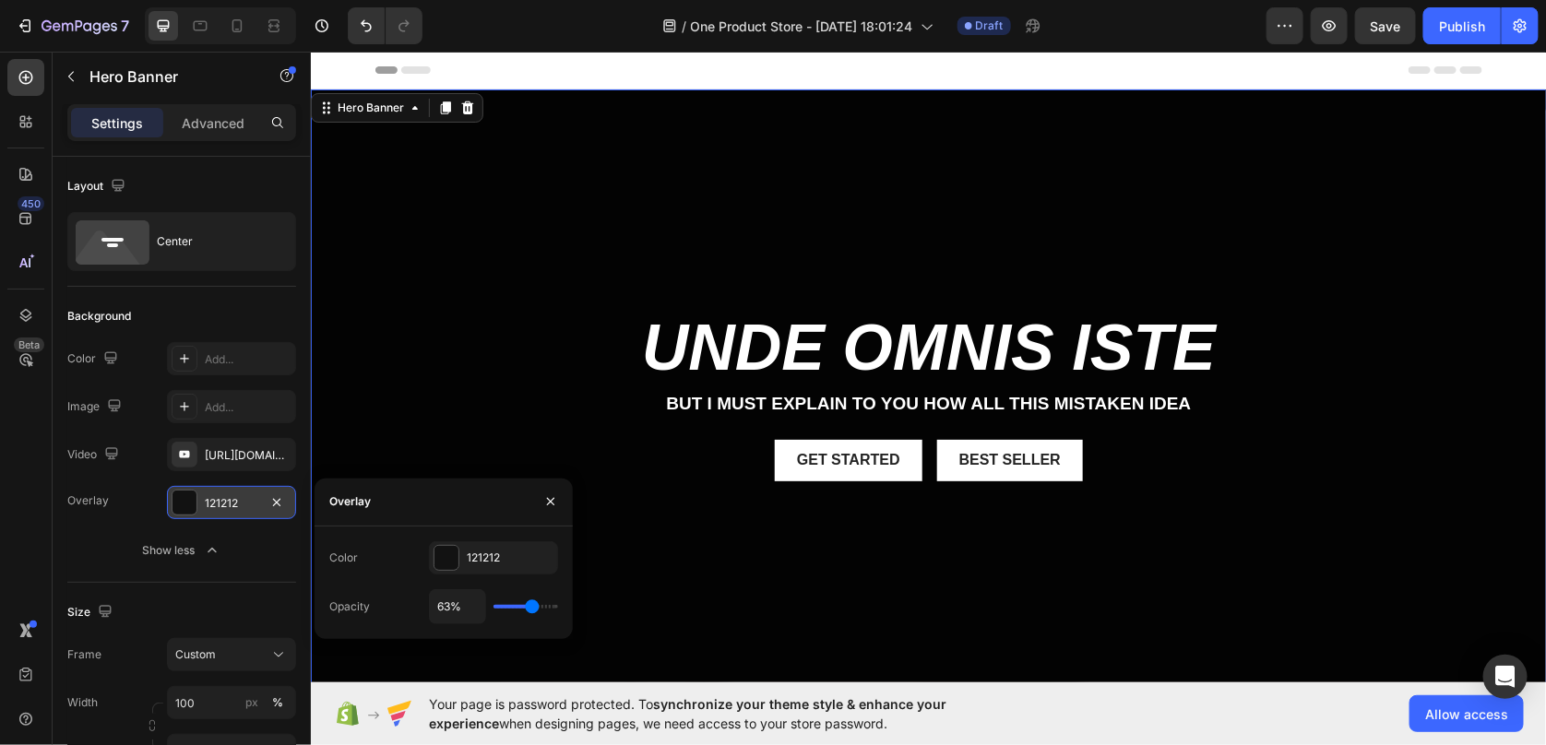
type input "77"
type input "89%"
type input "89"
type input "98%"
type input "98"
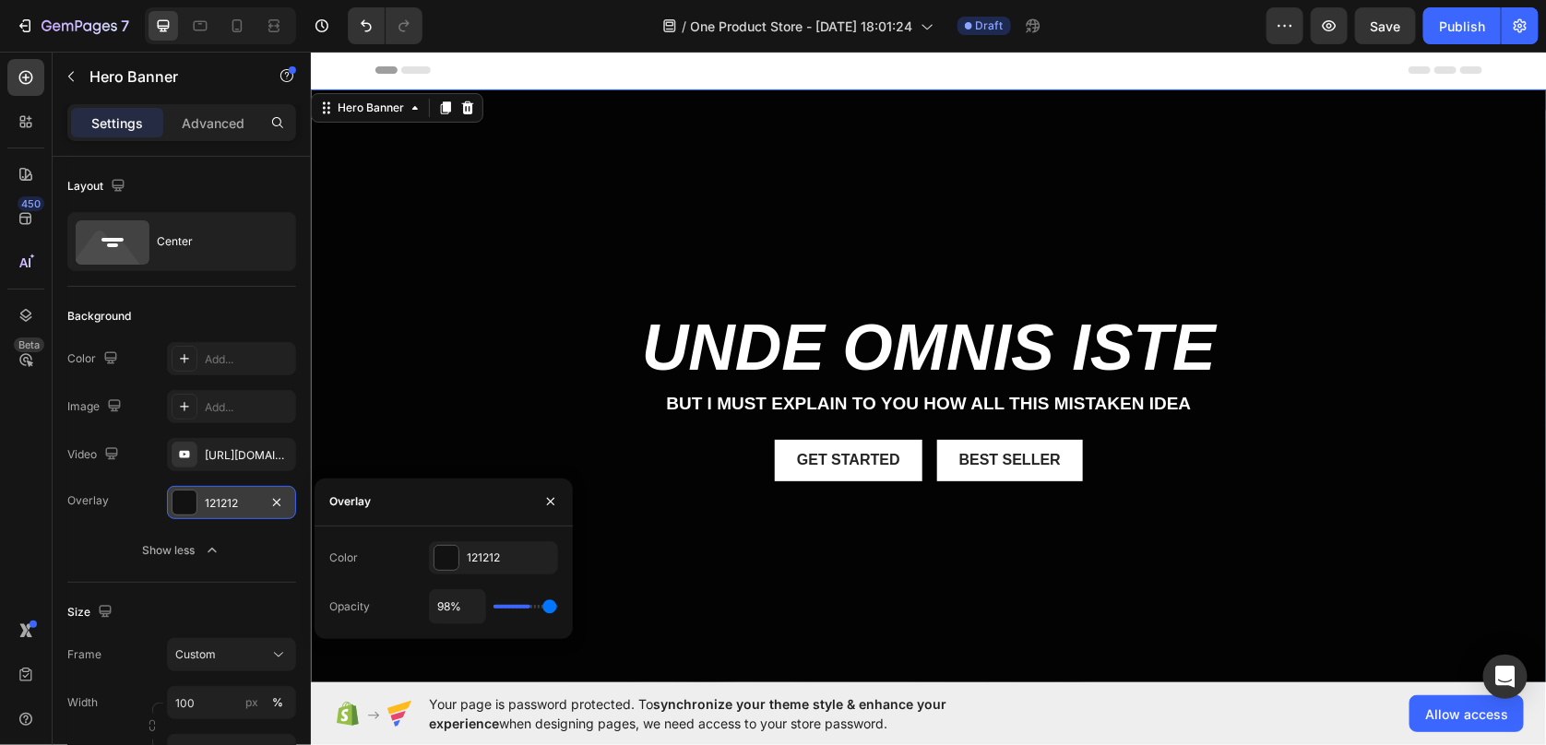
type input "100%"
type input "100"
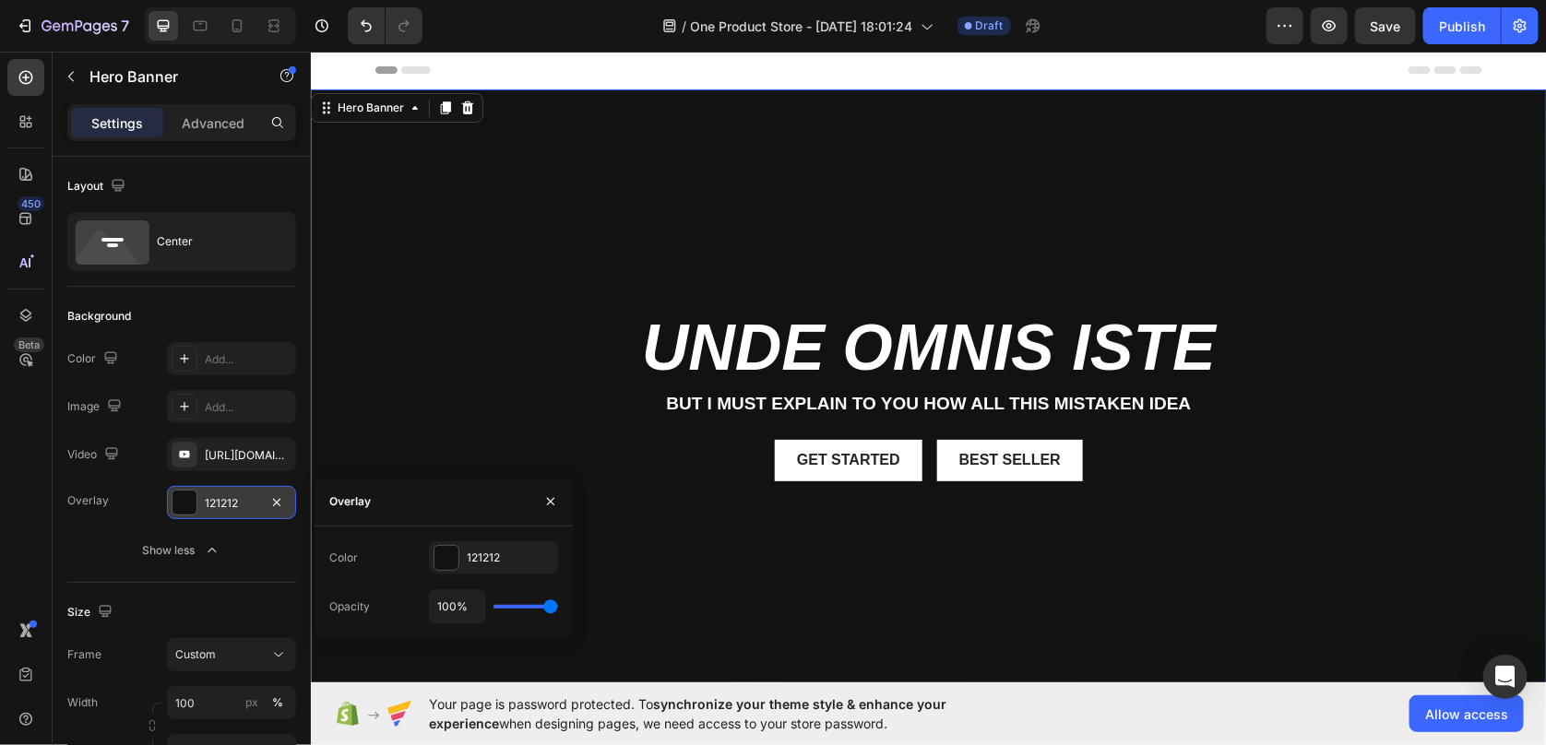
type input "90%"
type input "90"
type input "87%"
type input "87"
type input "85%"
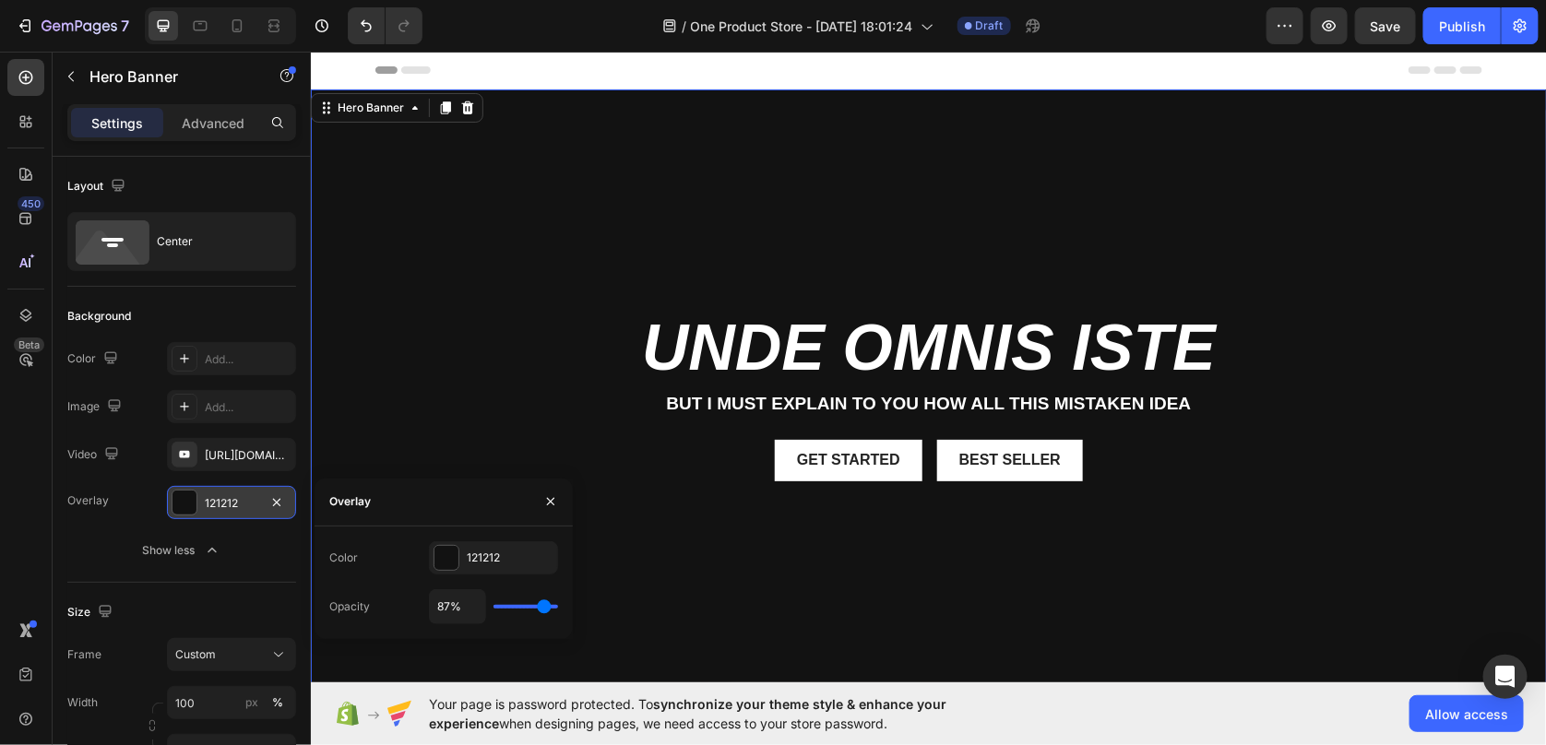
type input "85"
type input "82%"
type input "82"
type input "79%"
type input "79"
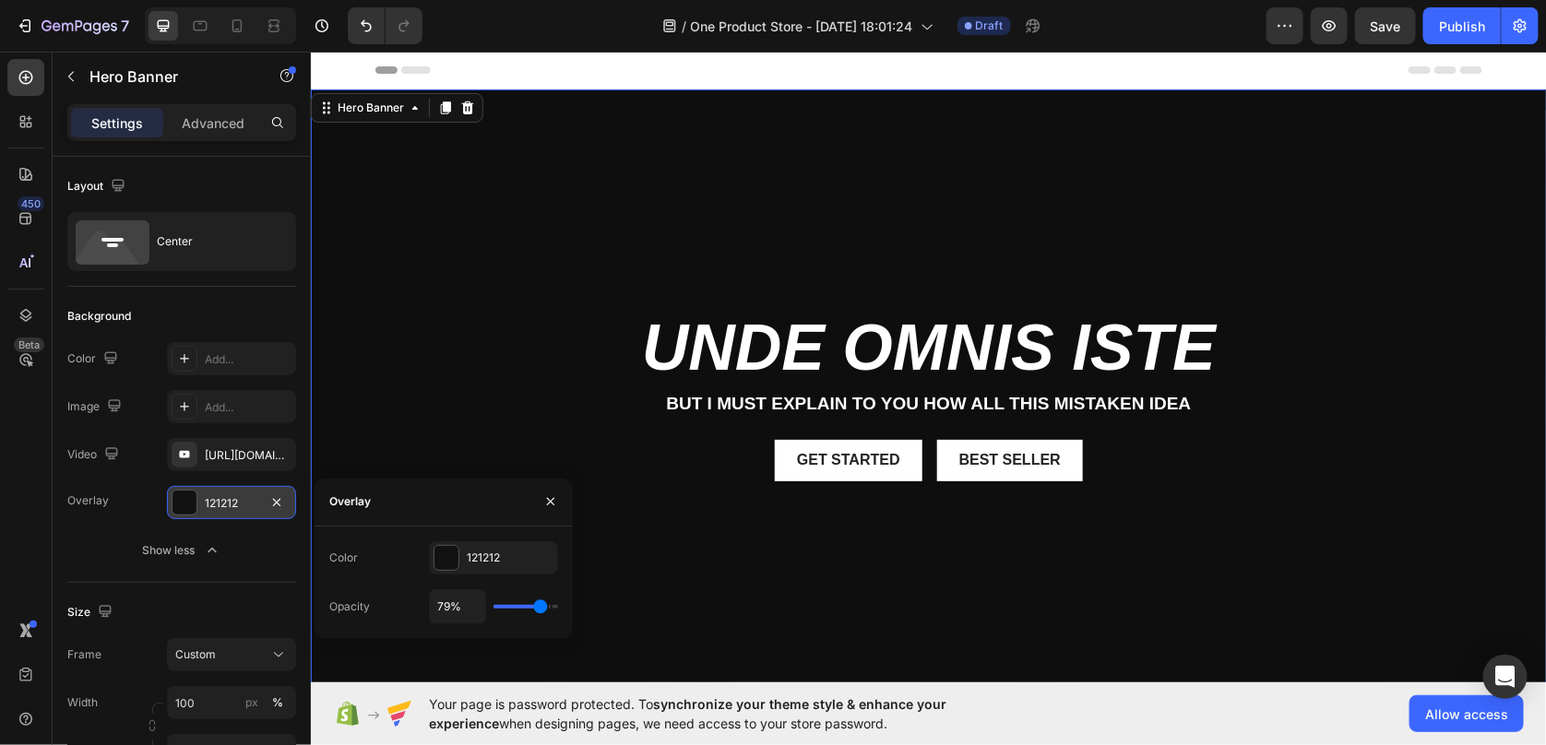
type input "77%"
type input "77"
type input "76%"
type input "76"
type input "74%"
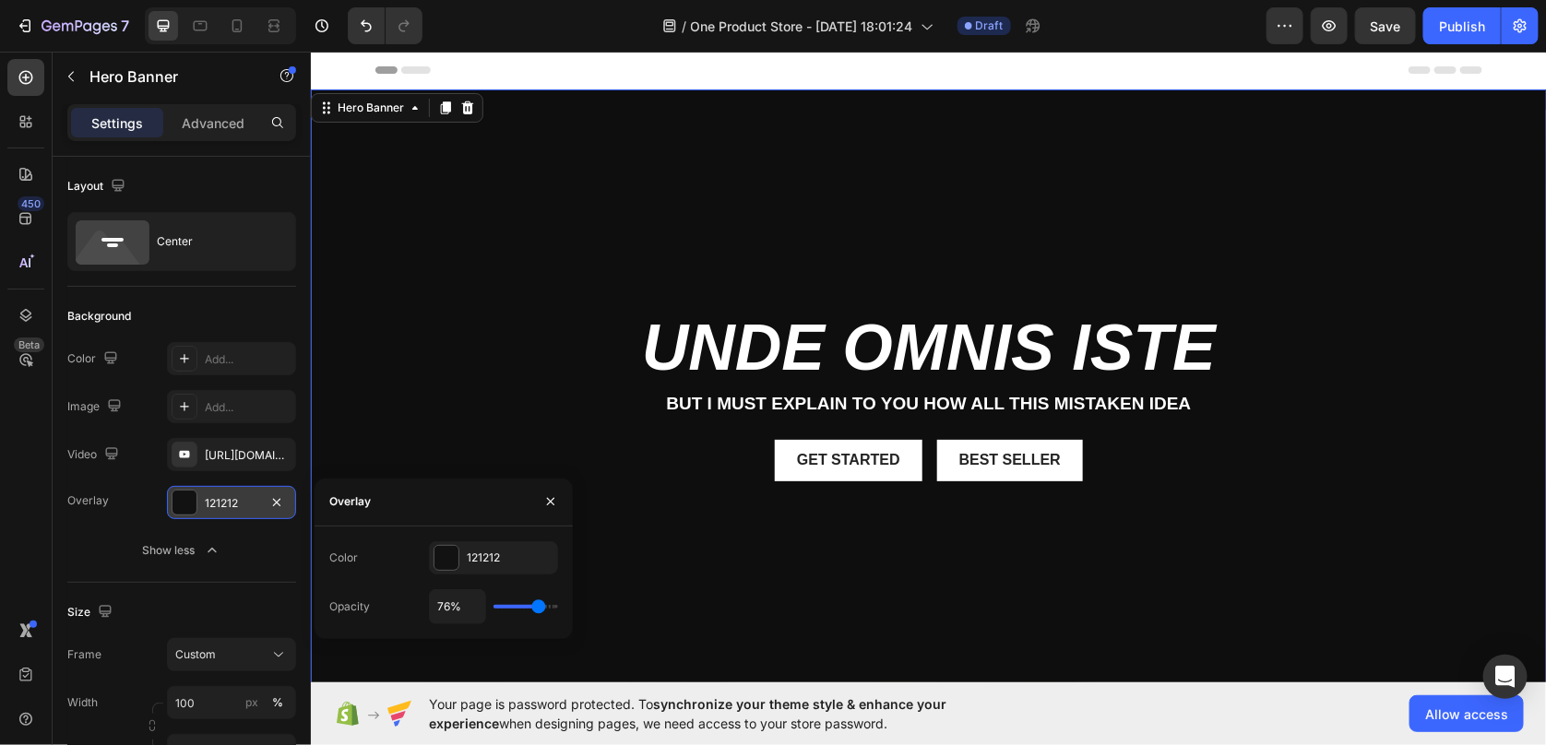
type input "74"
type input "72%"
type input "72"
type input "71%"
type input "71"
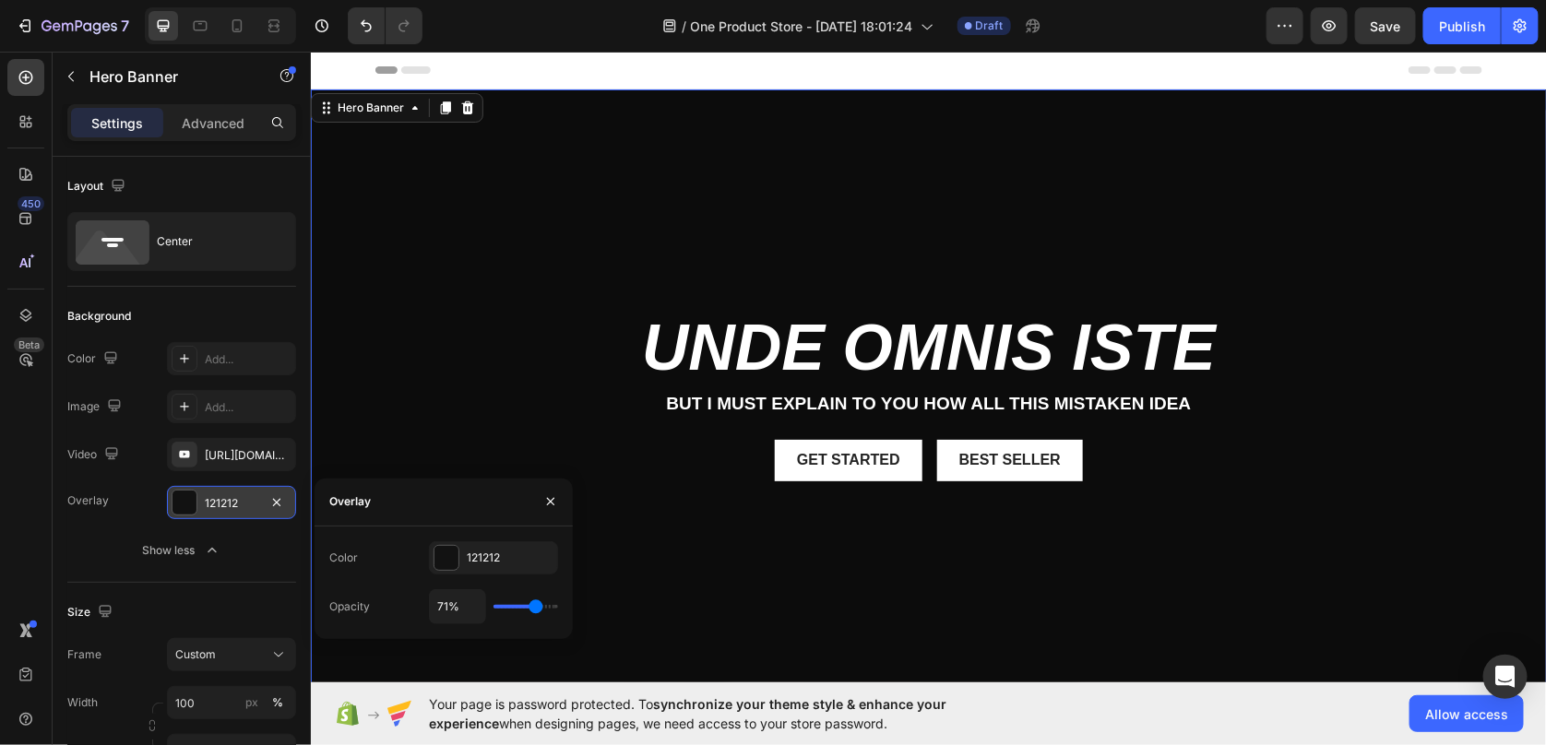
type input "69%"
type input "69"
type input "68%"
type input "68"
type input "66%"
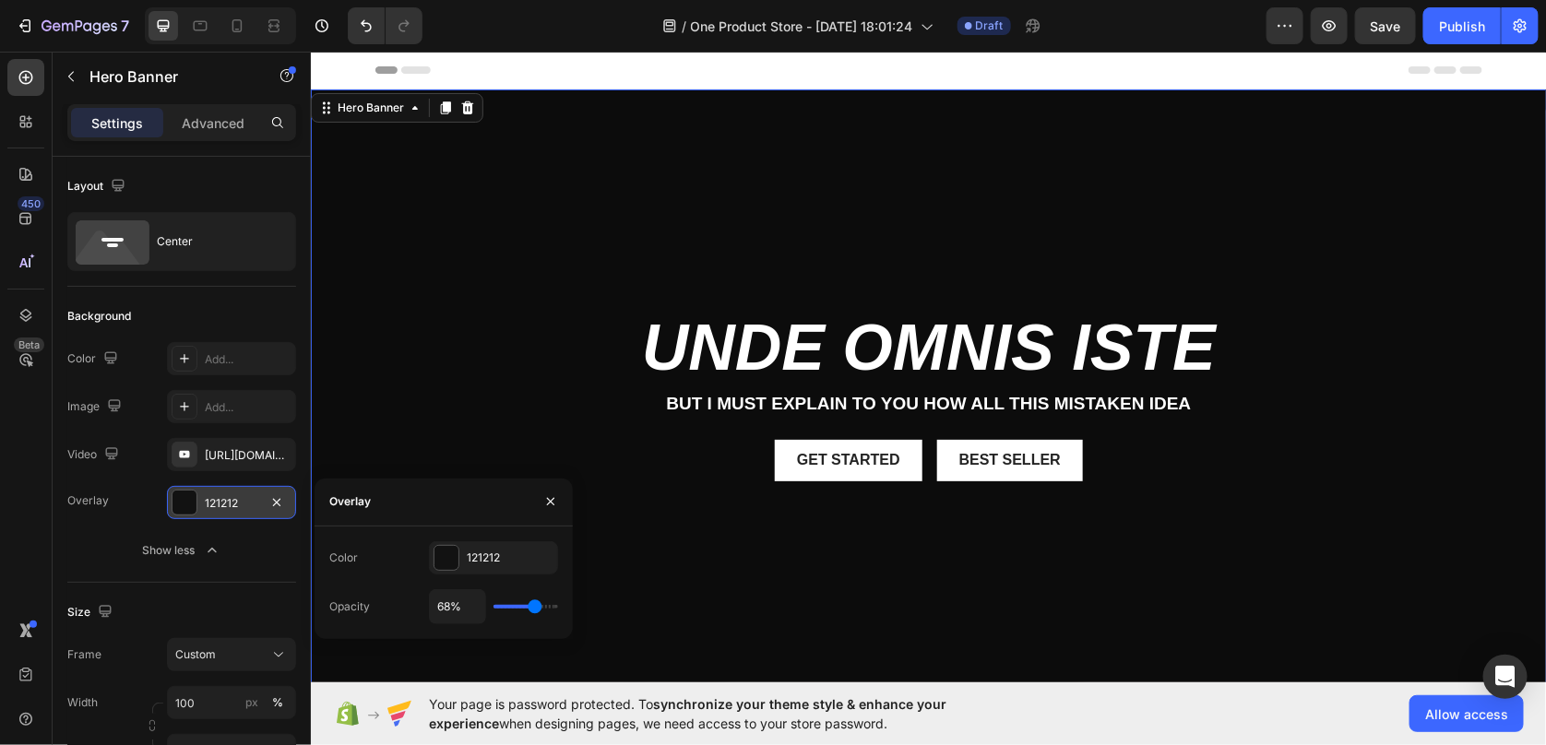
type input "66"
type input "63%"
type input "63"
type input "60%"
type input "60"
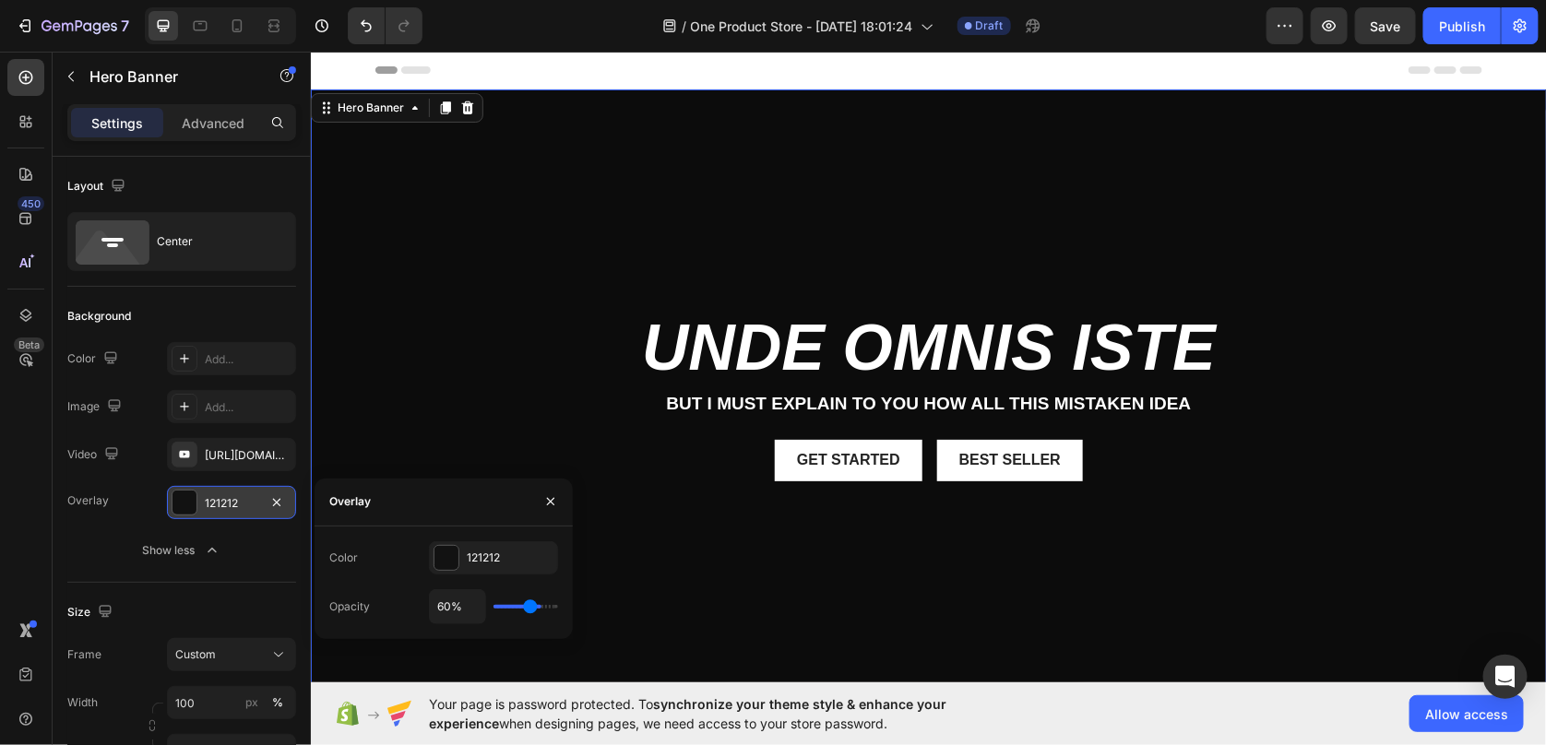
type input "58%"
type input "58"
type input "56%"
type input "56"
type input "53%"
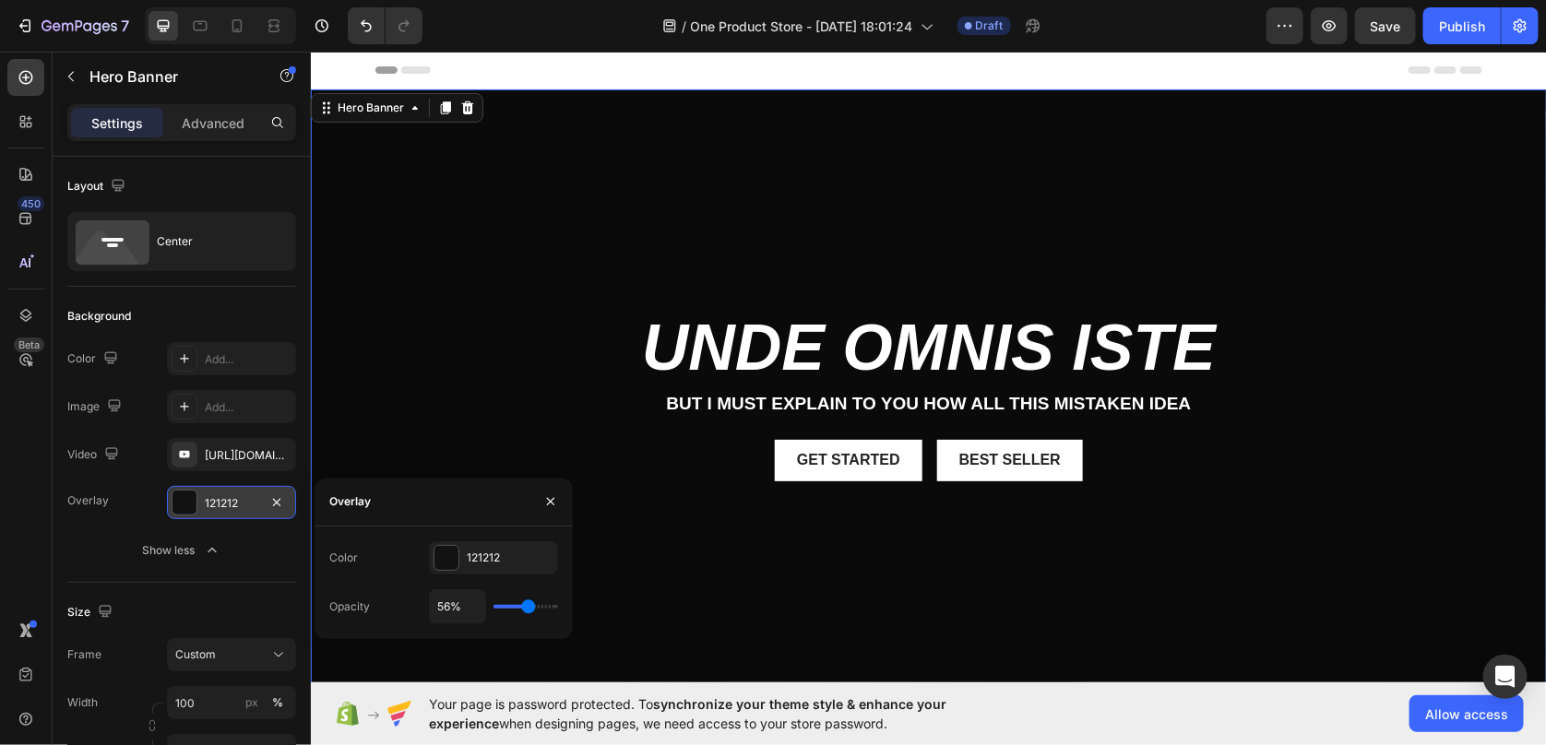
type input "53"
type input "50%"
type input "50"
type input "48%"
type input "48"
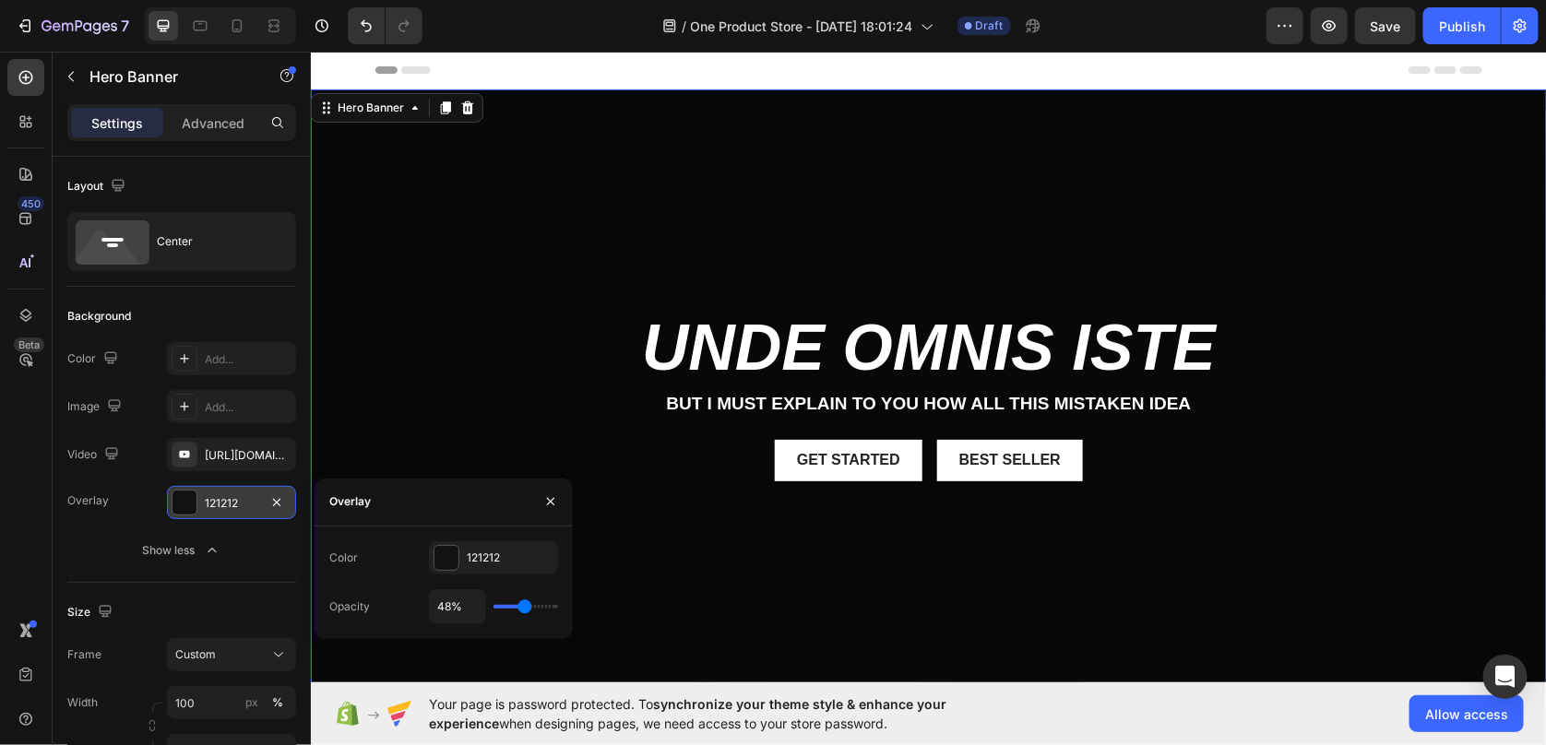
type input "50%"
type input "50"
type input "51%"
type input "51"
type input "53%"
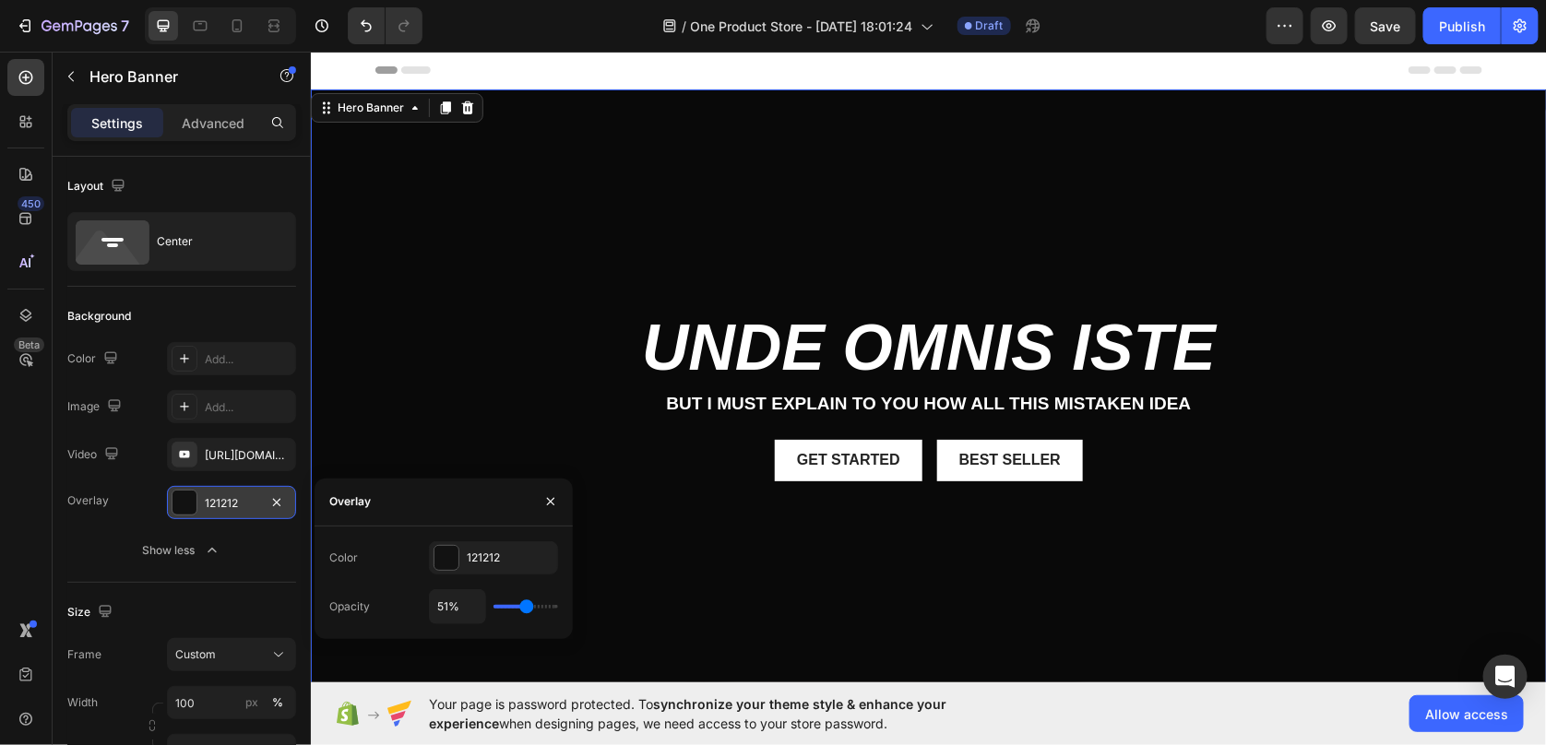
type input "53"
type input "55%"
type input "55"
type input "56%"
type input "56"
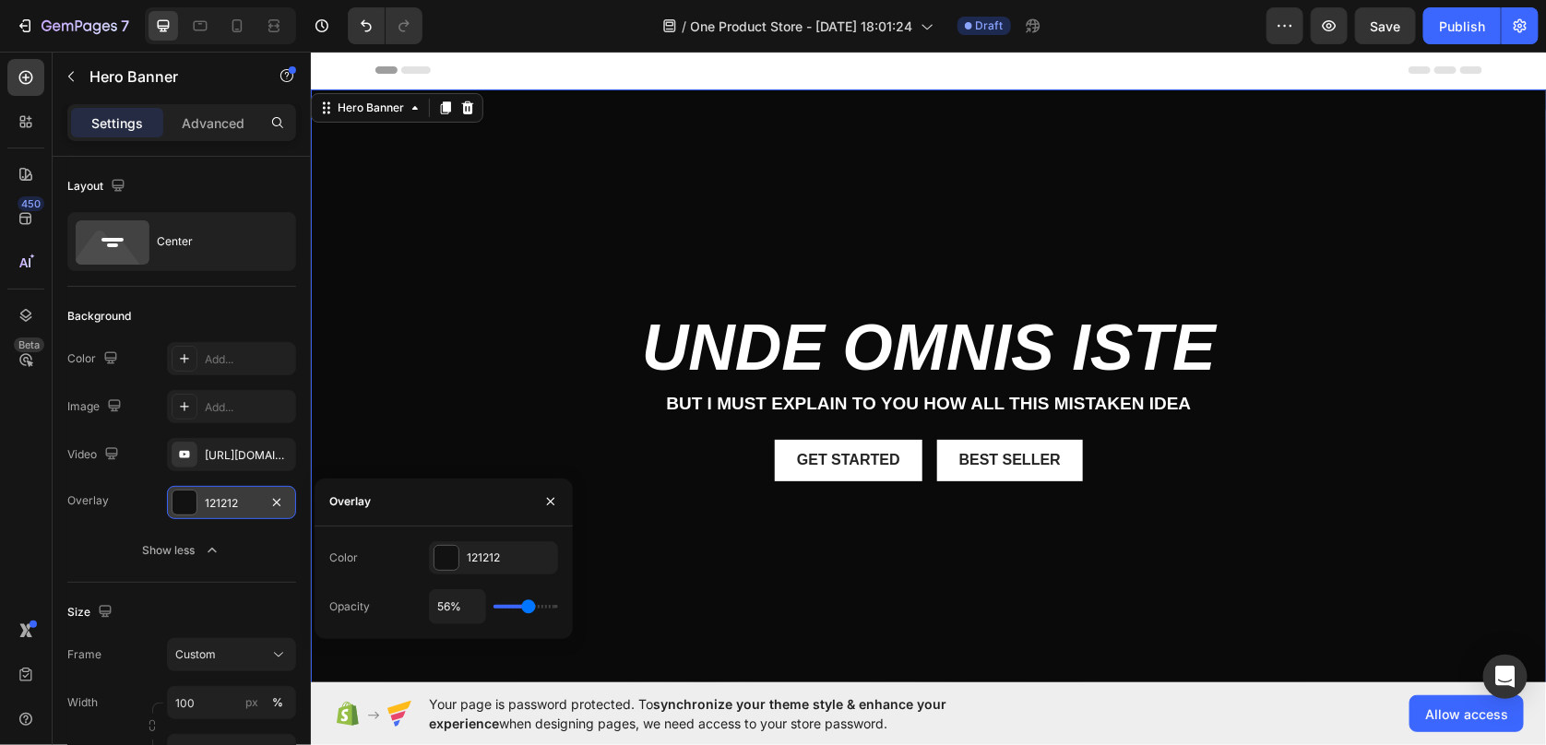
type input "60%"
drag, startPoint x: 512, startPoint y: 612, endPoint x: 530, endPoint y: 609, distance: 18.7
type input "60"
click at [530, 609] on input "range" at bounding box center [525, 607] width 65 height 4
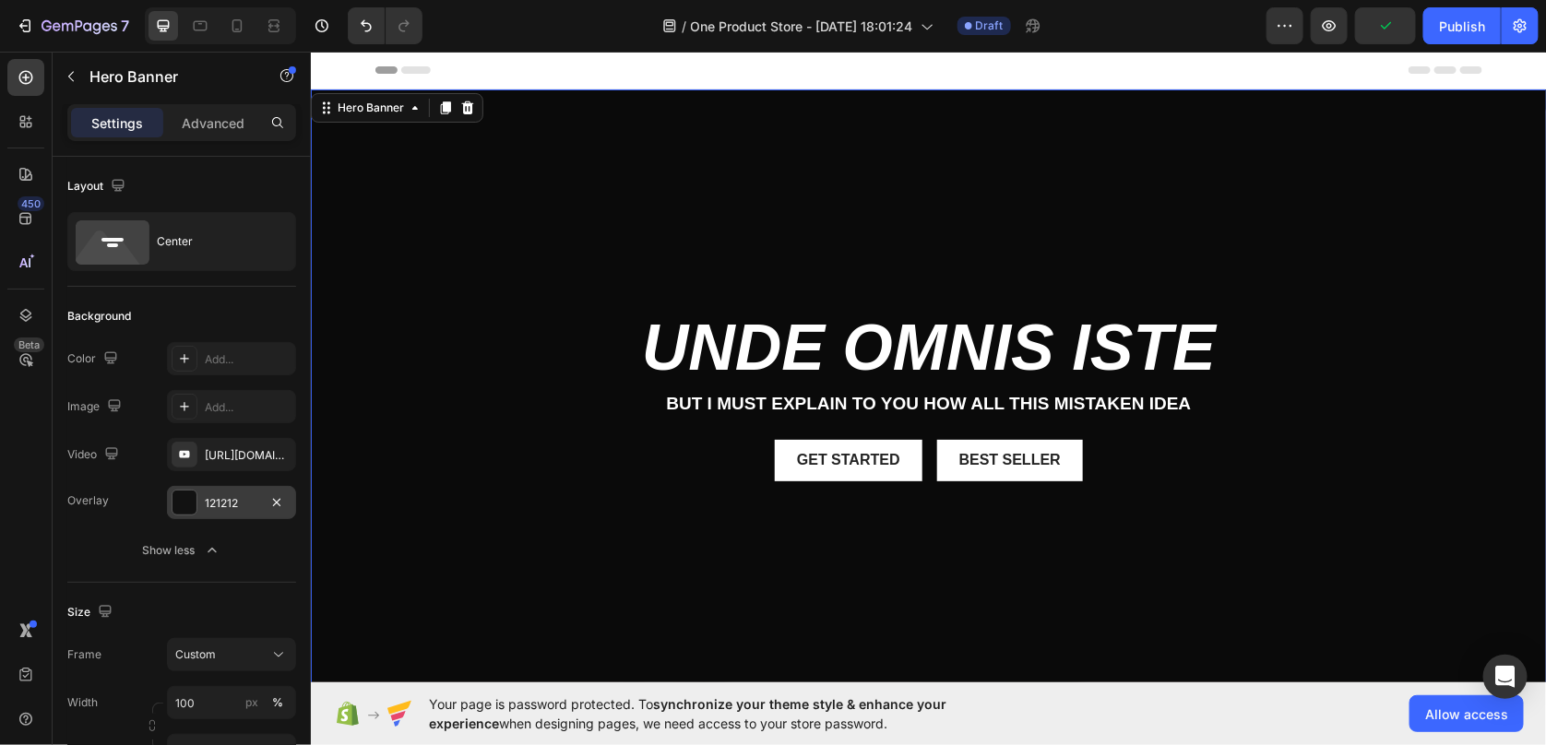
click at [1144, 237] on div "Overlay" at bounding box center [928, 412] width 1236 height 646
click at [1391, 28] on span "Save" at bounding box center [1386, 26] width 30 height 16
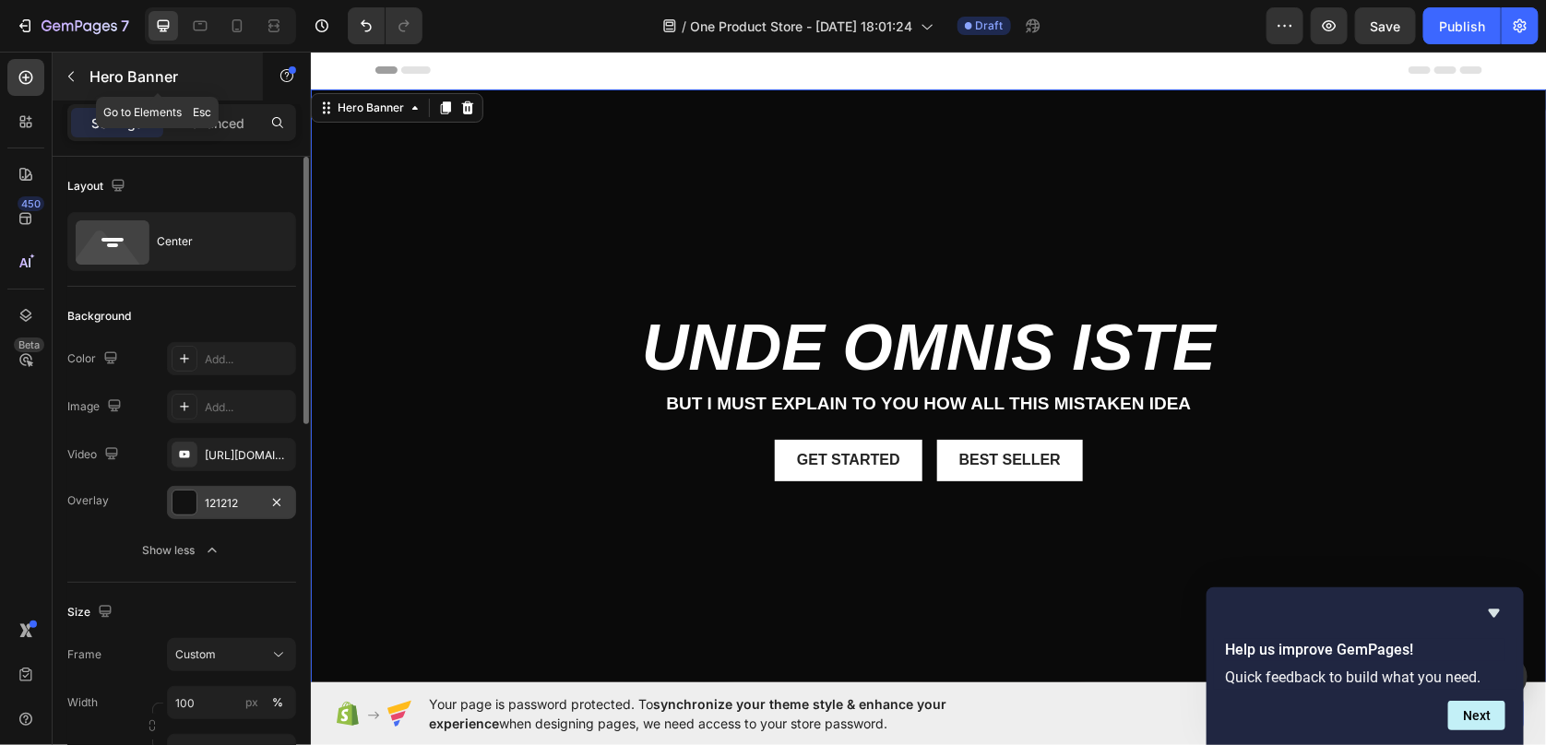
click at [65, 79] on icon "button" at bounding box center [71, 76] width 15 height 15
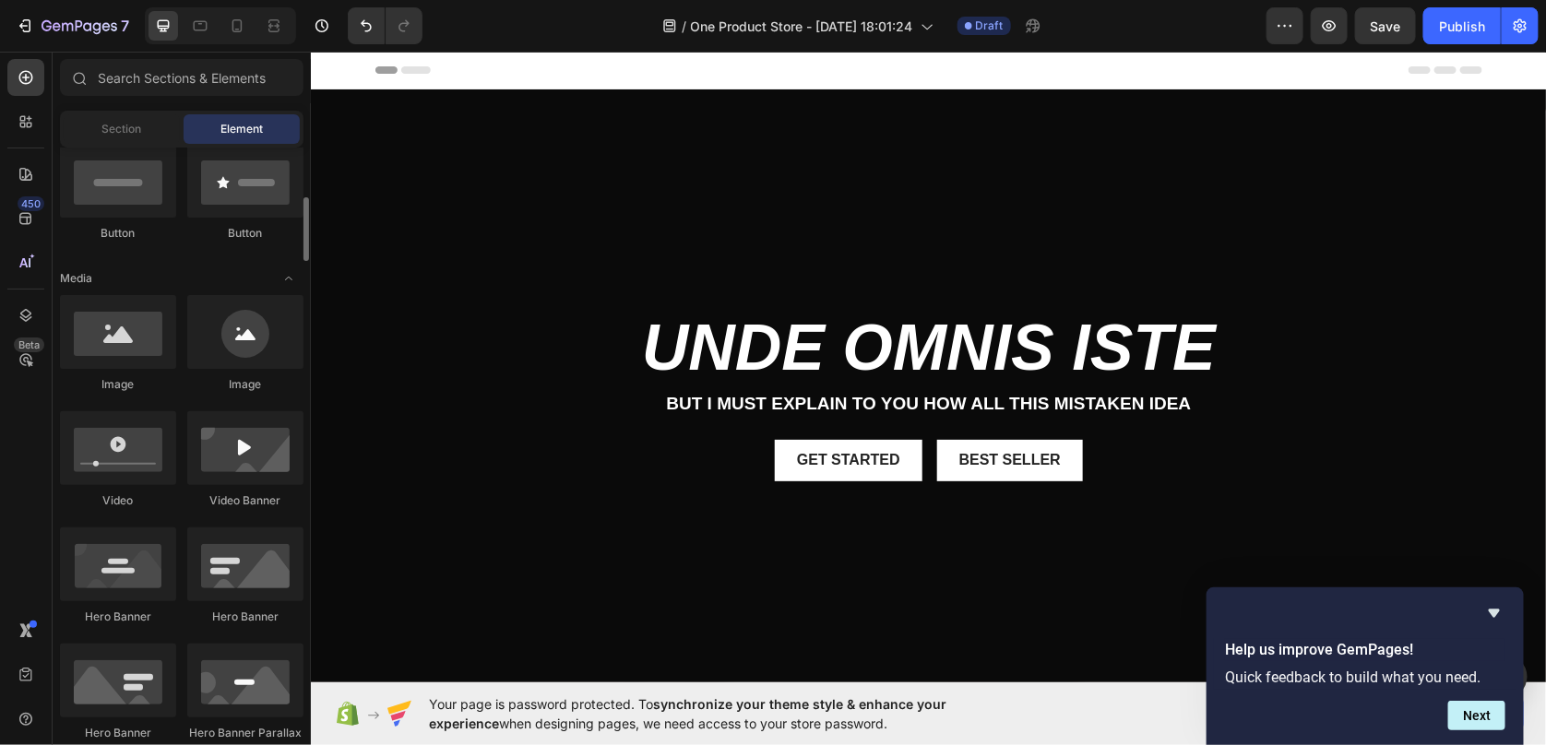
scroll to position [371, 0]
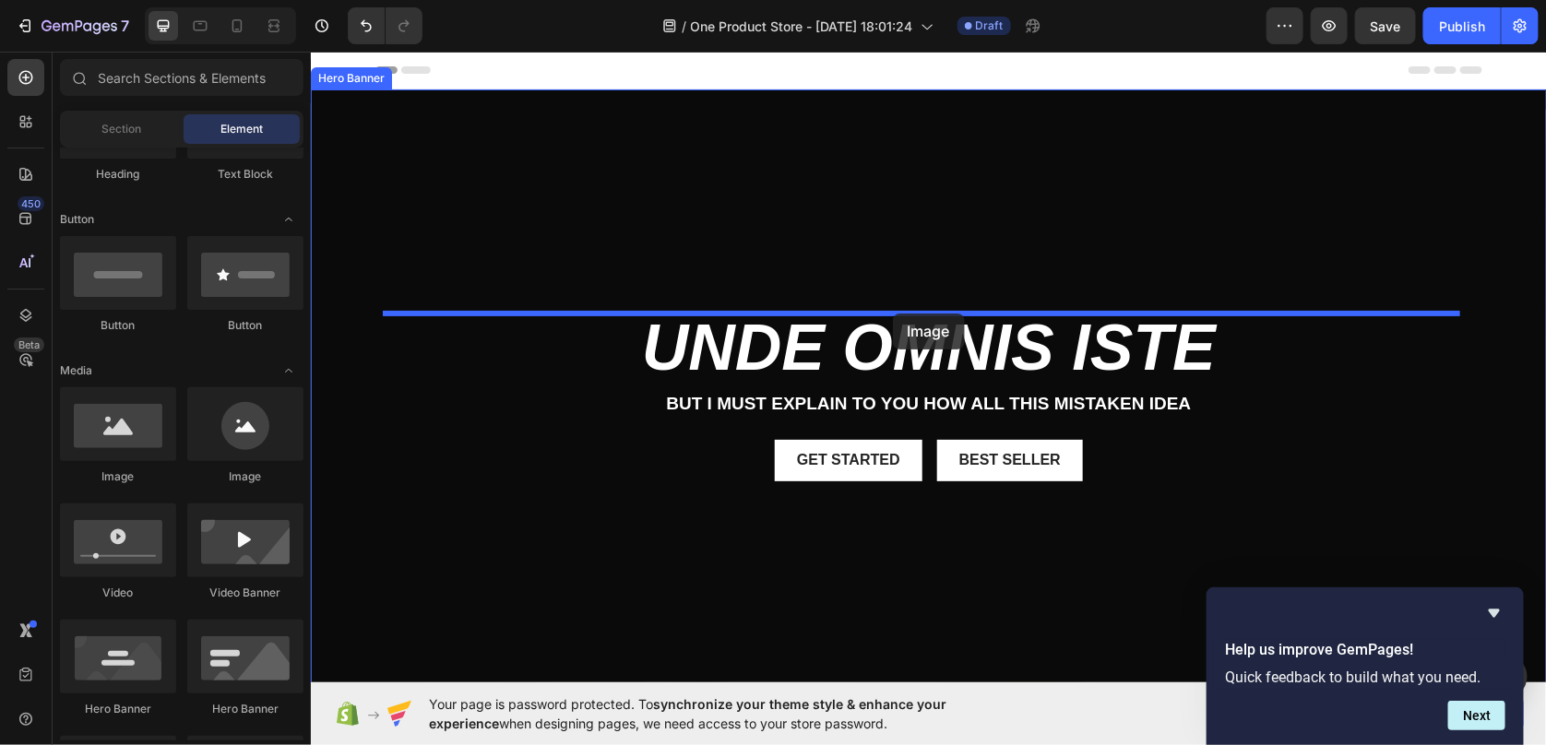
drag, startPoint x: 437, startPoint y: 478, endPoint x: 892, endPoint y: 313, distance: 483.8
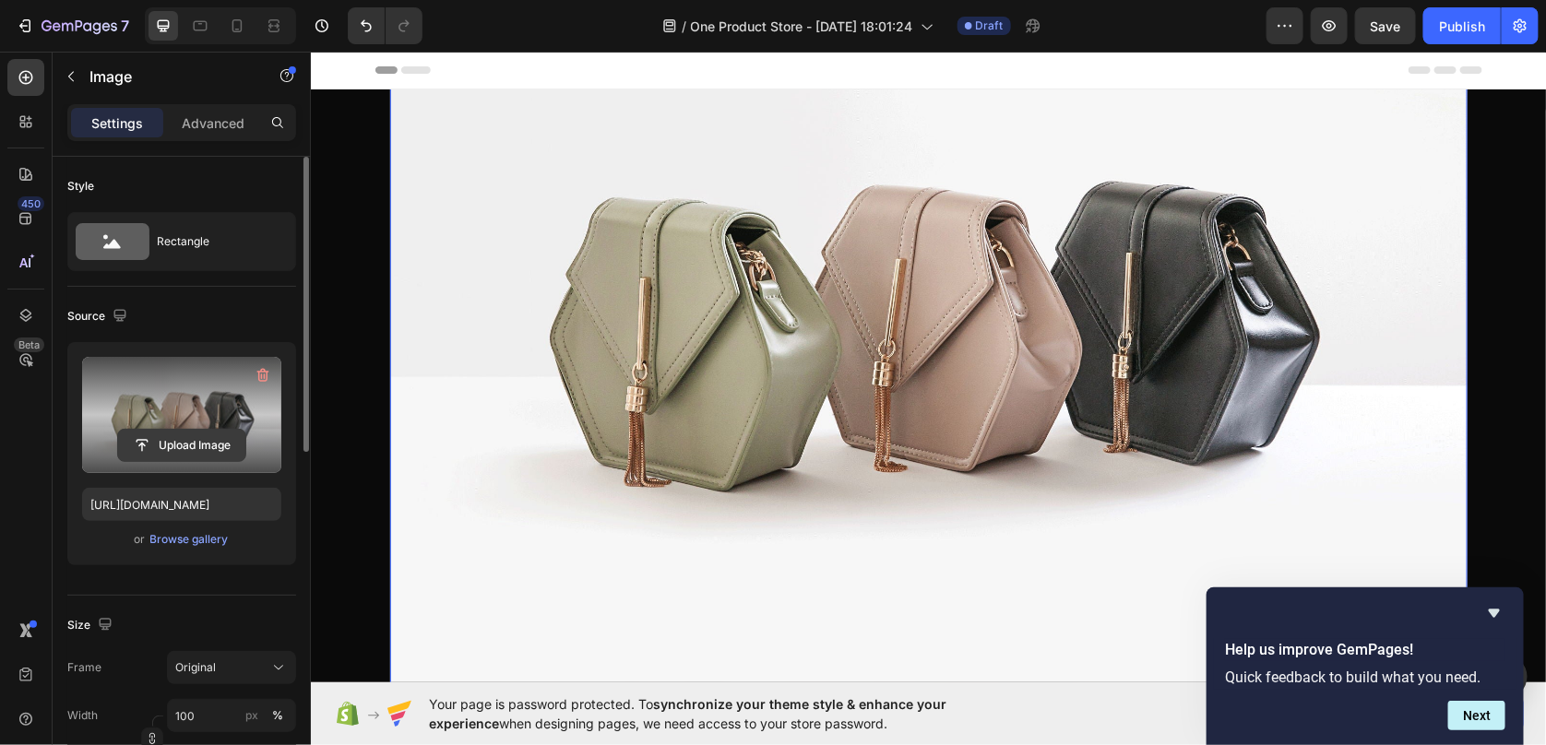
click at [175, 446] on input "file" at bounding box center [181, 445] width 127 height 31
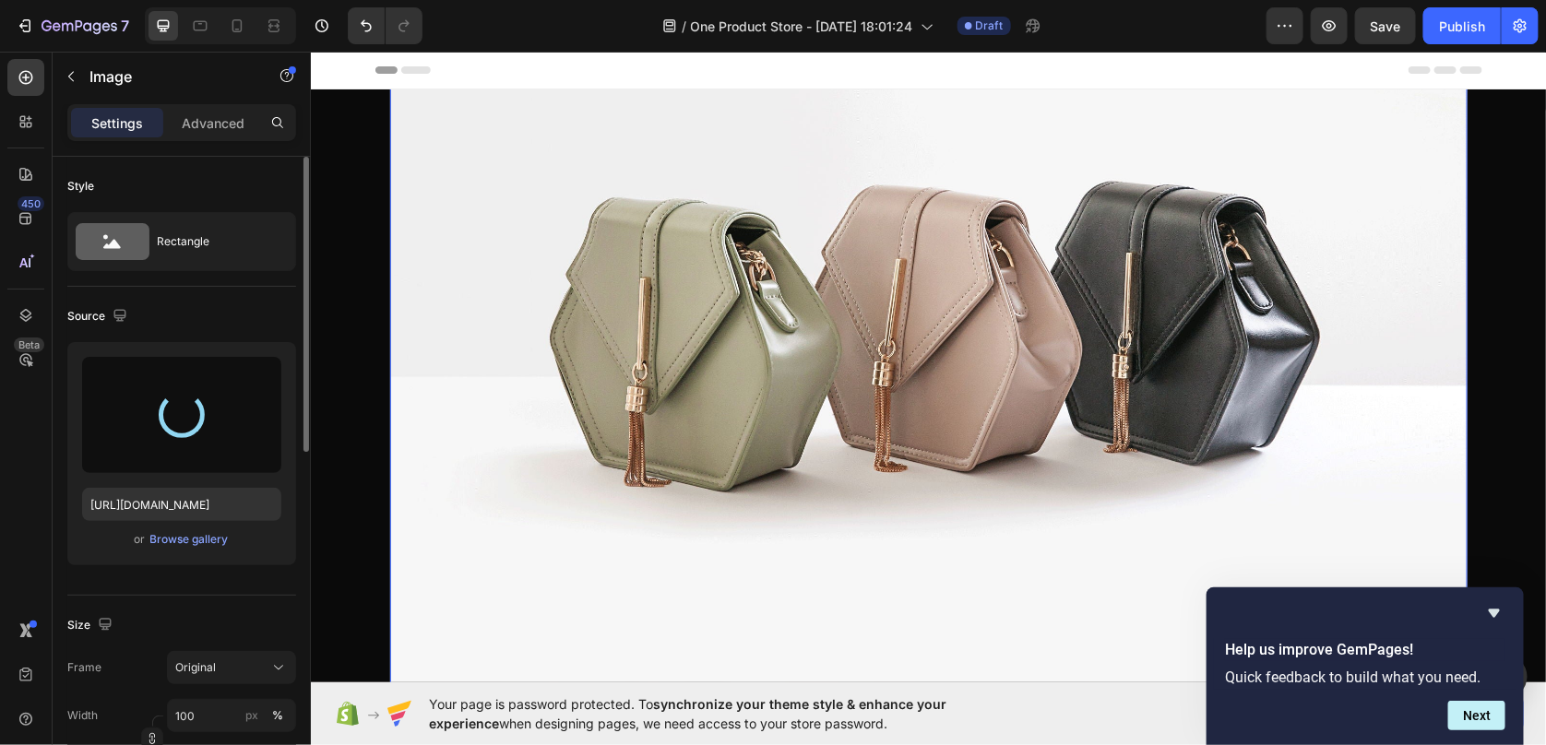
type input "[URL][DOMAIN_NAME]"
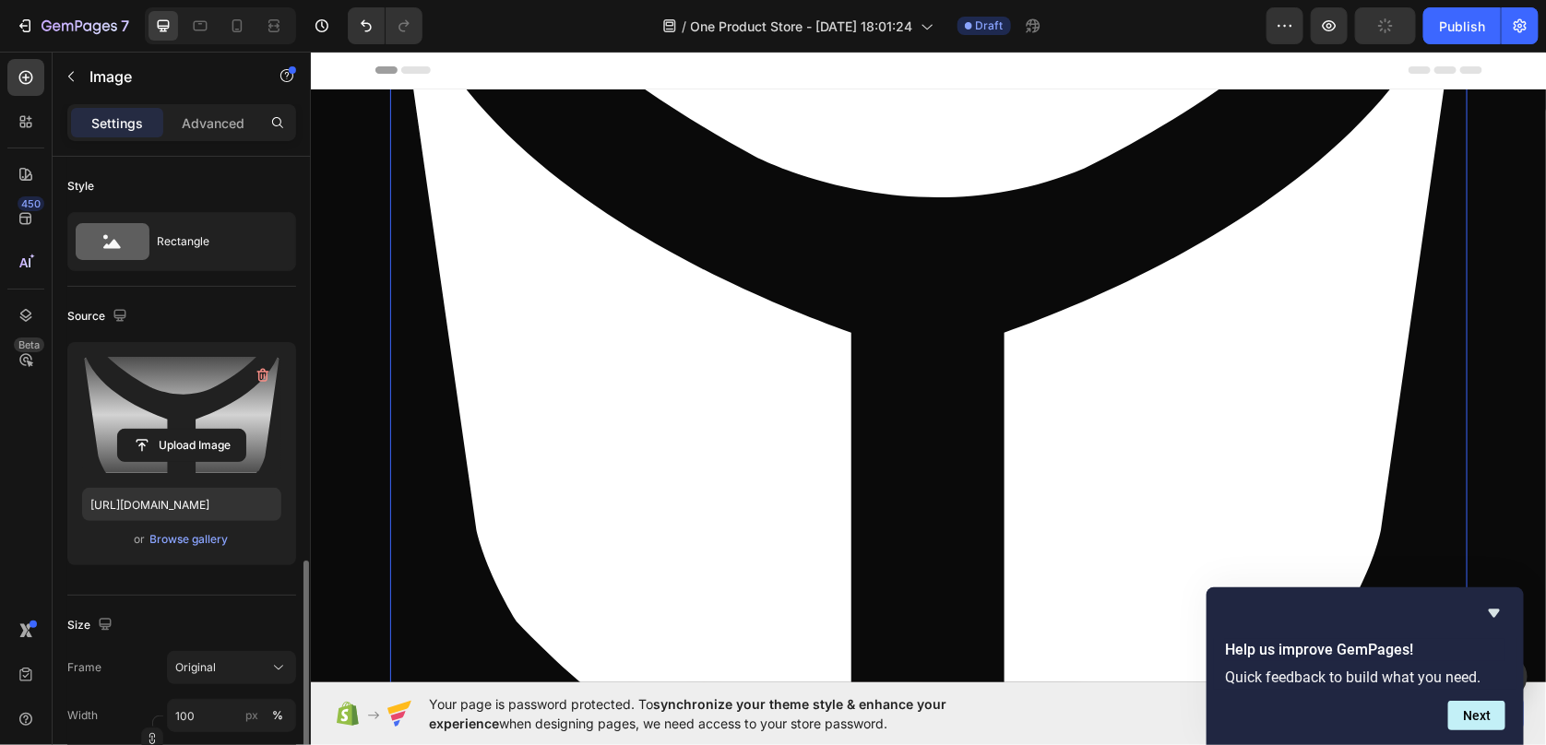
scroll to position [277, 0]
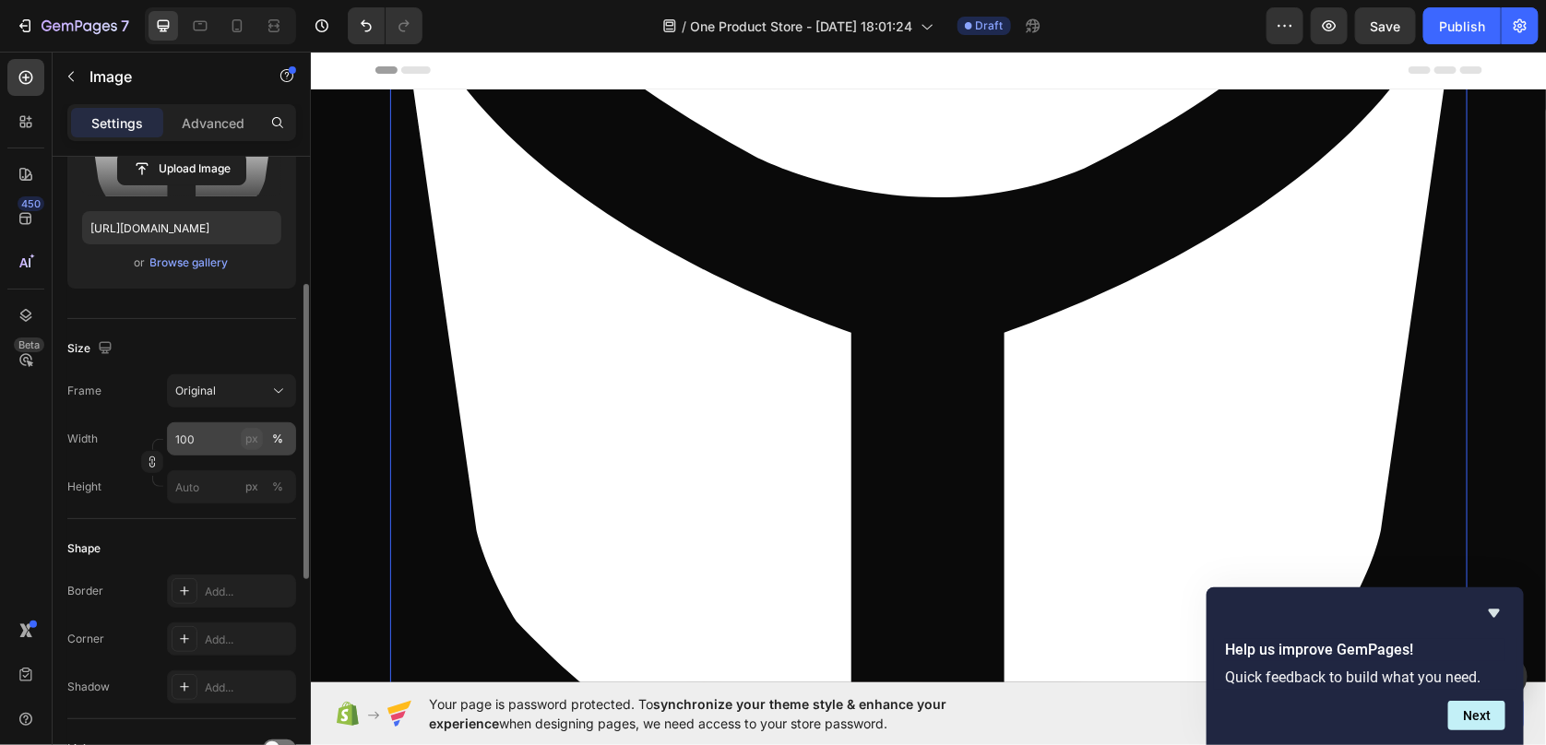
click at [245, 438] on div "px" at bounding box center [251, 439] width 13 height 17
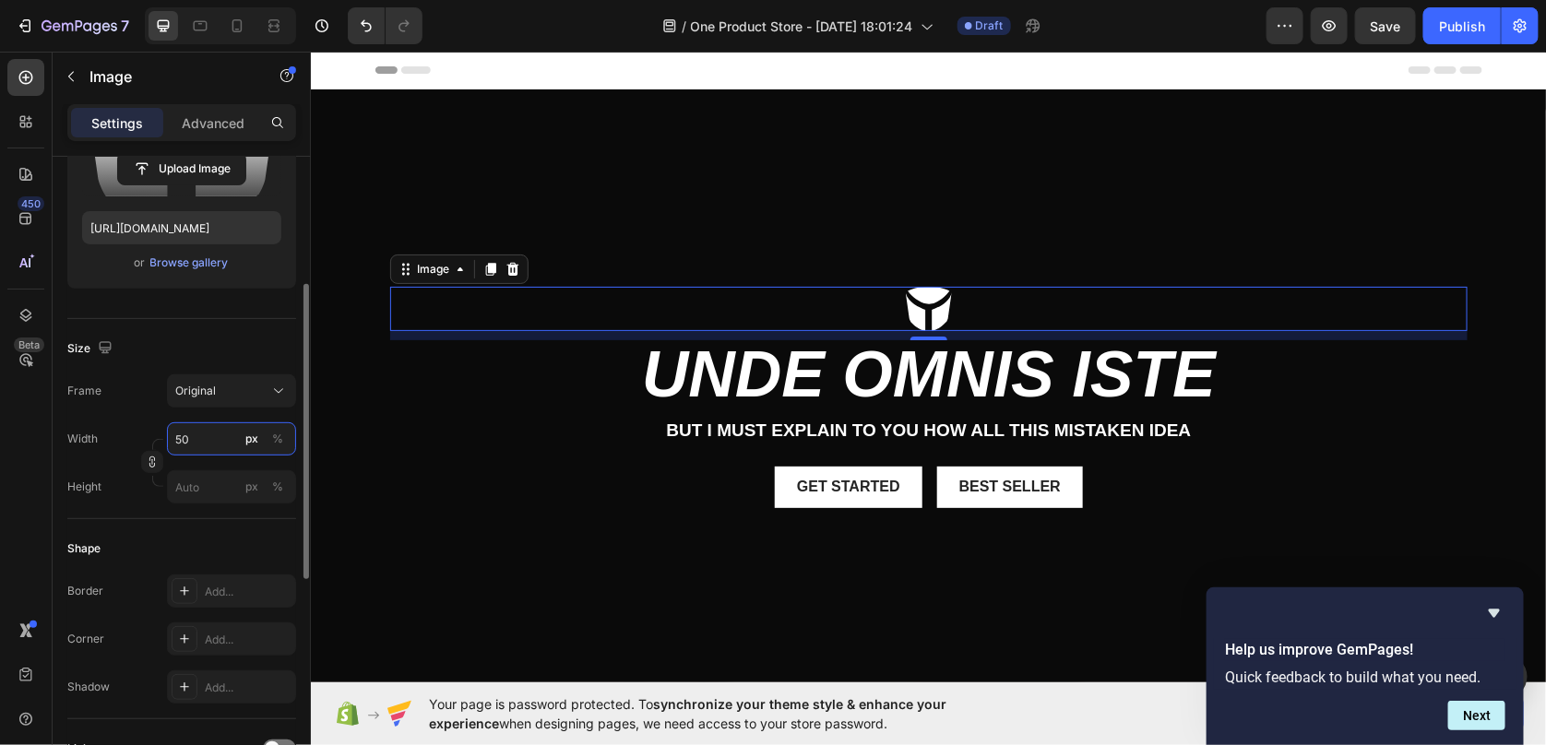
type input "5"
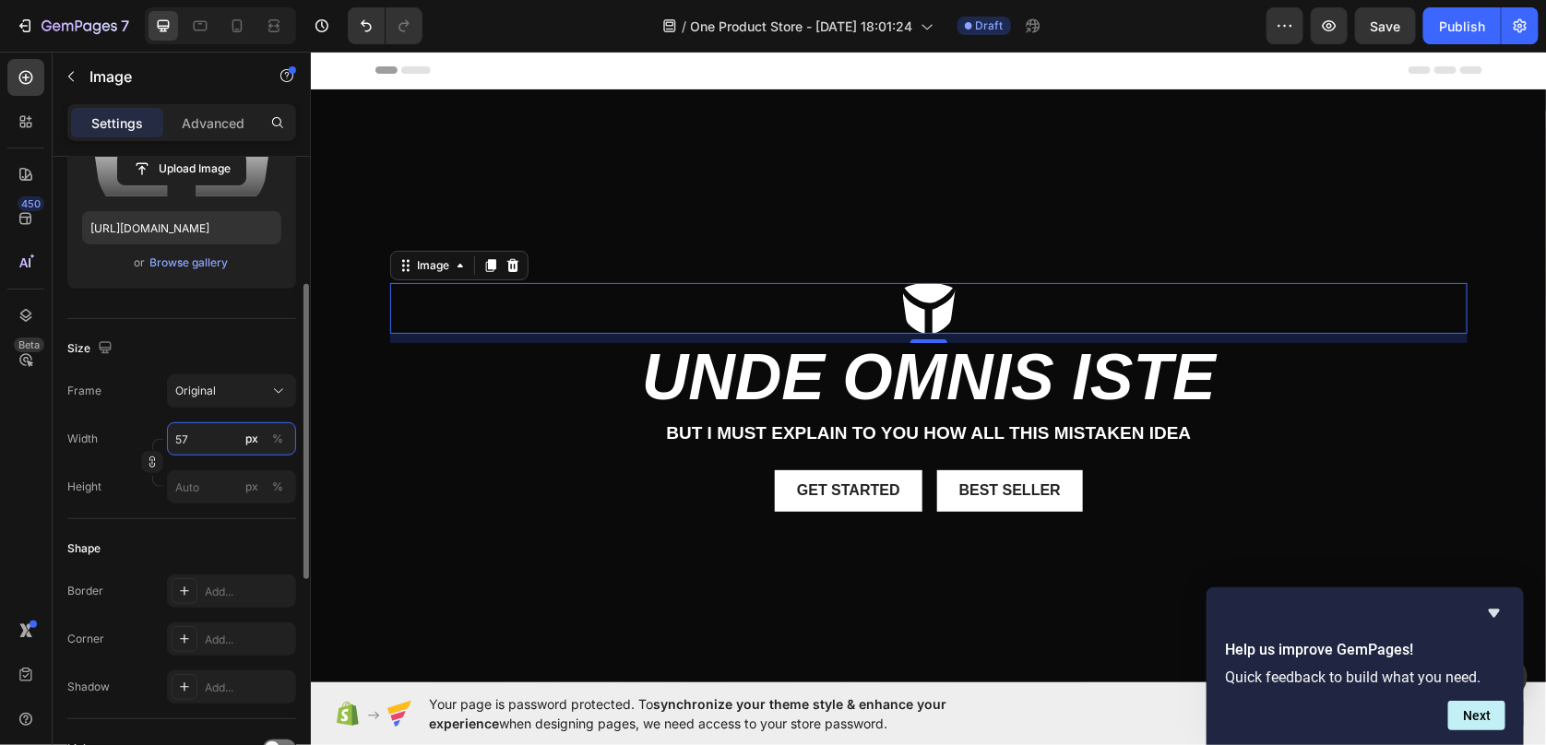
type input "5"
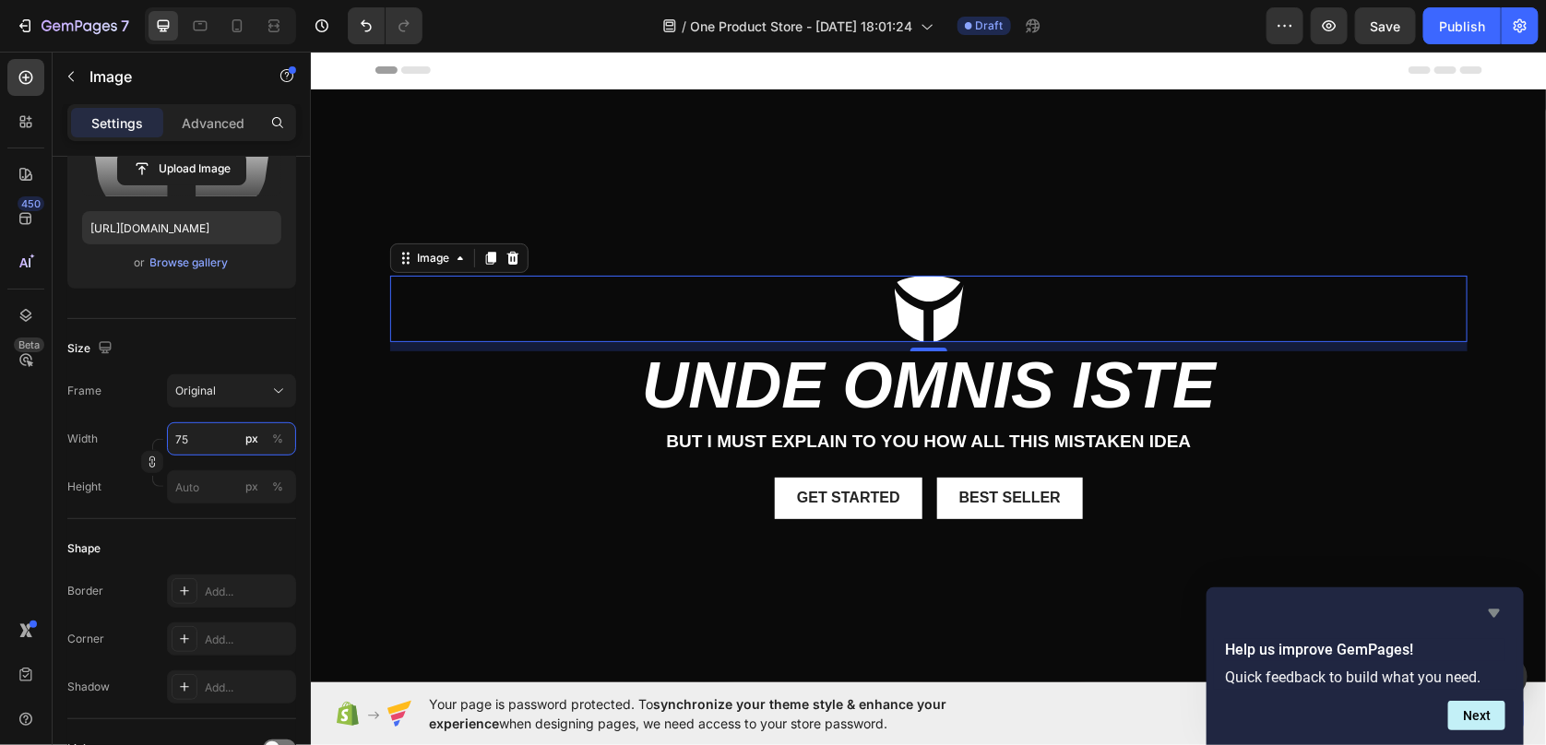
type input "75"
click at [1501, 615] on icon "Hide survey" at bounding box center [1494, 613] width 22 height 22
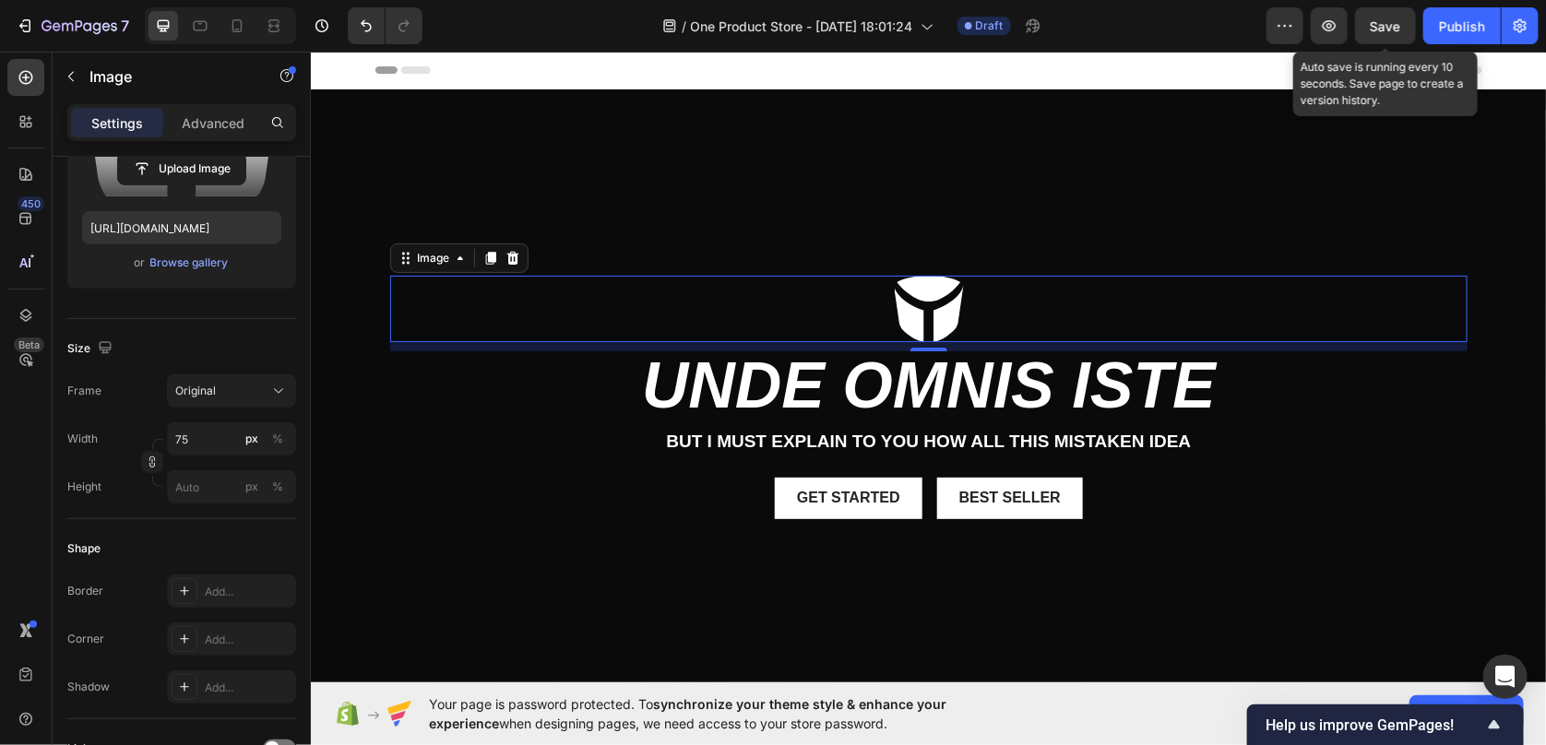
click at [1397, 27] on span "Save" at bounding box center [1386, 26] width 30 height 16
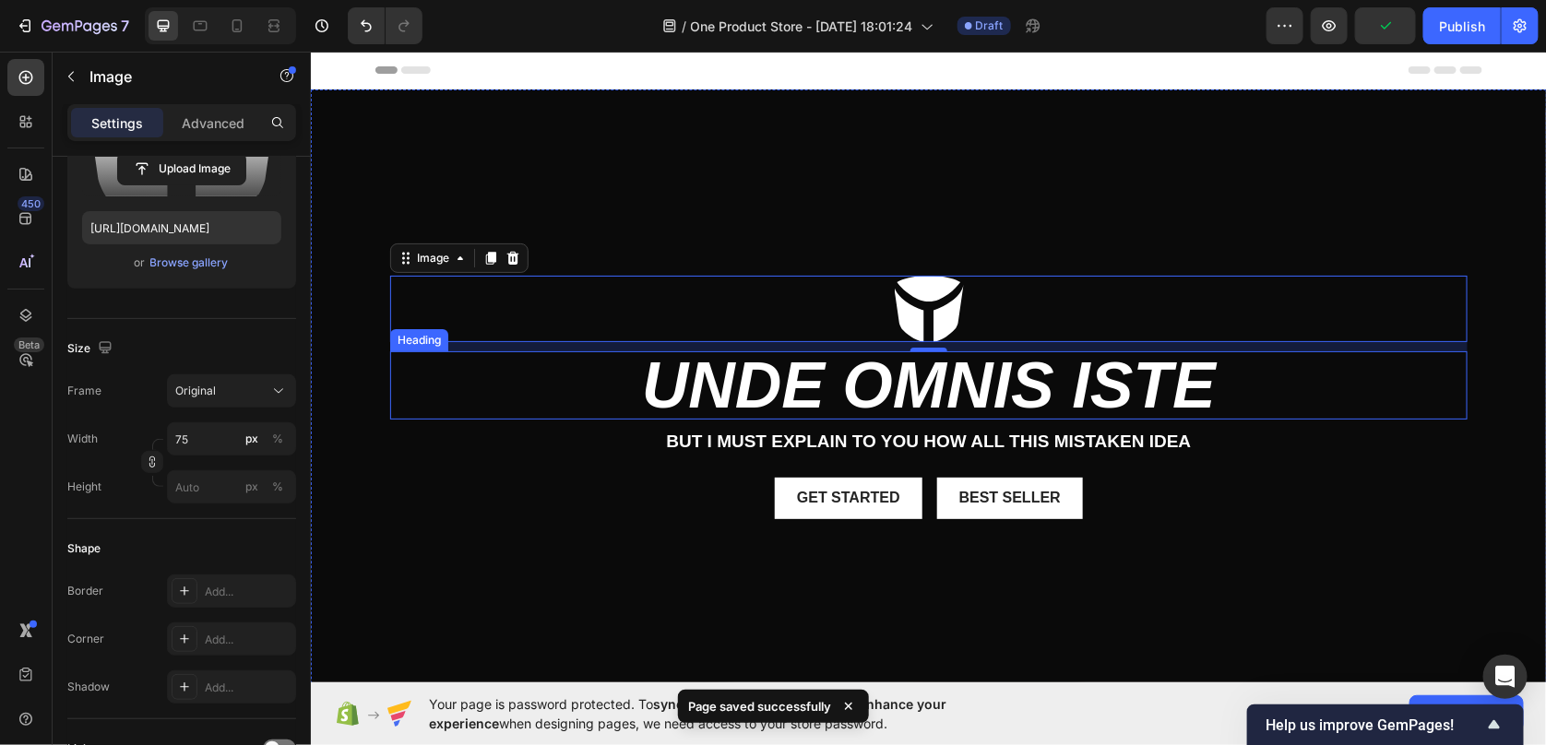
click at [884, 400] on h2 "unde omnis iste" at bounding box center [927, 385] width 1077 height 68
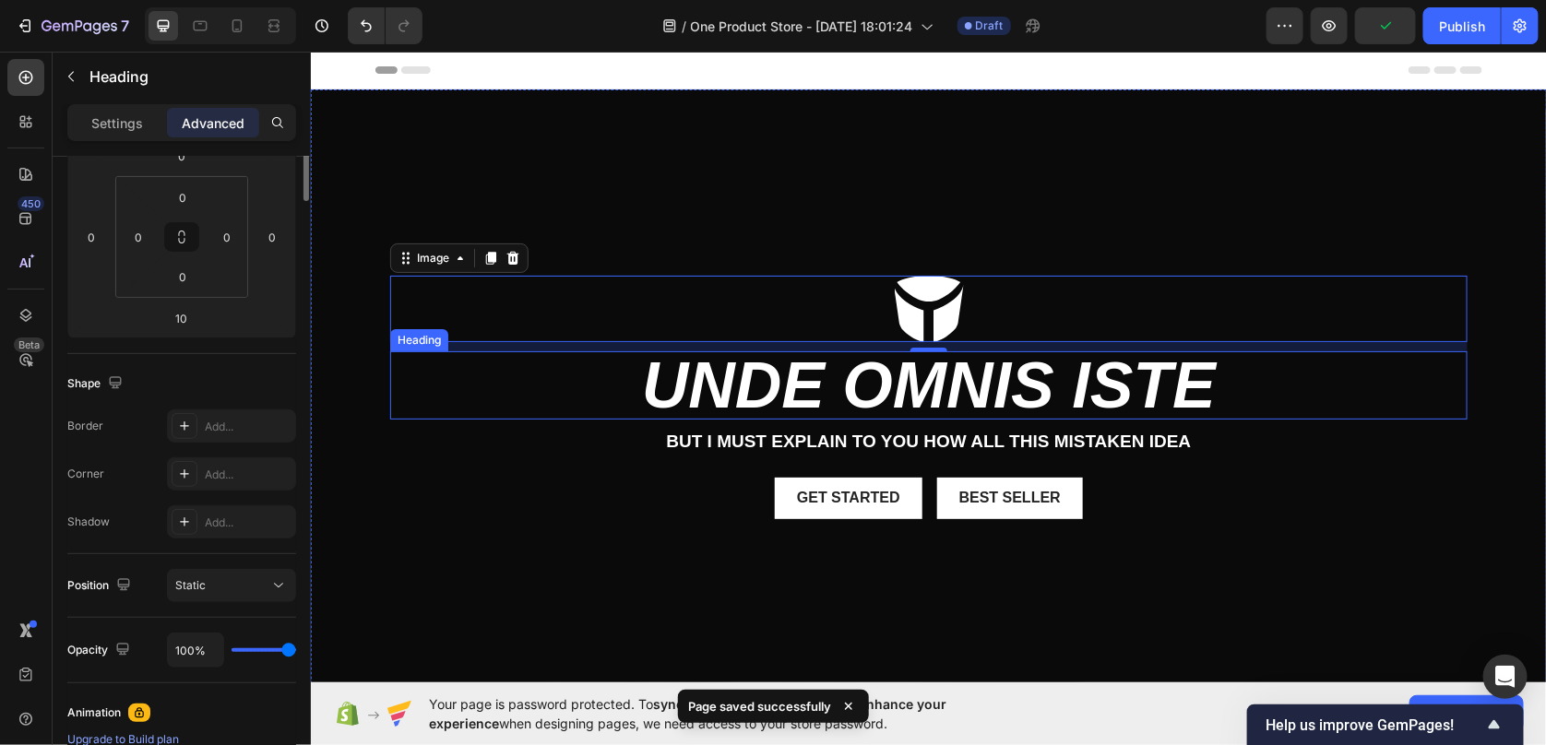
scroll to position [0, 0]
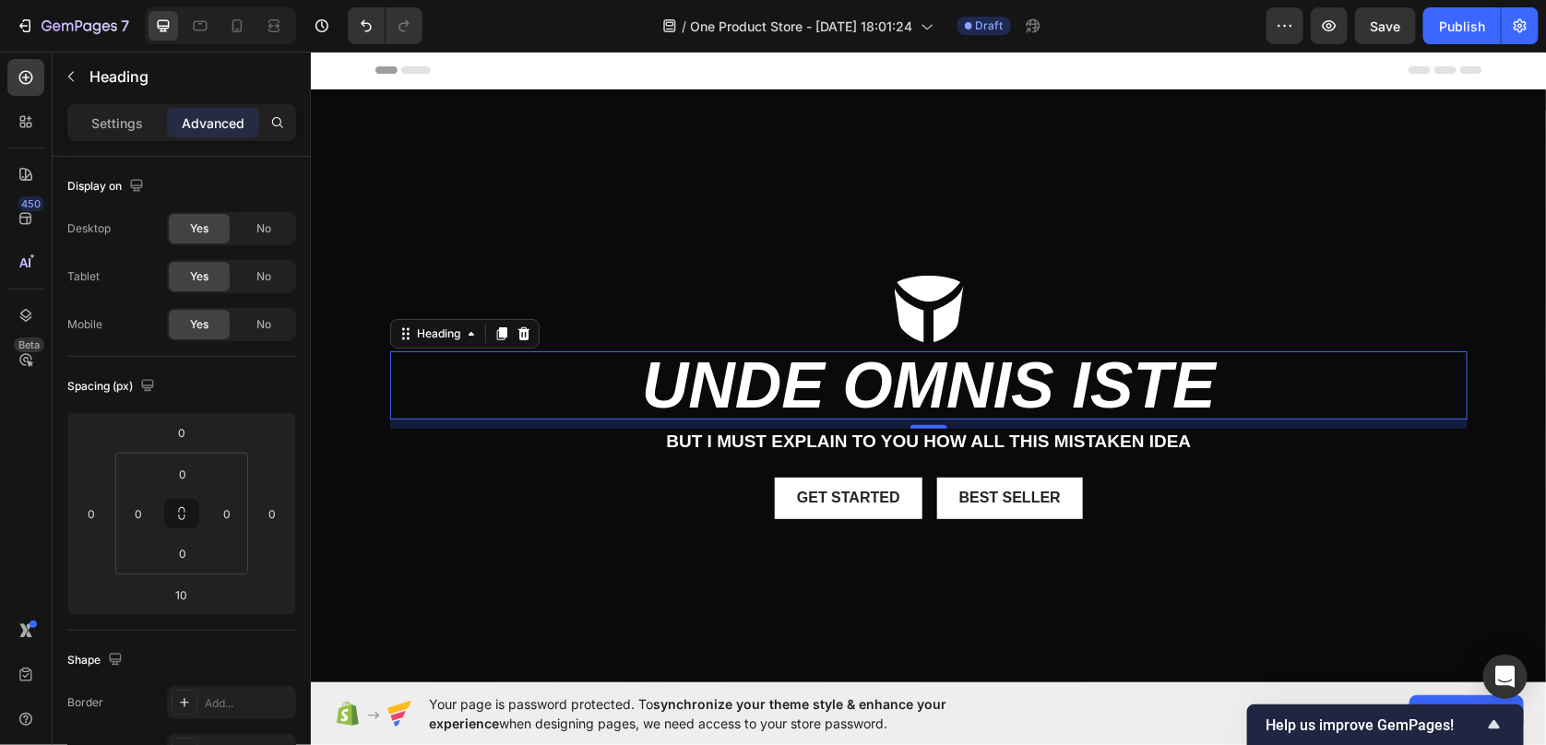
click at [979, 425] on div "10" at bounding box center [927, 423] width 1077 height 9
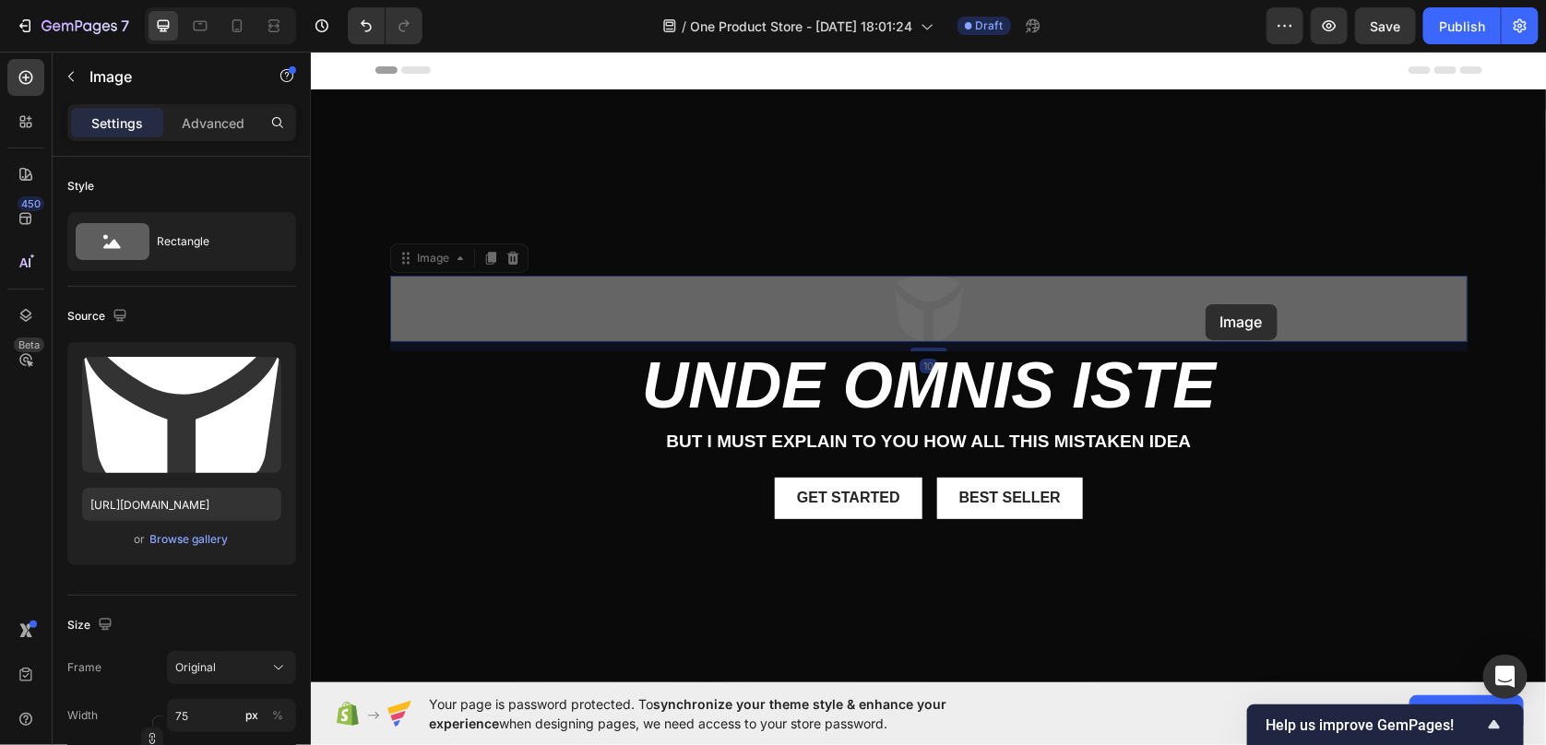
drag, startPoint x: 1205, startPoint y: 303, endPoint x: 1227, endPoint y: 286, distance: 28.2
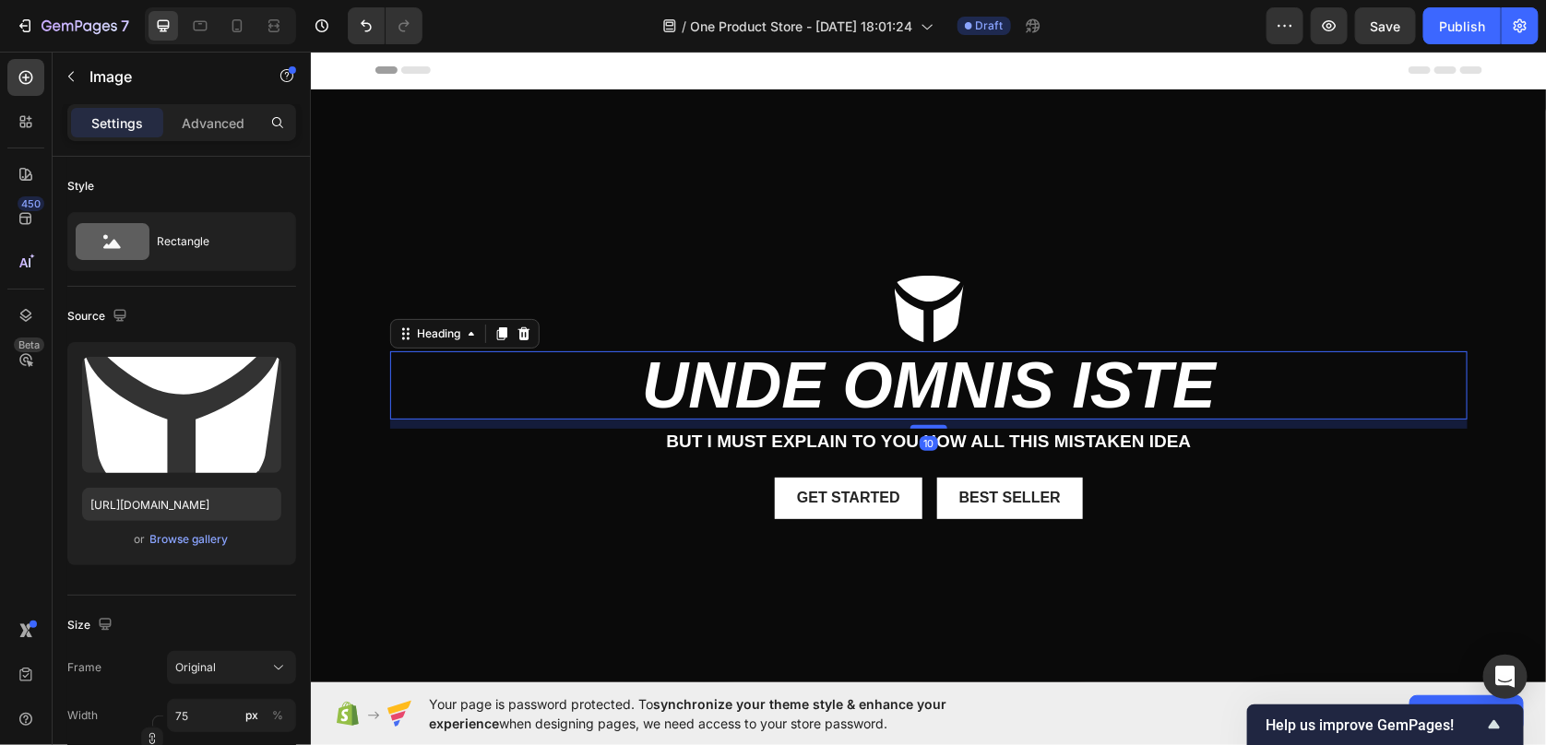
click at [779, 402] on h2 "unde omnis iste" at bounding box center [927, 385] width 1077 height 68
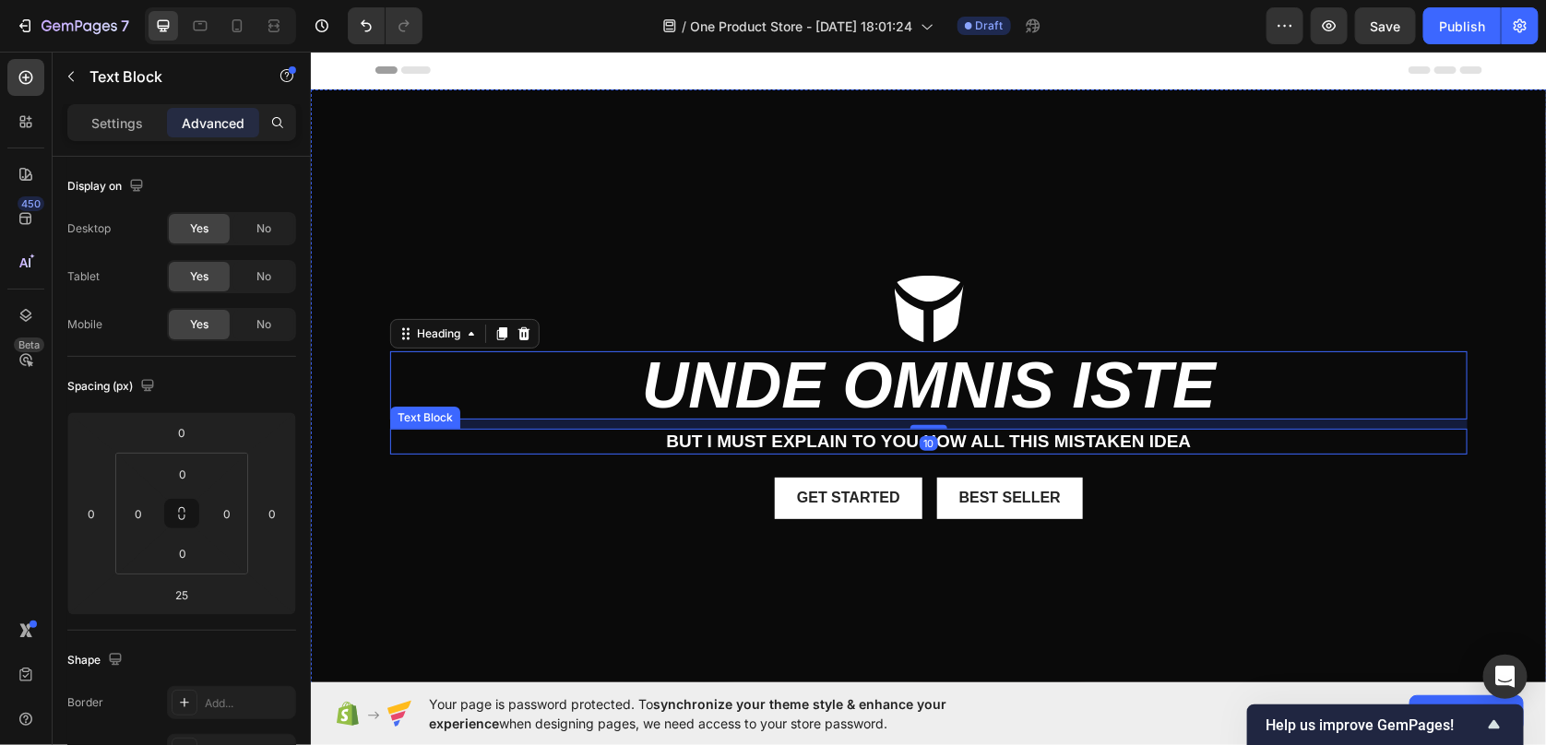
click at [636, 446] on p "But I must explain to you how all this mistaken idea" at bounding box center [928, 441] width 1074 height 23
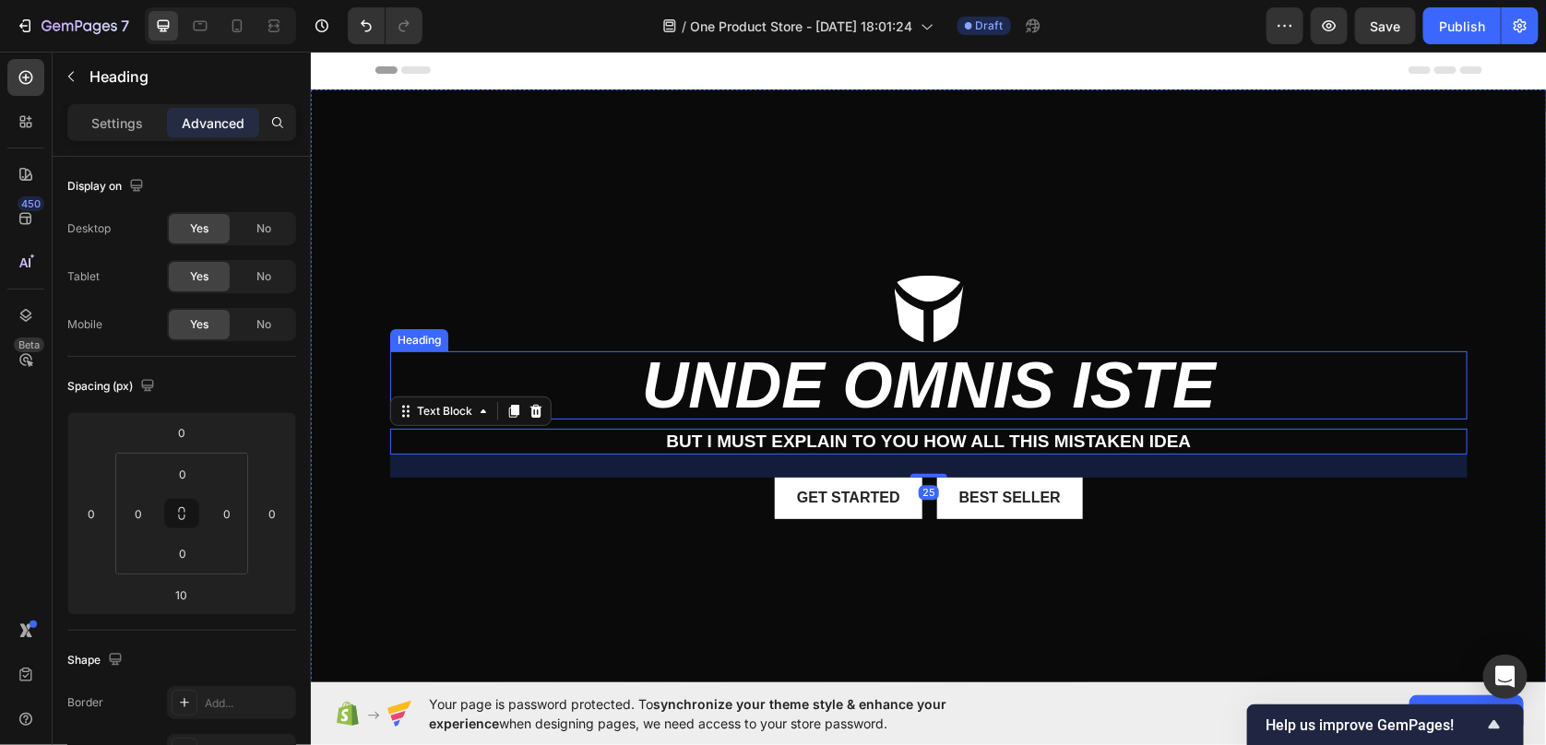
click at [993, 376] on h2 "unde omnis iste" at bounding box center [927, 385] width 1077 height 68
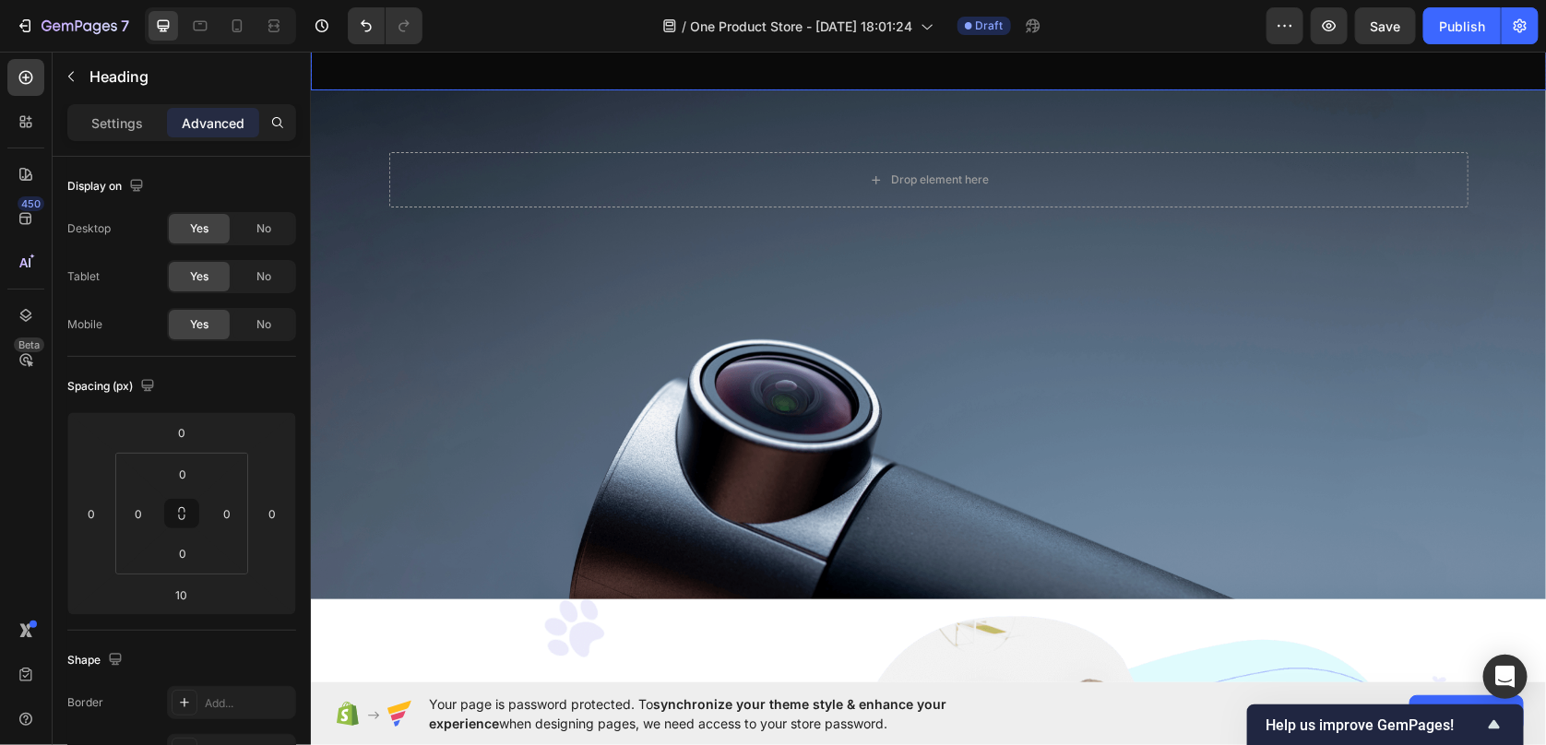
scroll to position [738, 0]
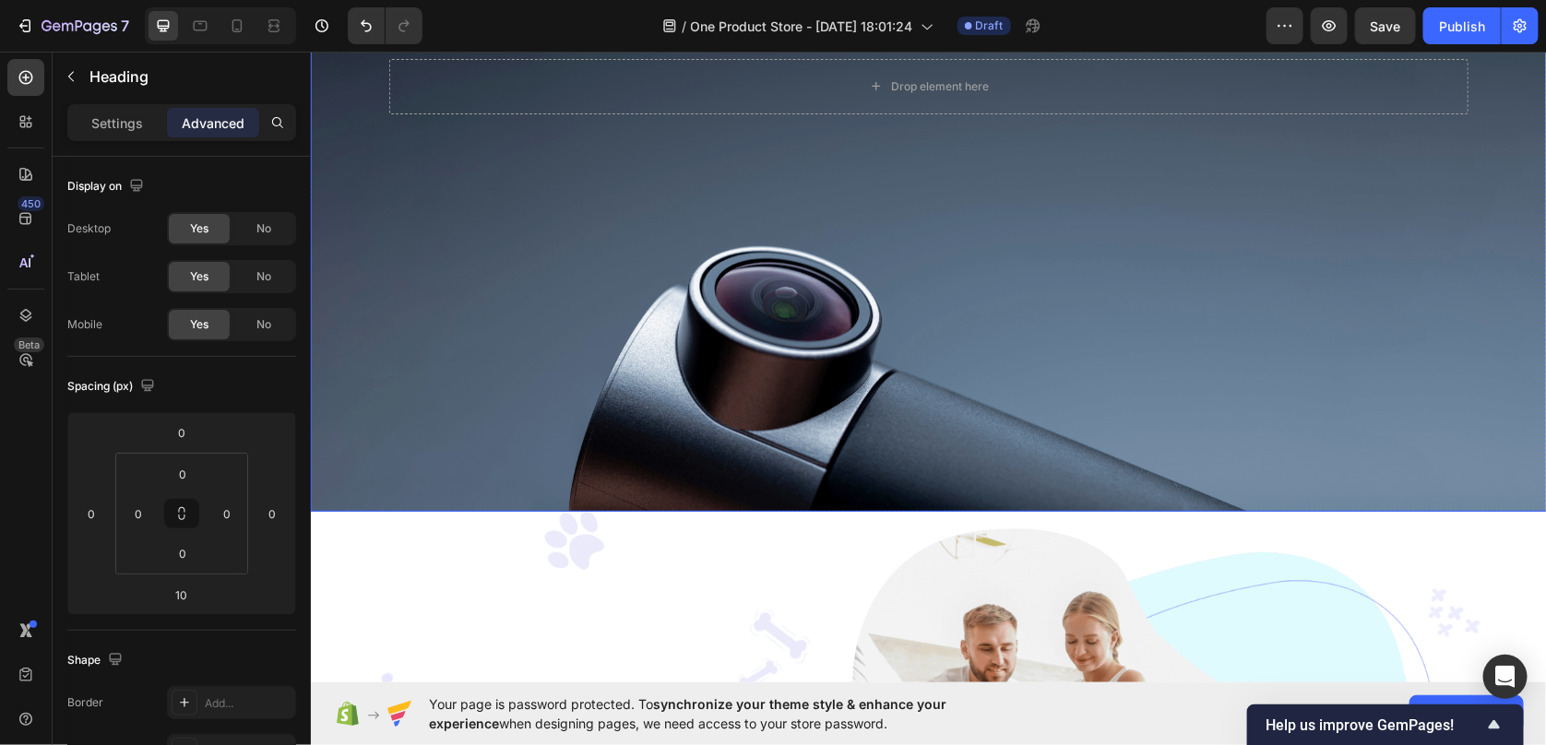
click at [481, 291] on div "Background Image" at bounding box center [928, 253] width 1236 height 515
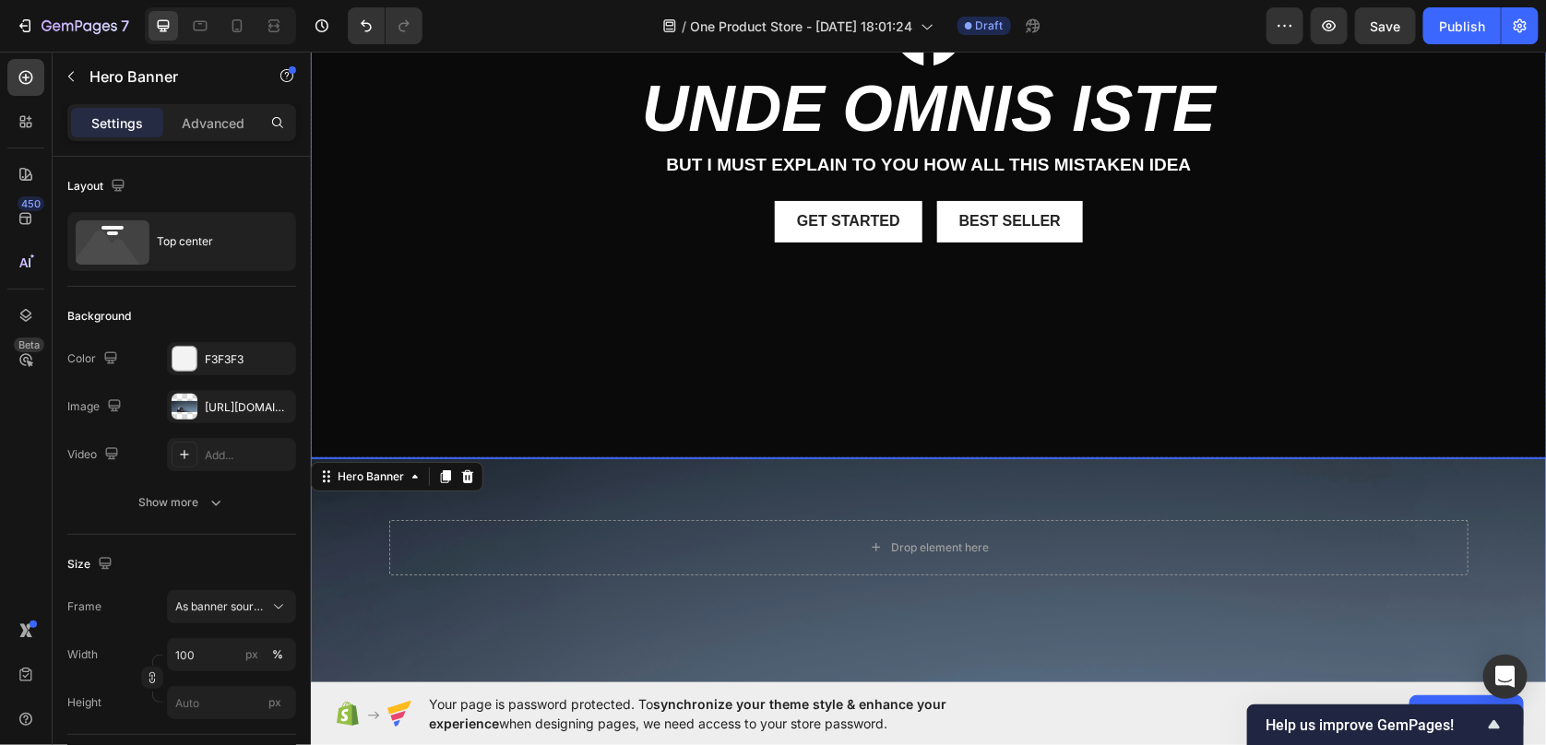
scroll to position [368, 0]
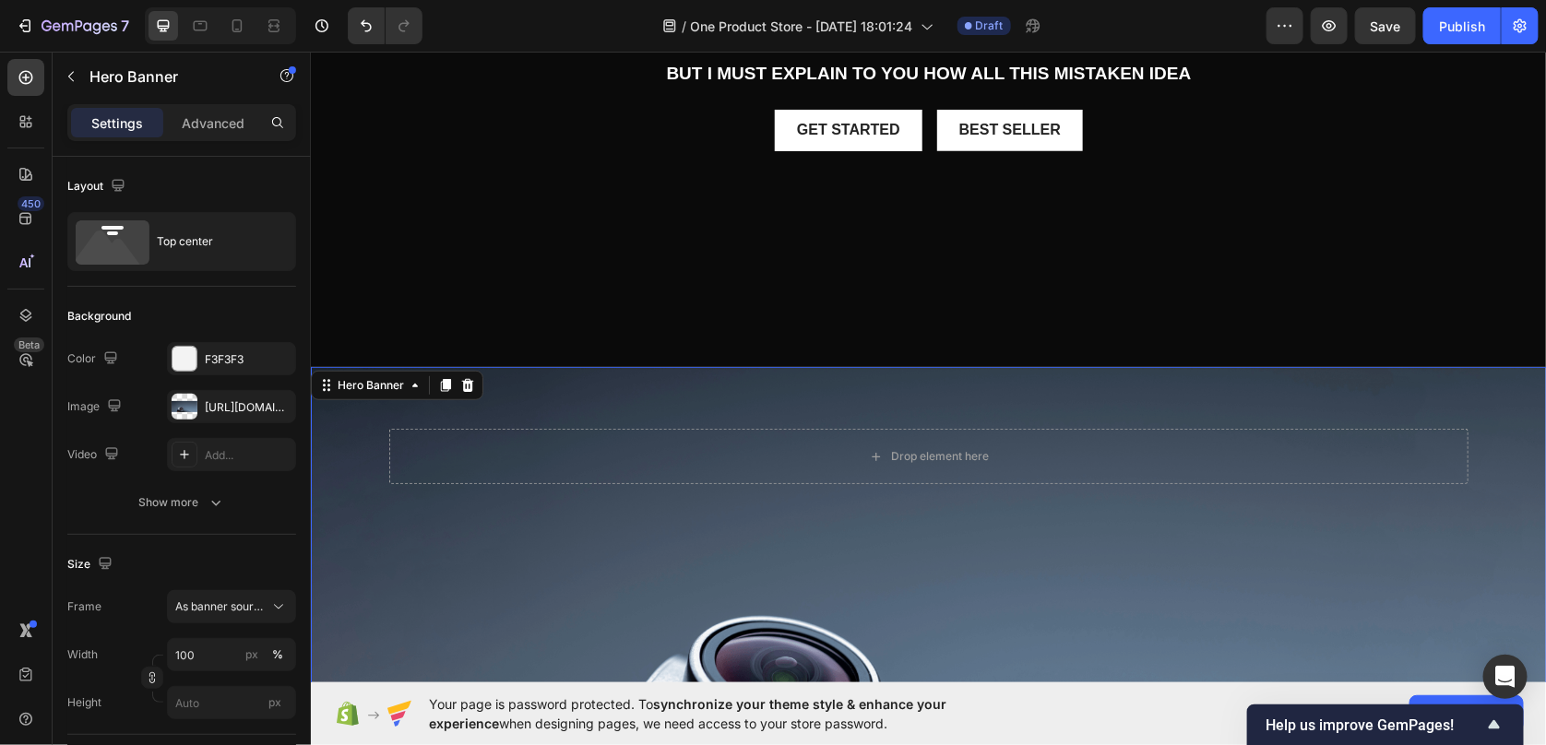
click at [541, 405] on div "Drop element here" at bounding box center [928, 439] width 1107 height 147
click at [475, 379] on div at bounding box center [467, 385] width 22 height 22
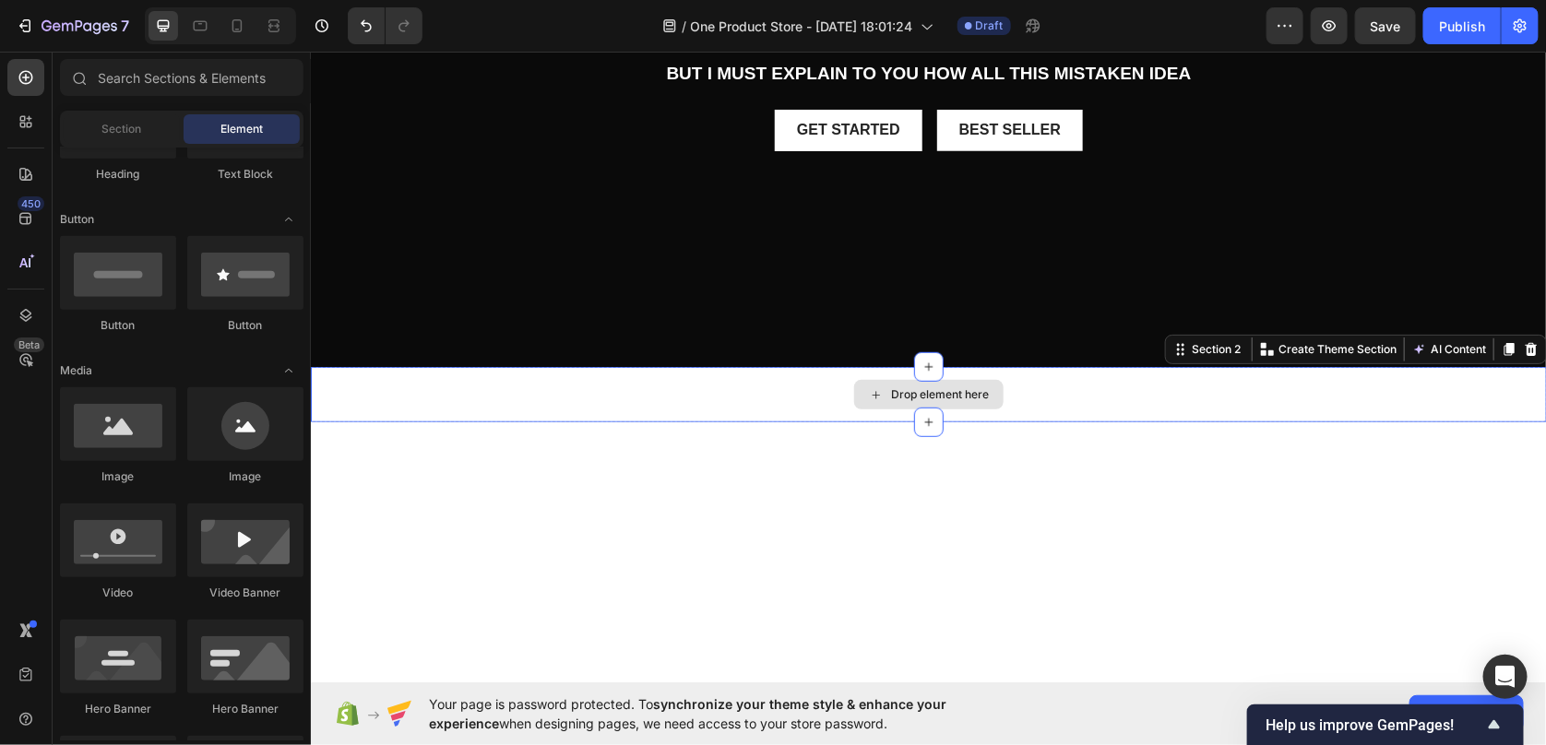
click at [684, 392] on div "Drop element here" at bounding box center [928, 393] width 1236 height 55
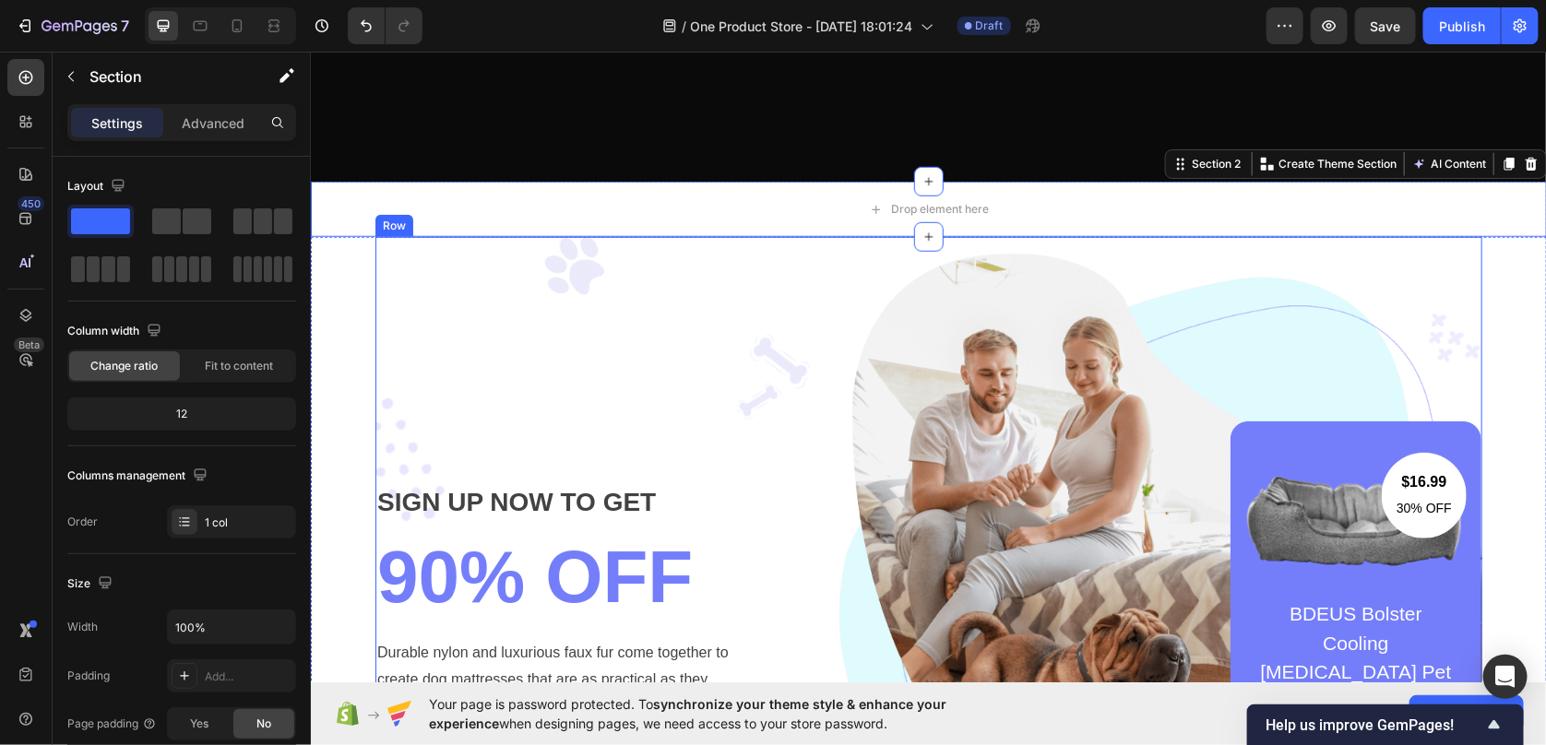
scroll to position [461, 0]
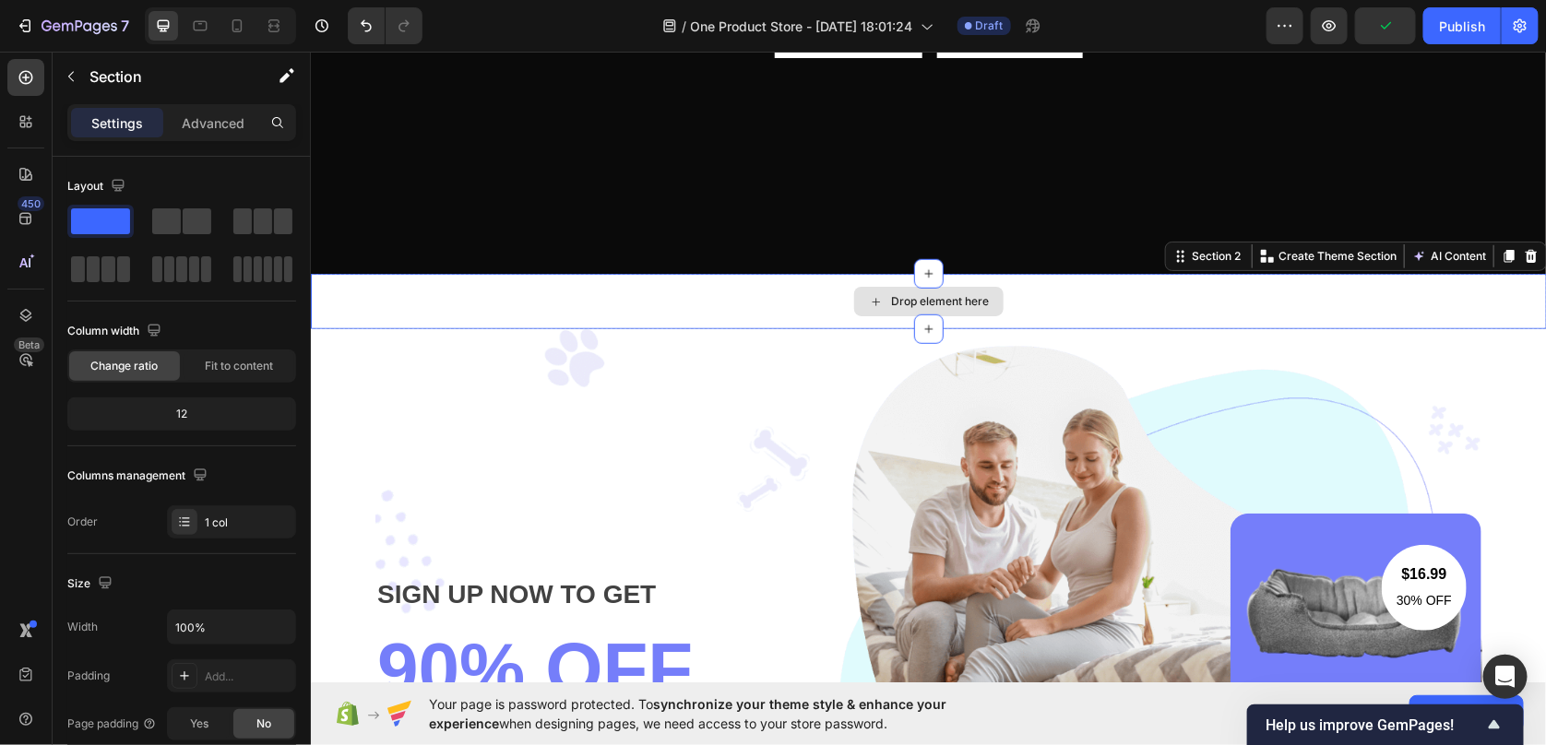
click at [429, 309] on div "Drop element here" at bounding box center [928, 300] width 1236 height 55
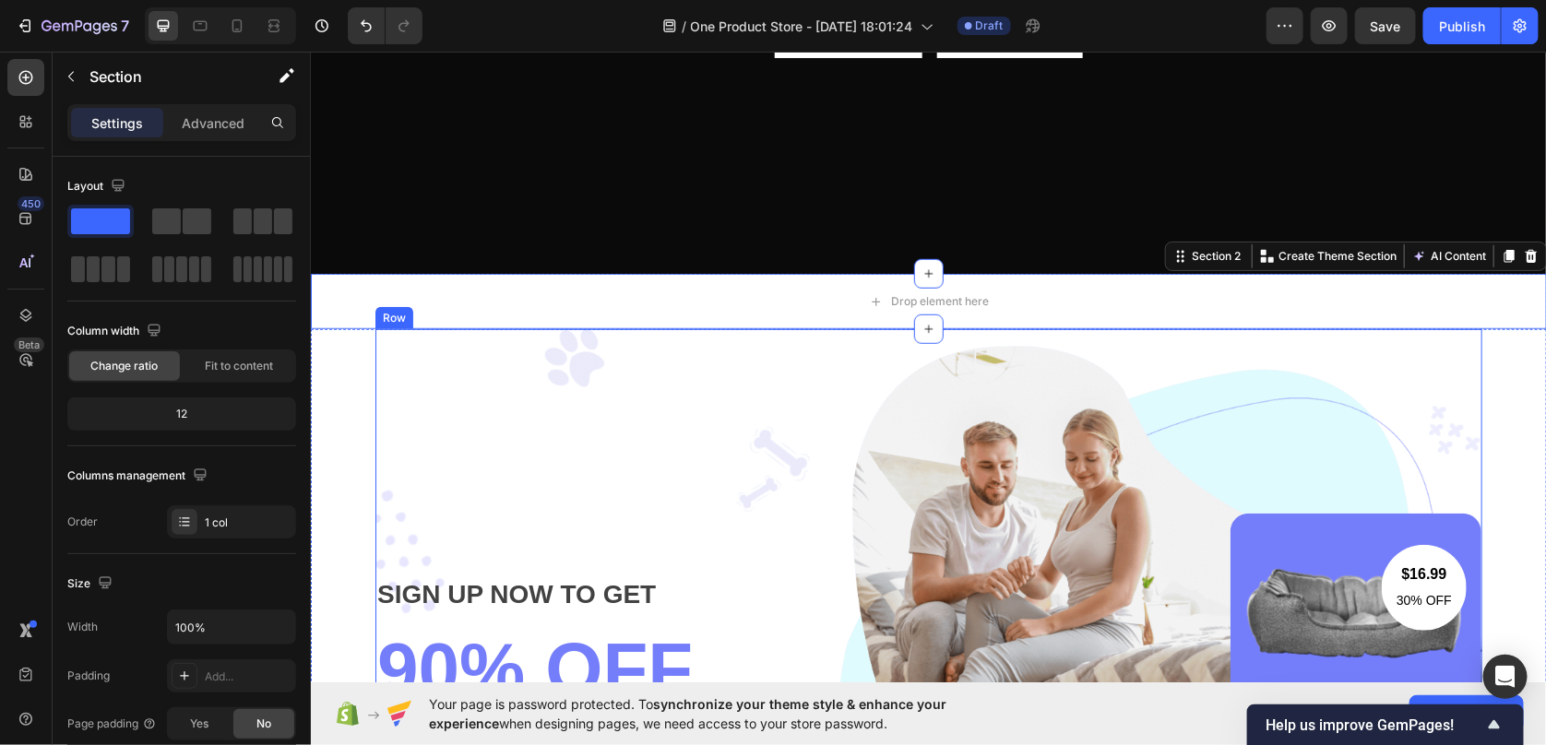
click at [714, 364] on div "SIGN UP NOW TO GET Text block 90% OFF Heading Durable nylon and luxurious faux …" at bounding box center [928, 693] width 1107 height 730
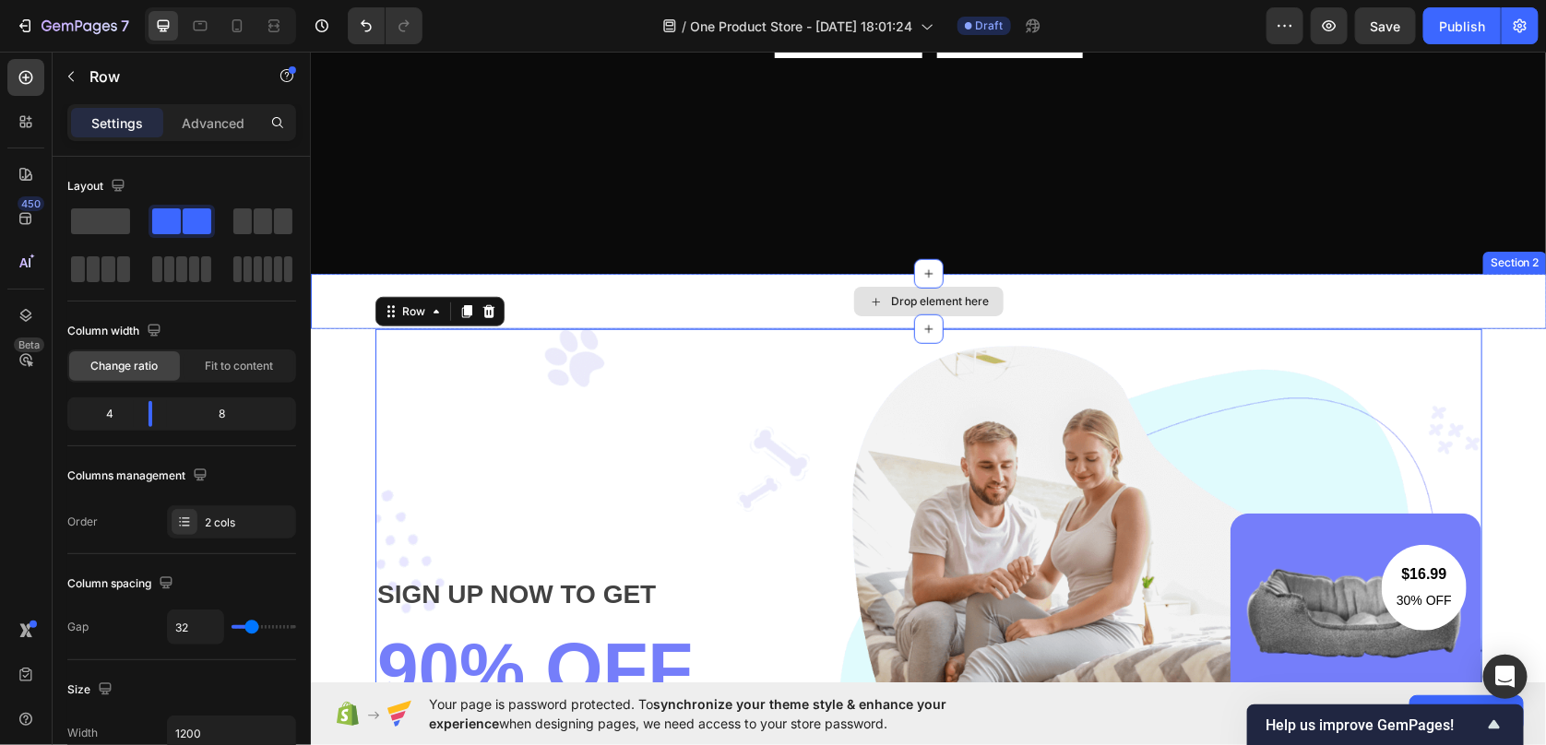
click at [718, 300] on div "Drop element here" at bounding box center [928, 300] width 1236 height 55
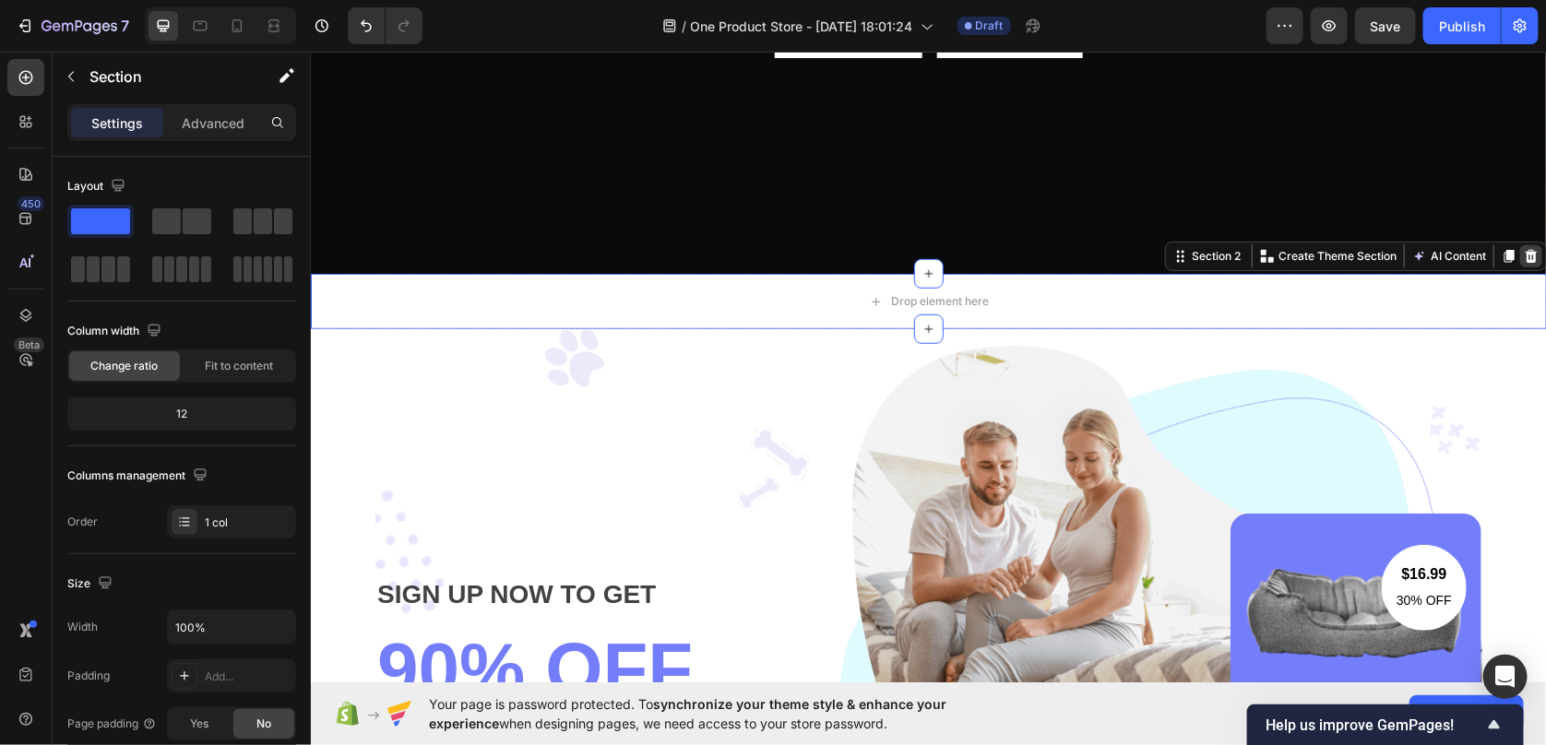
click at [1525, 253] on icon at bounding box center [1531, 255] width 12 height 13
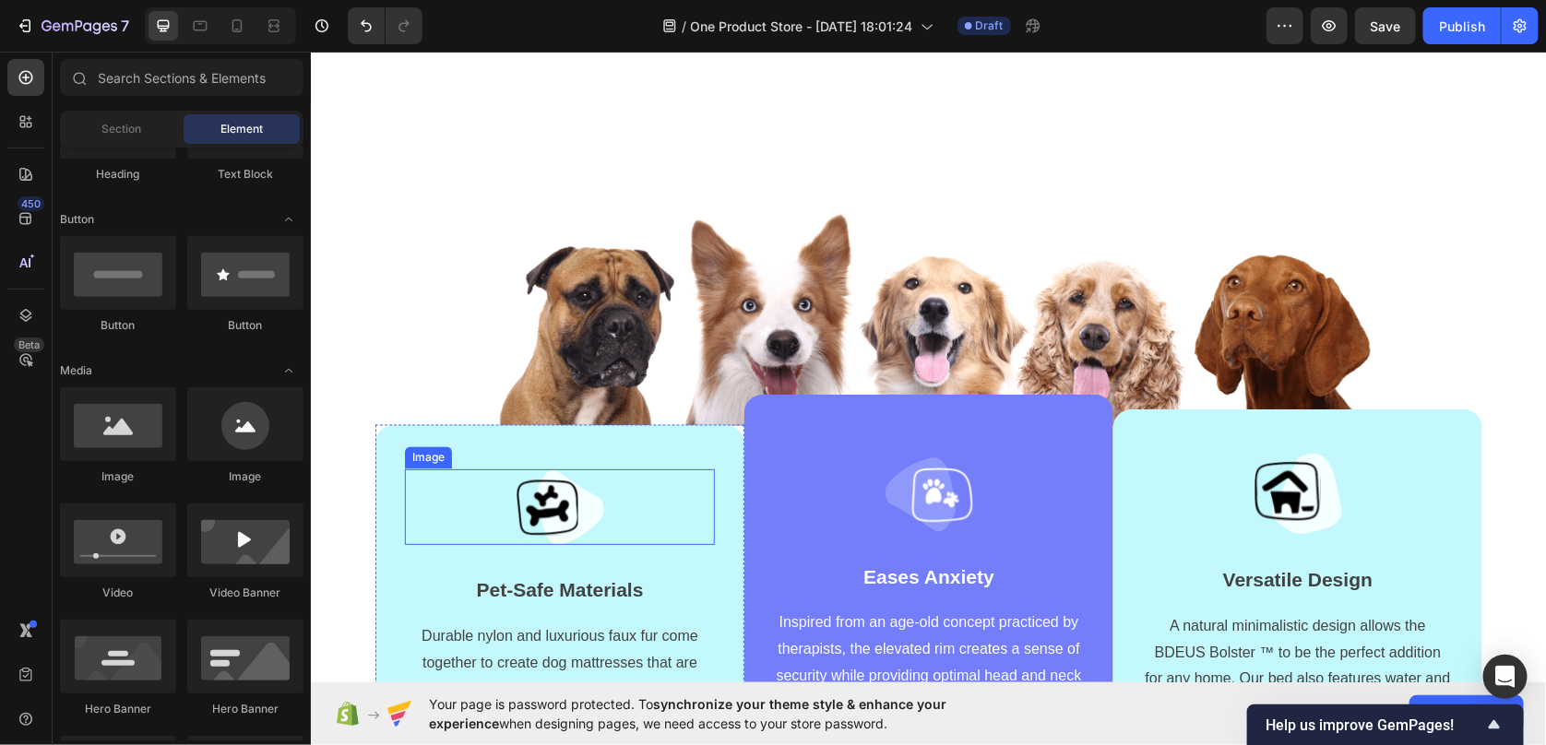
scroll to position [1475, 0]
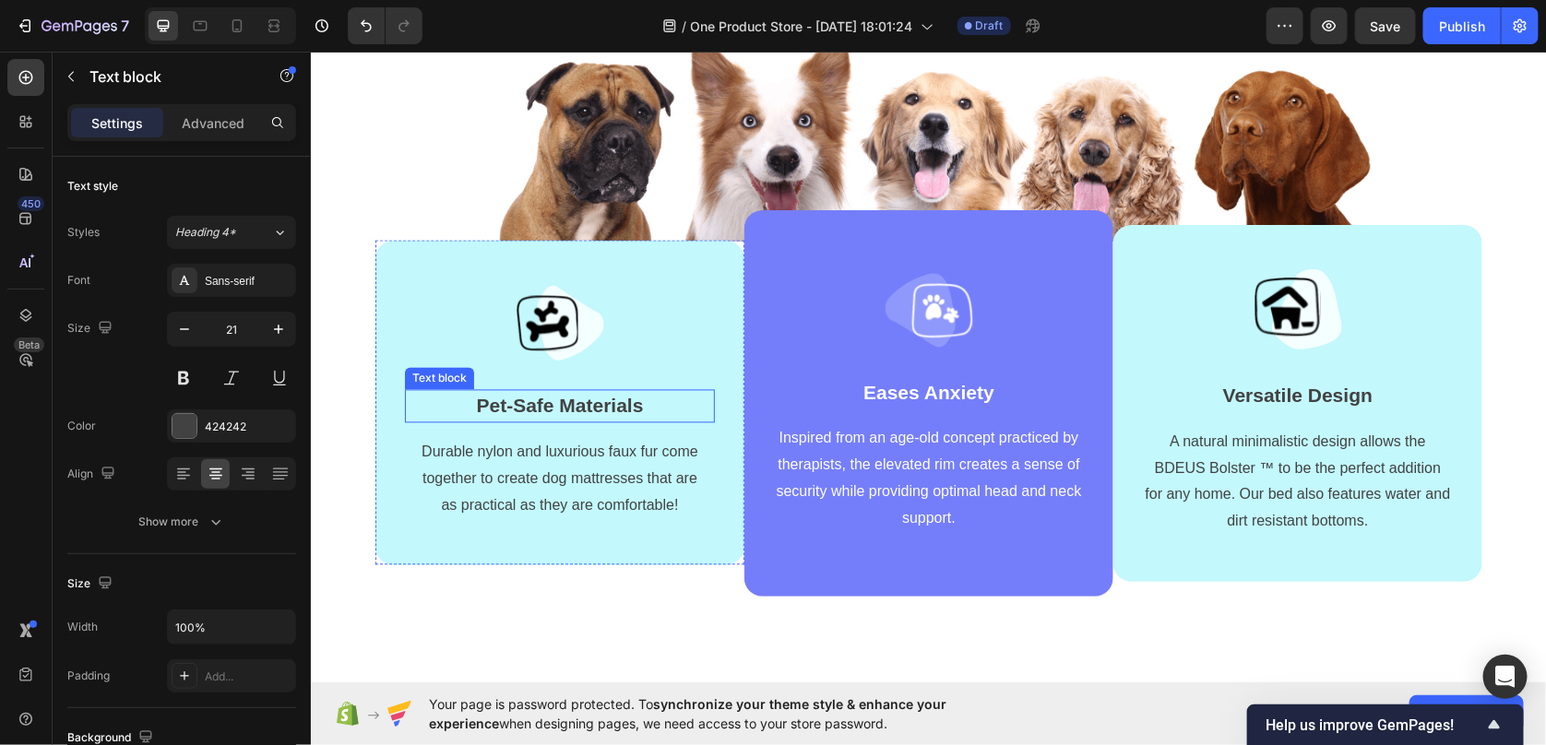
click at [589, 407] on p "Pet-Safe Materials" at bounding box center [559, 406] width 306 height 30
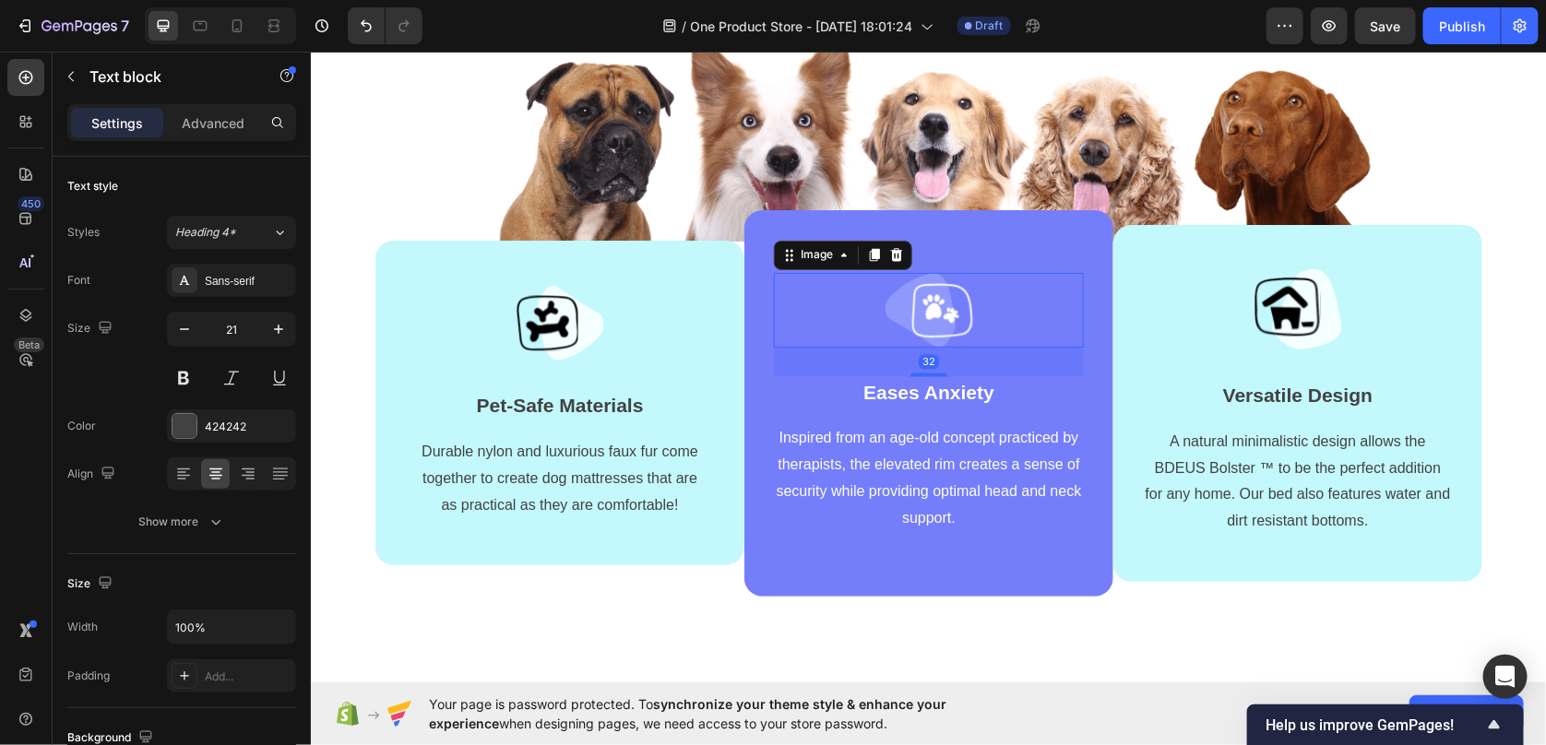
click at [969, 312] on div at bounding box center [928, 309] width 310 height 75
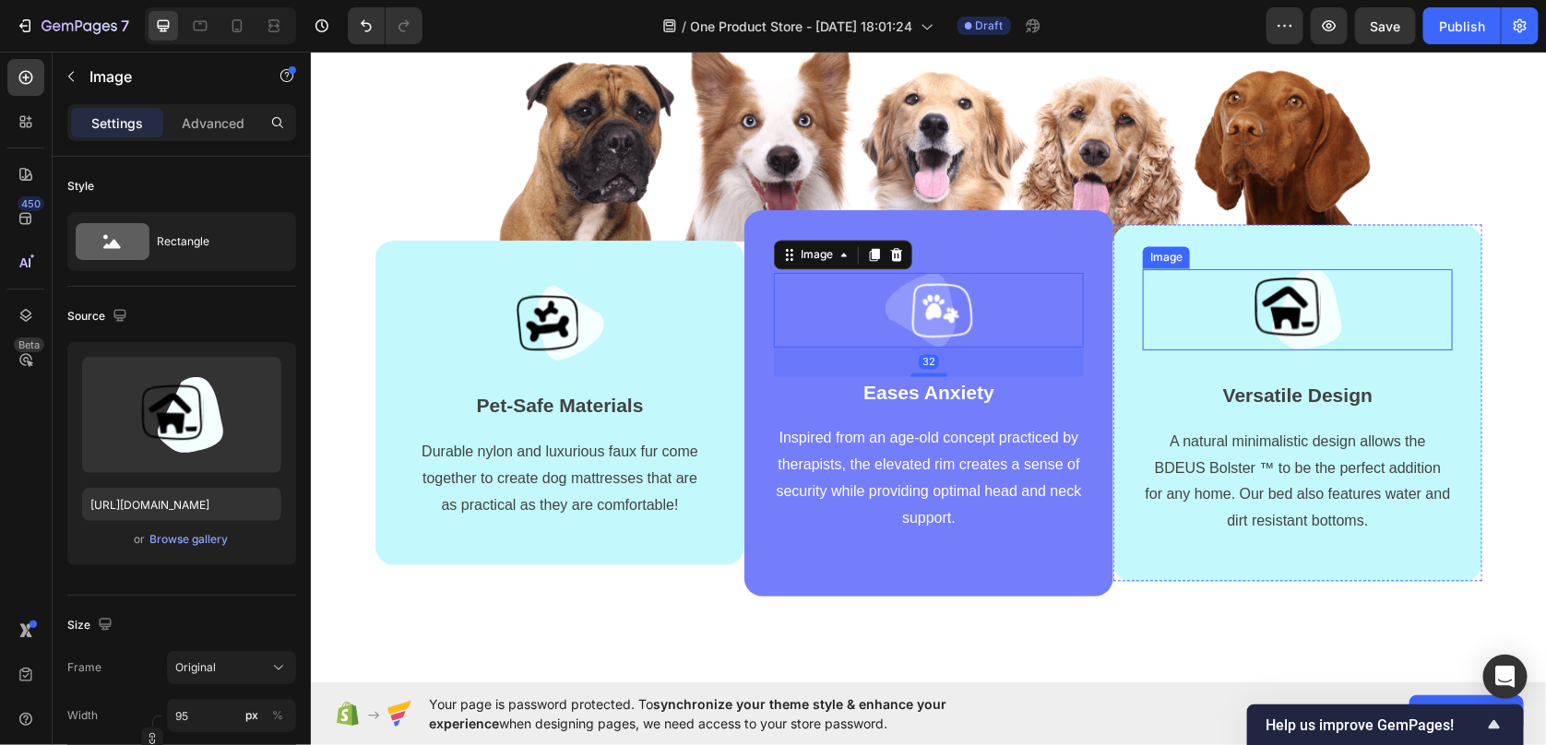
click at [1254, 317] on img at bounding box center [1298, 309] width 88 height 82
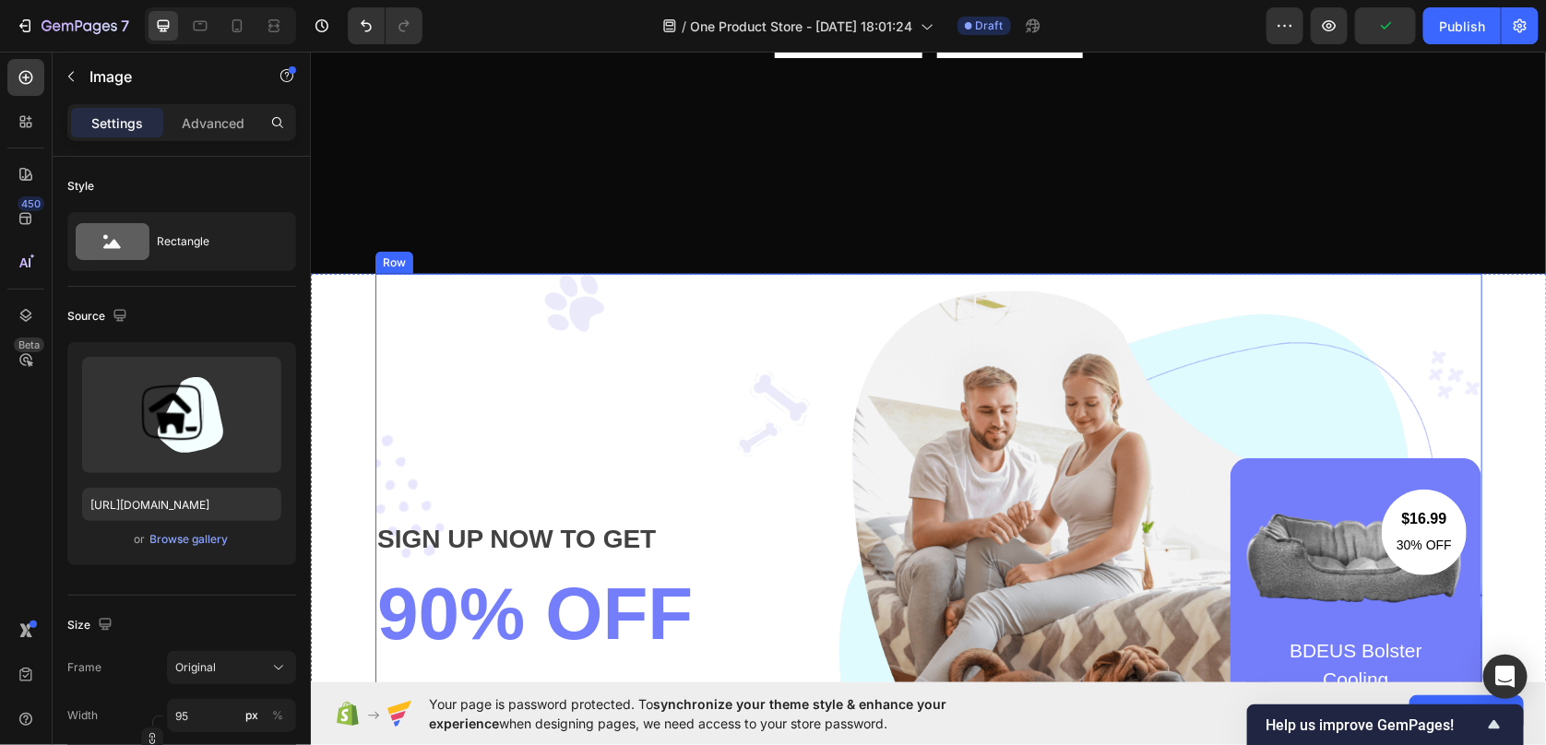
scroll to position [645, 0]
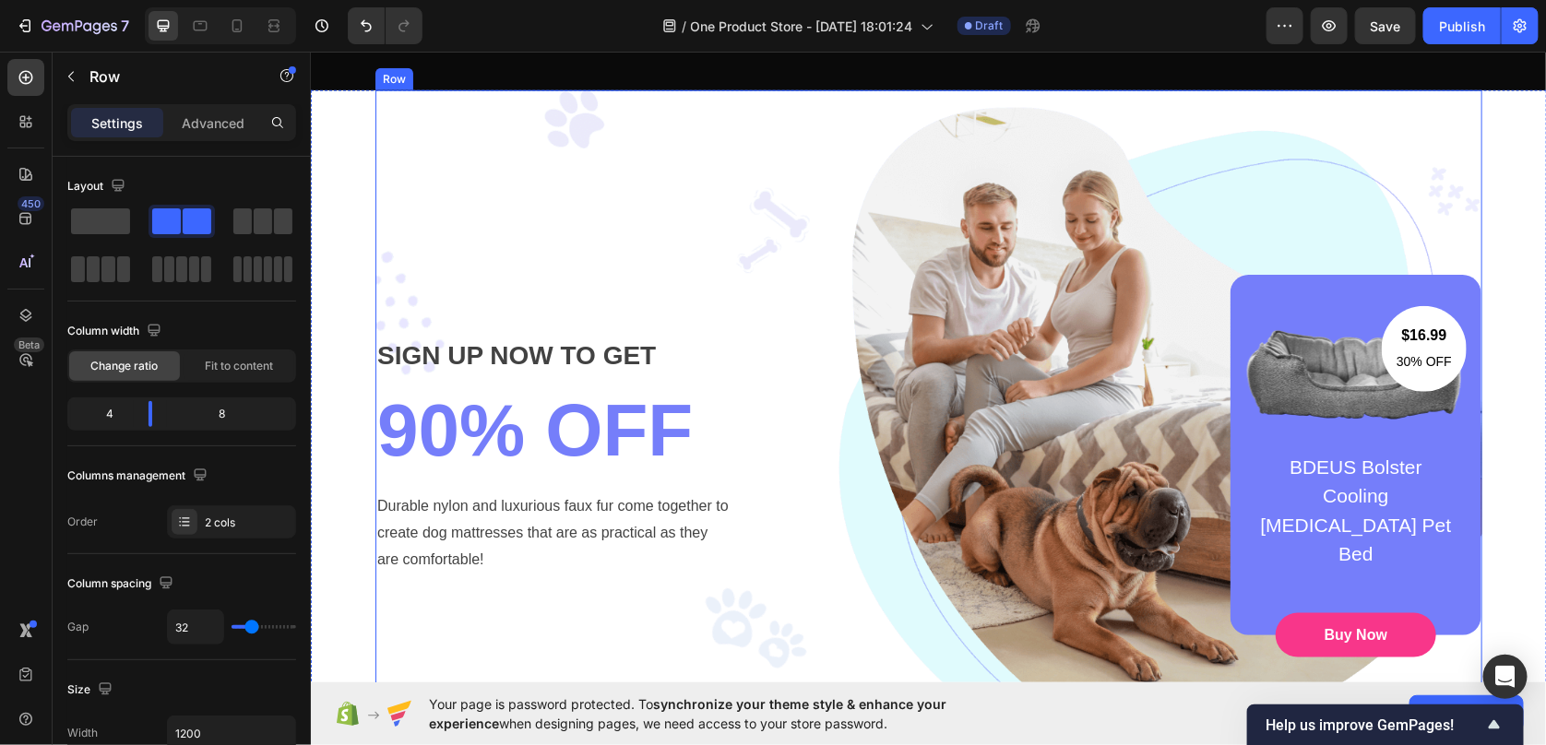
click at [790, 492] on div "$16.99 Text block 30% OFF Text block Row Image BDEUS Bolster Cooling [MEDICAL_D…" at bounding box center [1122, 454] width 719 height 361
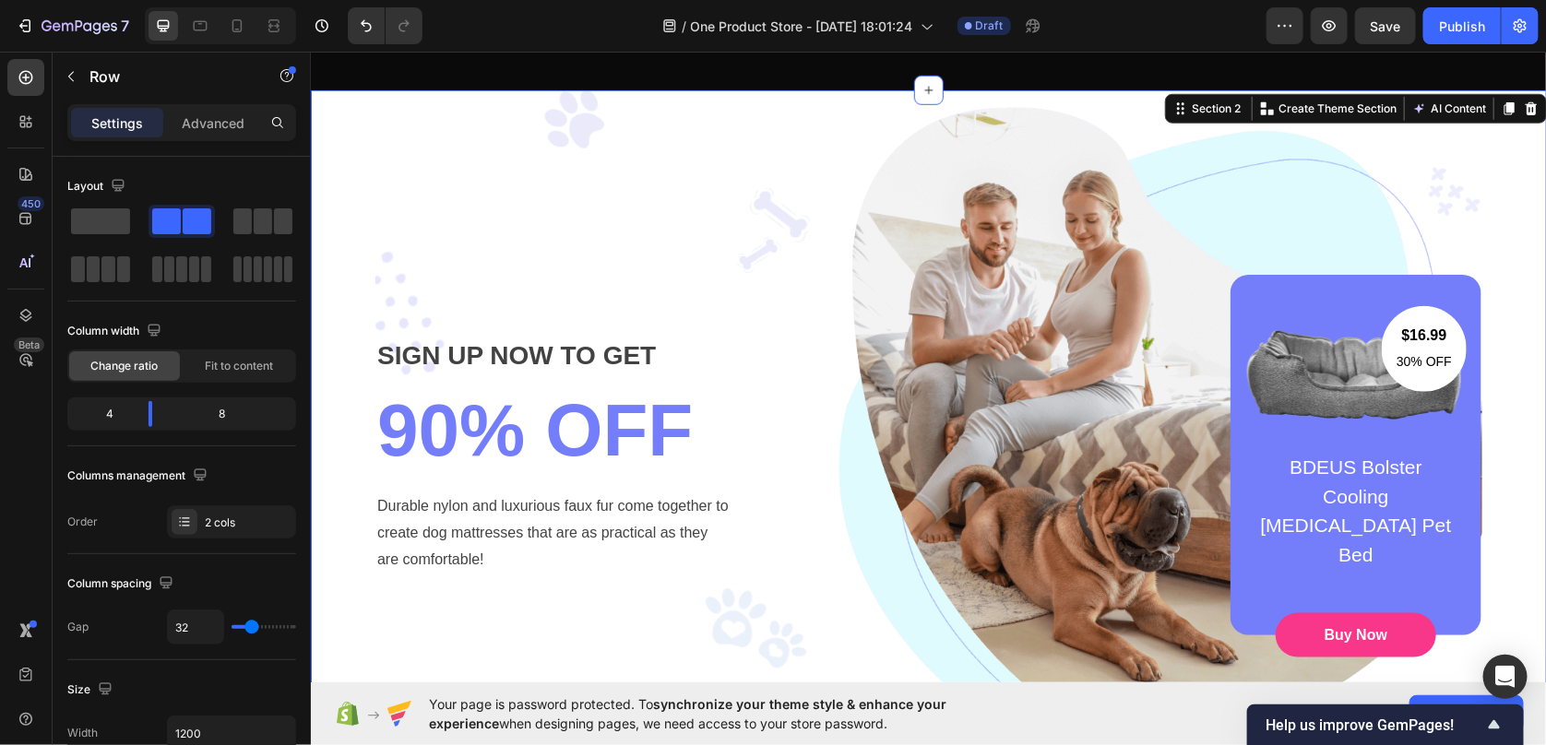
click at [336, 228] on div "SIGN UP NOW TO GET Text block 90% OFF Heading Durable nylon and luxurious faux …" at bounding box center [928, 454] width 1208 height 730
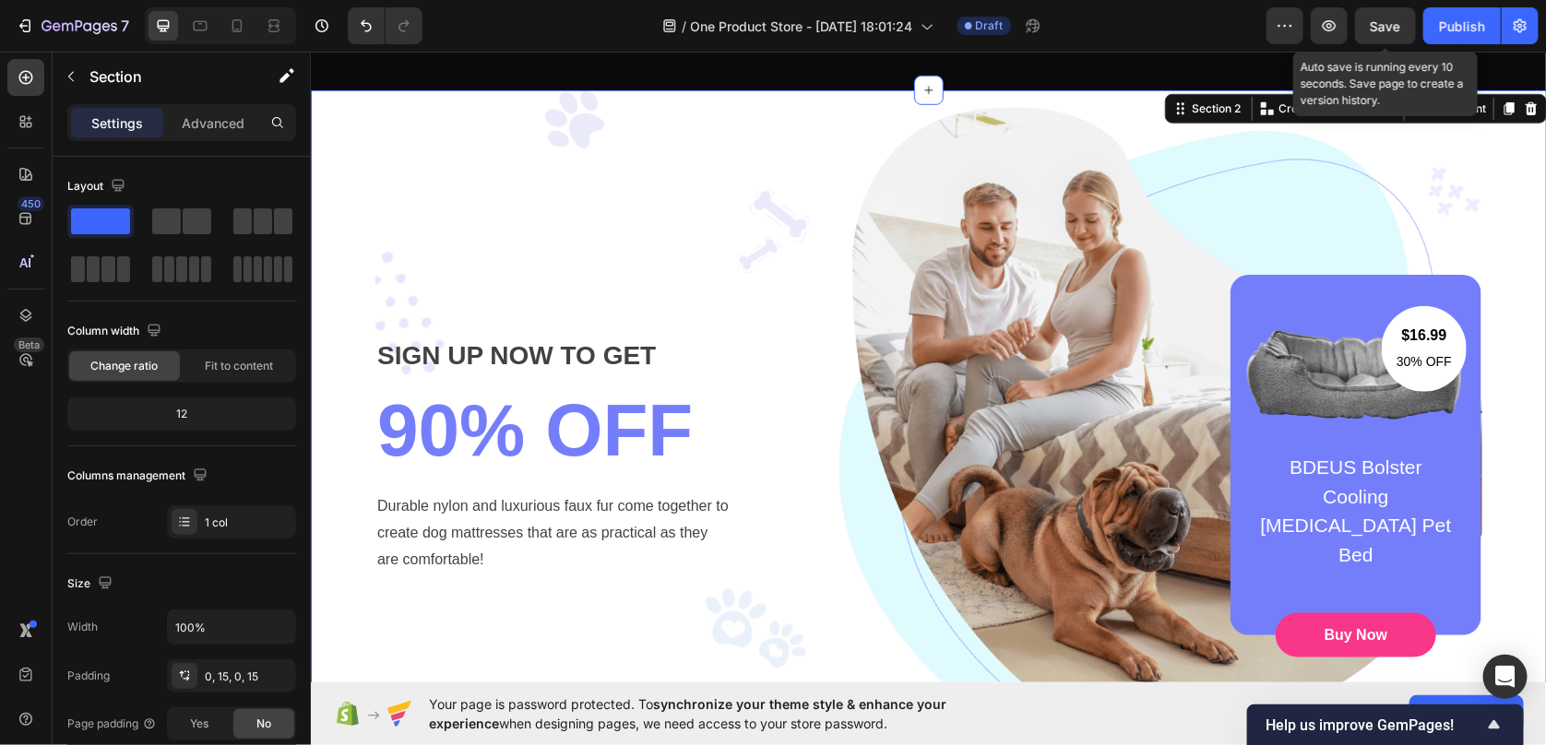
click at [1394, 22] on span "Save" at bounding box center [1386, 26] width 30 height 16
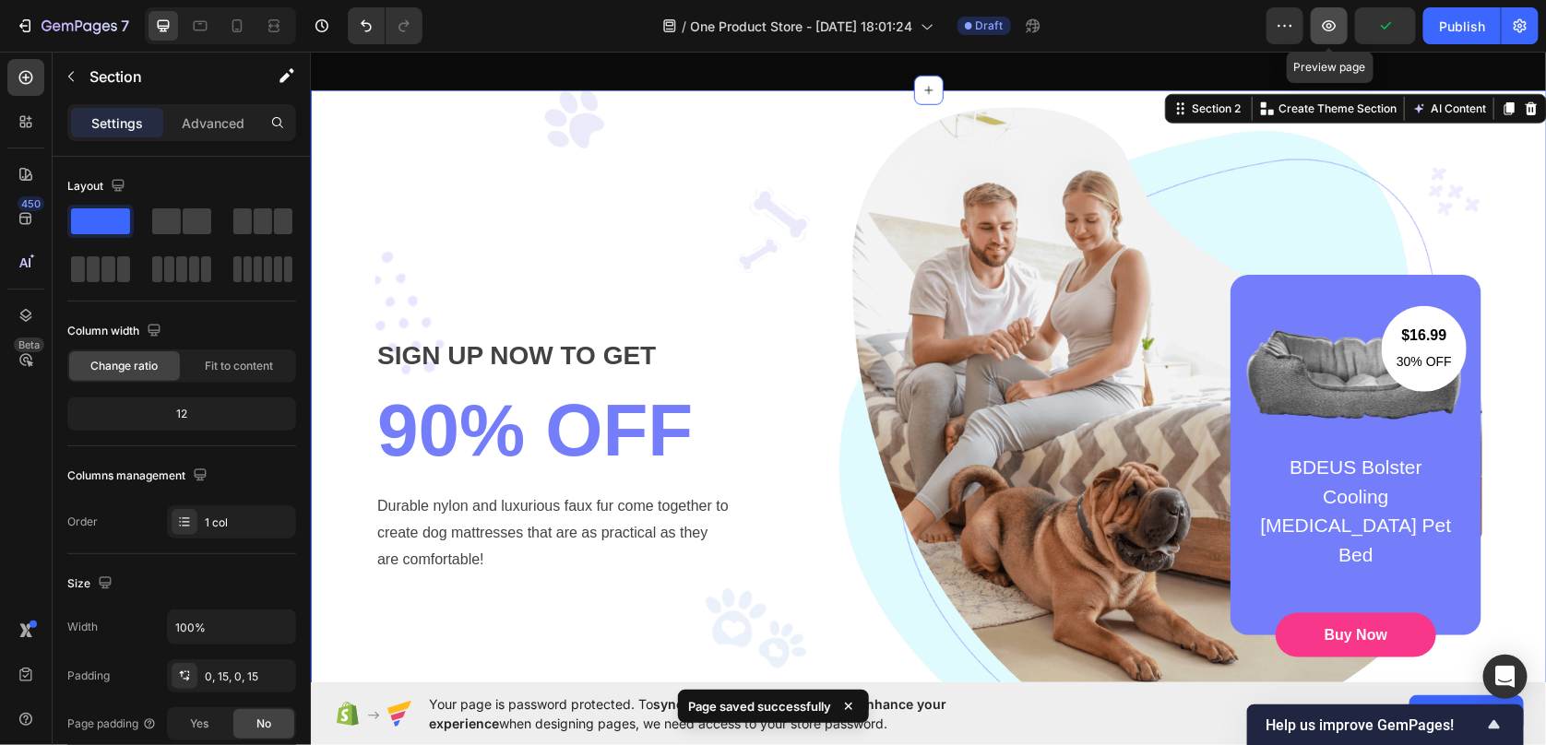
click at [1325, 30] on icon "button" at bounding box center [1329, 26] width 18 height 18
click at [341, 156] on div "SIGN UP NOW TO GET Text block 90% OFF Heading Durable nylon and luxurious faux …" at bounding box center [928, 454] width 1208 height 730
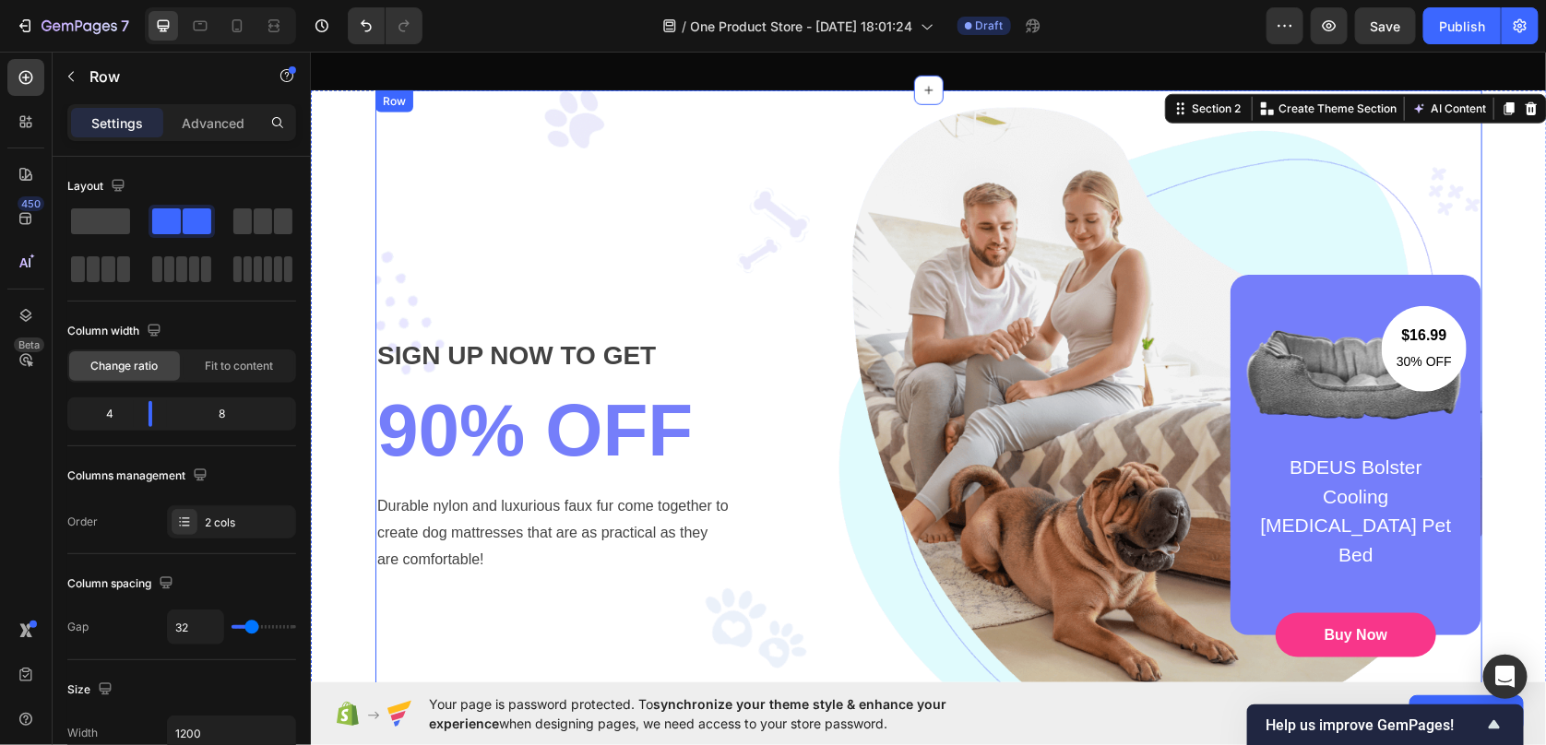
click at [852, 162] on div "SIGN UP NOW TO GET Text block 90% OFF Heading Durable nylon and luxurious faux …" at bounding box center [928, 454] width 1107 height 730
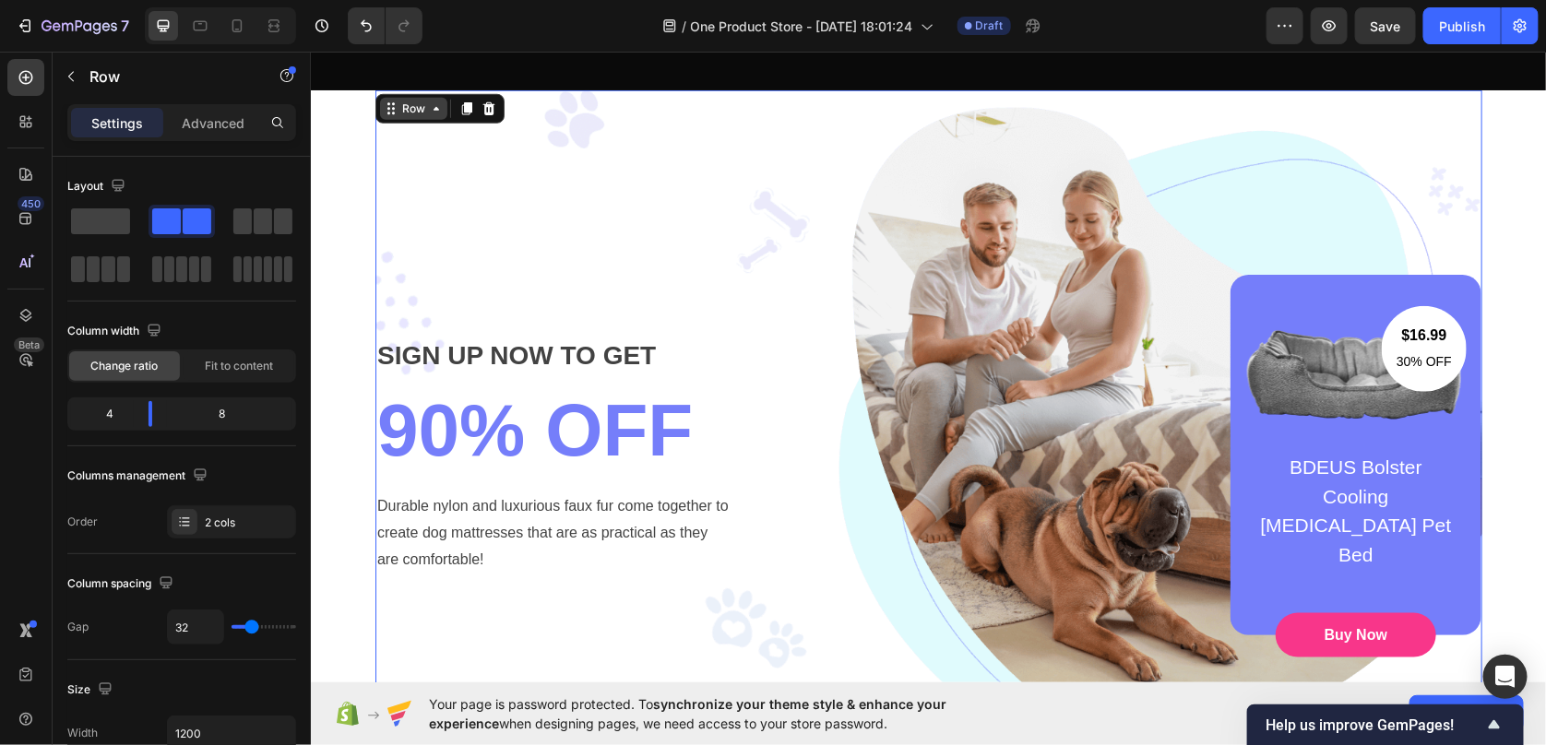
click at [434, 108] on icon at bounding box center [435, 108] width 15 height 15
click at [428, 108] on icon at bounding box center [435, 108] width 15 height 15
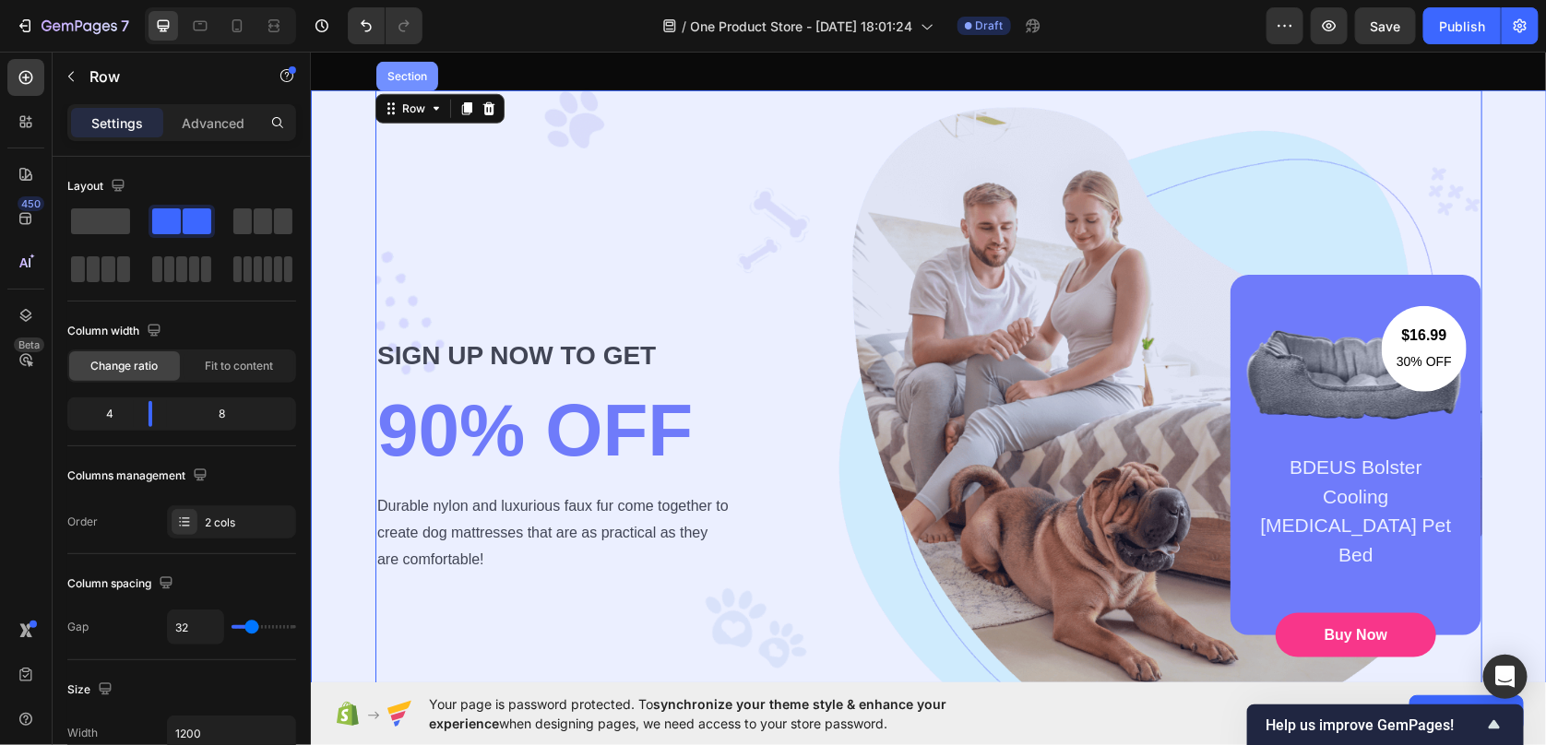
click at [407, 83] on div "Section" at bounding box center [406, 76] width 62 height 30
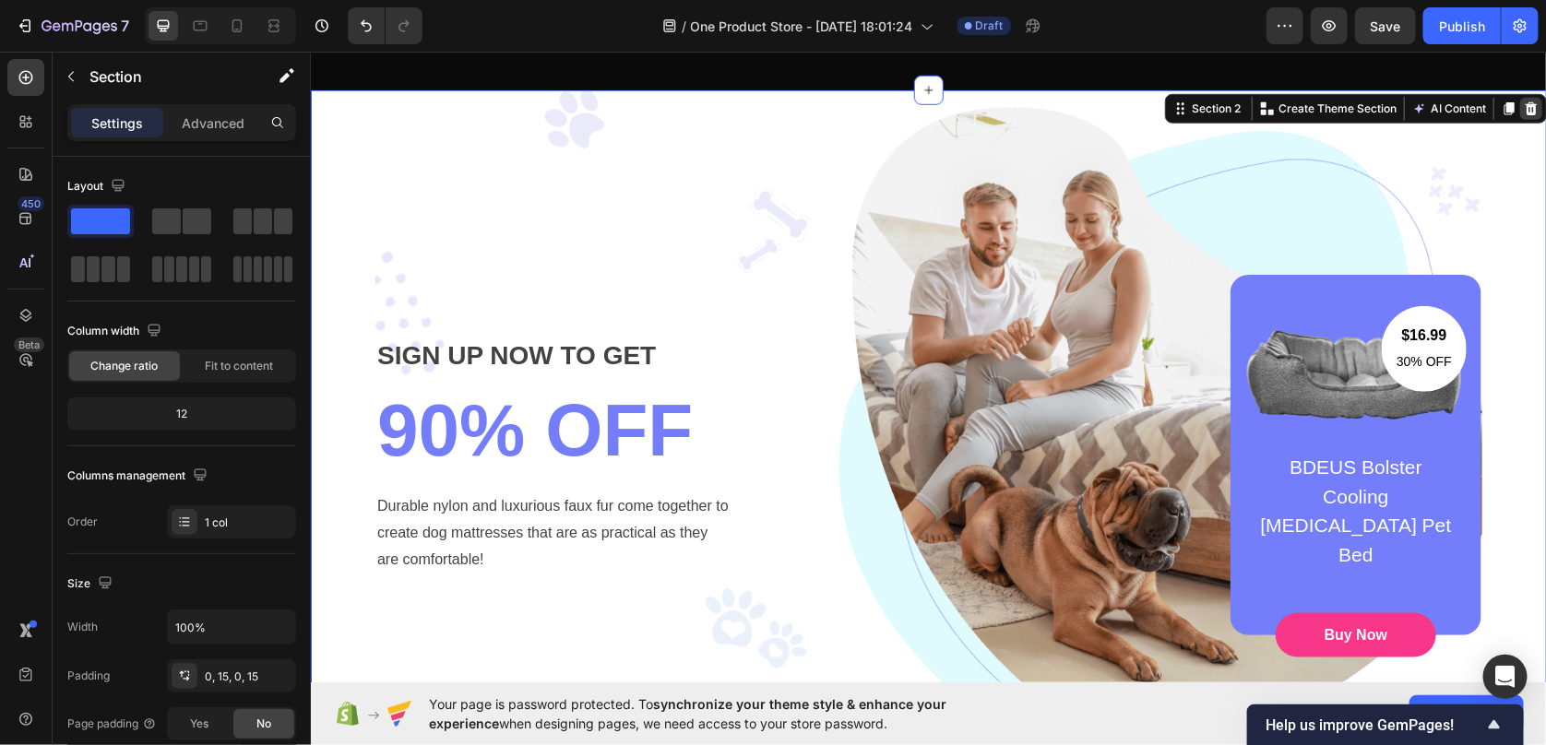
click at [1525, 110] on icon at bounding box center [1531, 107] width 12 height 13
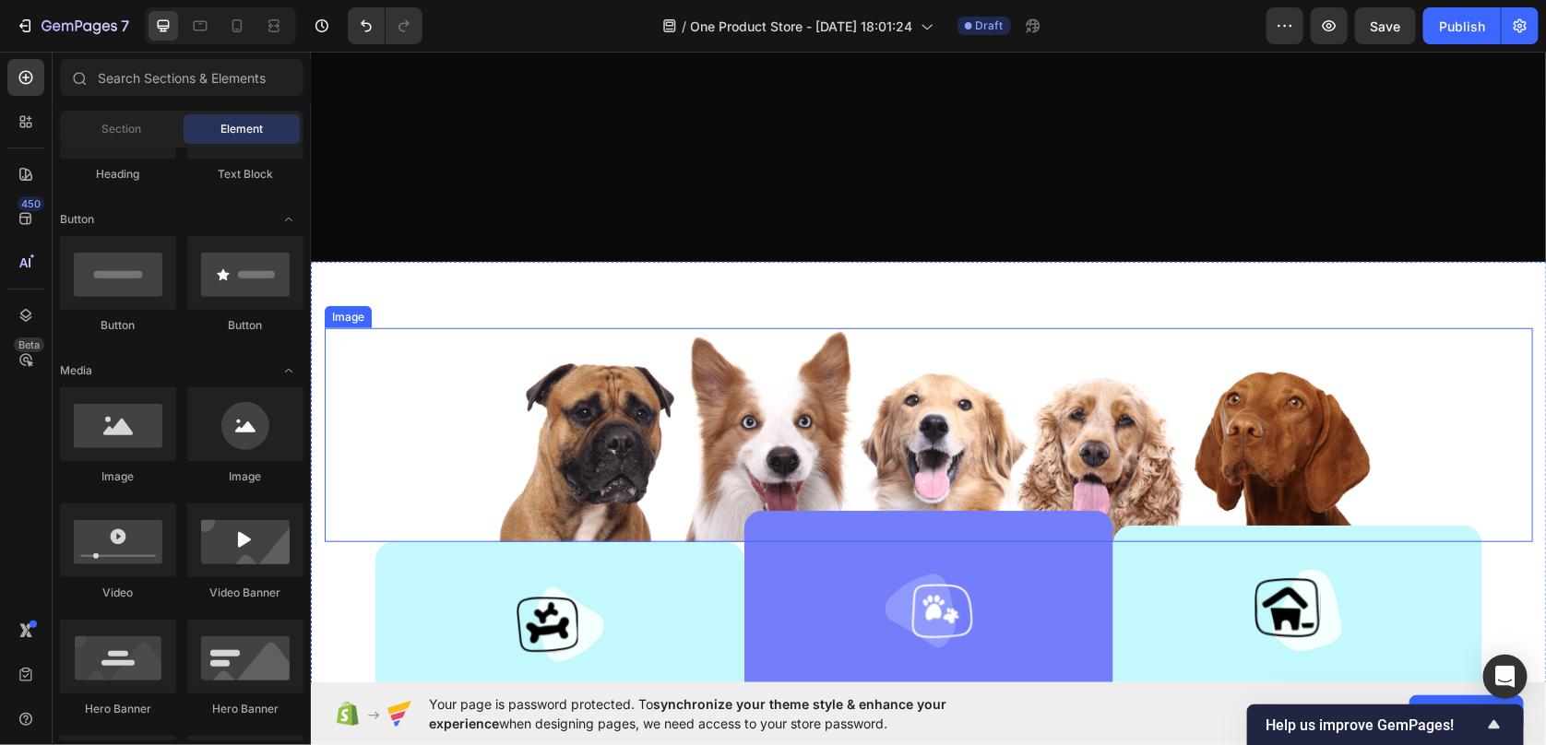
scroll to position [565, 0]
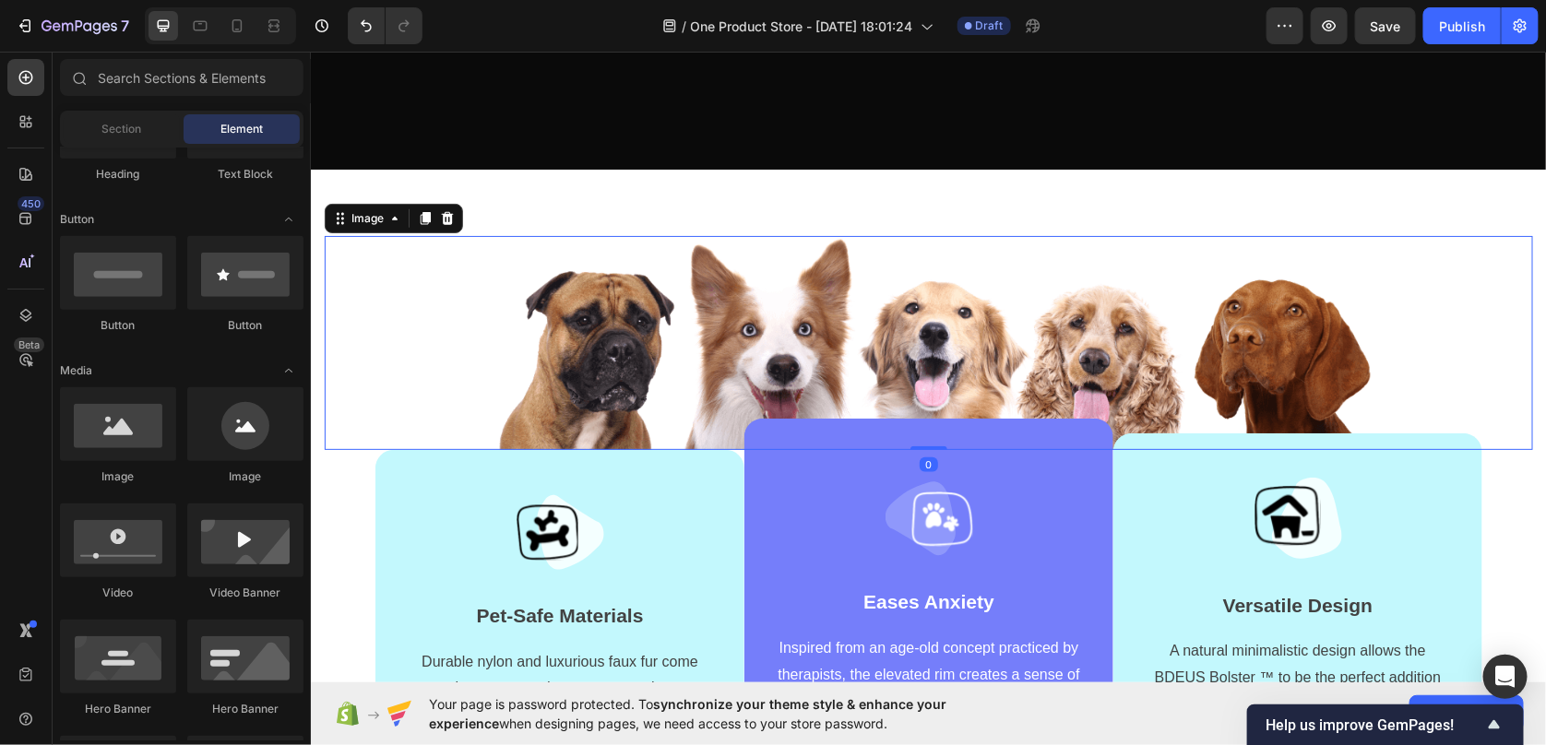
click at [829, 291] on img at bounding box center [928, 342] width 890 height 214
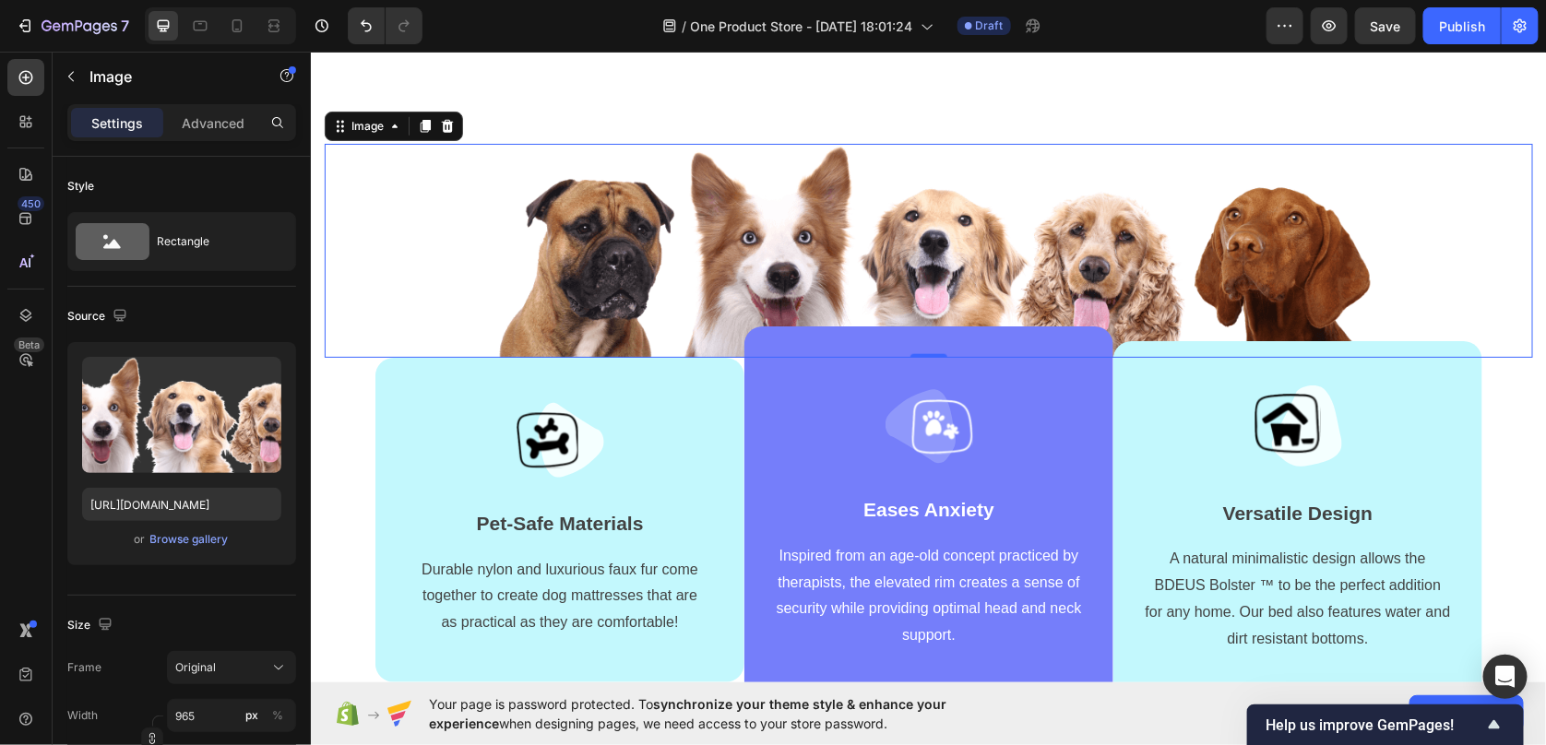
scroll to position [750, 0]
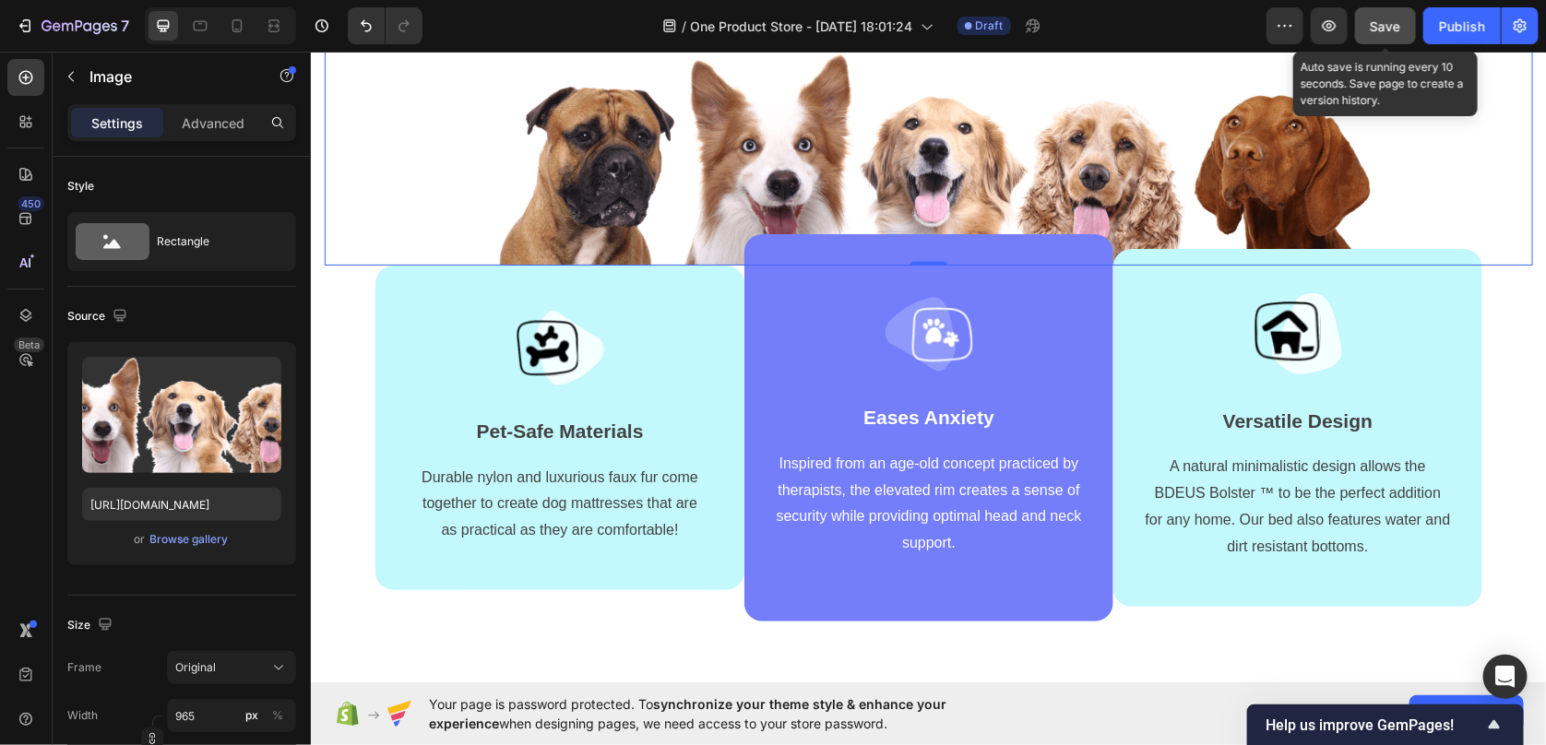
click at [1366, 23] on button "Save" at bounding box center [1385, 25] width 61 height 37
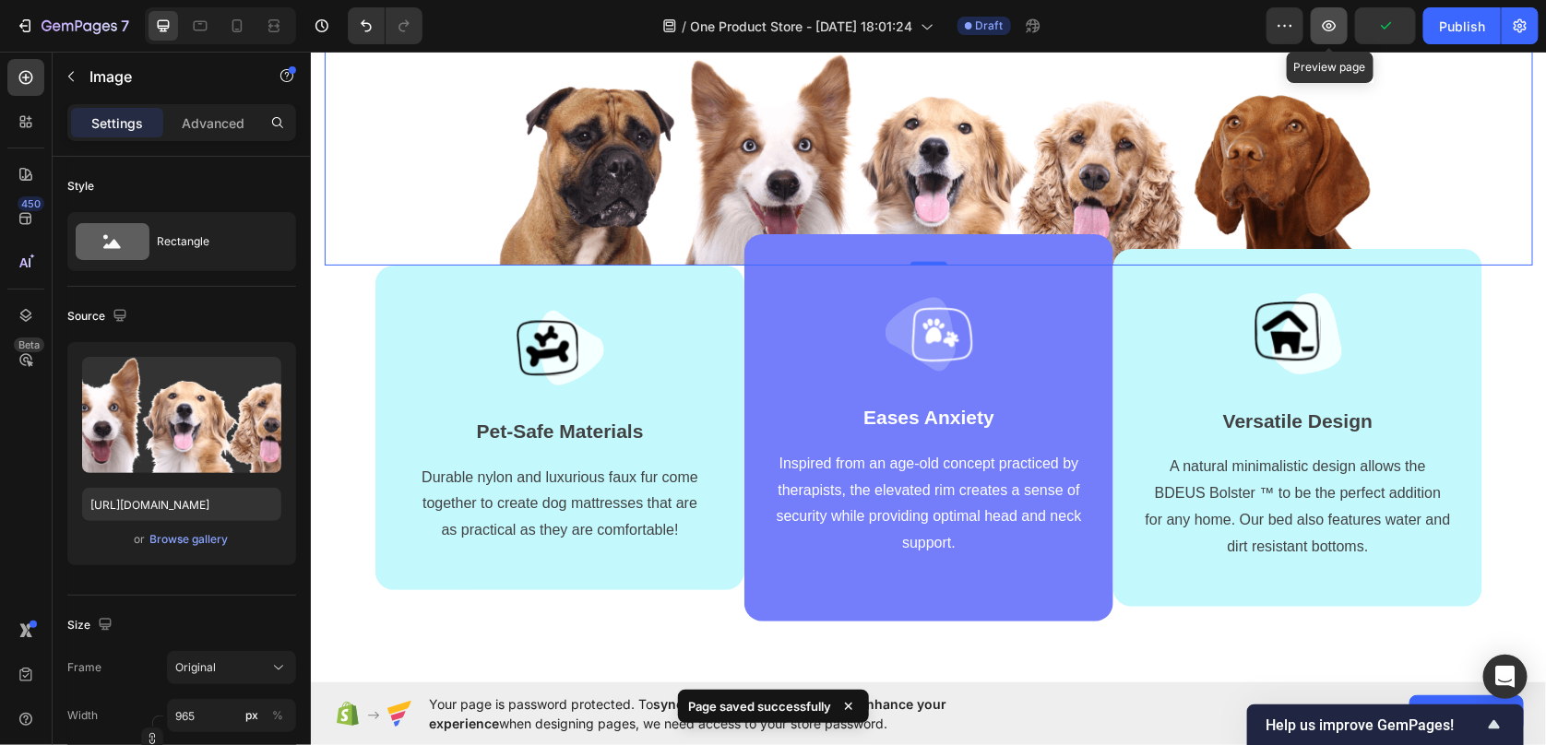
click at [1332, 36] on button "button" at bounding box center [1329, 25] width 37 height 37
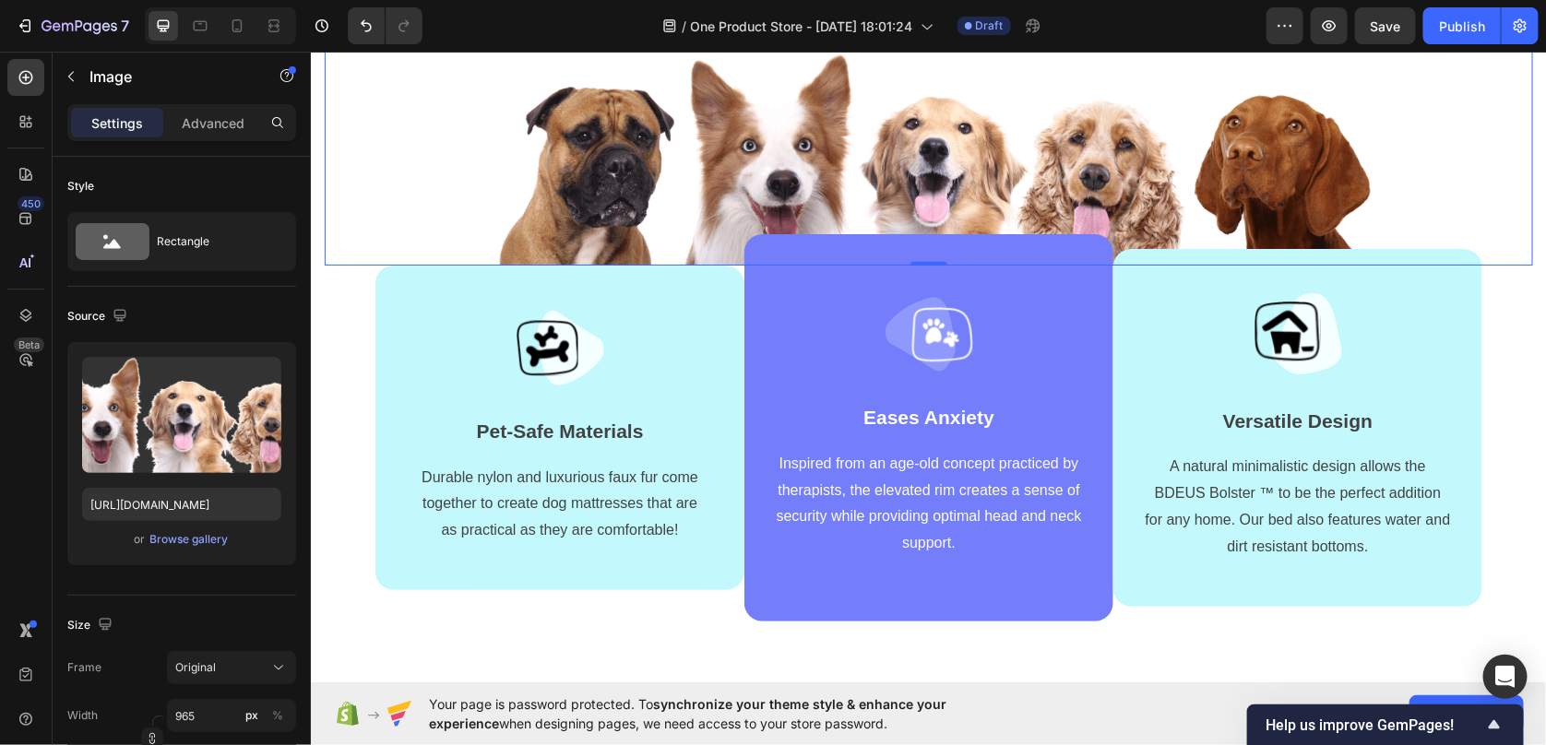
click at [718, 172] on img at bounding box center [928, 158] width 890 height 214
click at [187, 548] on div "or Browse gallery" at bounding box center [181, 540] width 199 height 22
click at [187, 543] on div "Browse gallery" at bounding box center [189, 539] width 78 height 17
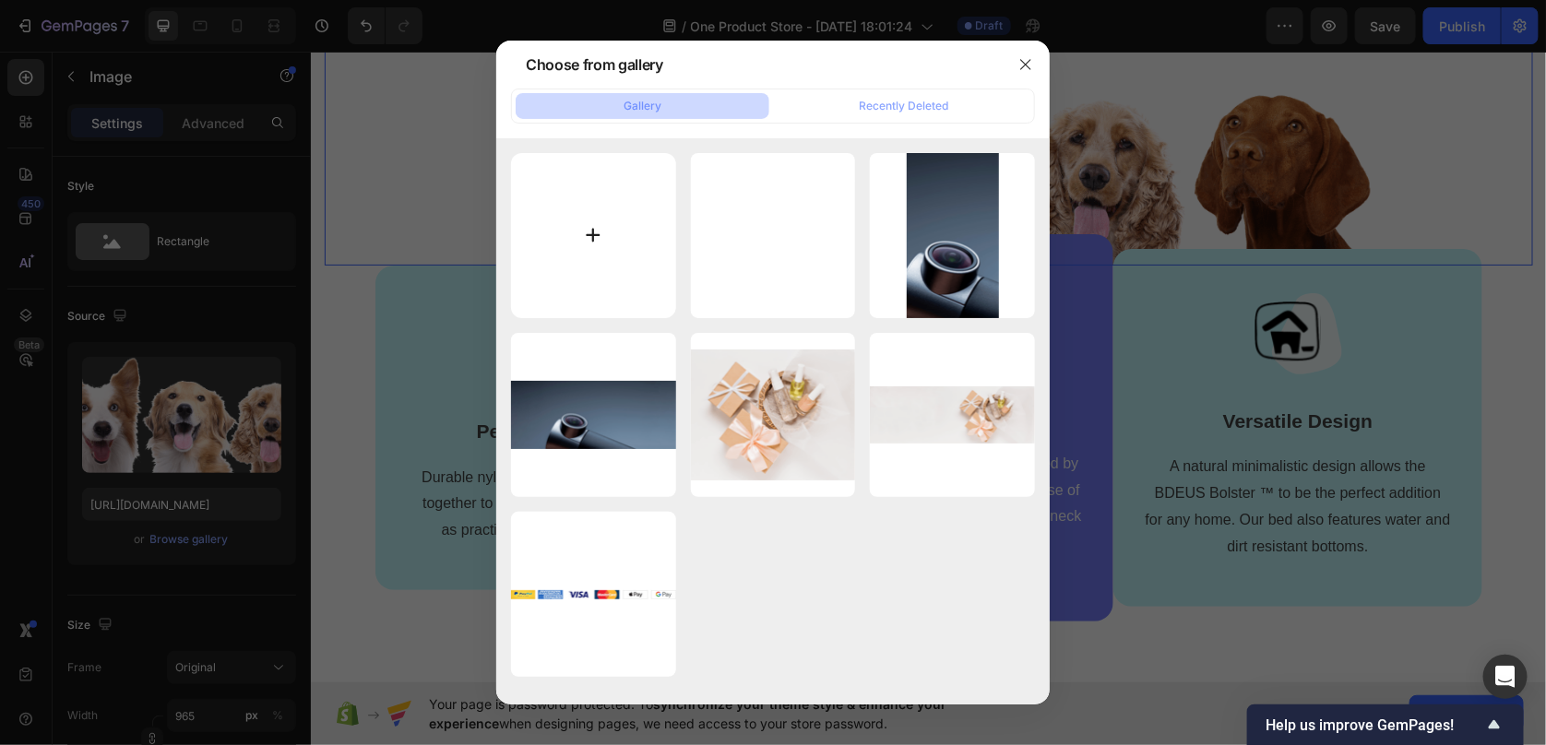
click at [545, 254] on input "file" at bounding box center [593, 235] width 165 height 165
type input "C:\fakepath\test 1webp.webp"
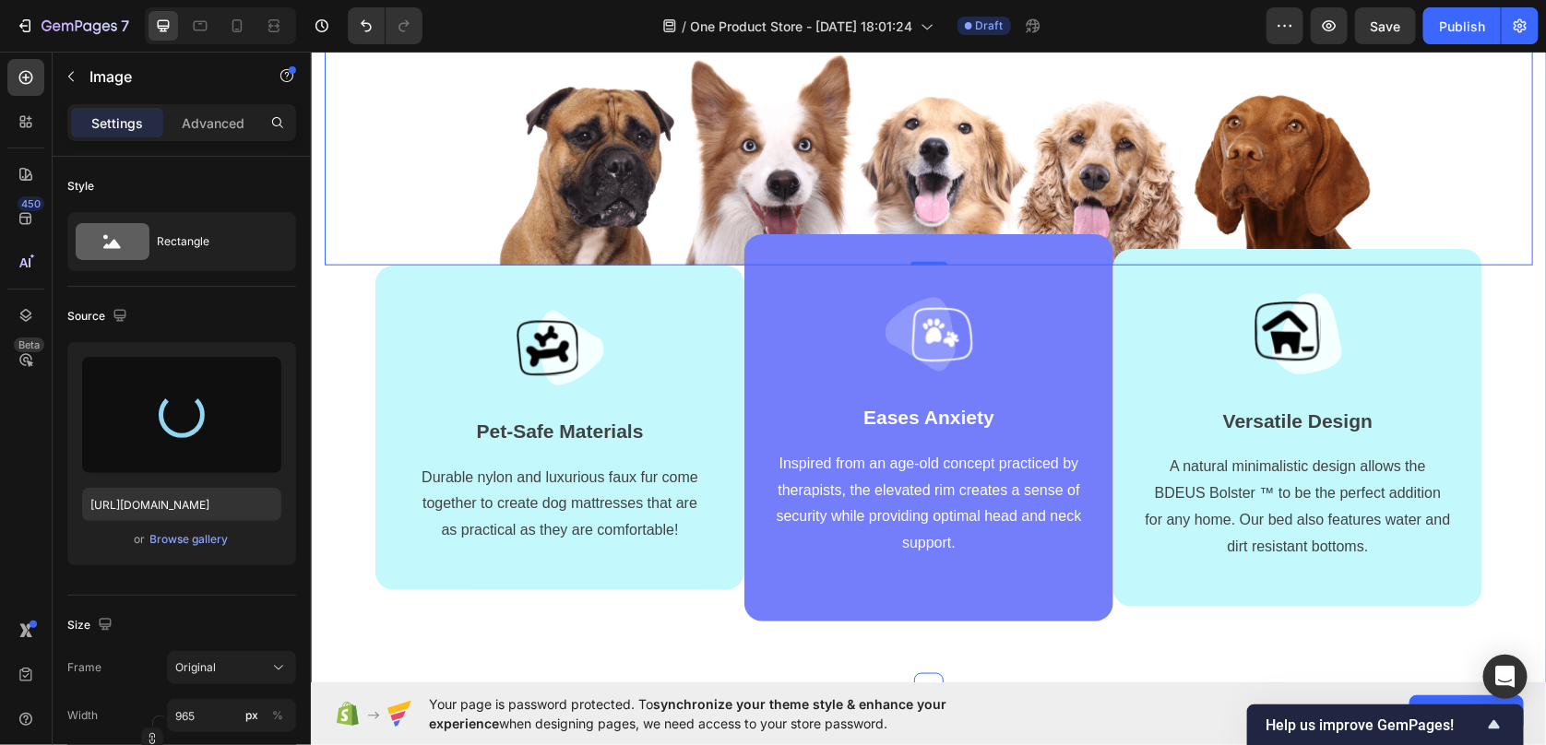
type input "[URL][DOMAIN_NAME]"
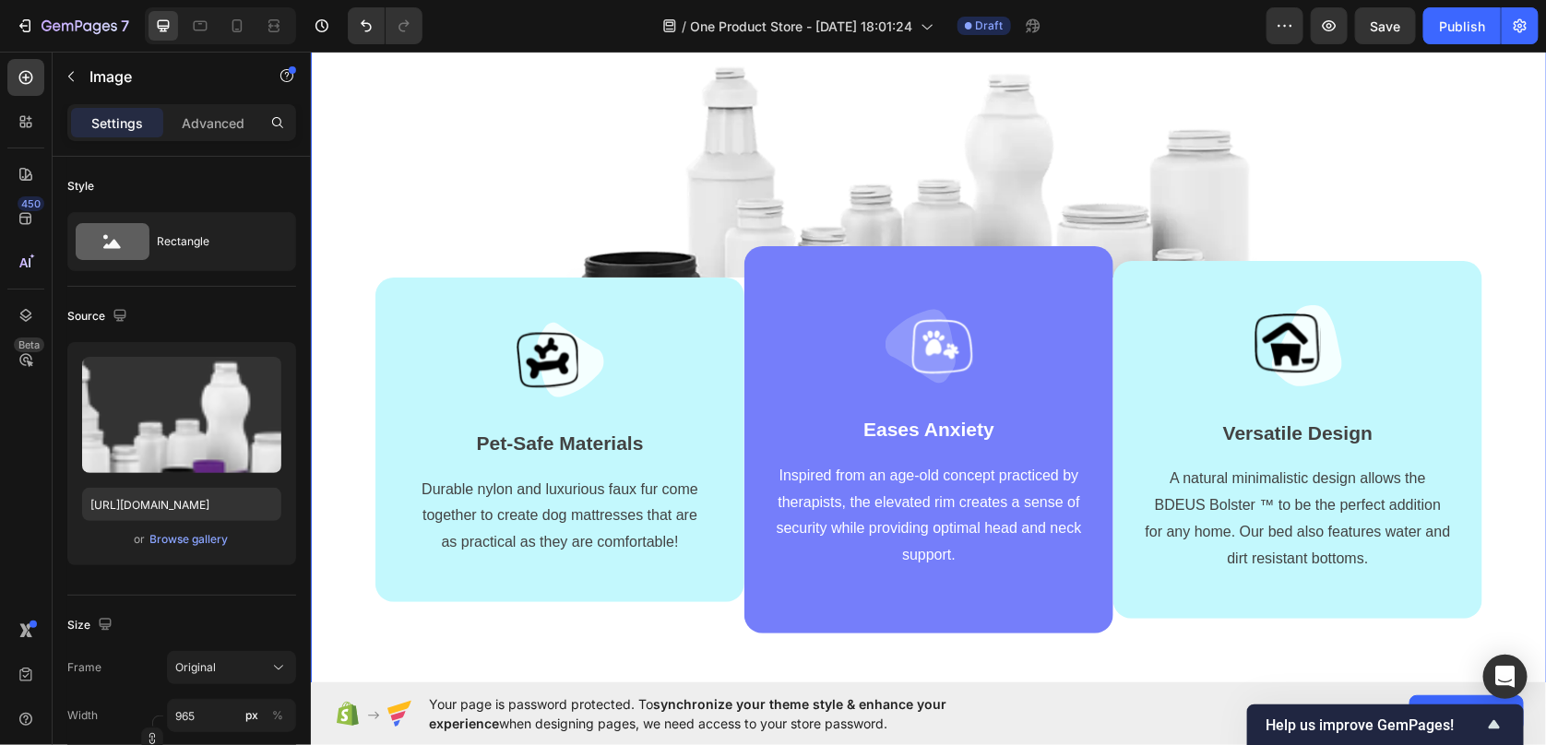
scroll to position [645, 0]
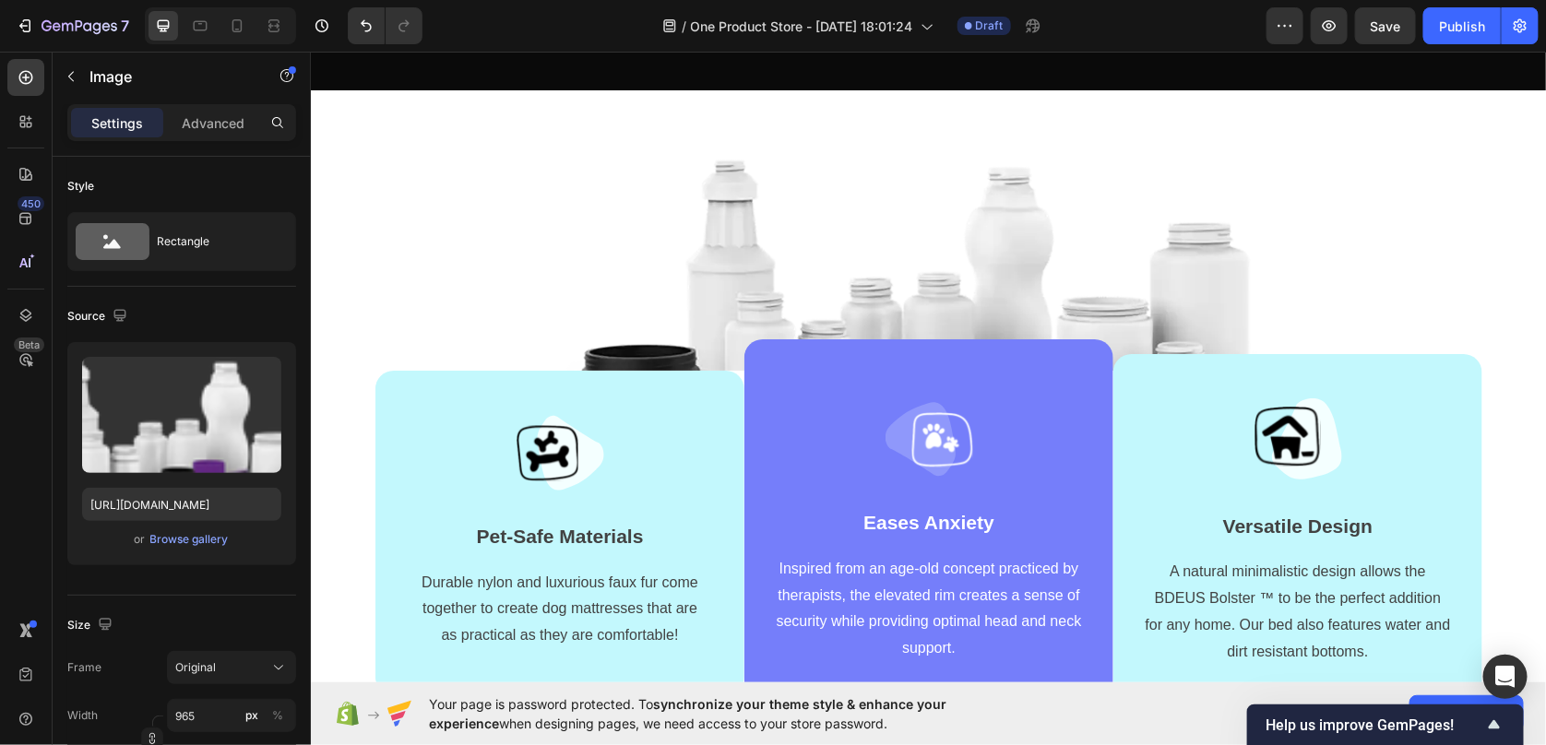
click at [766, 271] on img at bounding box center [928, 263] width 890 height 214
click at [223, 542] on div "Browse gallery" at bounding box center [189, 539] width 78 height 17
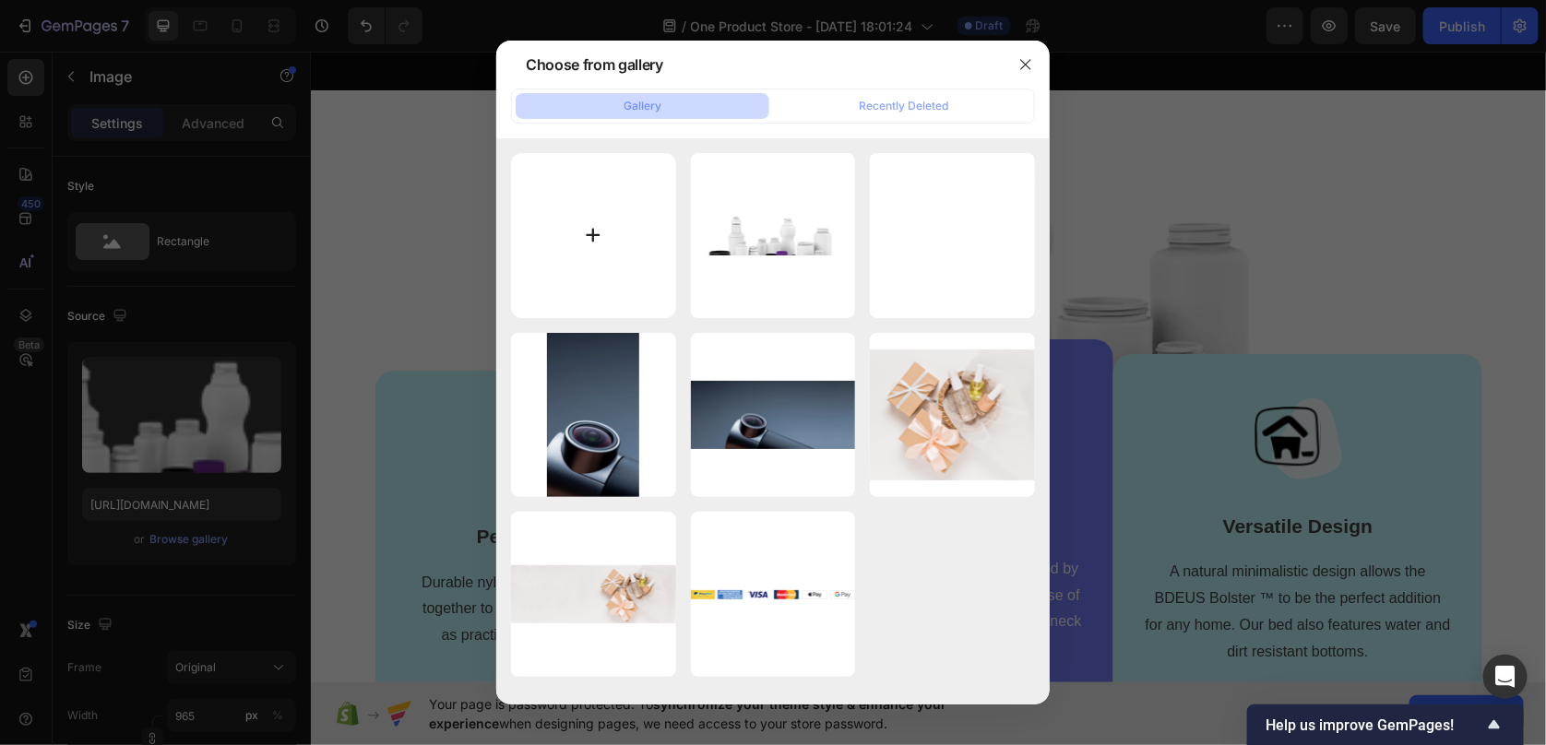
click at [573, 245] on input "file" at bounding box center [593, 235] width 165 height 165
type input "C:\fakepath\test 1v2.webp"
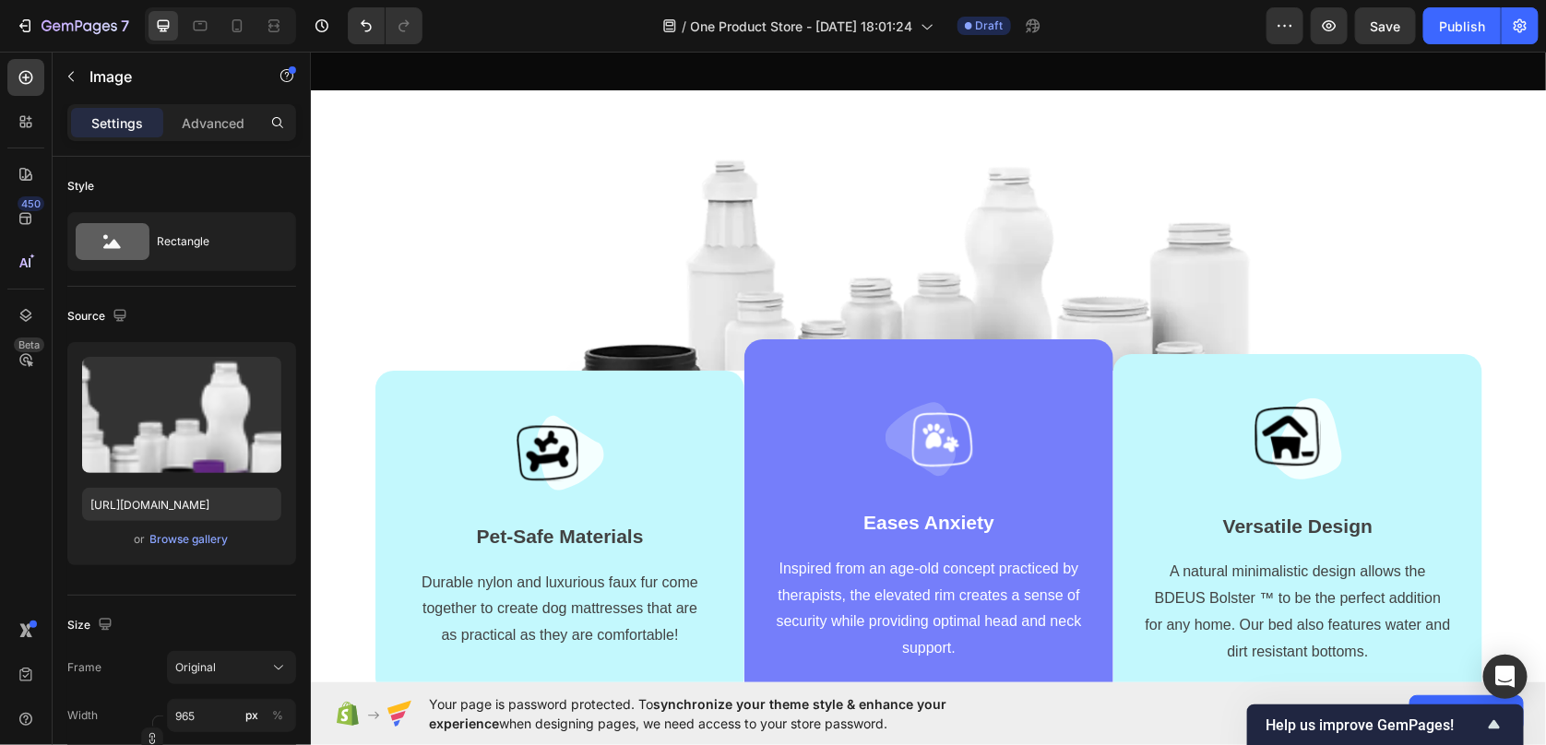
type input "[URL][DOMAIN_NAME]"
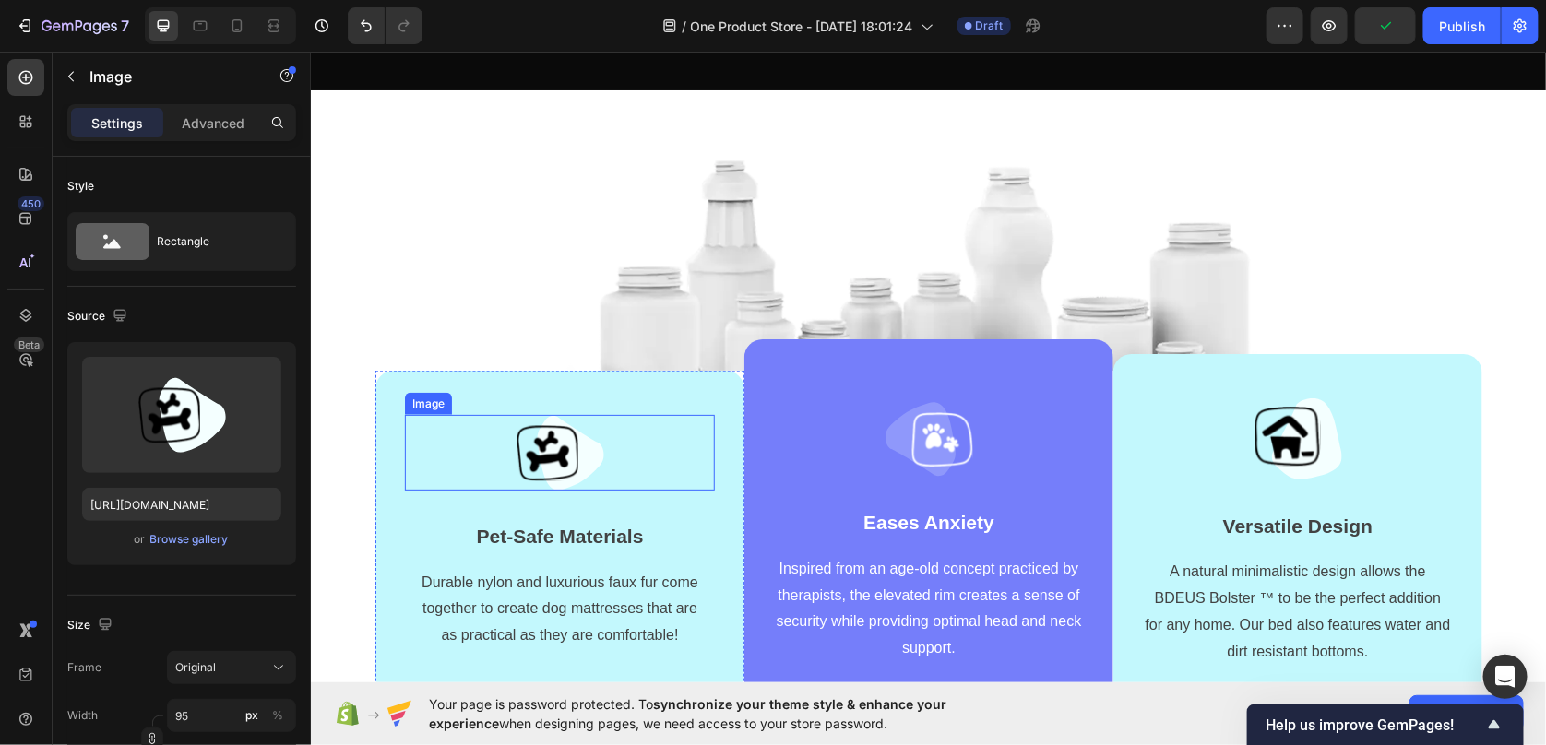
click at [547, 472] on img at bounding box center [560, 452] width 88 height 76
